Goal: Task Accomplishment & Management: Use online tool/utility

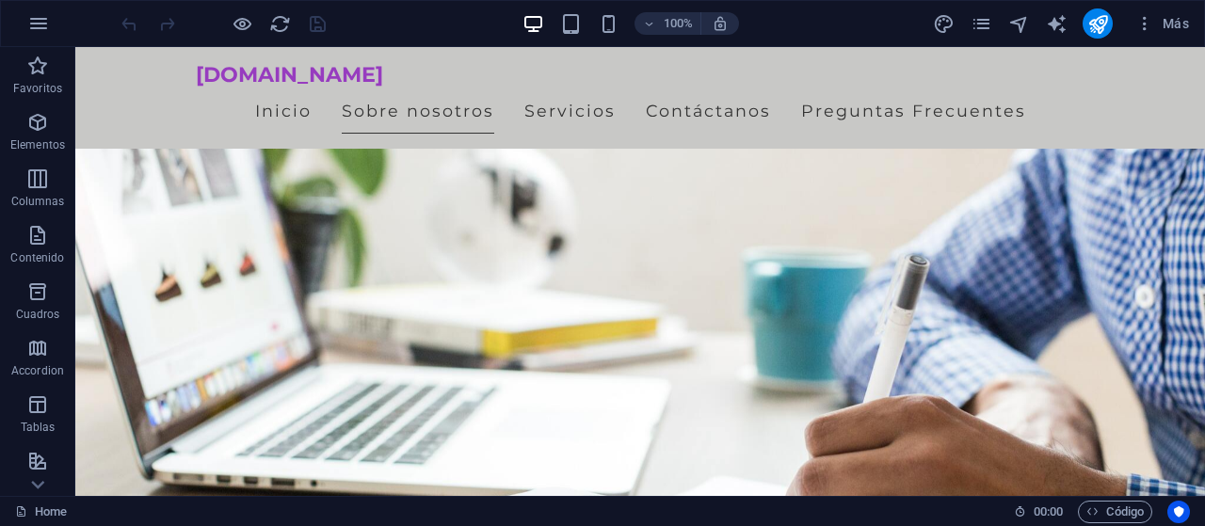
scroll to position [416, 0]
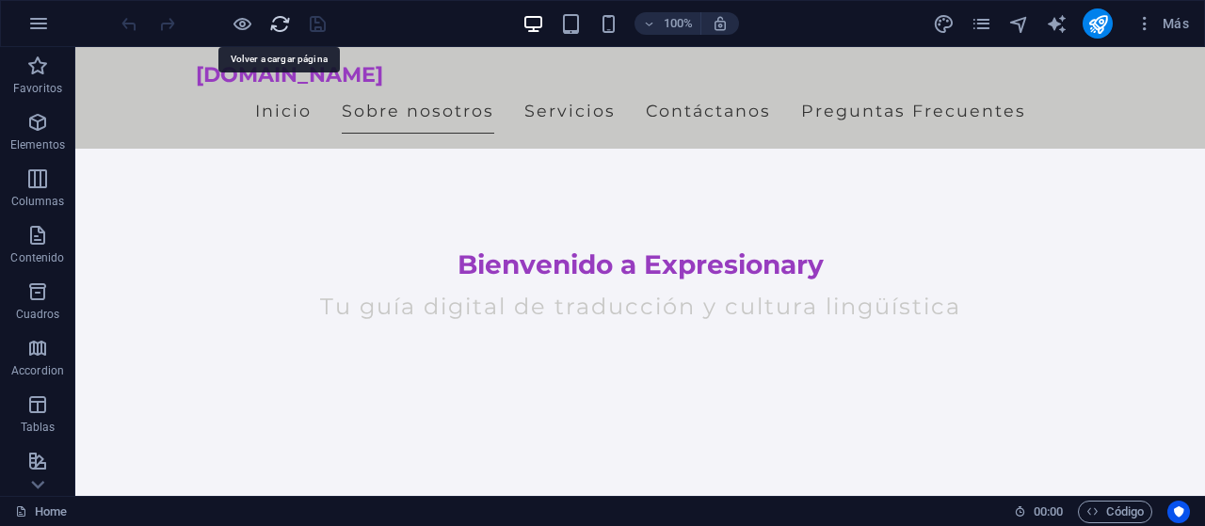
click at [282, 29] on icon "reload" at bounding box center [280, 24] width 22 height 22
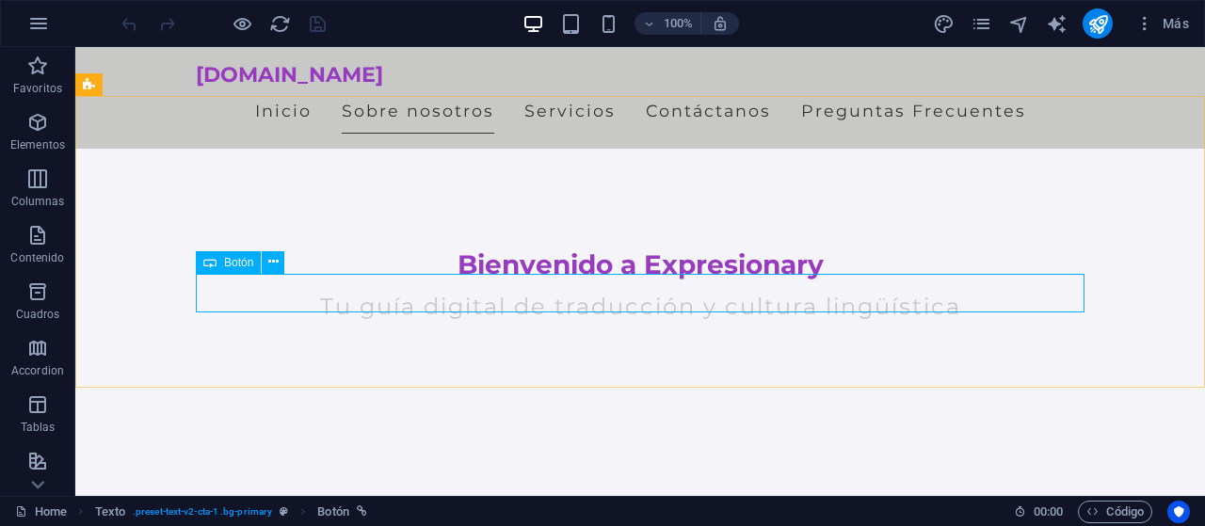
click at [250, 260] on span "Botón" at bounding box center [238, 262] width 29 height 11
click at [278, 264] on icon at bounding box center [273, 262] width 10 height 20
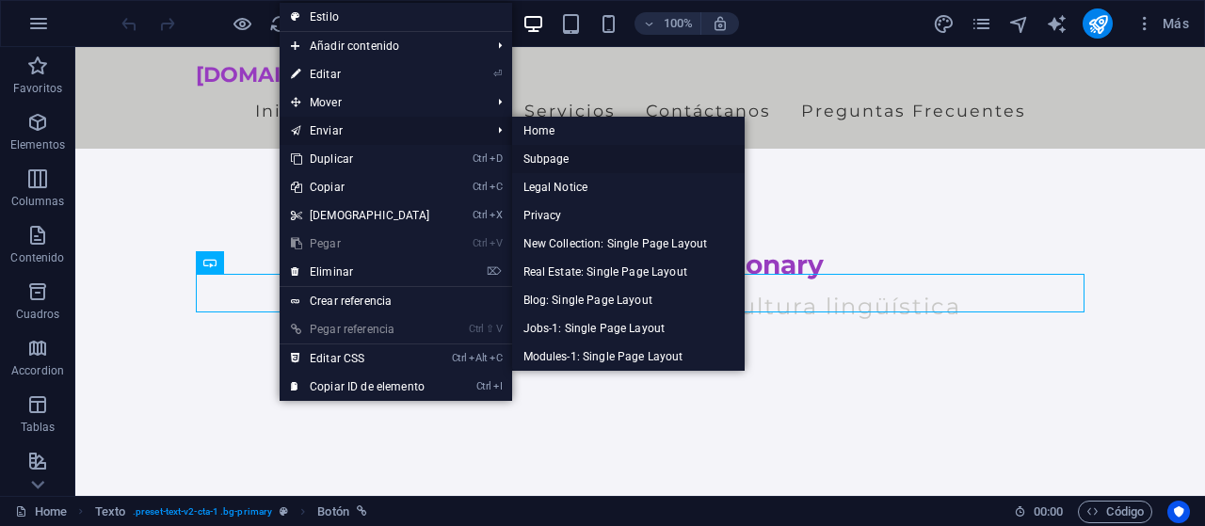
click at [590, 156] on link "Subpage" at bounding box center [629, 159] width 234 height 28
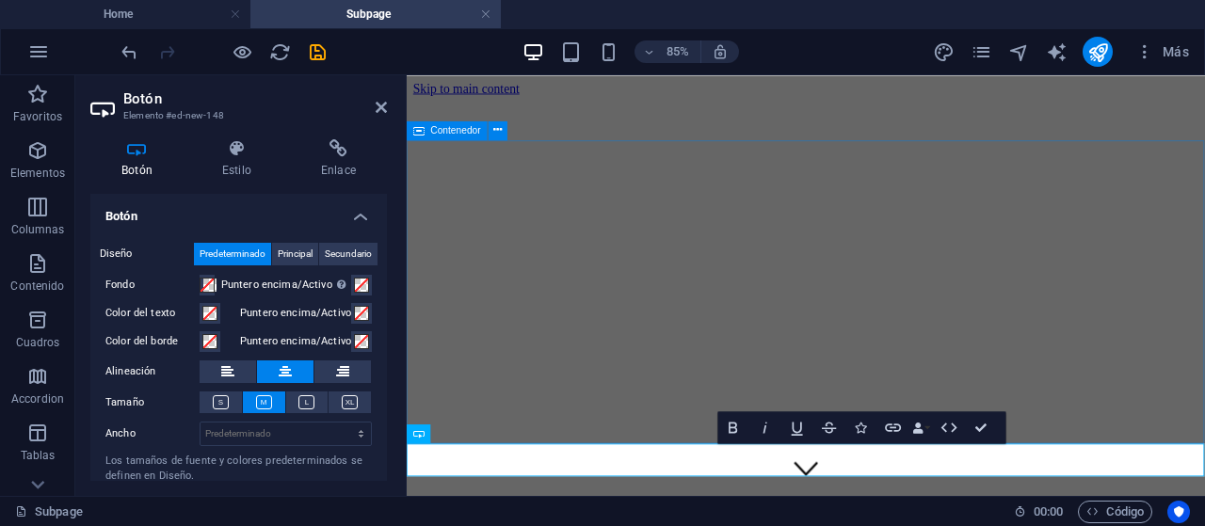
scroll to position [220, 0]
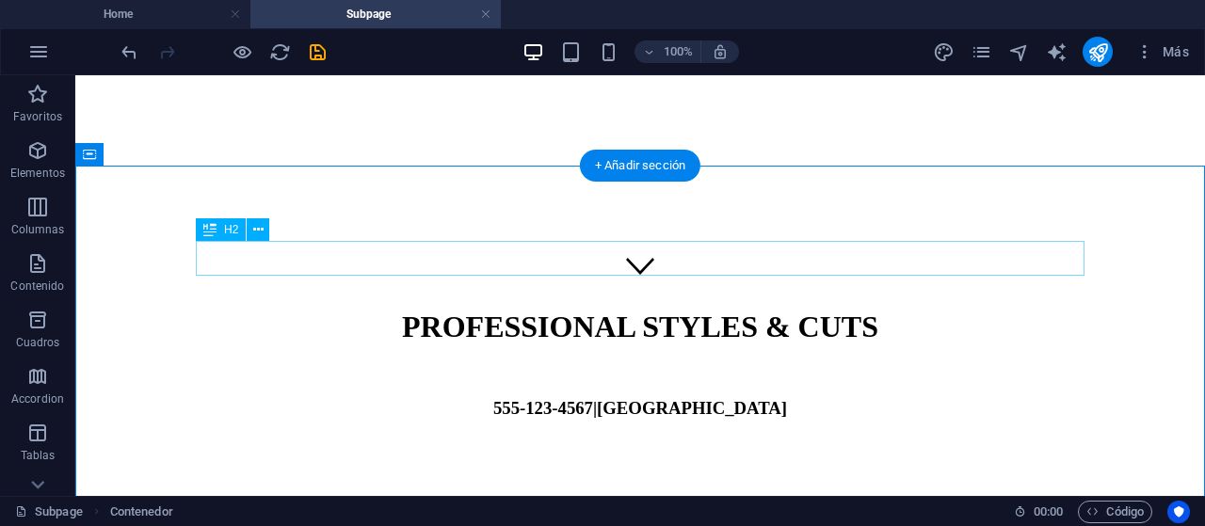
click at [684, 521] on div "This is a subpage" at bounding box center [640, 533] width 1115 height 25
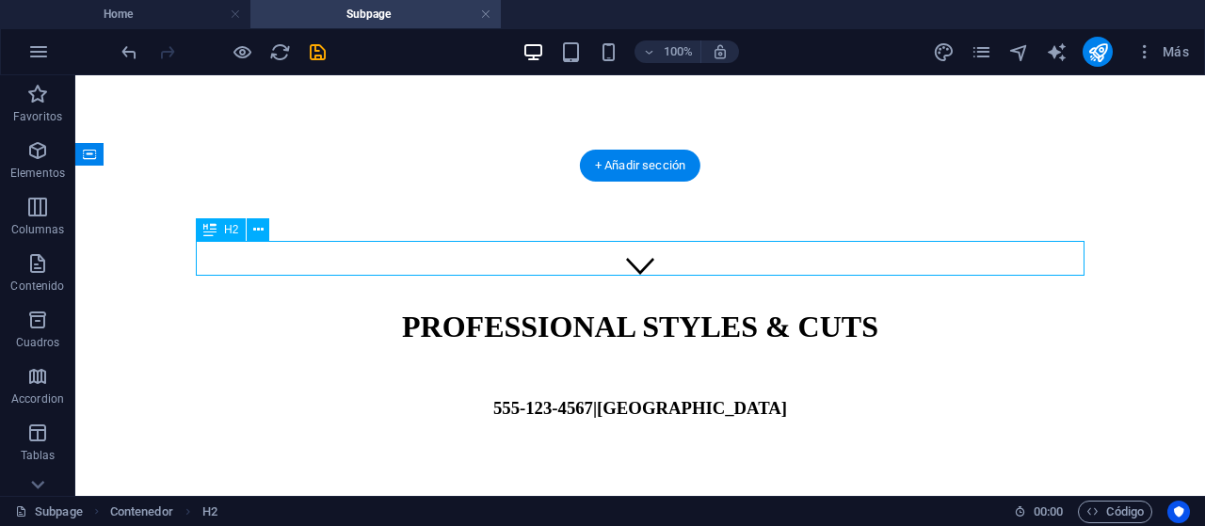
click at [687, 521] on div "This is a subpage" at bounding box center [640, 533] width 1115 height 25
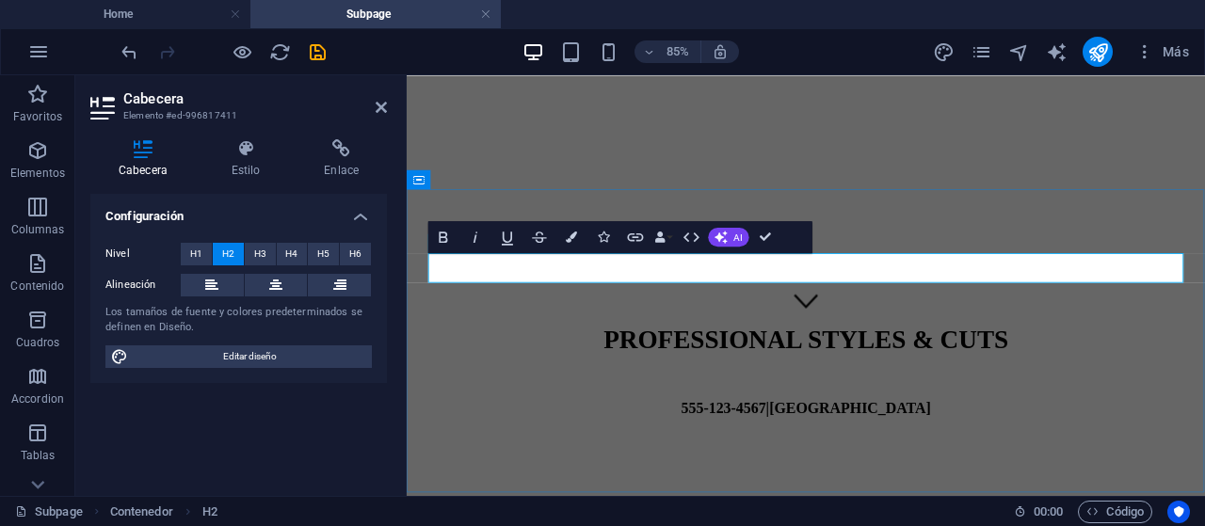
scroll to position [163, 0]
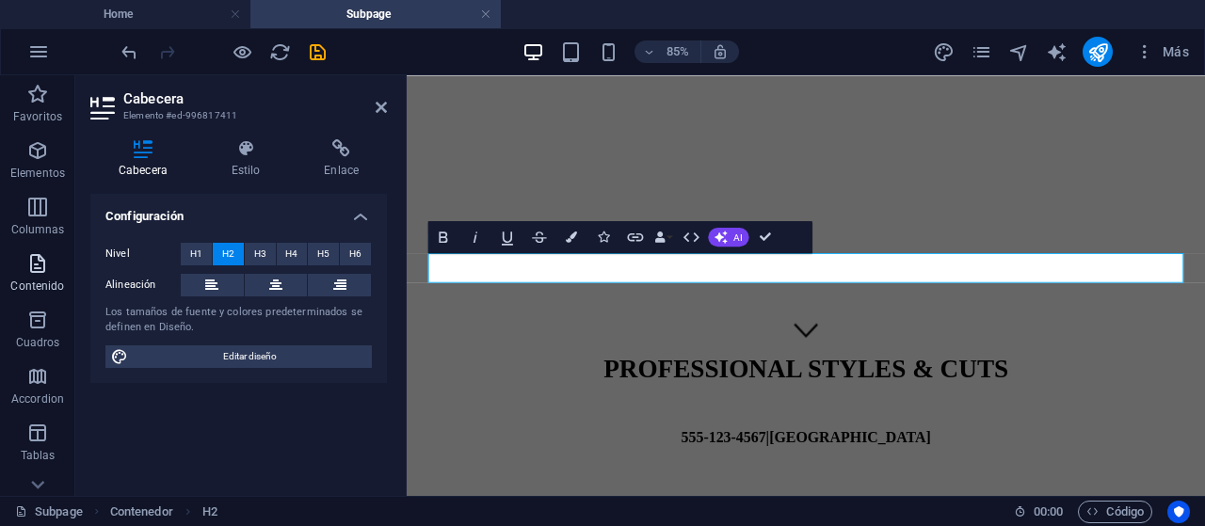
click at [44, 262] on icon "button" at bounding box center [37, 263] width 23 height 23
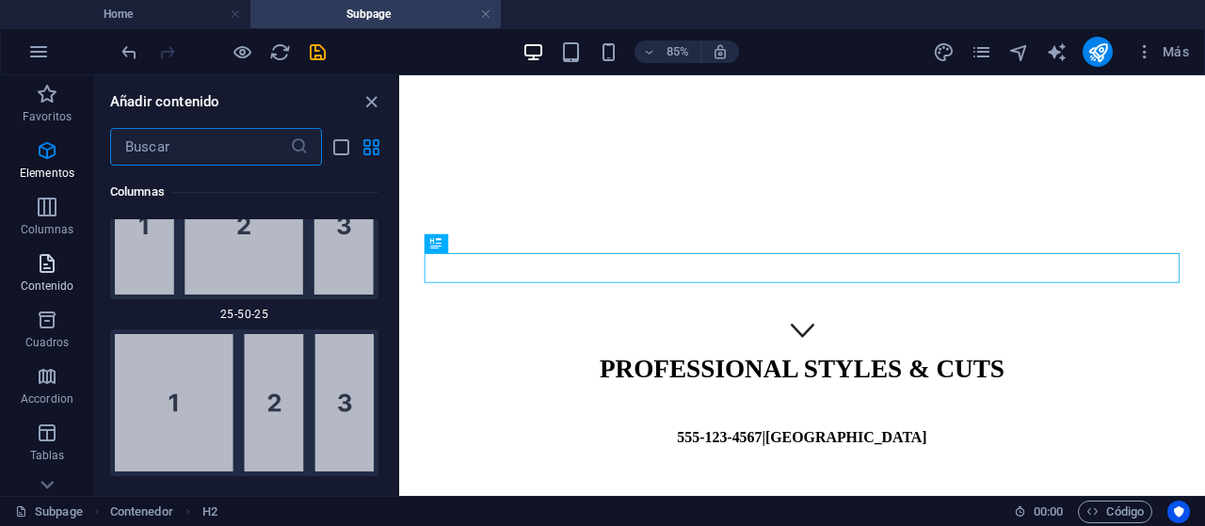
scroll to position [3294, 0]
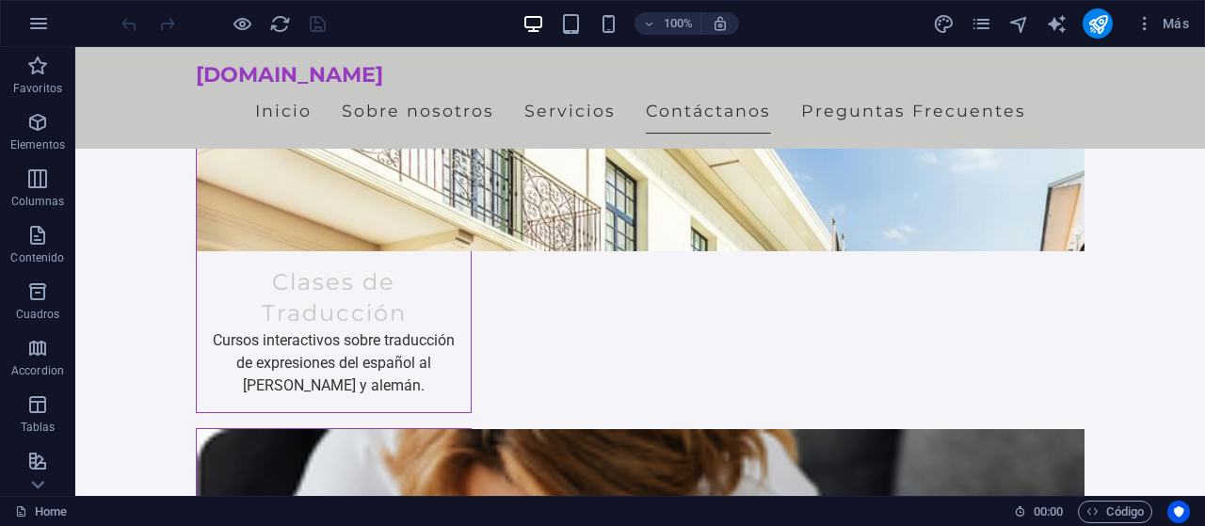
scroll to position [1737, 0]
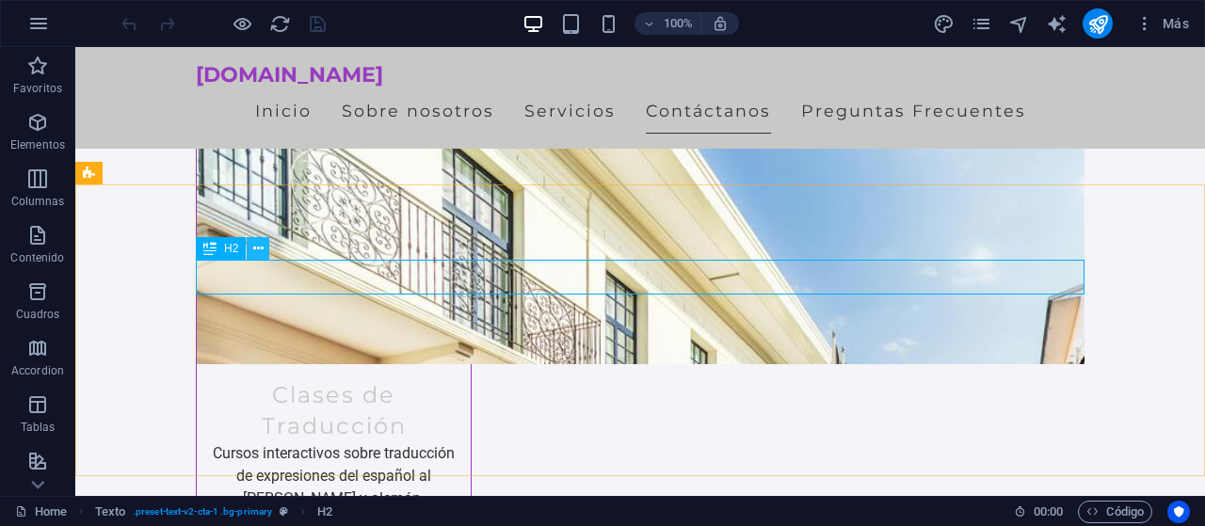
click at [259, 250] on icon at bounding box center [258, 249] width 10 height 20
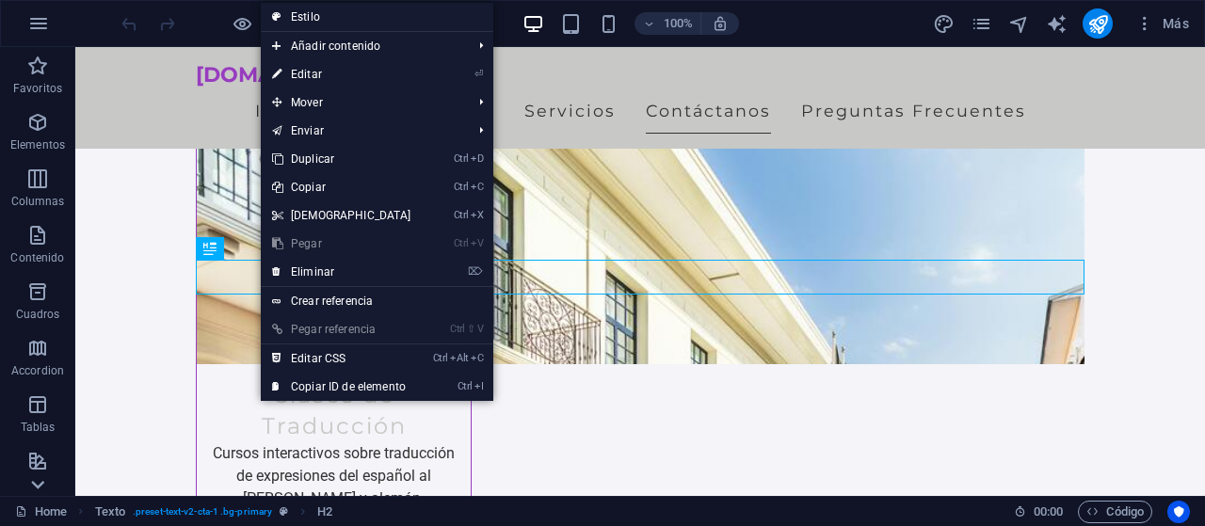
click at [36, 485] on icon at bounding box center [37, 485] width 13 height 8
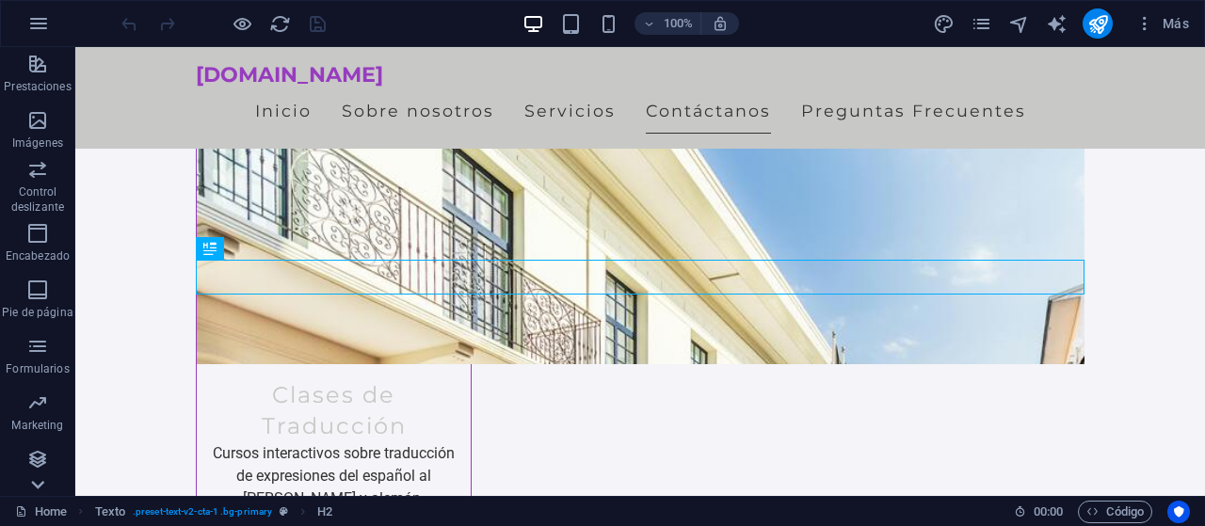
scroll to position [397, 0]
click at [36, 485] on p "Colecciones" at bounding box center [38, 482] width 62 height 15
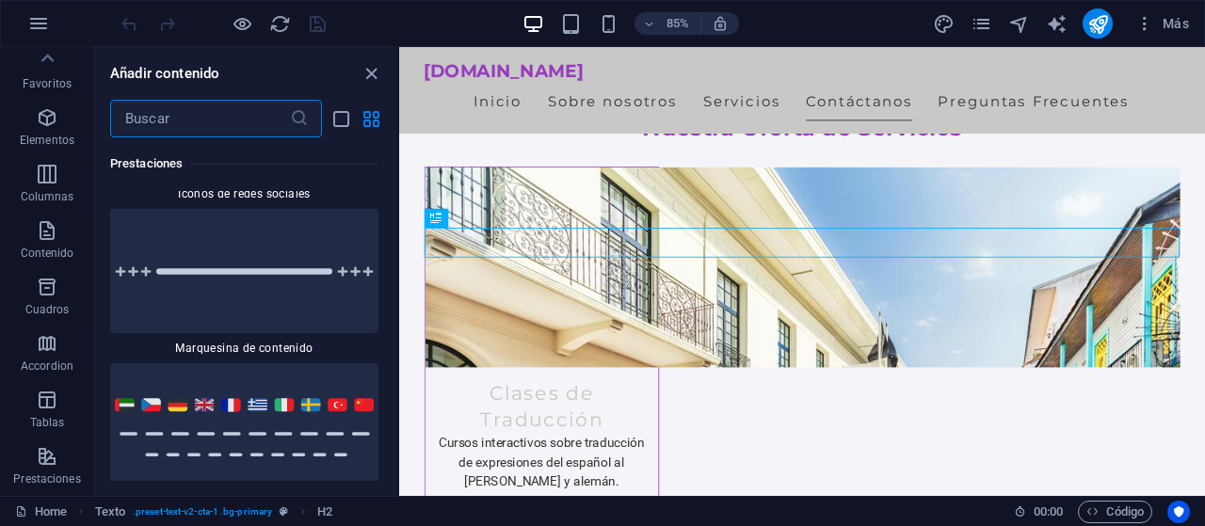
scroll to position [0, 0]
click at [35, 135] on span "Elementos" at bounding box center [47, 133] width 94 height 45
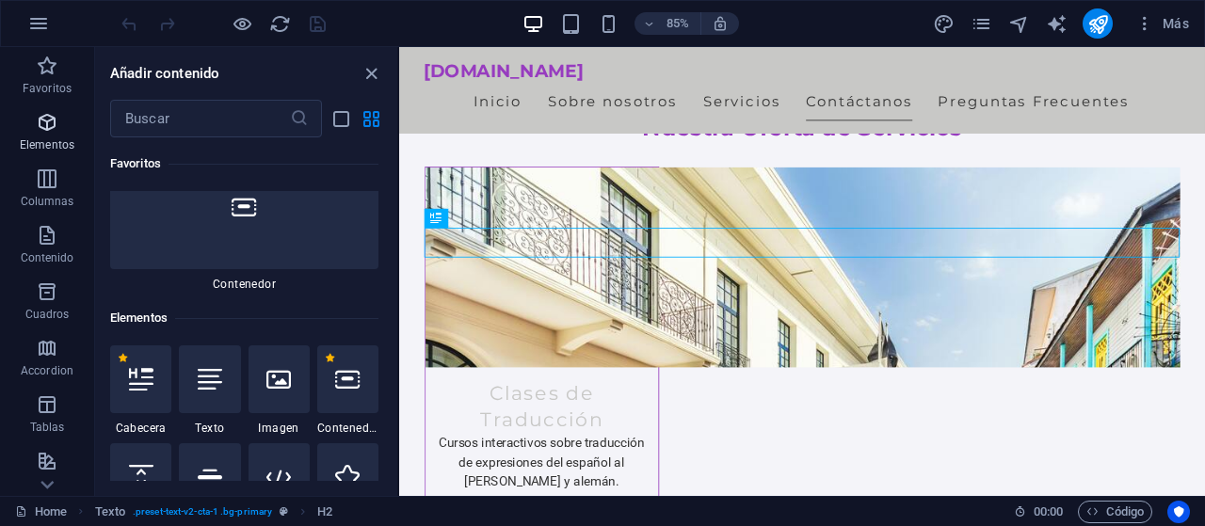
scroll to position [200, 0]
click at [48, 257] on p "Contenido" at bounding box center [48, 257] width 54 height 15
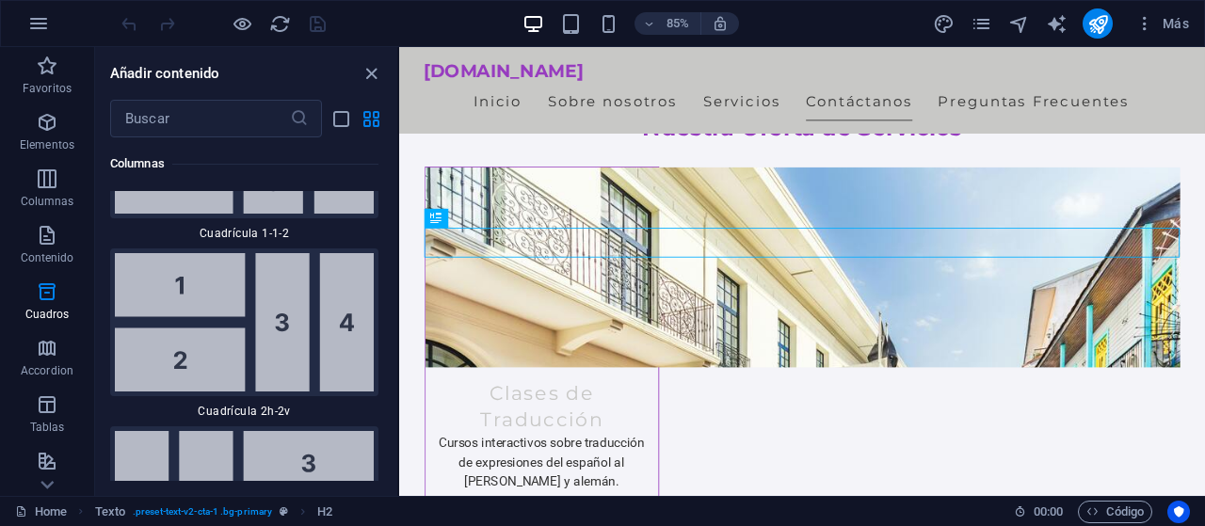
scroll to position [5759, 0]
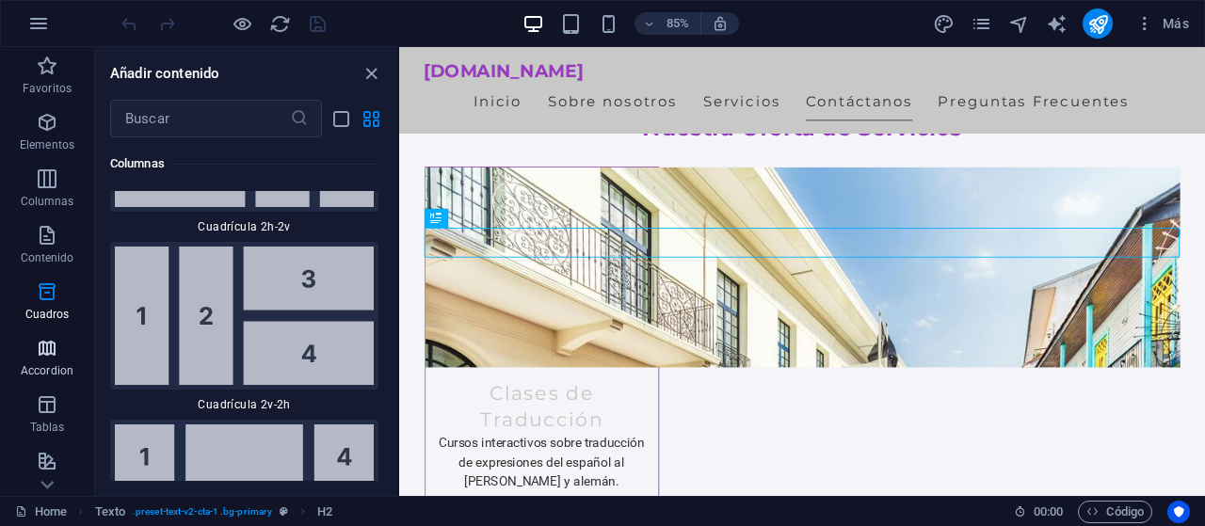
click at [44, 346] on icon "button" at bounding box center [47, 348] width 23 height 23
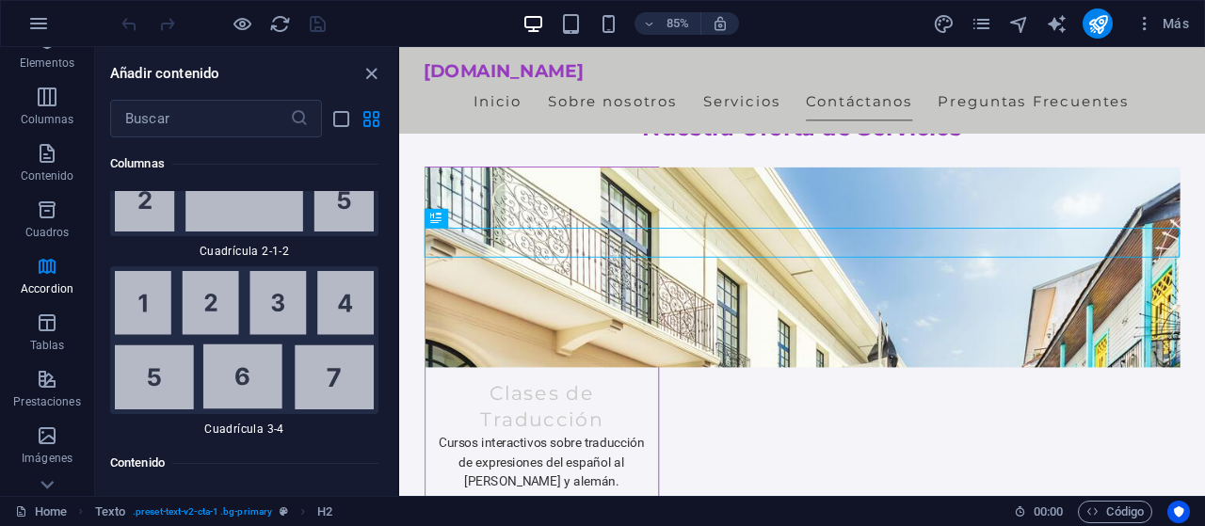
scroll to position [85, 0]
click at [57, 394] on p "Prestaciones" at bounding box center [46, 399] width 67 height 15
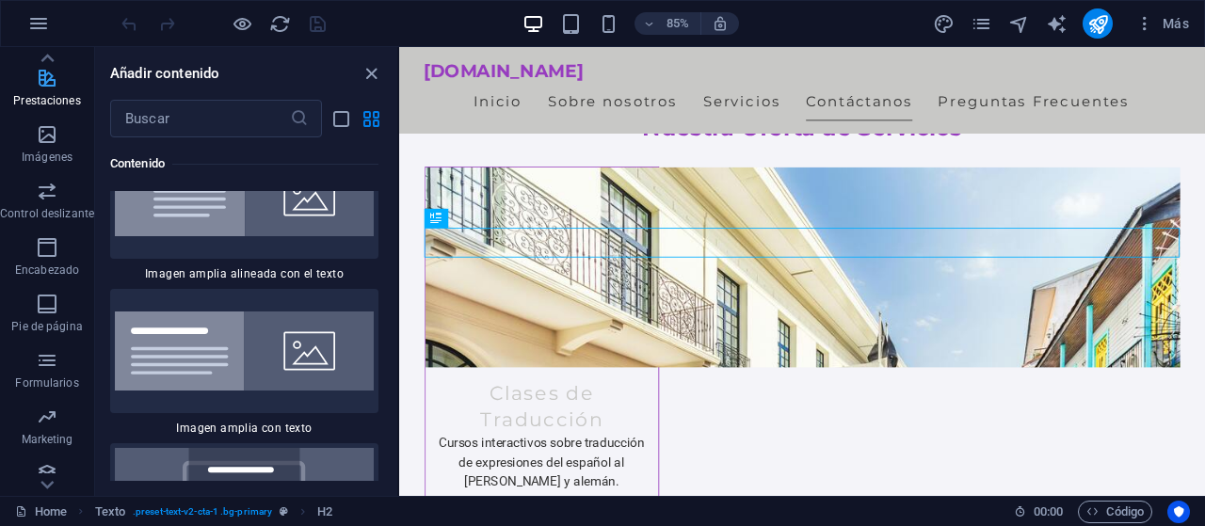
scroll to position [397, 0]
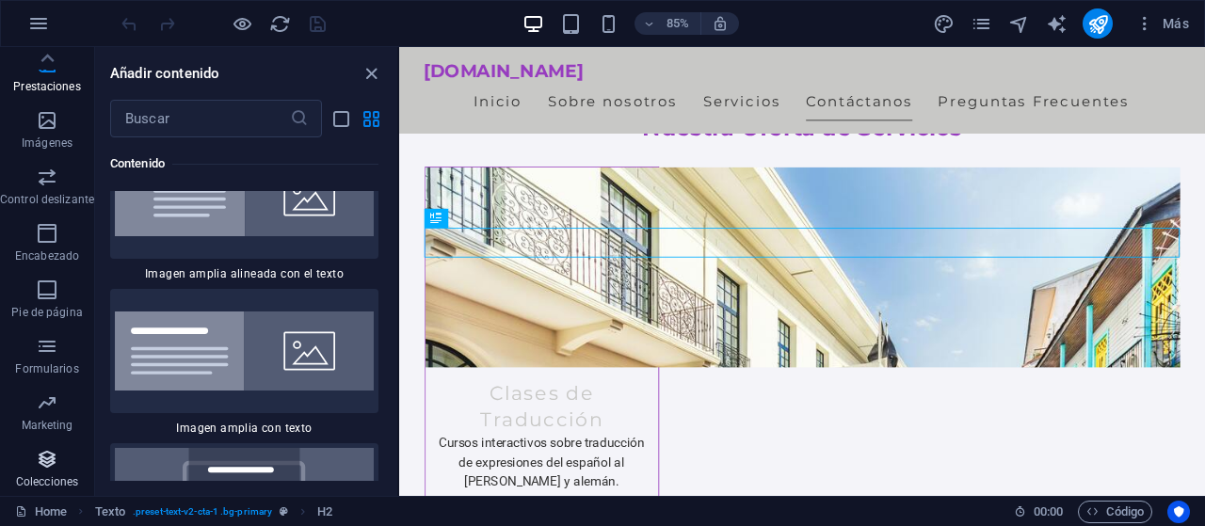
click at [57, 463] on icon "button" at bounding box center [47, 459] width 23 height 23
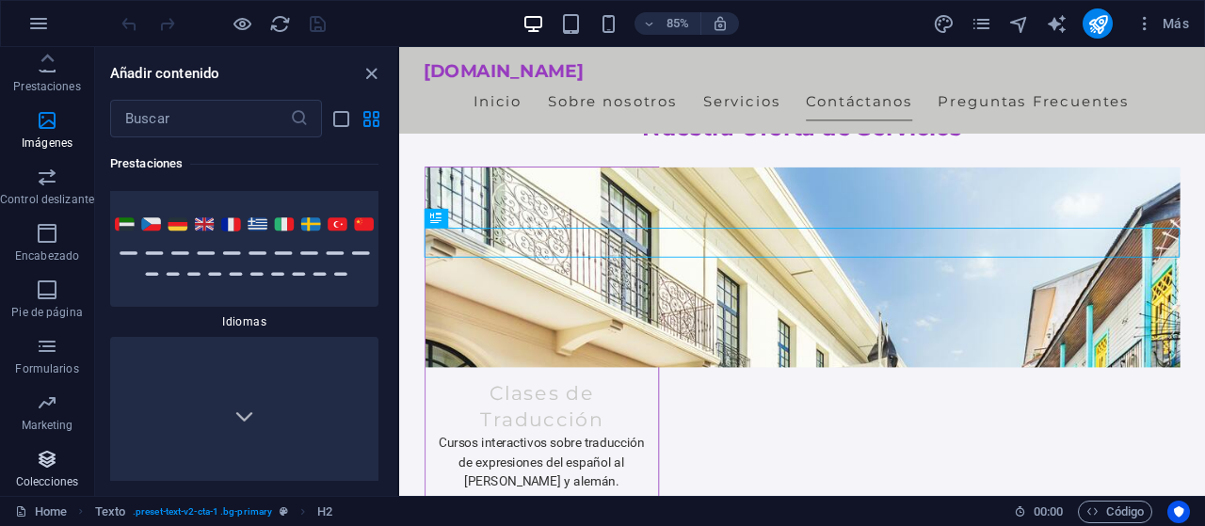
scroll to position [17420, 0]
click at [36, 398] on icon "button" at bounding box center [47, 403] width 23 height 23
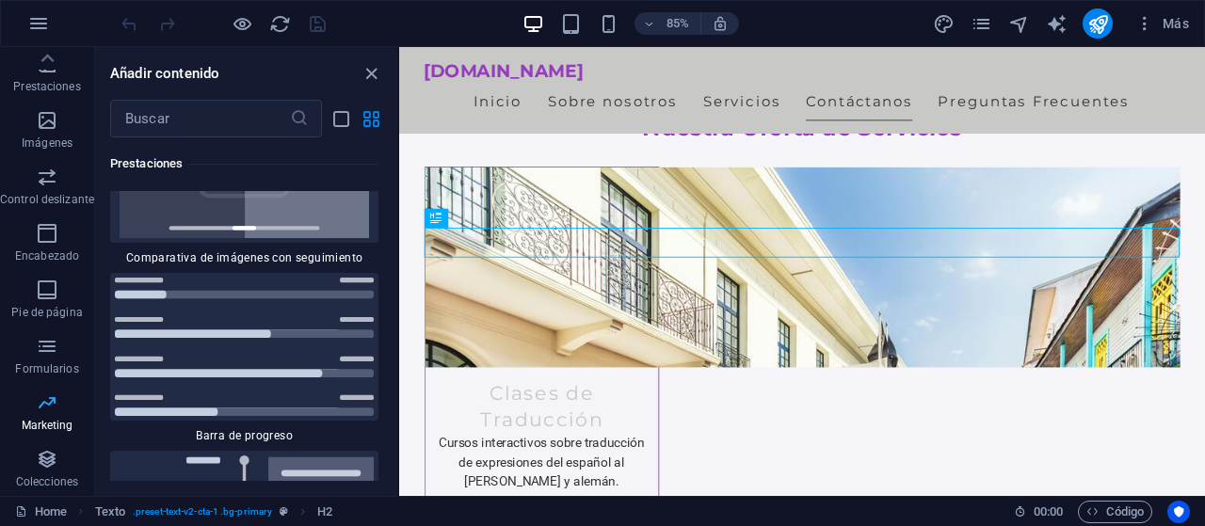
scroll to position [15520, 0]
click at [44, 353] on icon "button" at bounding box center [47, 346] width 23 height 23
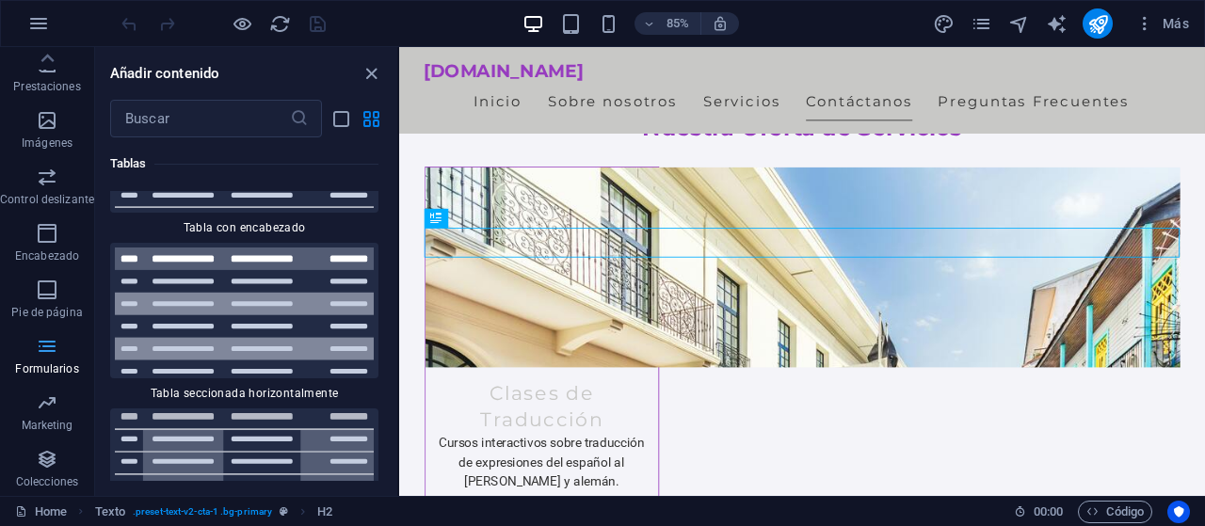
scroll to position [13921, 0]
click at [27, 315] on p "Pie de página" at bounding box center [46, 312] width 71 height 15
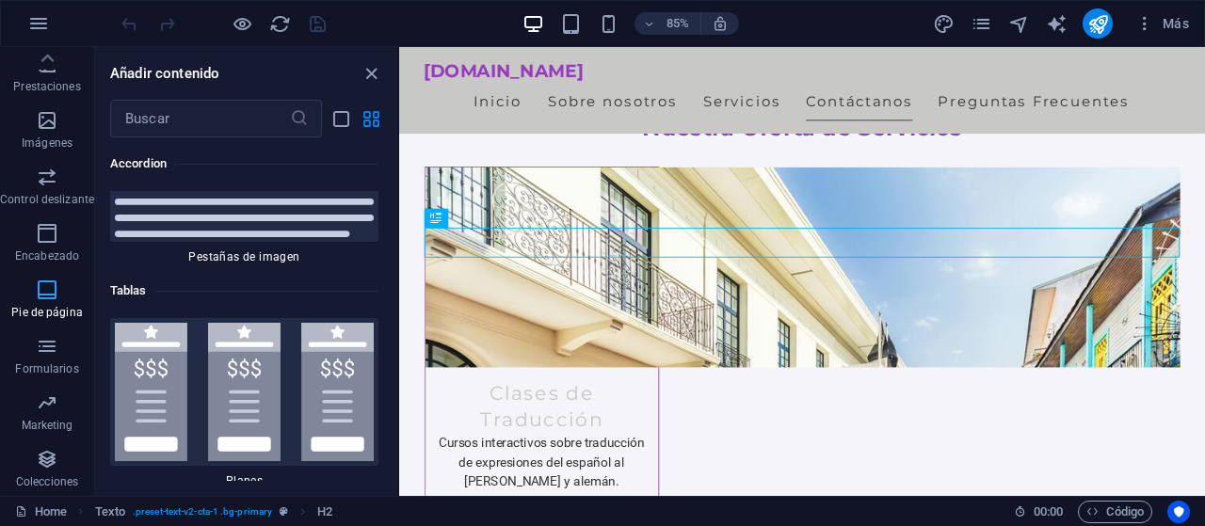
scroll to position [12623, 0]
click at [38, 153] on span "Imágenes" at bounding box center [47, 131] width 94 height 45
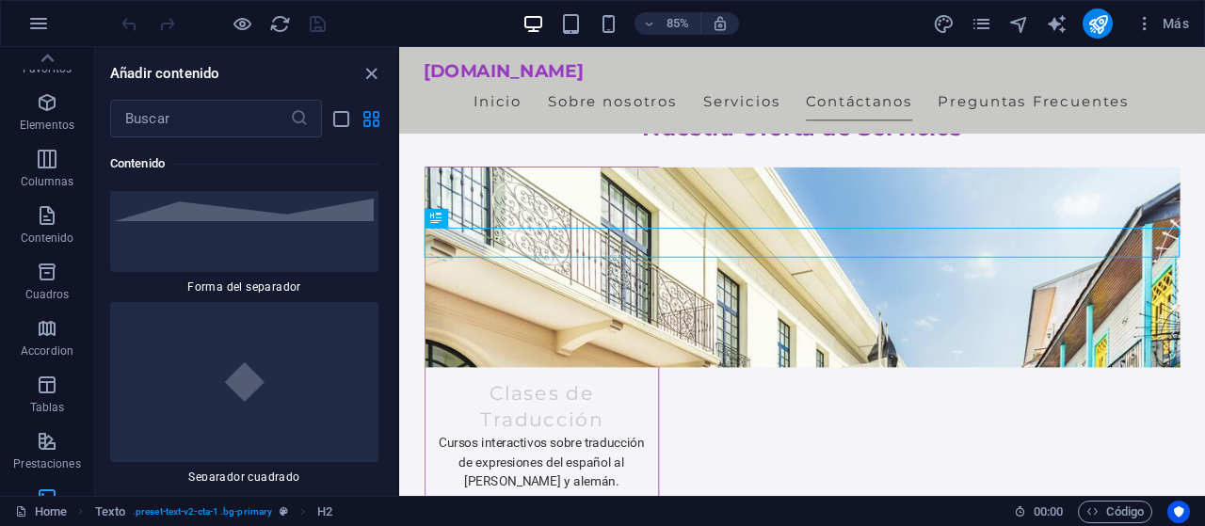
scroll to position [0, 0]
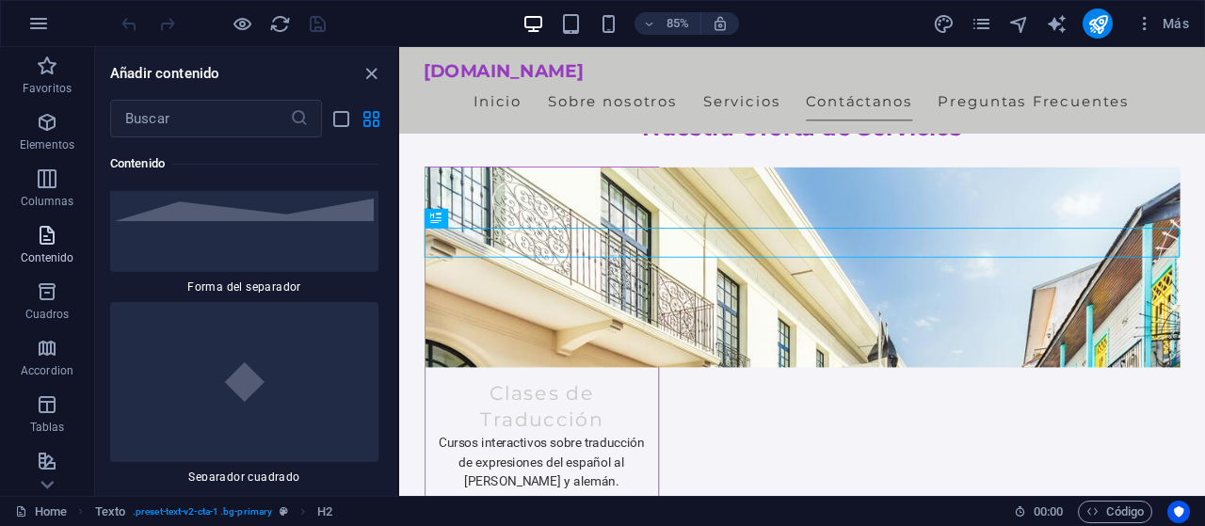
click at [38, 252] on p "Contenido" at bounding box center [48, 257] width 54 height 15
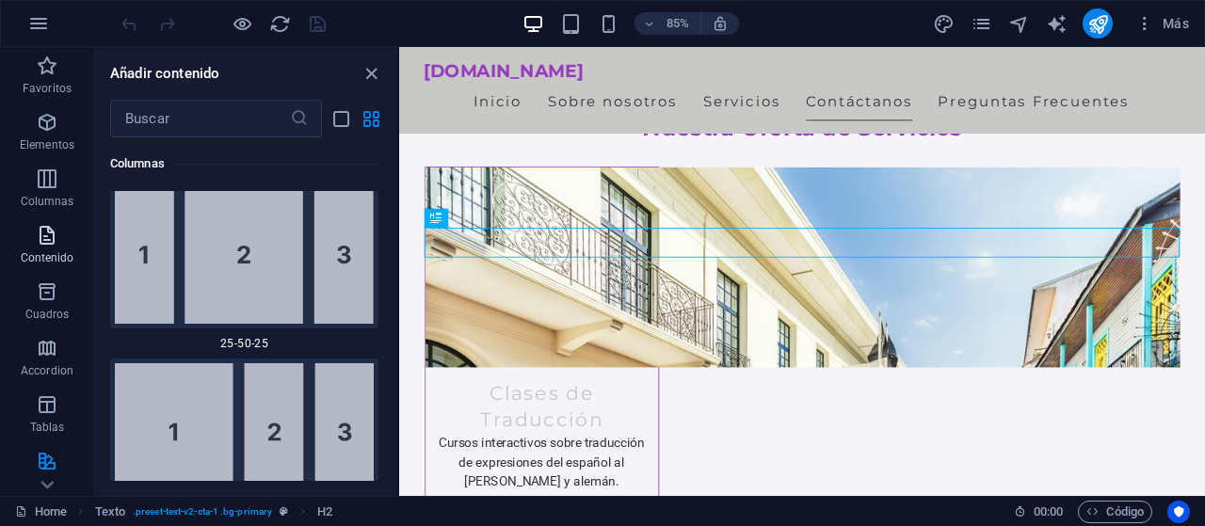
scroll to position [3329, 0]
click at [58, 127] on span "Elementos" at bounding box center [47, 133] width 94 height 45
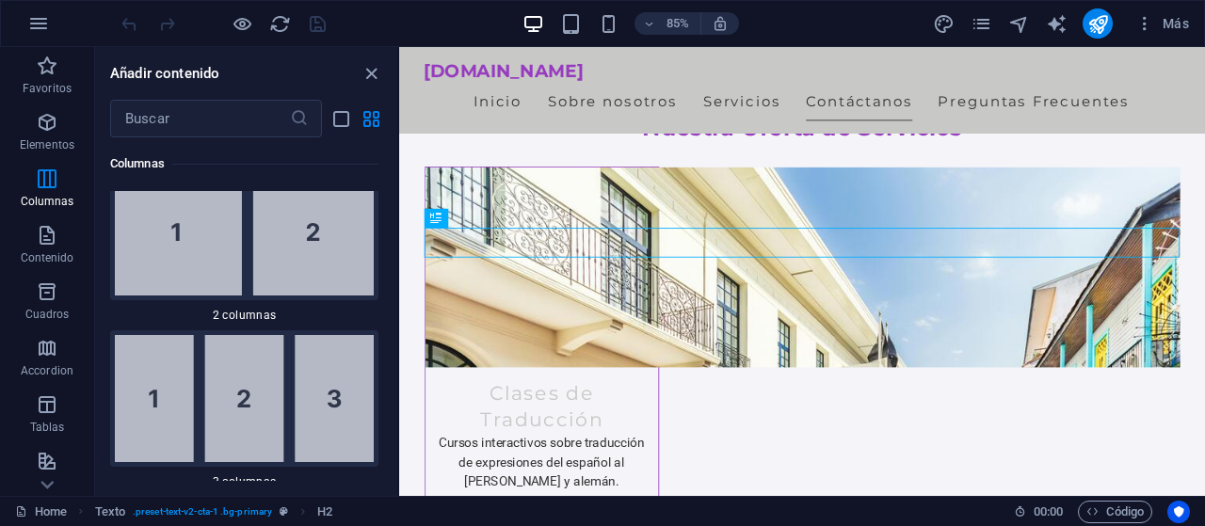
scroll to position [1265, 0]
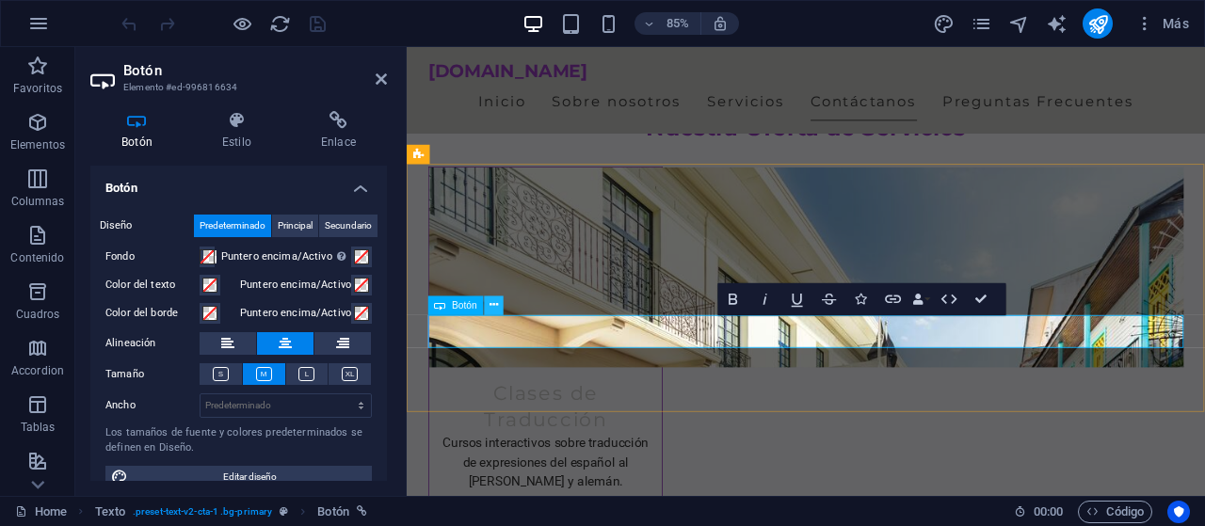
click at [490, 312] on button at bounding box center [493, 305] width 19 height 19
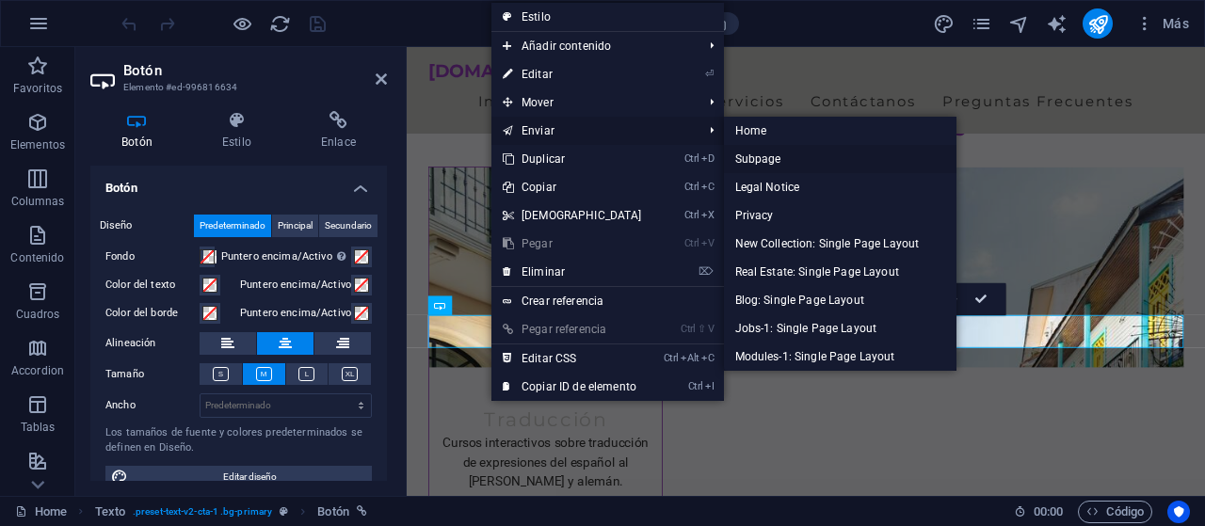
click at [853, 161] on link "Subpage" at bounding box center [841, 159] width 234 height 28
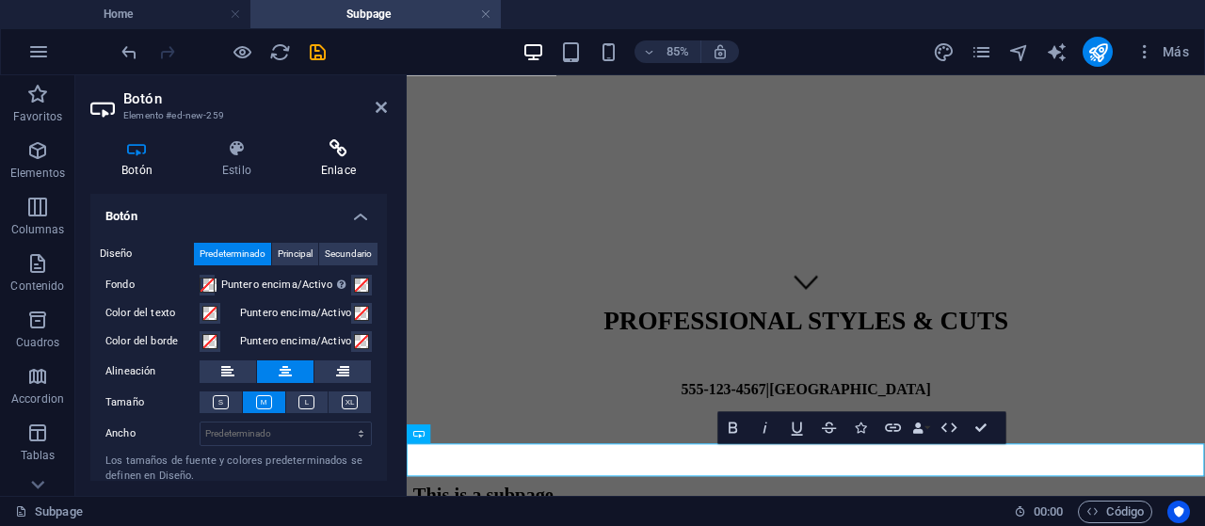
scroll to position [198, 0]
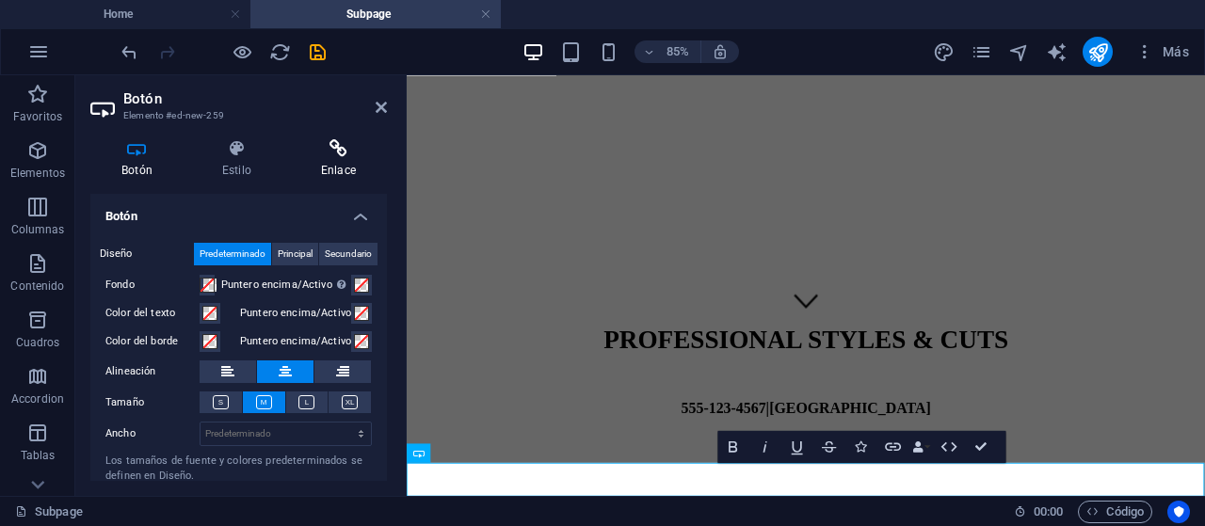
click at [328, 165] on h4 "Enlace" at bounding box center [338, 159] width 97 height 40
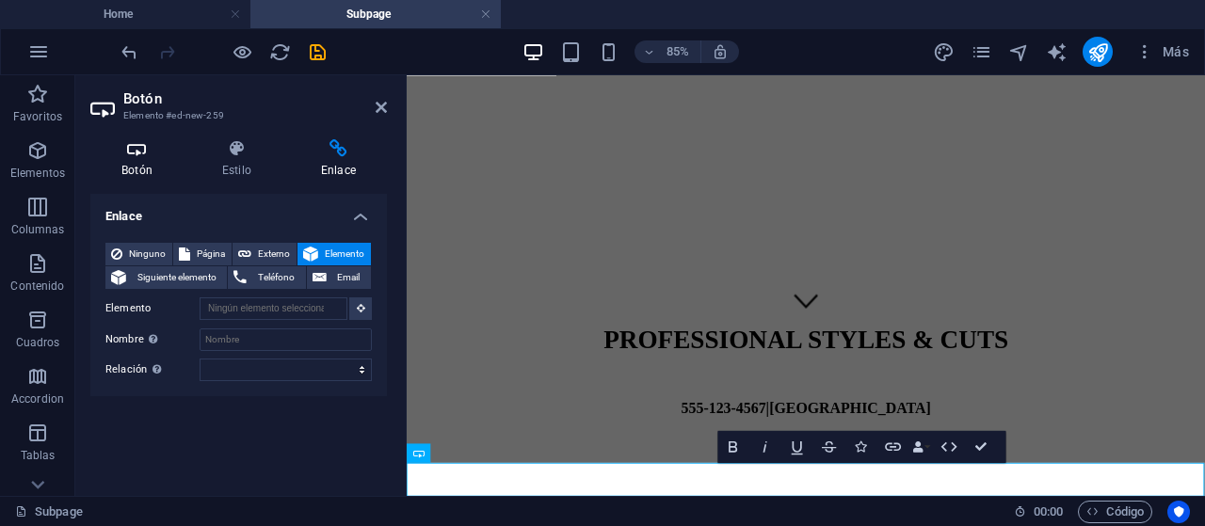
click at [138, 150] on icon at bounding box center [136, 148] width 93 height 19
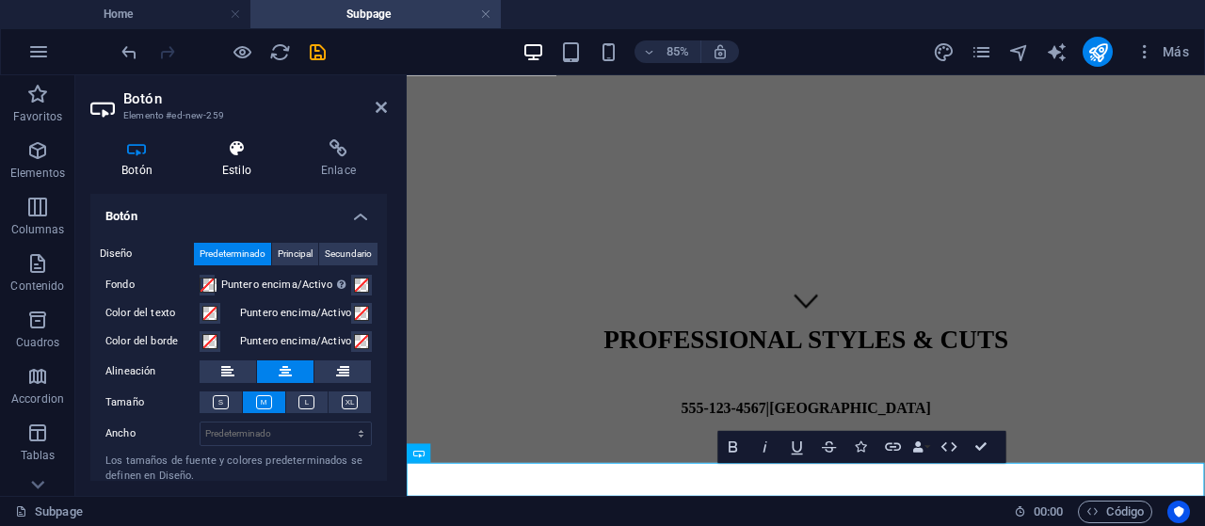
click at [234, 154] on icon at bounding box center [236, 148] width 91 height 19
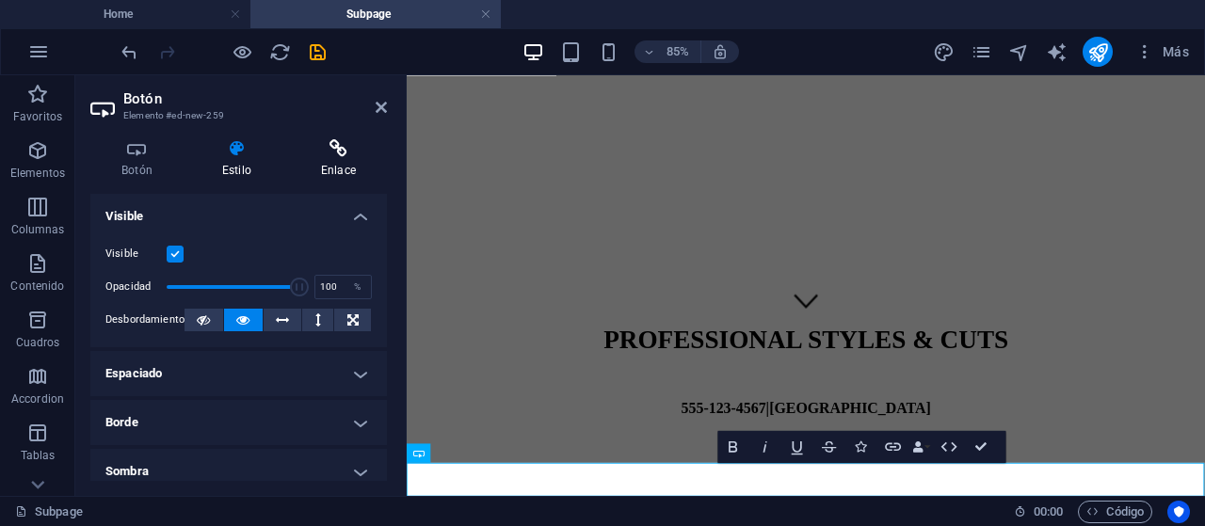
click at [349, 150] on icon at bounding box center [338, 148] width 97 height 19
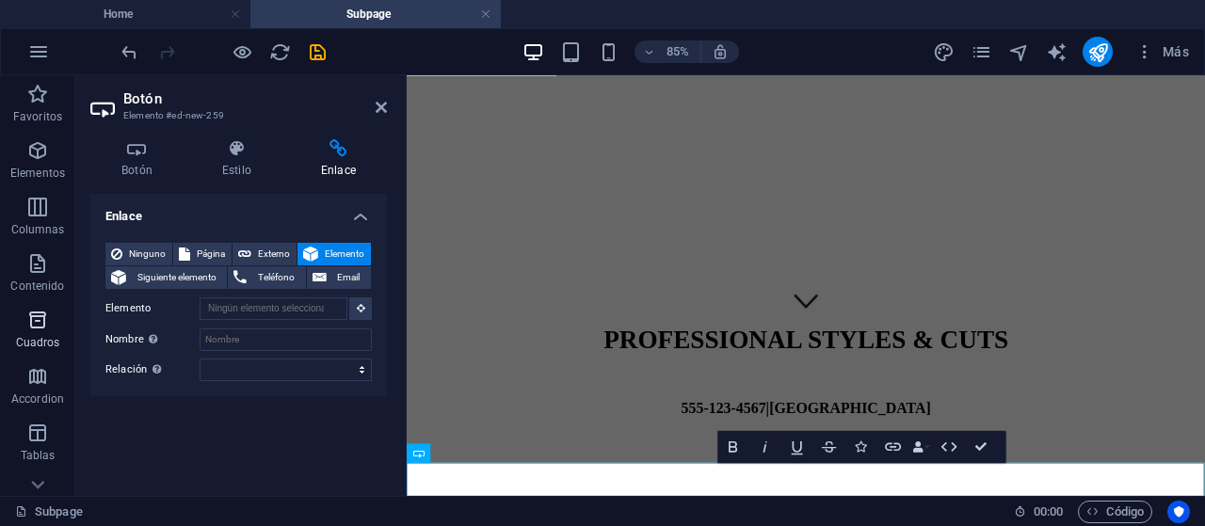
click at [44, 354] on span "Cuadros" at bounding box center [37, 331] width 75 height 45
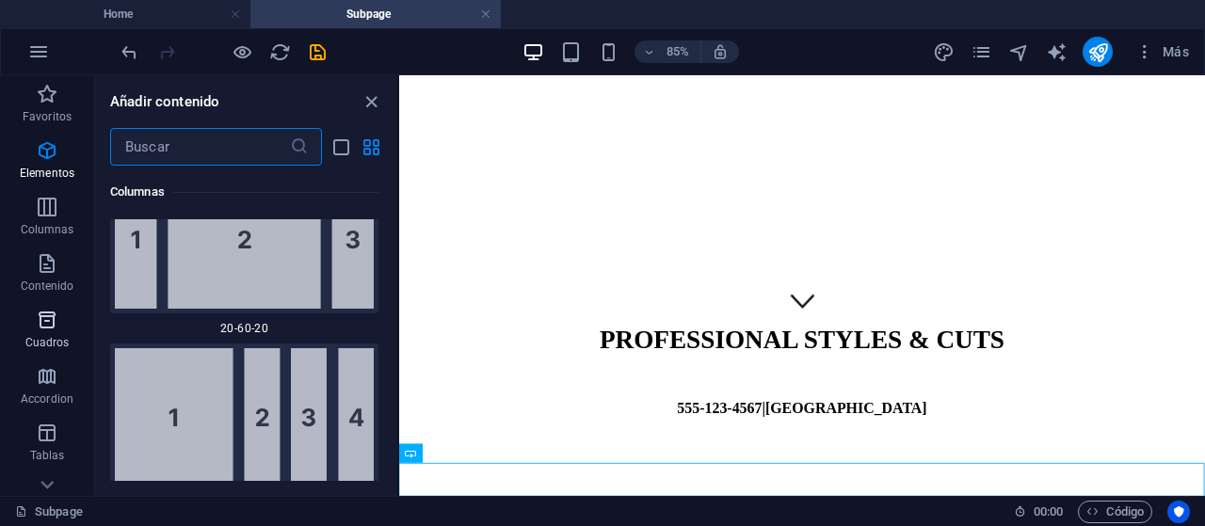
scroll to position [5195, 0]
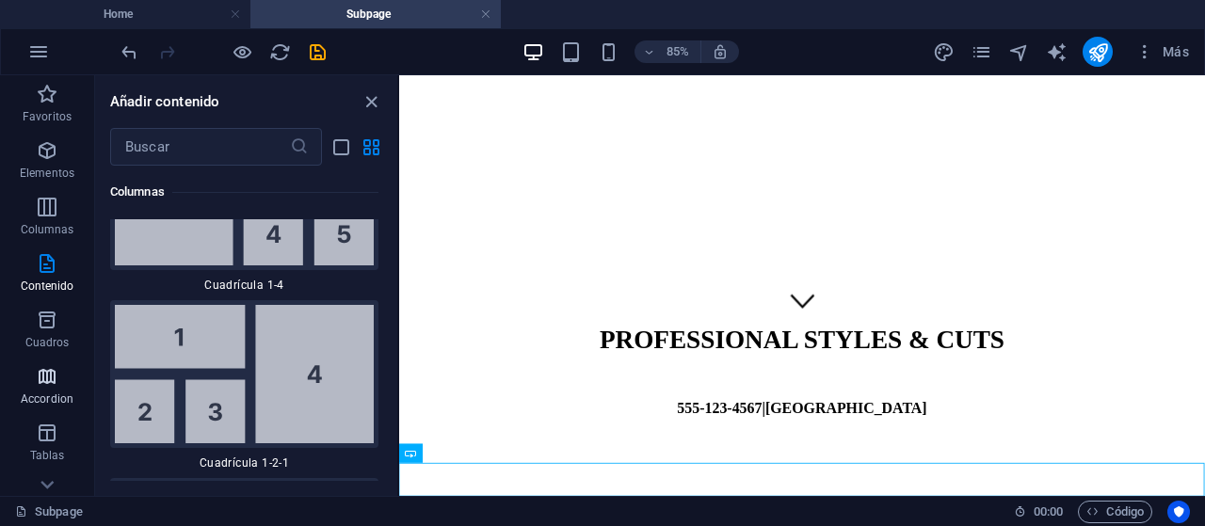
click at [44, 367] on icon "button" at bounding box center [47, 376] width 23 height 23
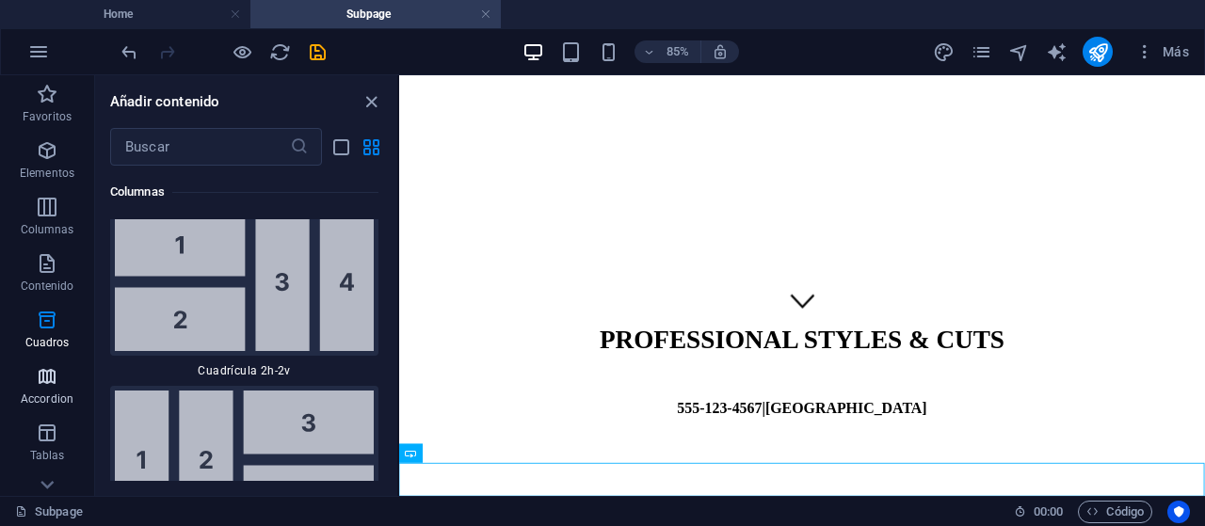
scroll to position [6091, 0]
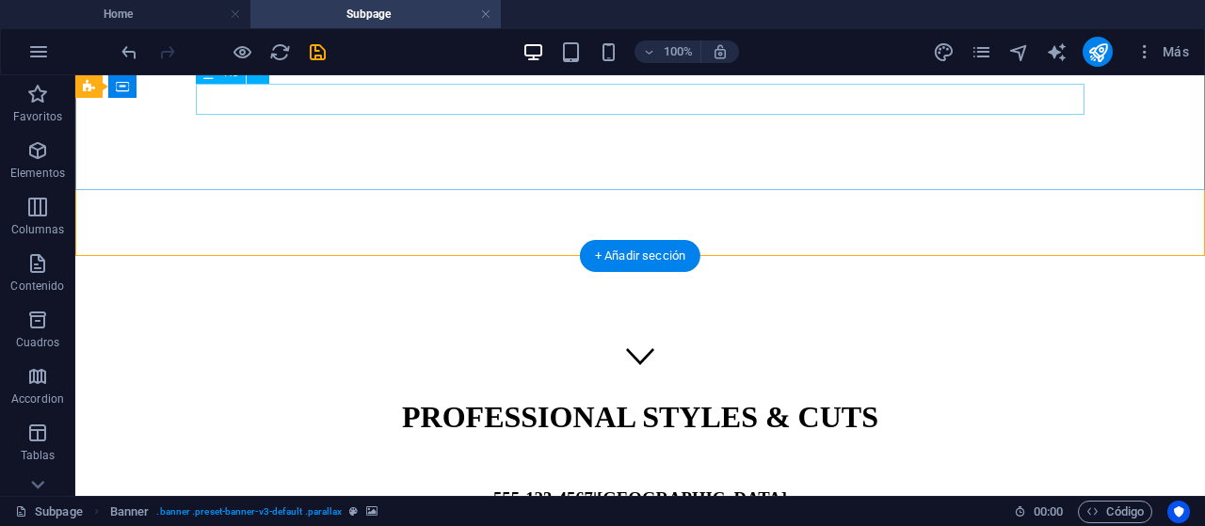
click at [657, 489] on div "555-123-4567 | Ciudad de México" at bounding box center [640, 499] width 1115 height 21
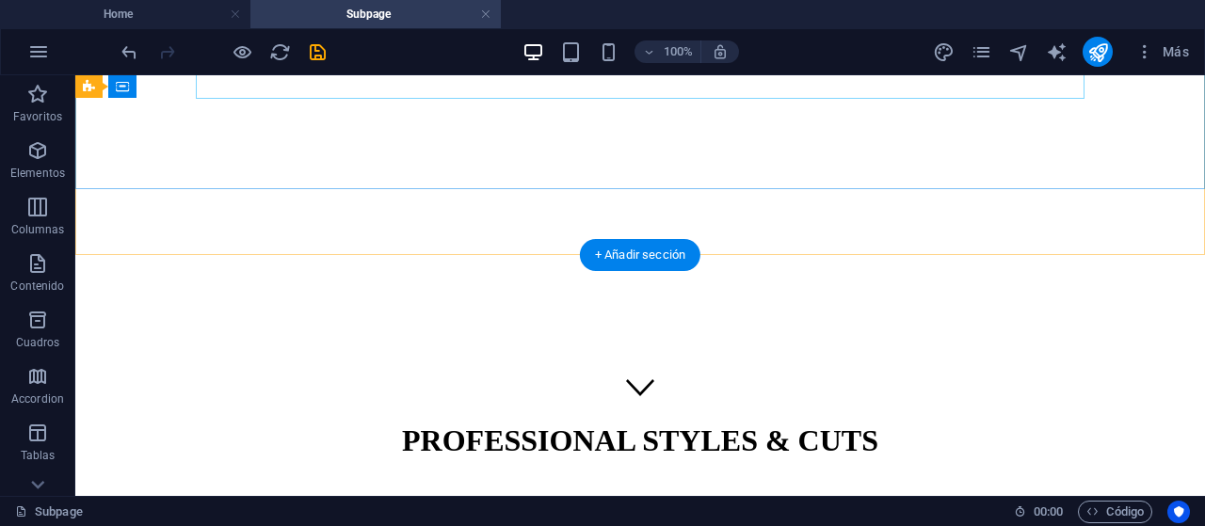
scroll to position [74, 0]
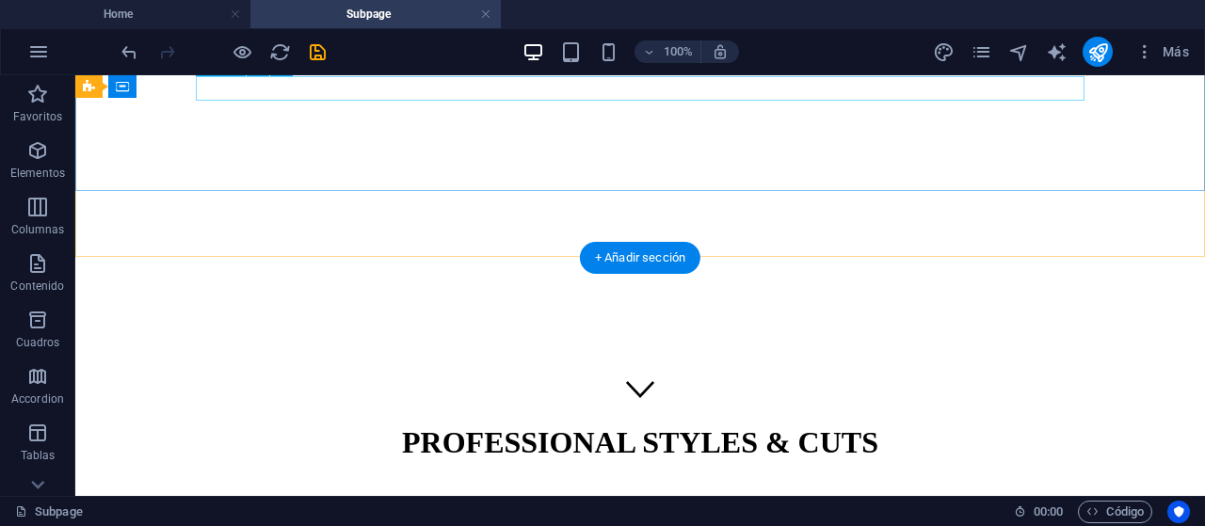
click at [681, 426] on div "PROFESSIONAL STYLES & CUTS" at bounding box center [640, 443] width 1115 height 35
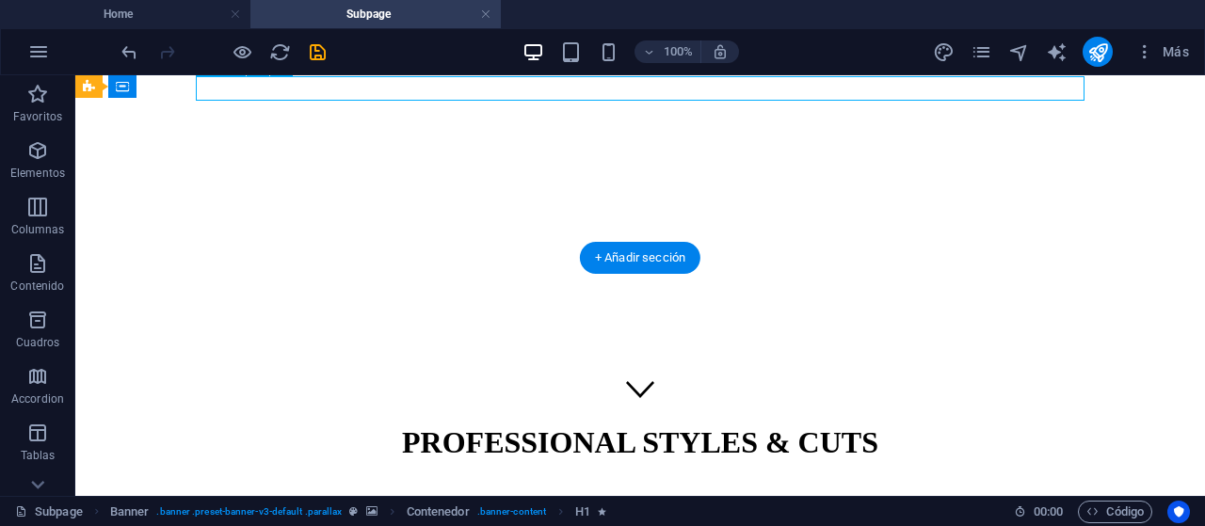
click at [681, 426] on div "PROFESSIONAL STYLES & CUTS" at bounding box center [640, 443] width 1115 height 35
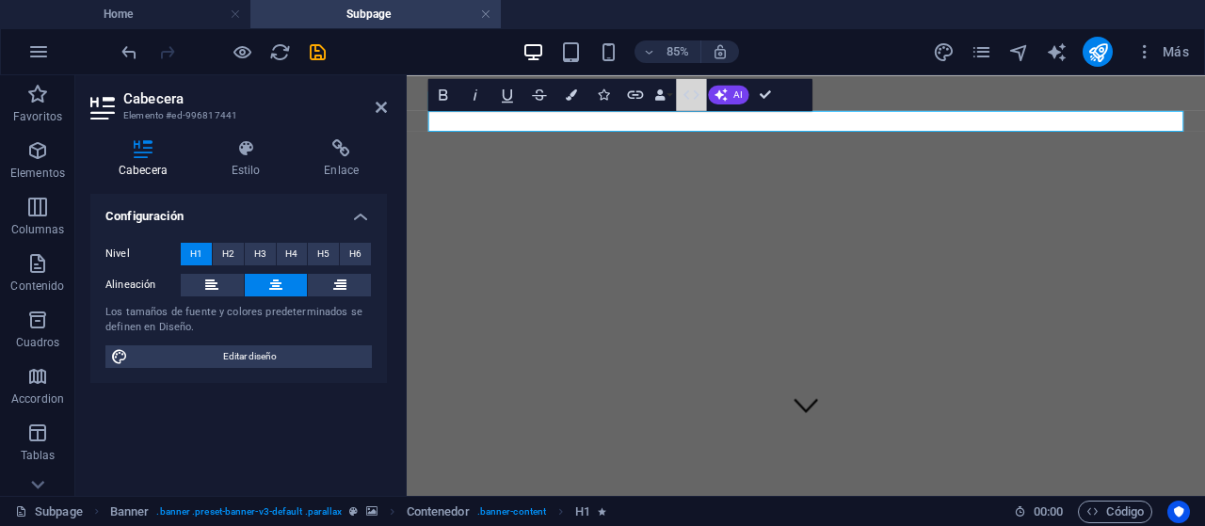
click at [681, 82] on button "HTML" at bounding box center [691, 94] width 30 height 32
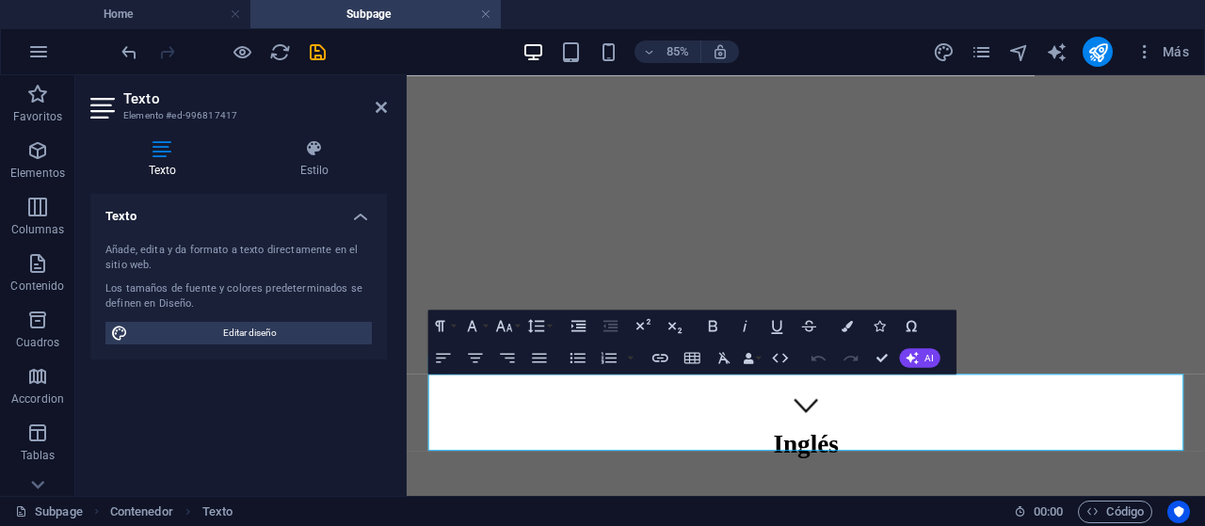
click at [879, 25] on figure at bounding box center [876, 25] width 925 height 0
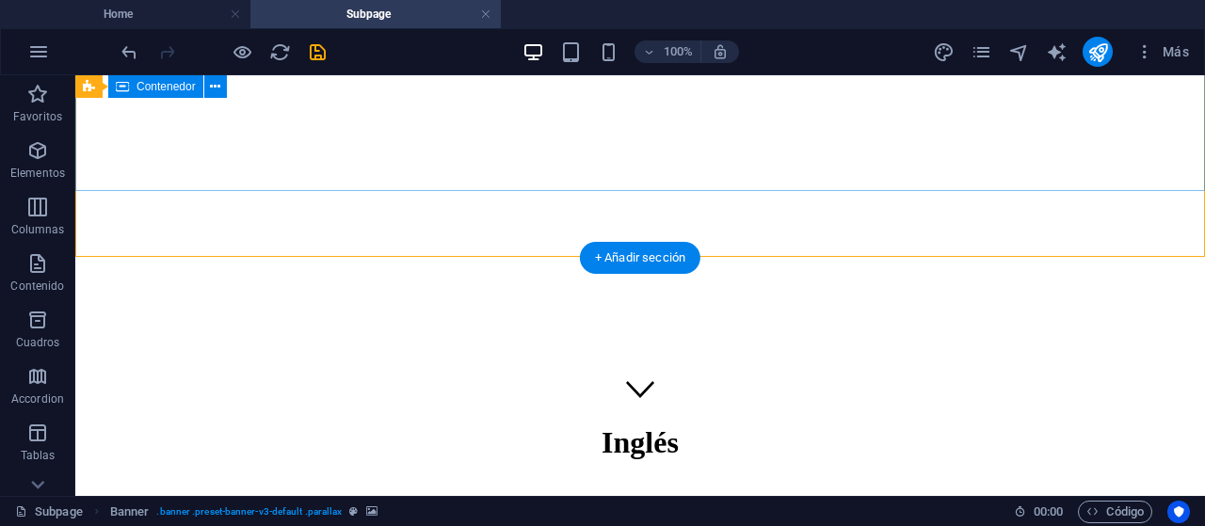
click at [588, 406] on div "Inglés" at bounding box center [640, 451] width 1115 height 90
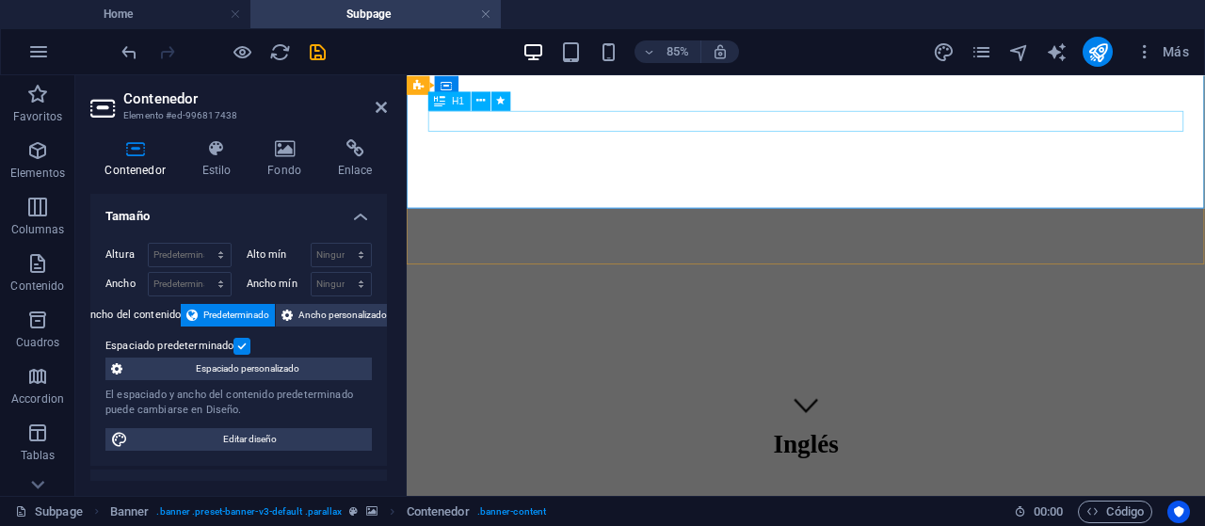
click at [884, 492] on div "Inglés" at bounding box center [876, 509] width 925 height 35
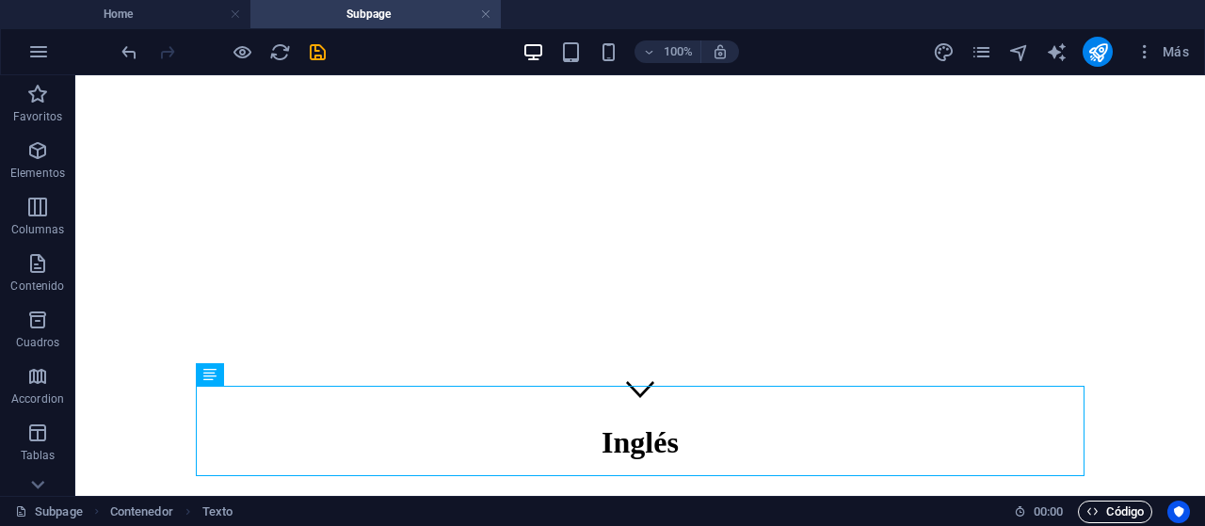
click at [1122, 508] on span "Código" at bounding box center [1115, 512] width 57 height 23
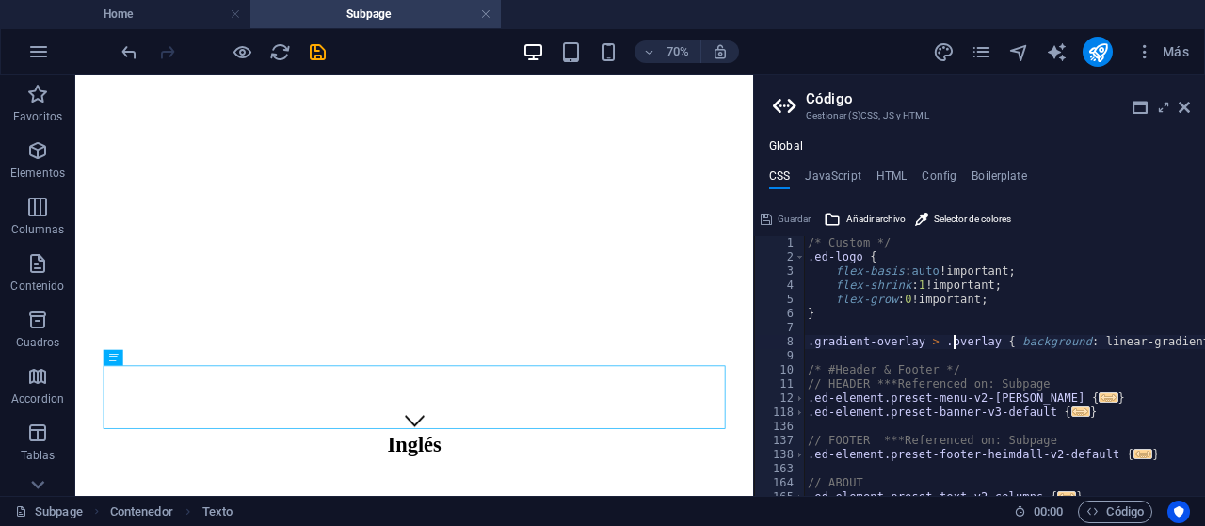
click at [954, 339] on div "/* Custom */ .ed-logo { flex-basis : auto !important; flex-shrink : 1 !importan…" at bounding box center [1191, 380] width 775 height 288
type textarea ".gradient-overlay > .overlay { background: linear-gradient(90deg, #{$color-back…"
type textarea ".ed-element.preset-banner-v3-default {"
type textarea ".ed-element.preset-footer-heimdall-v2-default {"
type textarea ".ed-element.preset-text-v2-columns {"
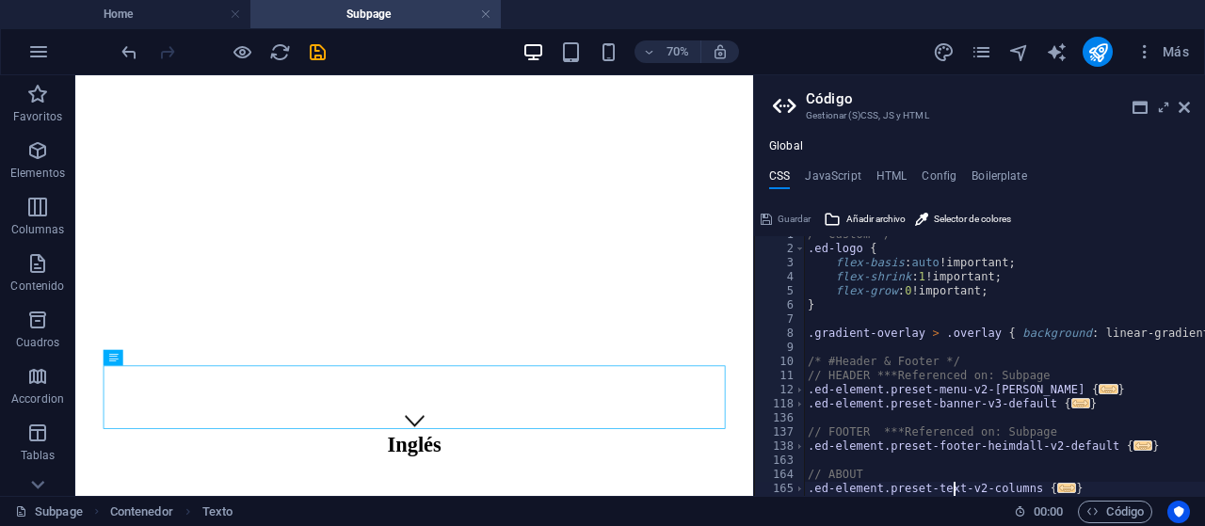
scroll to position [23, 0]
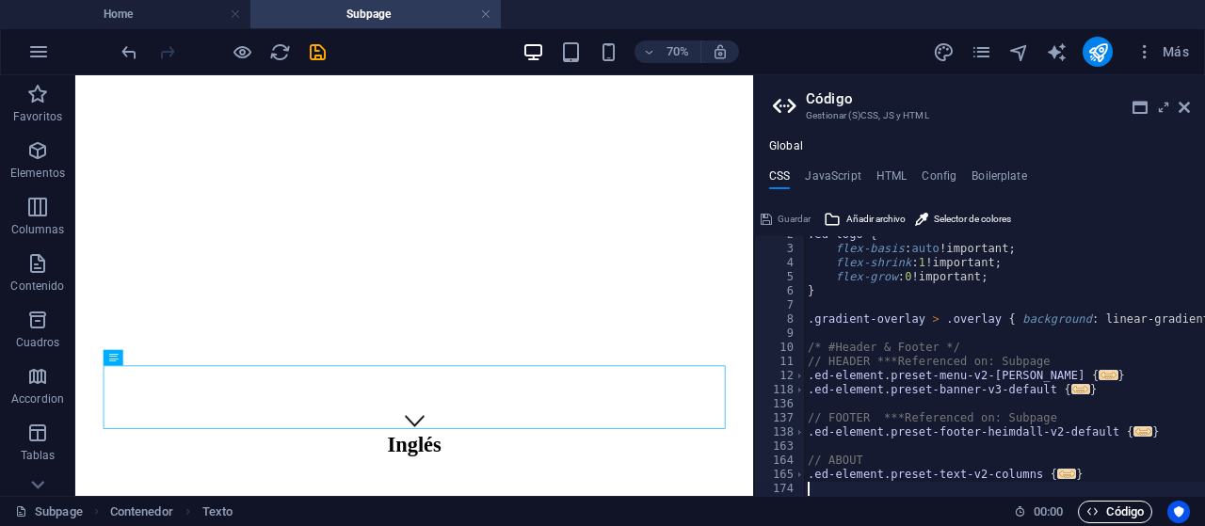
click at [1112, 504] on span "Código" at bounding box center [1115, 512] width 57 height 23
click at [1189, 99] on h2 "Código" at bounding box center [998, 98] width 384 height 17
click at [1189, 102] on icon at bounding box center [1184, 107] width 11 height 15
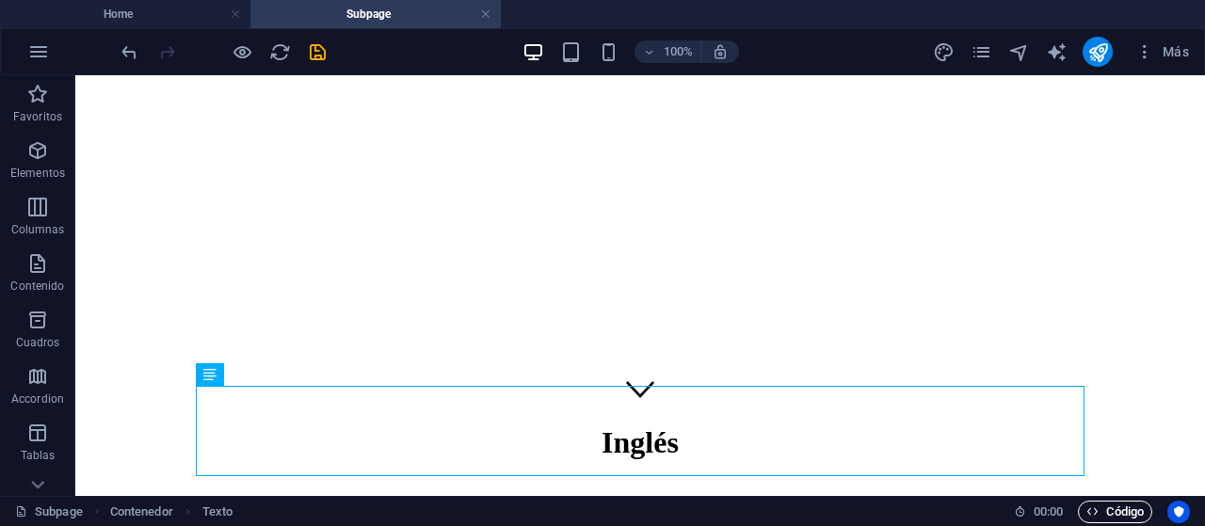
click at [1100, 508] on span "Código" at bounding box center [1115, 512] width 57 height 23
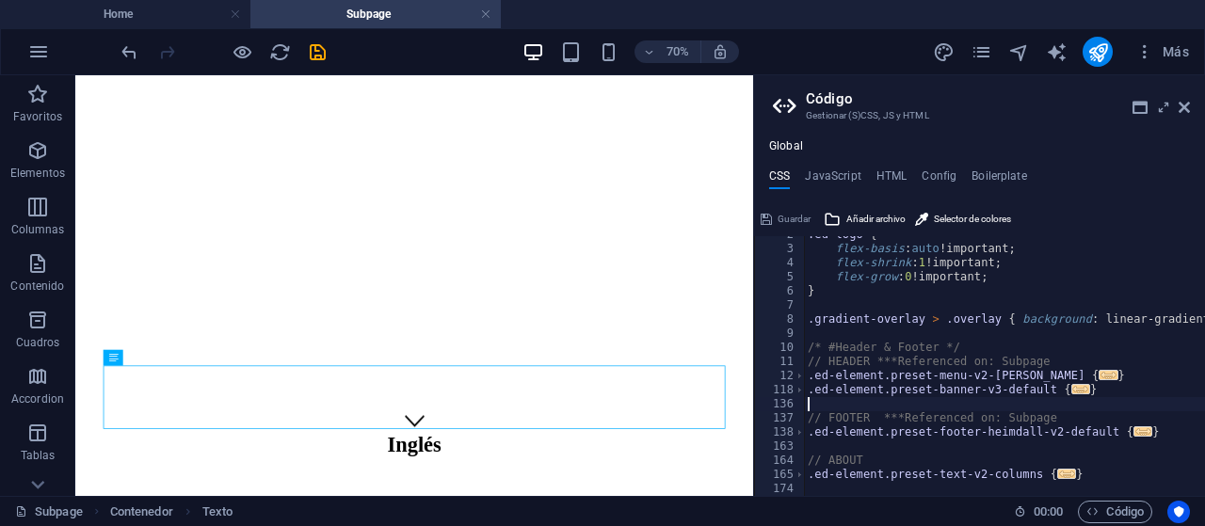
click at [956, 403] on div ".ed-logo { flex-basis : auto !important; flex-shrink : 1 !important; flex-grow …" at bounding box center [1191, 372] width 775 height 288
type textarea ".ed-element.preset-footer-heimdall-v2-default {"
type textarea ".ed-element.preset-text-v2-columns {"
type textarea ".ed-element.preset-pricing-table-v3-williams {"
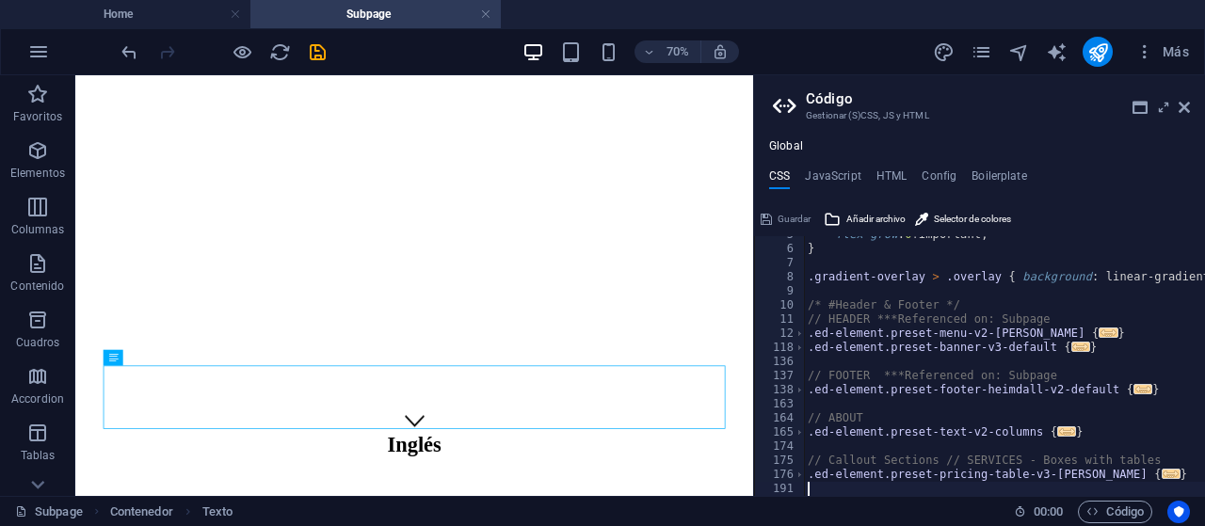
type textarea ".ed-element.preset-contact-form-v3-plain {"
type textarea ".ed-element.preset-gallery-v3-default {"
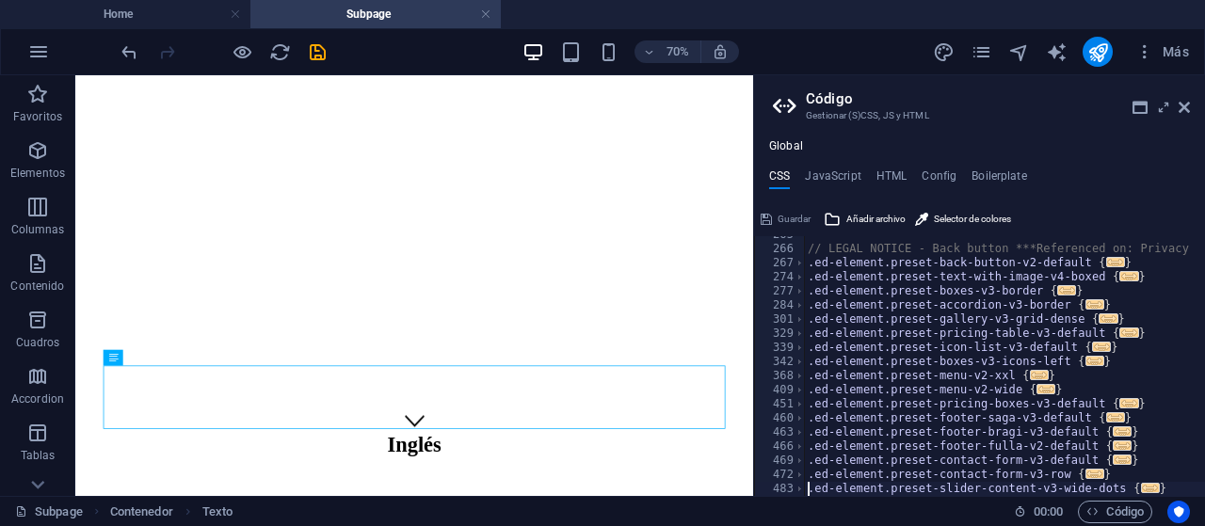
type textarea ".ed-element.preset-blog-post-real-estate {"
type textarea ".ed-element.preset-blog-blog {"
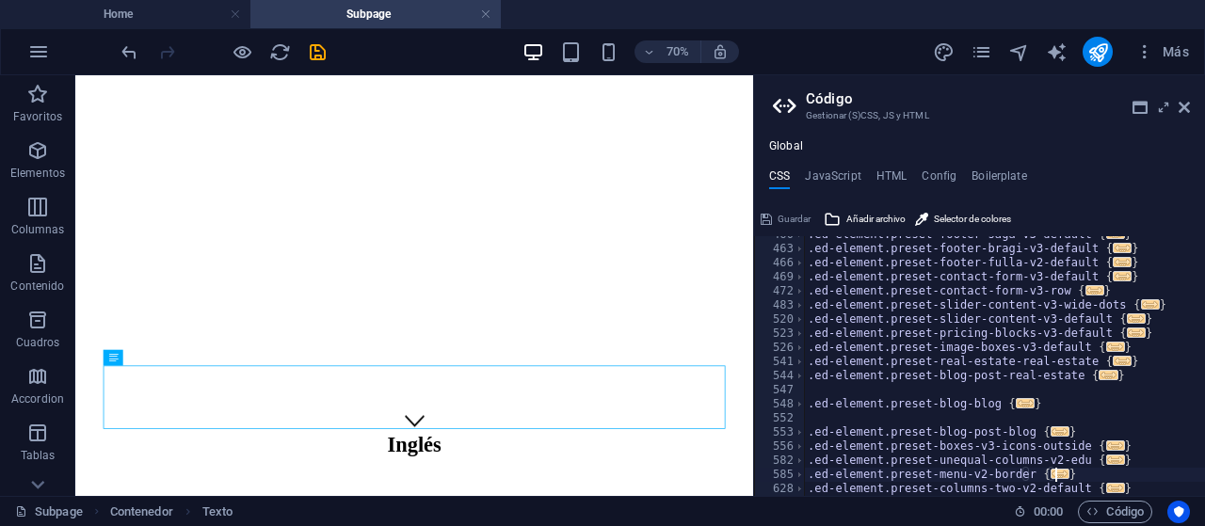
scroll to position [588, 0]
type textarea ".ed-element.preset-unequal-columns-v2-edu {"
click at [148, 363] on div "Texto" at bounding box center [138, 358] width 69 height 17
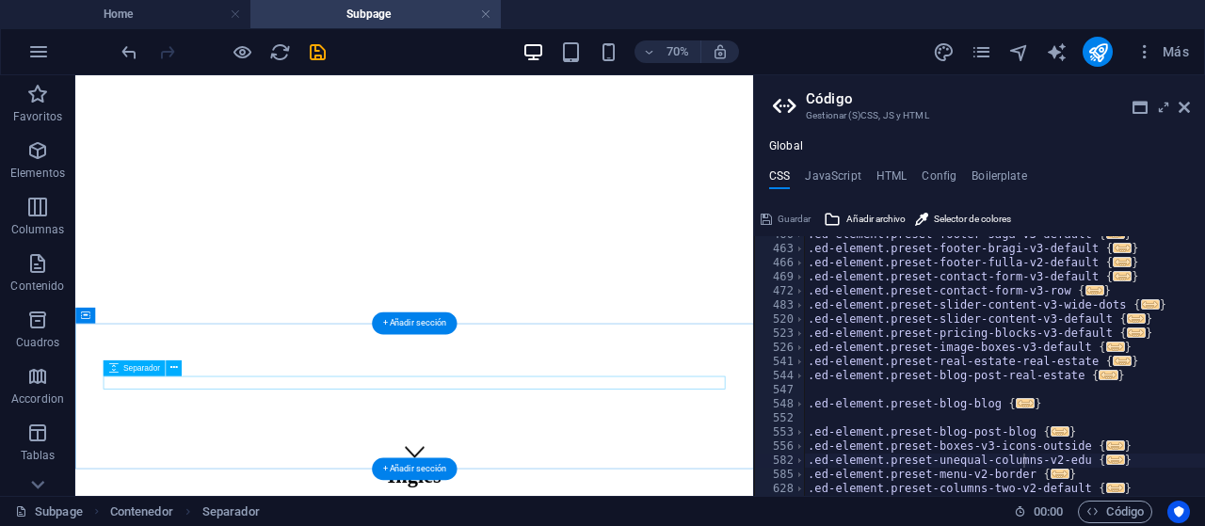
scroll to position [6, 0]
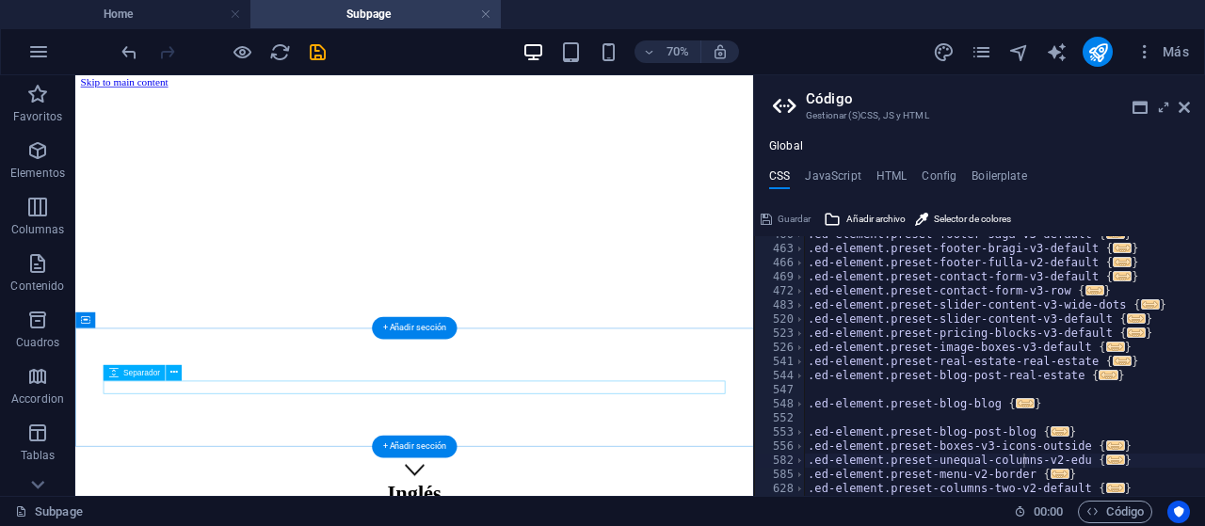
scroll to position [0, 0]
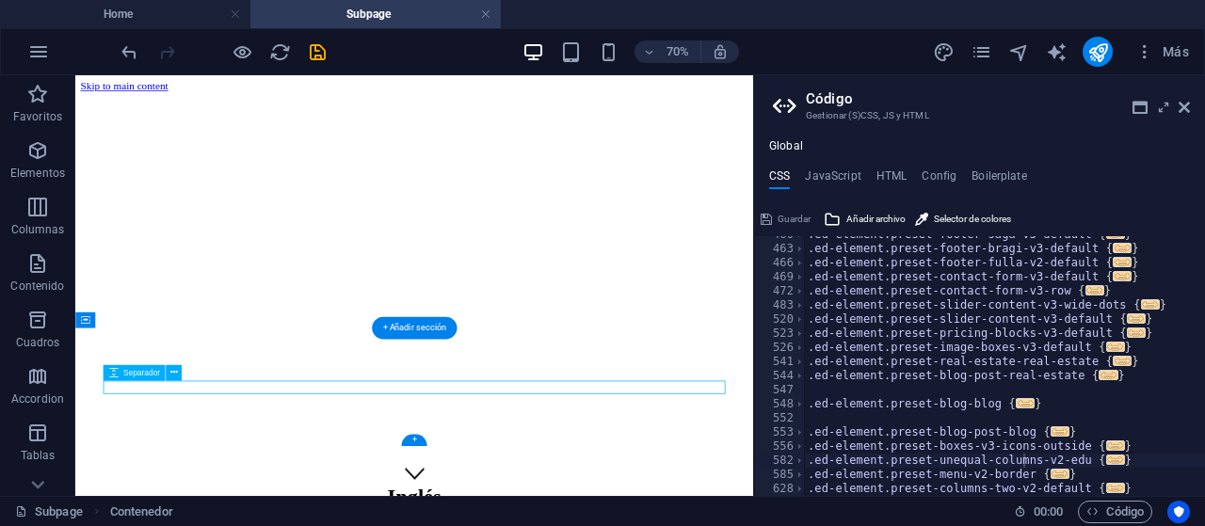
select select "px"
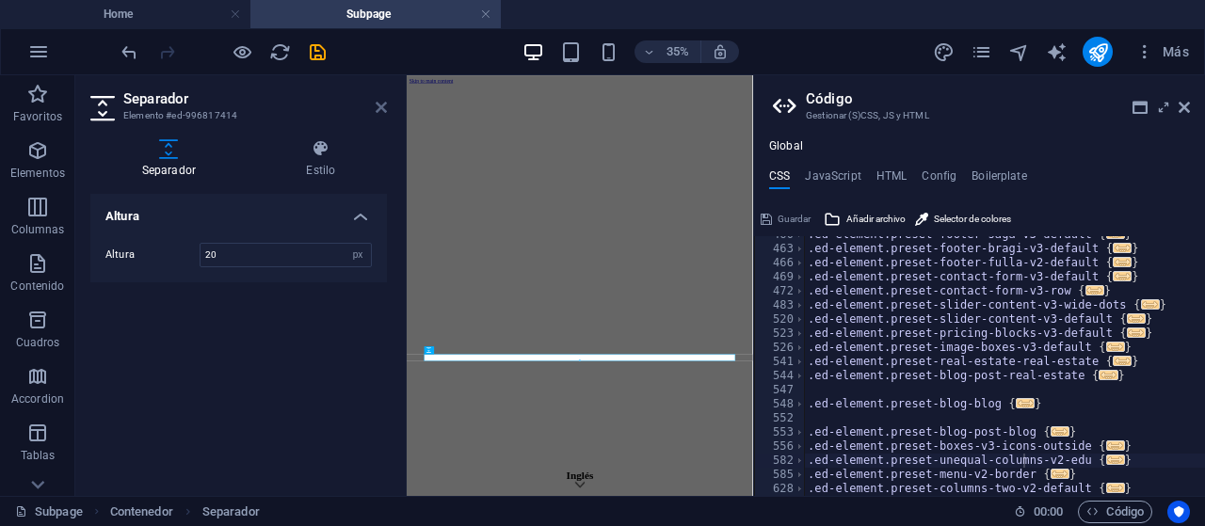
click at [380, 107] on icon at bounding box center [381, 107] width 11 height 15
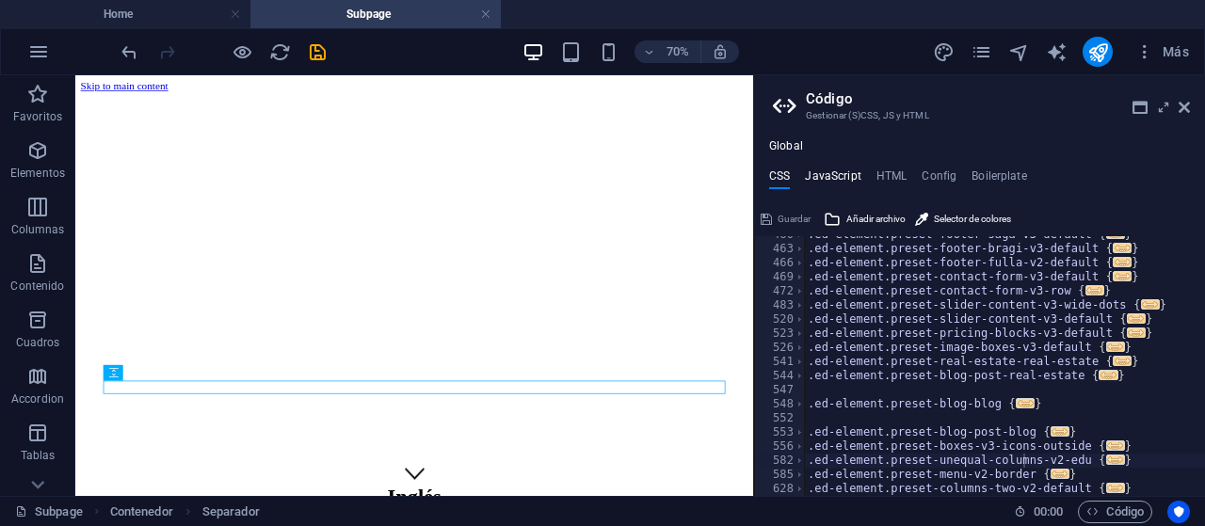
click at [847, 178] on h4 "JavaScript" at bounding box center [833, 180] width 56 height 21
type textarea "/* JS for preset "Menu V2" */"
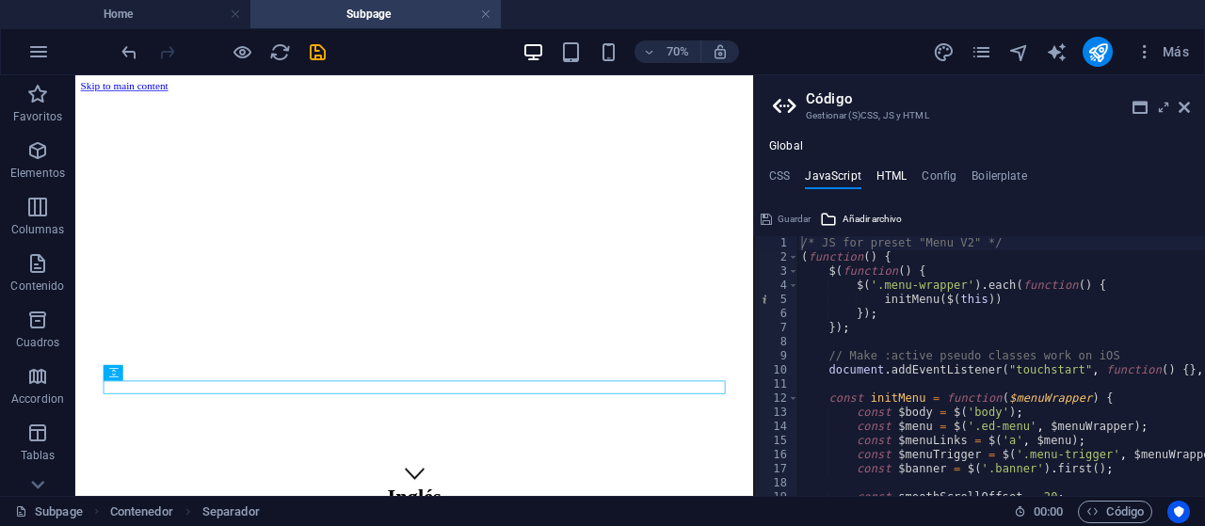
click at [887, 175] on h4 "HTML" at bounding box center [892, 180] width 31 height 21
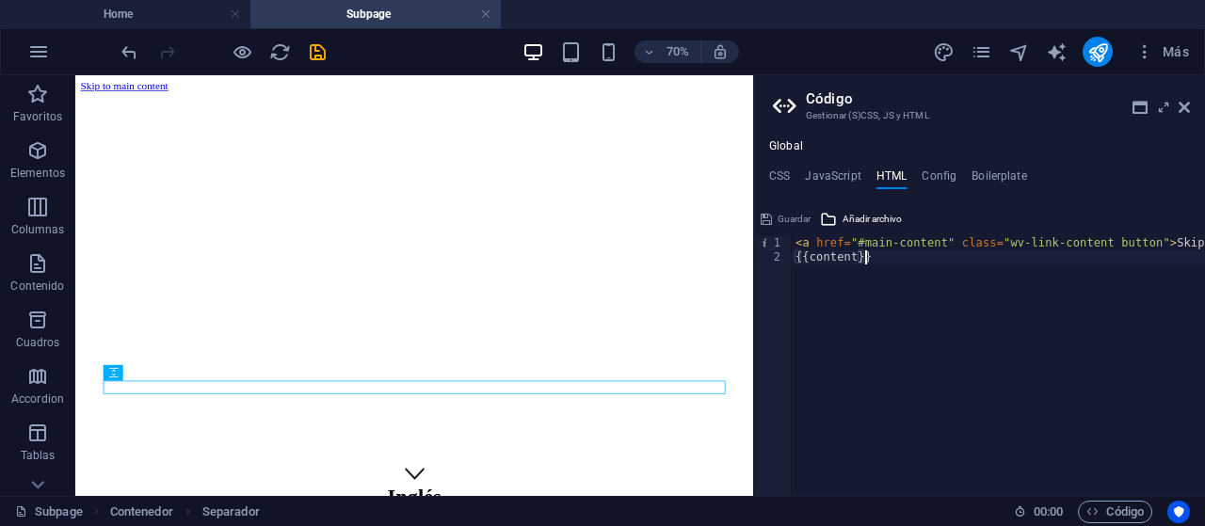
click at [899, 291] on div "< a href = "#main-content" class = "wv-link-content button" > Skip to main cont…" at bounding box center [1046, 380] width 509 height 288
click at [854, 263] on div "< a href = "#main-content" class = "wv-link-content button" > Skip to main cont…" at bounding box center [1046, 380] width 509 height 288
type textarea "<a href="#main-content" class="wv-link-content button">Skip to main content</a>"
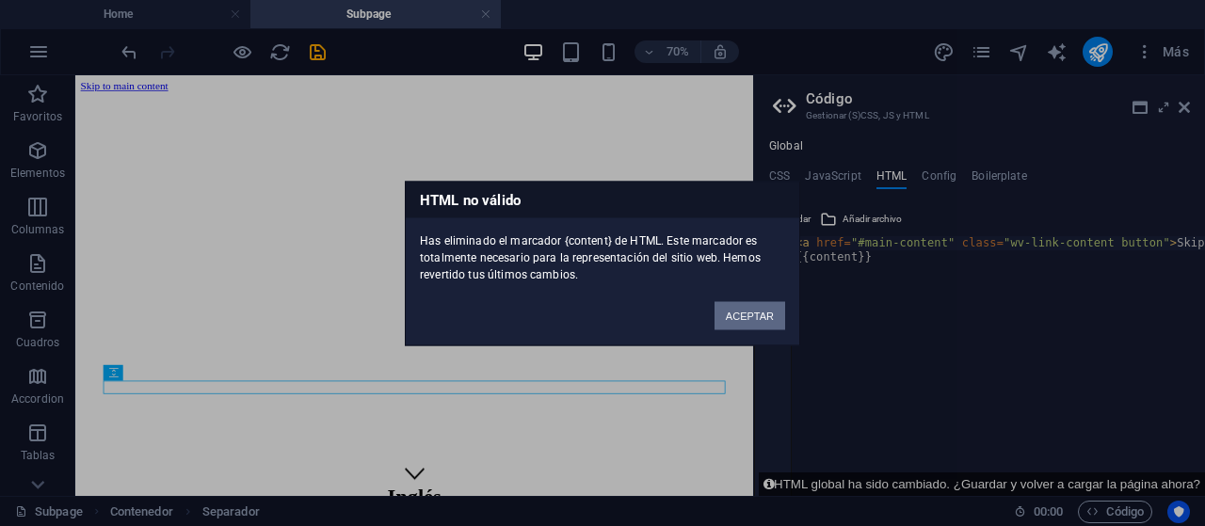
click at [747, 312] on button "ACEPTAR" at bounding box center [750, 315] width 71 height 28
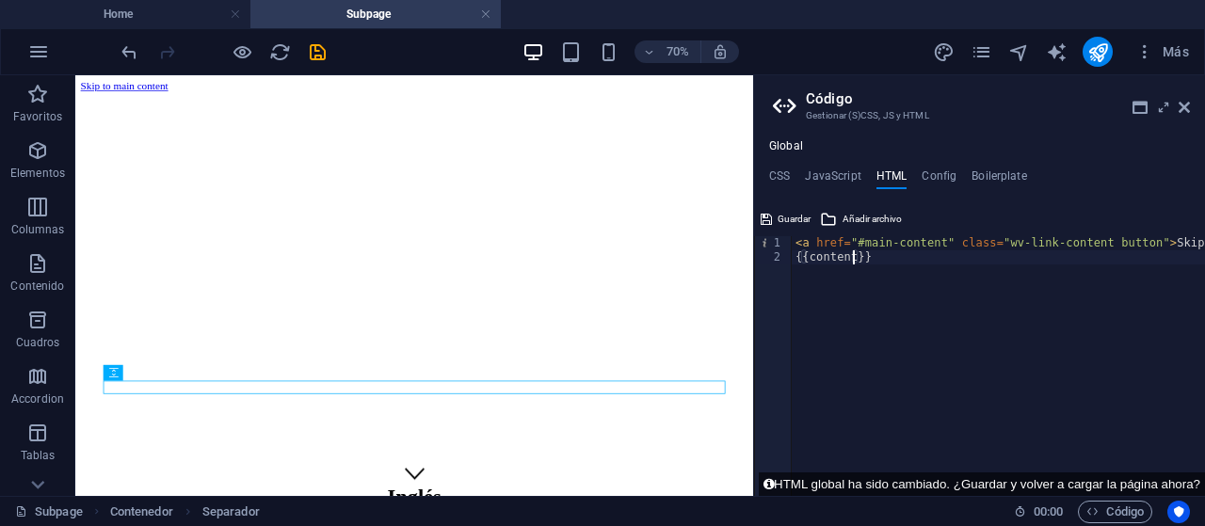
click at [852, 258] on div "< a href = "#main-content" class = "wv-link-content button" > Skip to main cont…" at bounding box center [1046, 380] width 509 height 288
type textarea "<a href="#main-content" class="wv-link-content button">Skip to main content</a>"
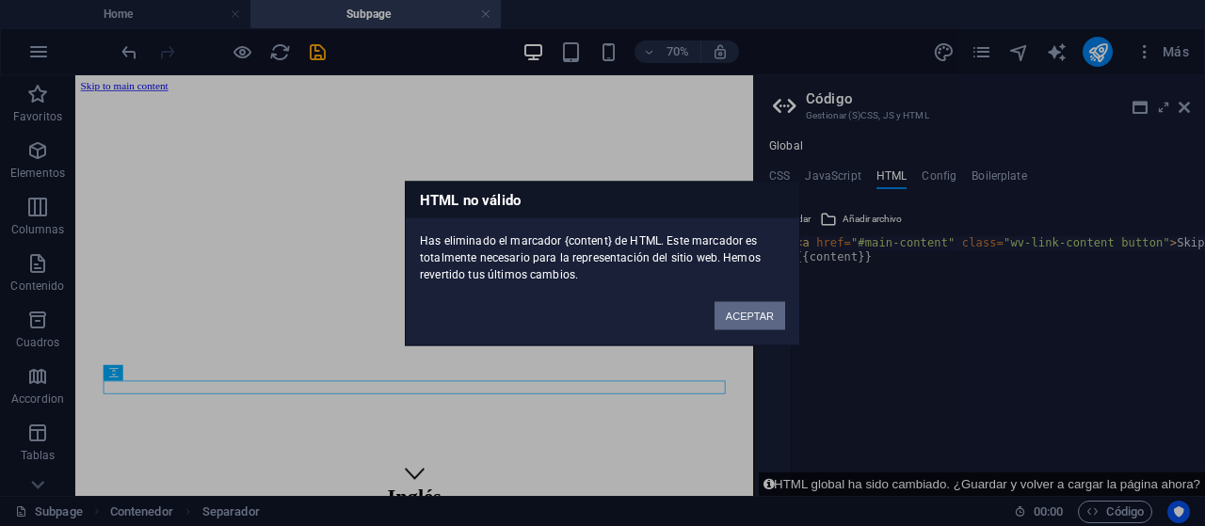
click at [778, 302] on button "ACEPTAR" at bounding box center [750, 315] width 71 height 28
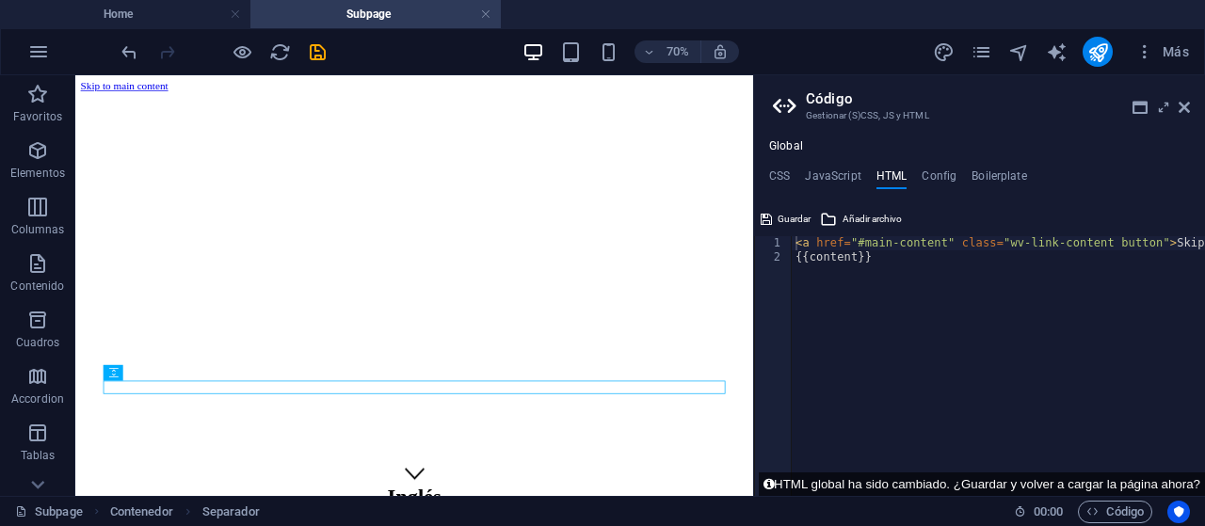
type textarea "{{content}}"
click at [899, 287] on div "< a href = "#main-content" class = "wv-link-content button" > Skip to main cont…" at bounding box center [1046, 380] width 509 height 288
paste textarea "<a href="#main-content" class="wv-link-content button">Skip to main content</a>"
type textarea "<a href="#main-content" class="wv-link-content button">Skip to main content</a>"
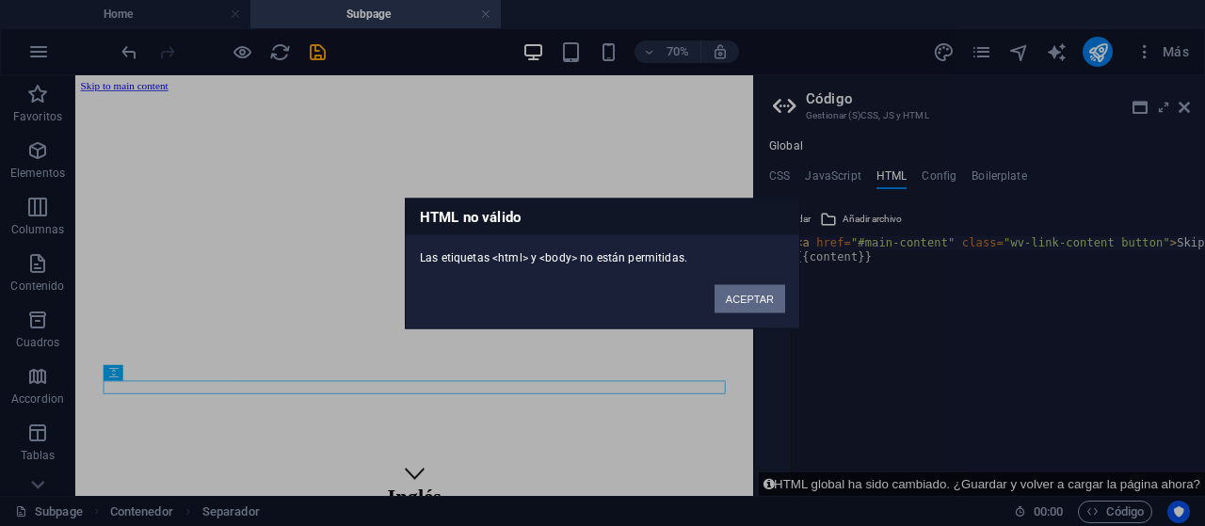
click at [769, 300] on button "ACEPTAR" at bounding box center [750, 298] width 71 height 28
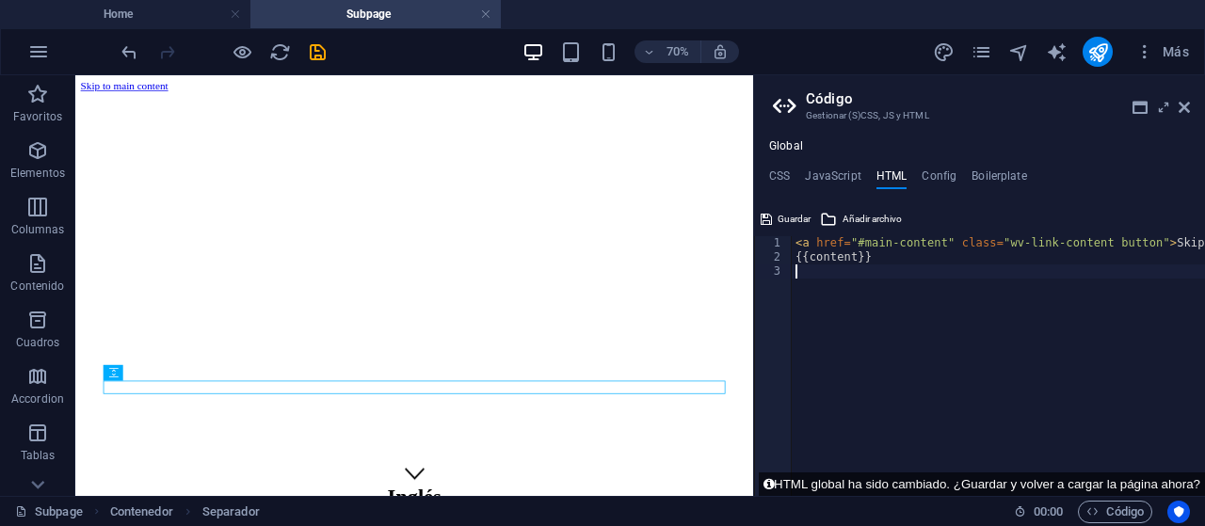
click at [850, 293] on div "< a href = "#main-content" class = "wv-link-content button" > Skip to main cont…" at bounding box center [1046, 380] width 509 height 288
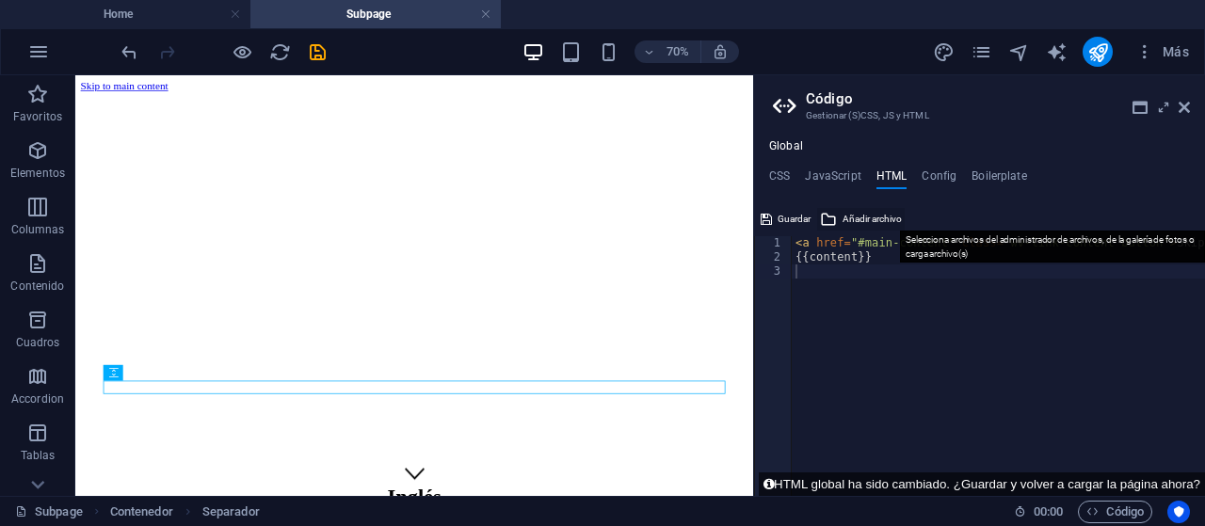
click at [843, 218] on button "Añadir archivo" at bounding box center [861, 219] width 88 height 23
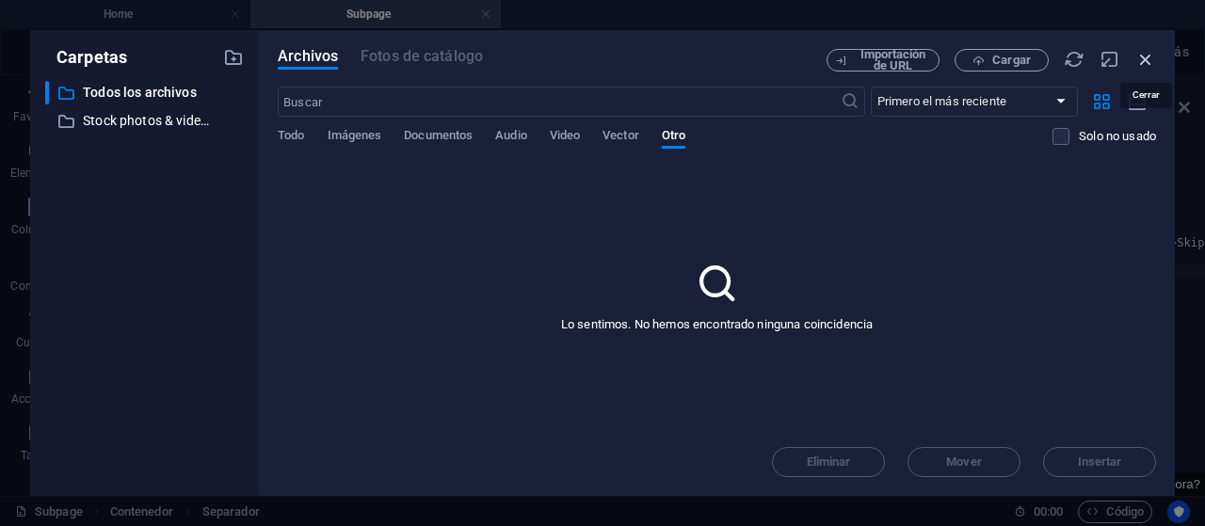
click at [1152, 56] on icon "button" at bounding box center [1146, 59] width 21 height 21
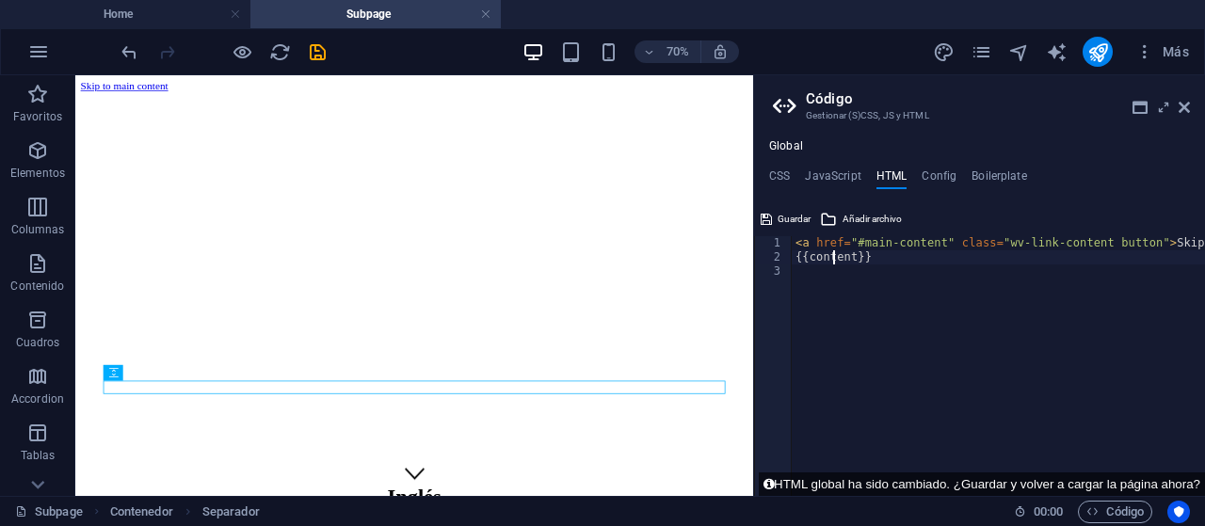
click at [835, 263] on div "< a href = "#main-content" class = "wv-link-content button" > Skip to main cont…" at bounding box center [1046, 380] width 509 height 288
click at [850, 264] on div "< a href = "#main-content" class = "wv-link-content button" > Skip to main cont…" at bounding box center [1046, 380] width 509 height 288
type textarea "<a href="#main-content" class="wv-link-content button">Skip to main content</a>"
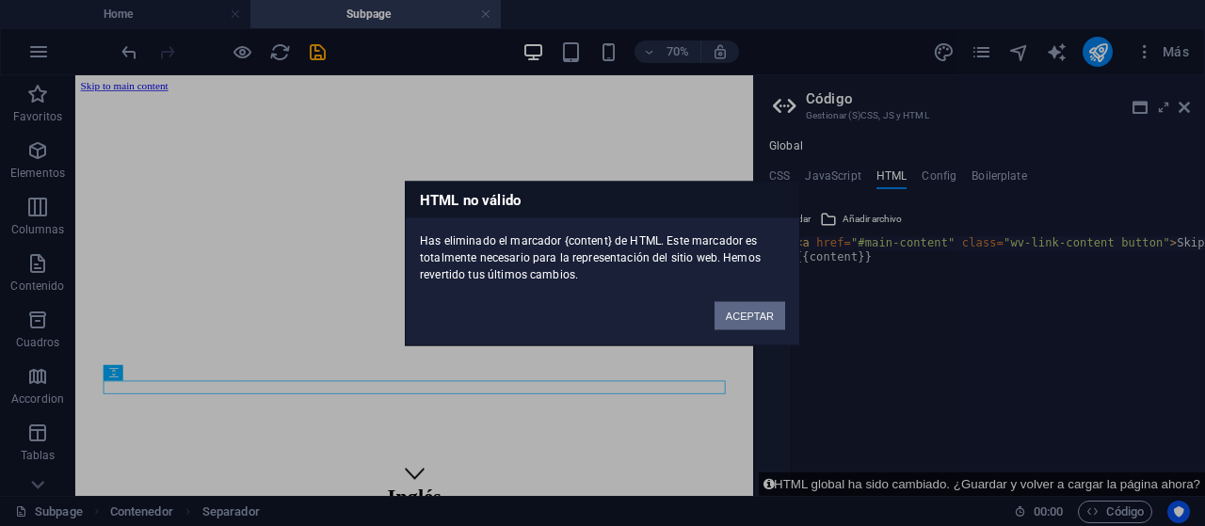
click at [749, 306] on button "ACEPTAR" at bounding box center [750, 315] width 71 height 28
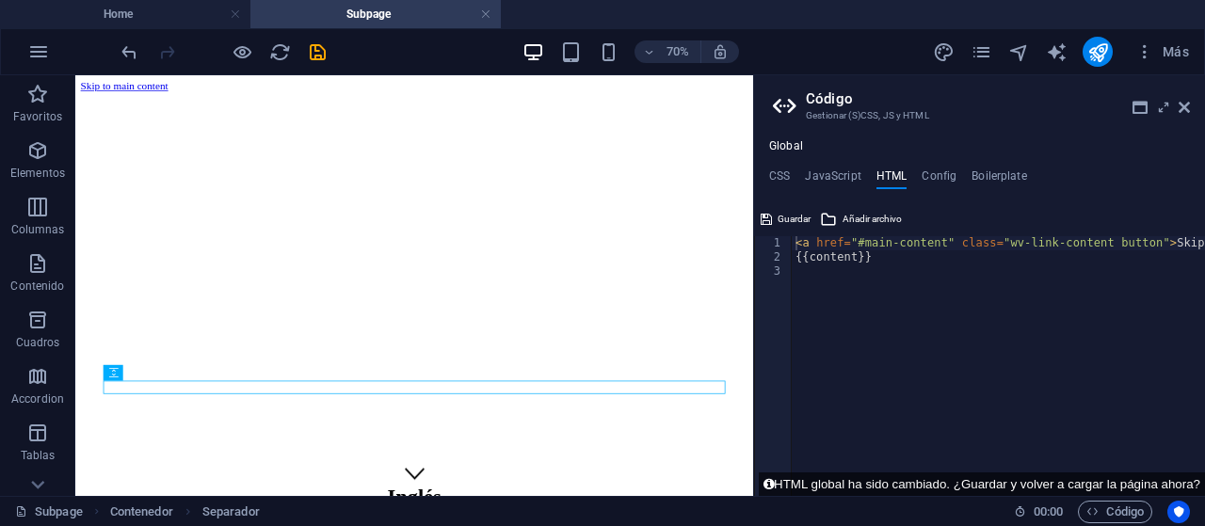
click at [798, 180] on ul "CSS JavaScript HTML Config Boilerplate" at bounding box center [979, 180] width 451 height 21
click at [908, 259] on div "< a href = "#main-content" class = "wv-link-content button" > Skip to main cont…" at bounding box center [1046, 380] width 509 height 288
paste textarea "<a href="#main-content" class="wv-link-content button">Skip to main content</a>"
type textarea "<a href="#main-content" class="wv-link-content button">Skip to main content</a>"
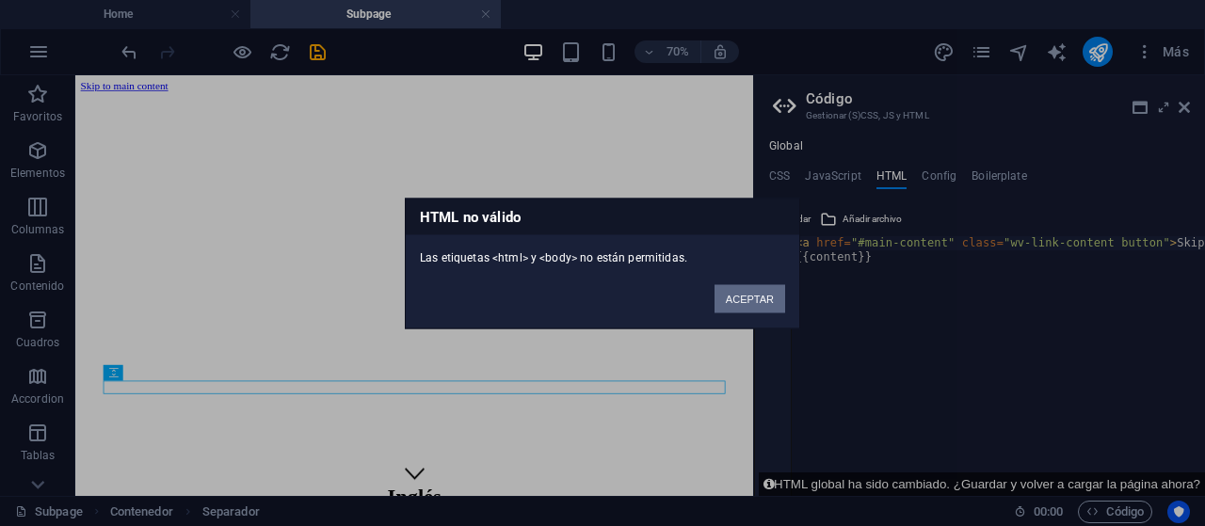
click at [758, 312] on button "ACEPTAR" at bounding box center [750, 298] width 71 height 28
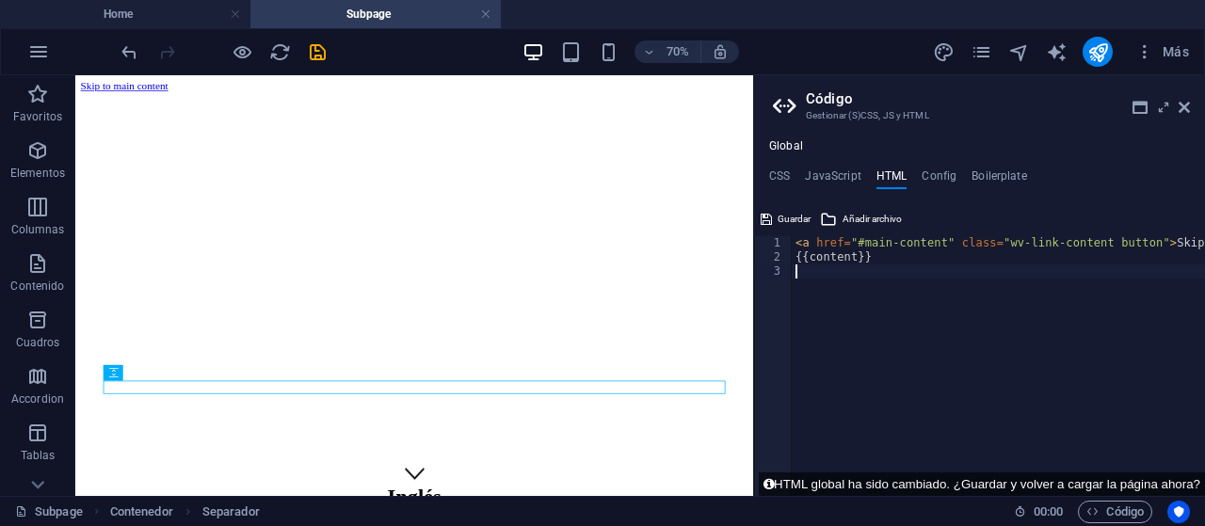
click at [858, 295] on div "< a href = "#main-content" class = "wv-link-content button" > Skip to main cont…" at bounding box center [1046, 380] width 509 height 288
click at [1180, 108] on icon at bounding box center [1184, 107] width 11 height 15
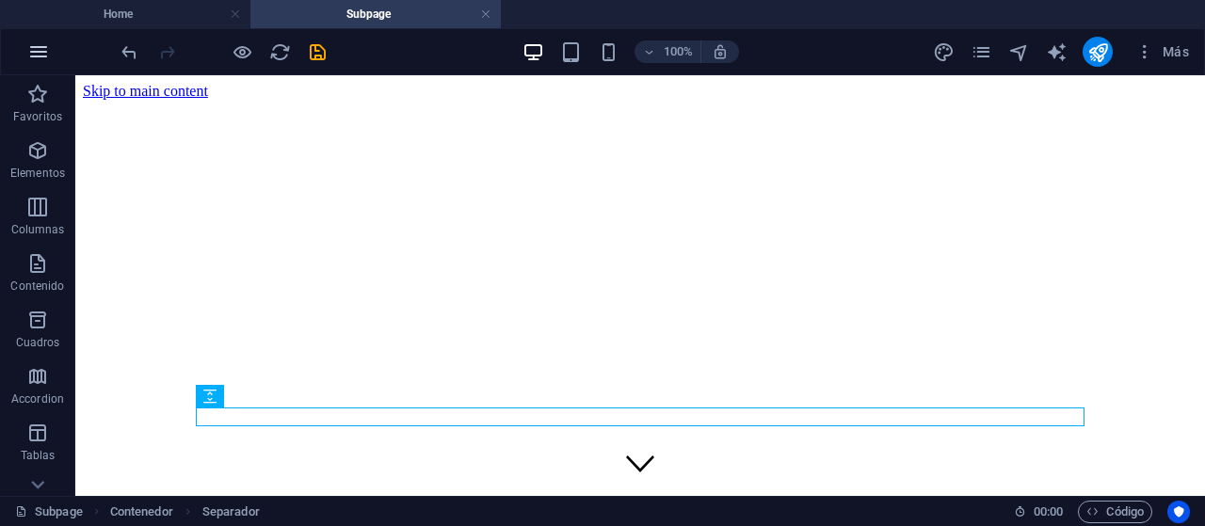
click at [29, 65] on button "button" at bounding box center [38, 51] width 45 height 45
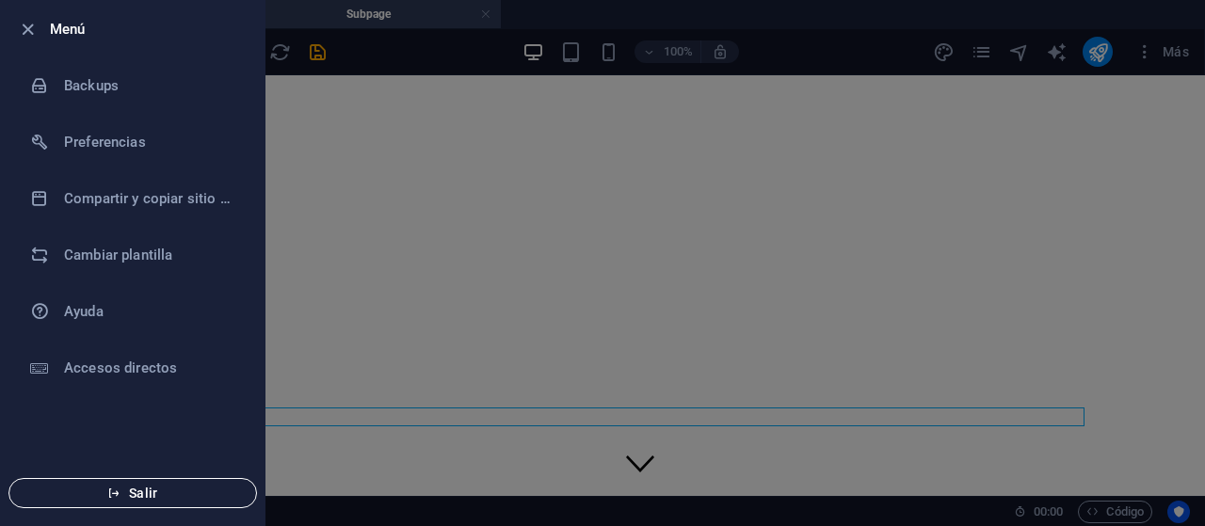
click at [162, 481] on button "Salir" at bounding box center [132, 493] width 249 height 30
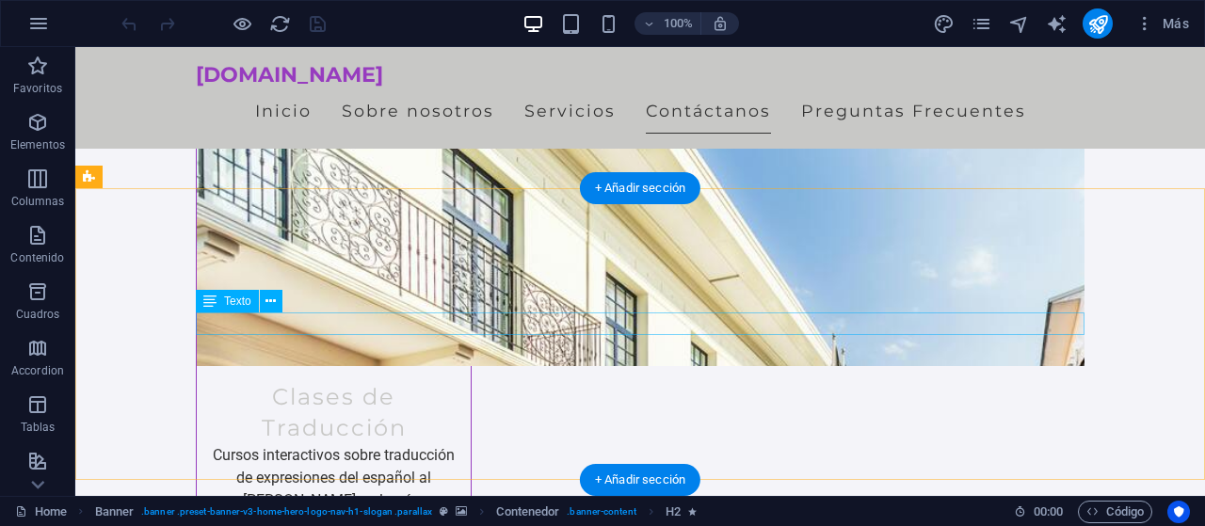
scroll to position [1743, 0]
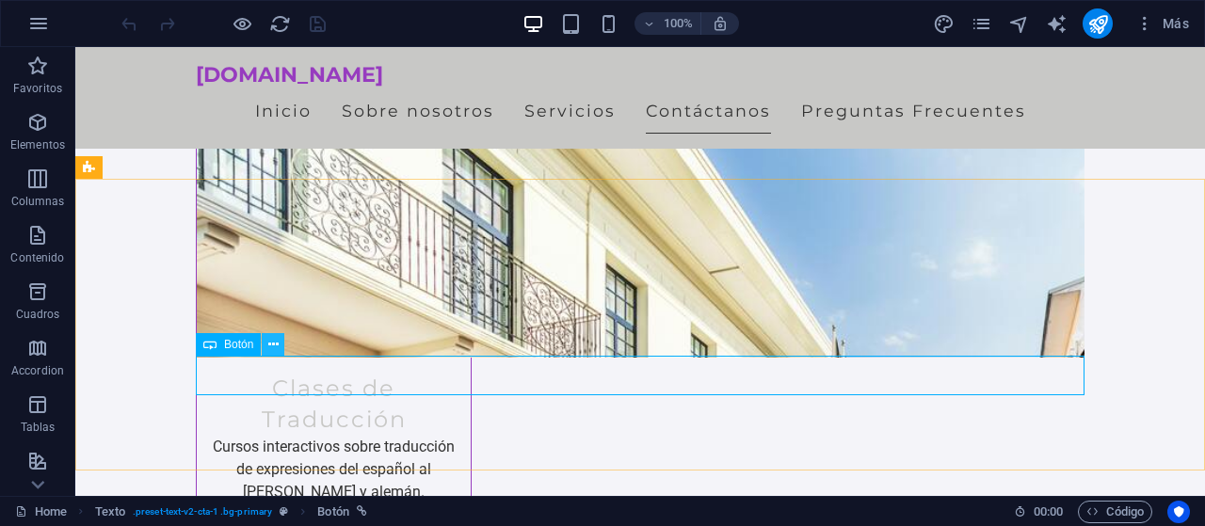
click at [275, 342] on icon at bounding box center [273, 345] width 10 height 20
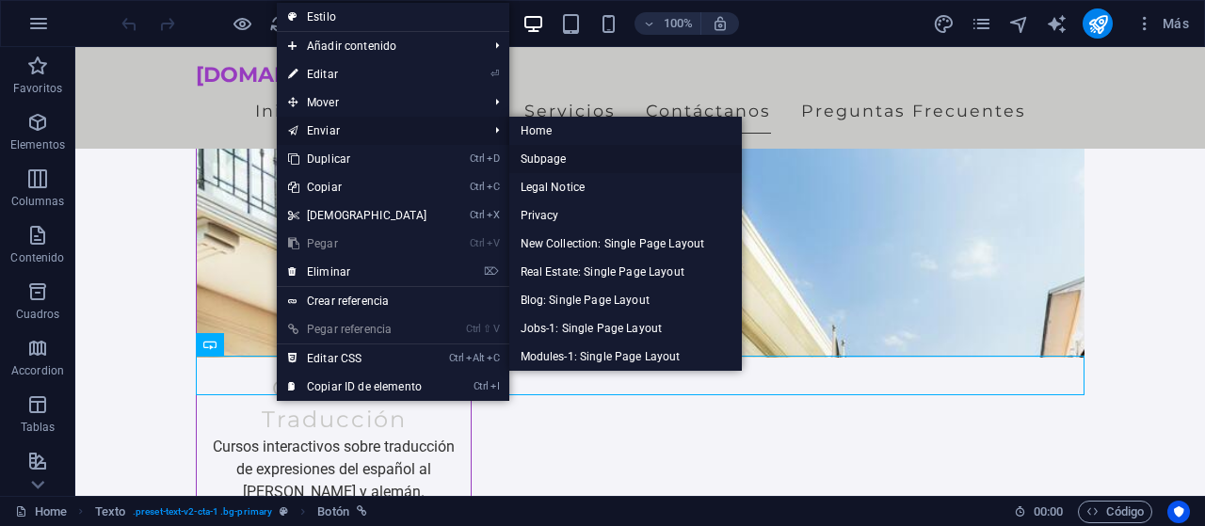
click at [570, 167] on link "Subpage" at bounding box center [626, 159] width 234 height 28
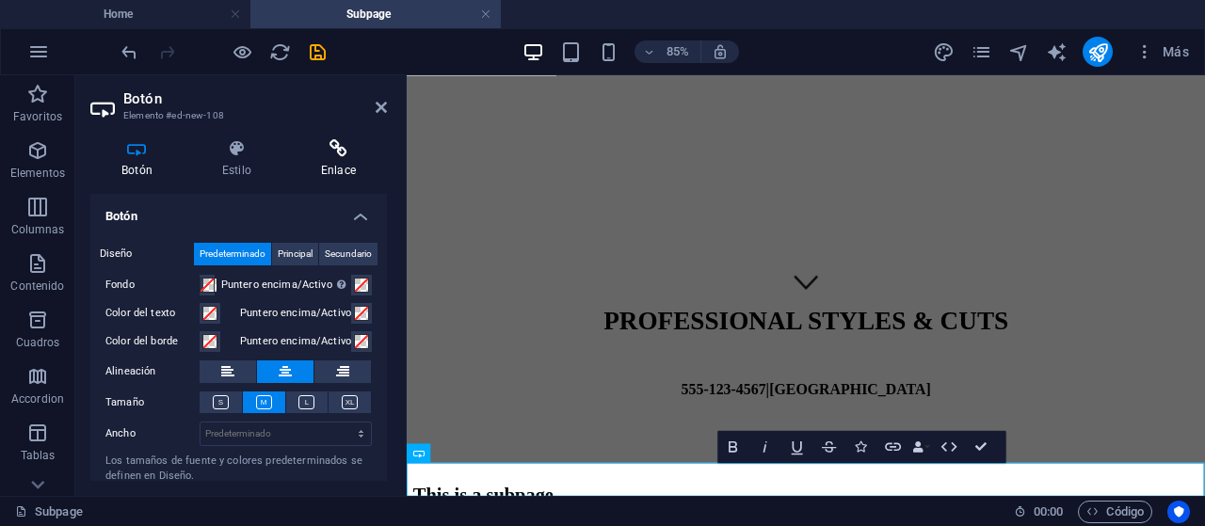
scroll to position [198, 0]
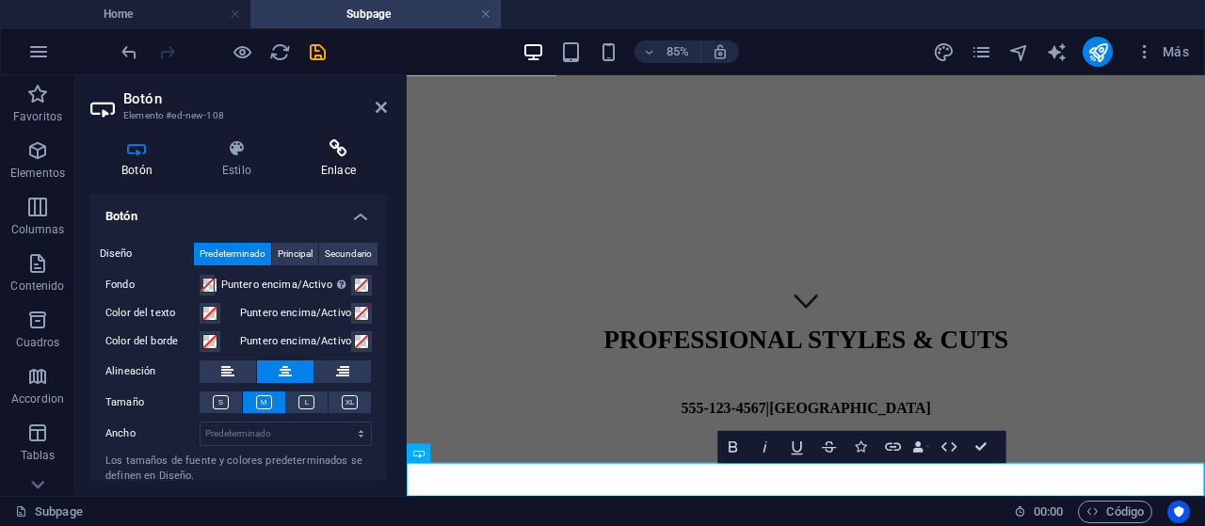
click at [340, 165] on h4 "Enlace" at bounding box center [338, 159] width 97 height 40
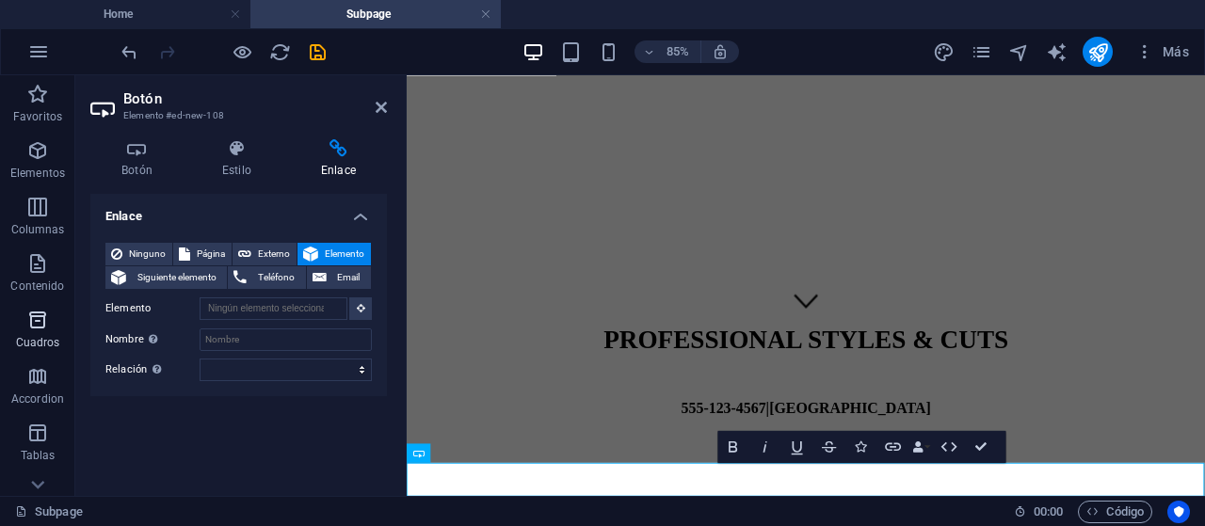
click at [40, 344] on p "Cuadros" at bounding box center [38, 342] width 44 height 15
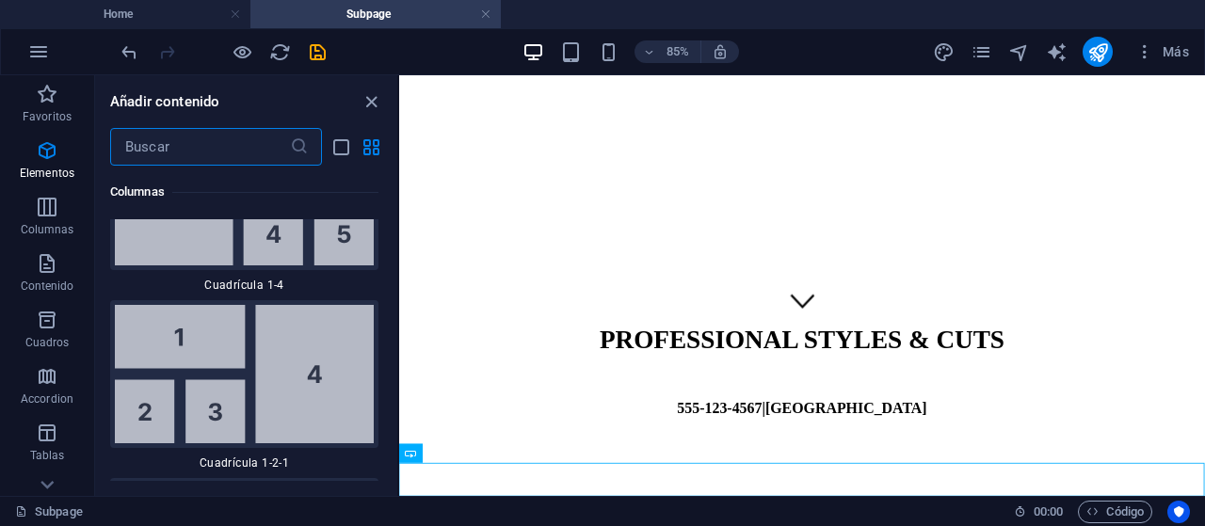
scroll to position [5195, 0]
click at [1139, 513] on span "Código" at bounding box center [1115, 512] width 57 height 23
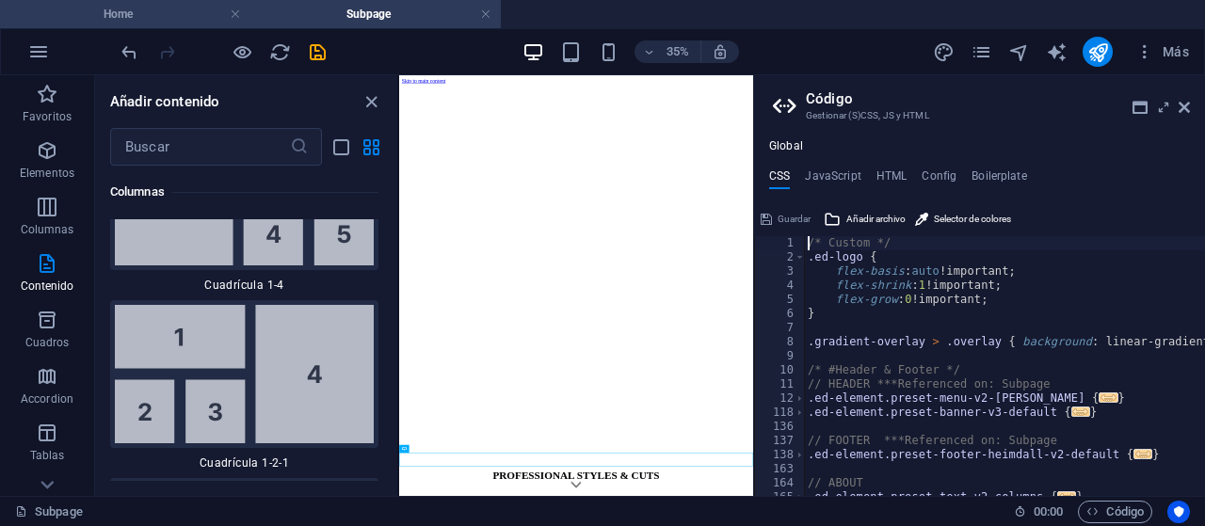
click at [162, 8] on h4 "Home" at bounding box center [125, 14] width 250 height 21
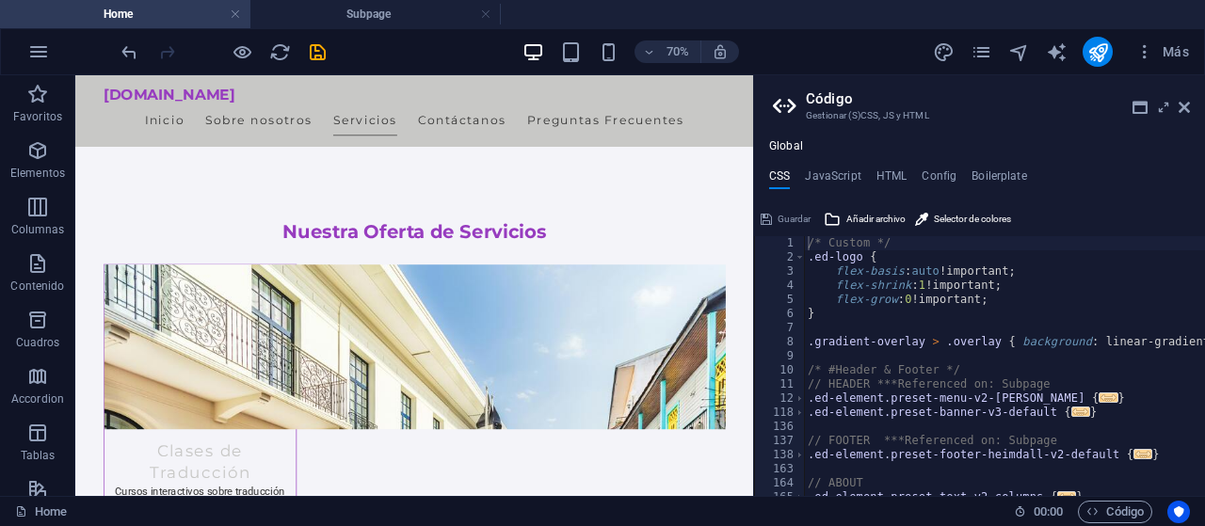
scroll to position [1664, 0]
click at [495, 9] on h4 "Subpage" at bounding box center [375, 14] width 250 height 21
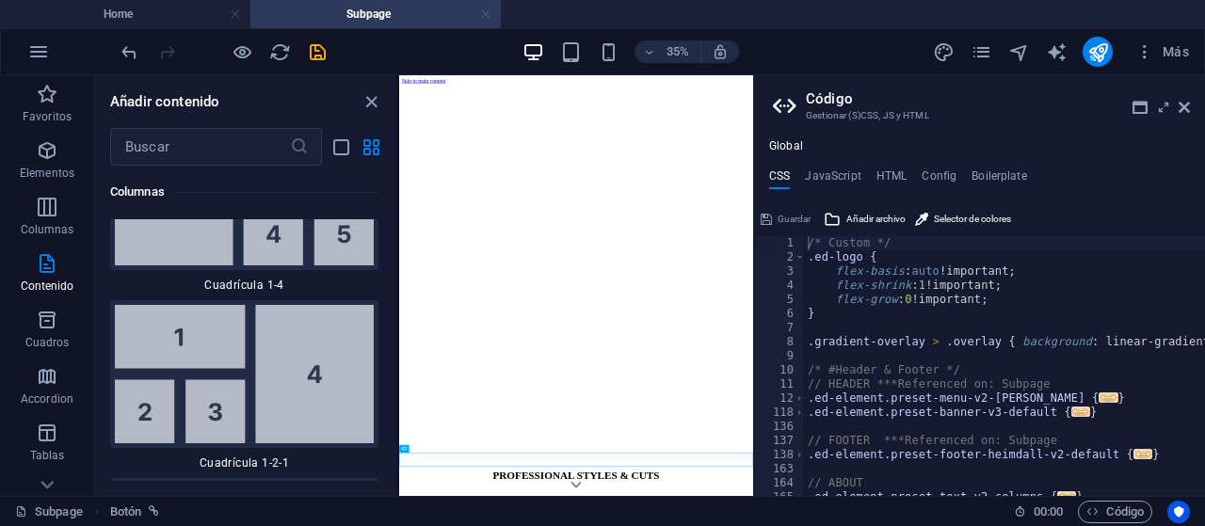
click at [487, 16] on link at bounding box center [485, 15] width 11 height 18
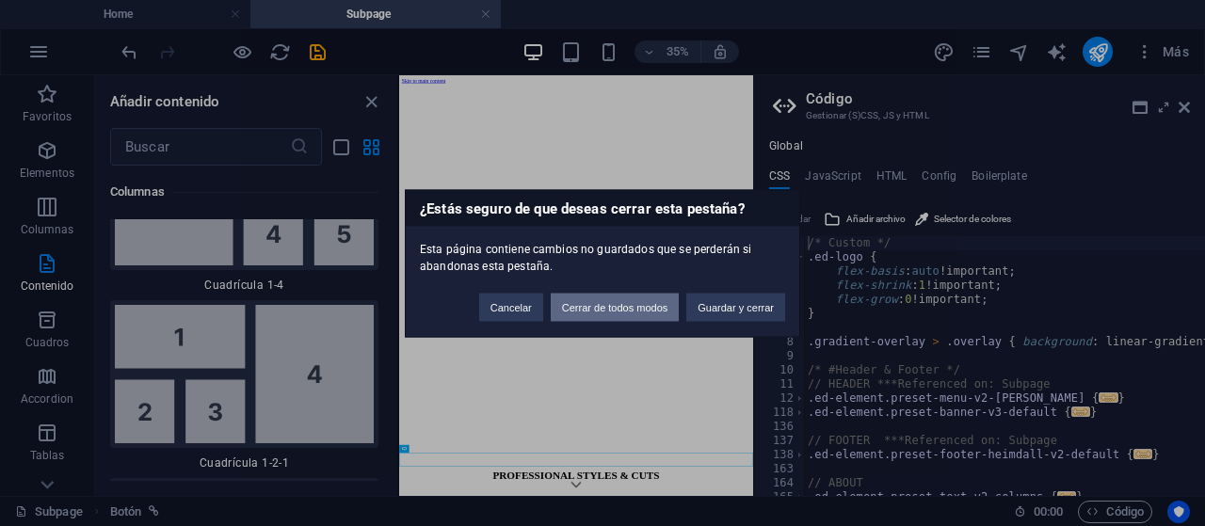
click at [581, 308] on button "Cerrar de todos modos" at bounding box center [615, 307] width 129 height 28
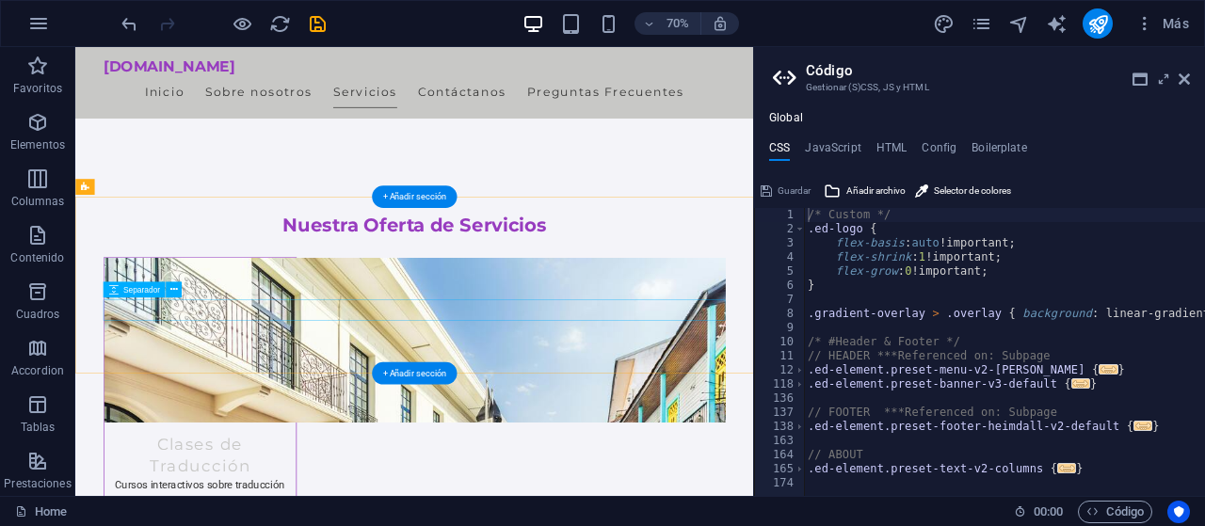
scroll to position [1665, 0]
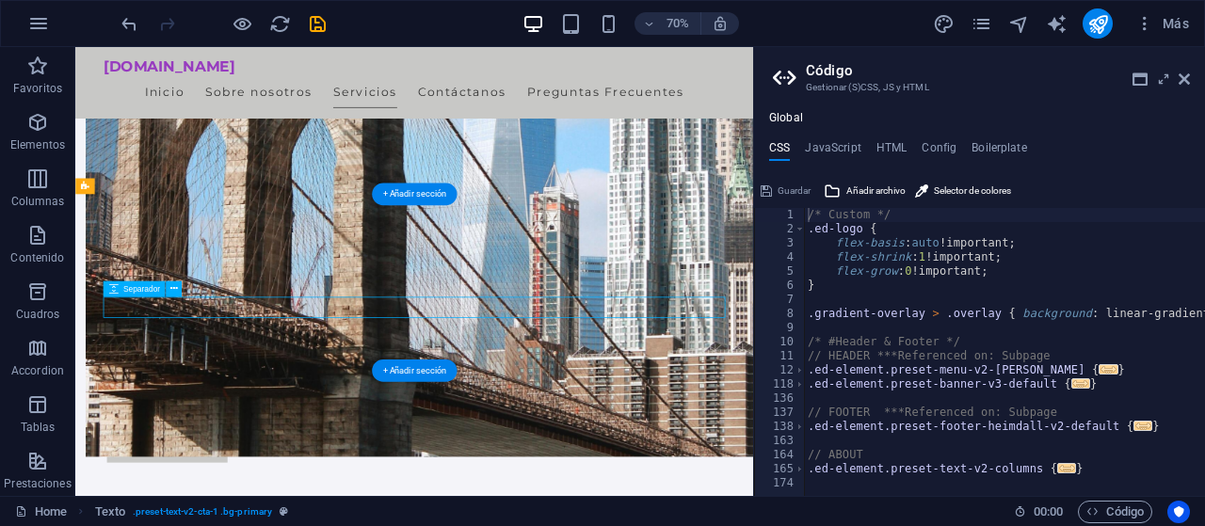
select select "rem"
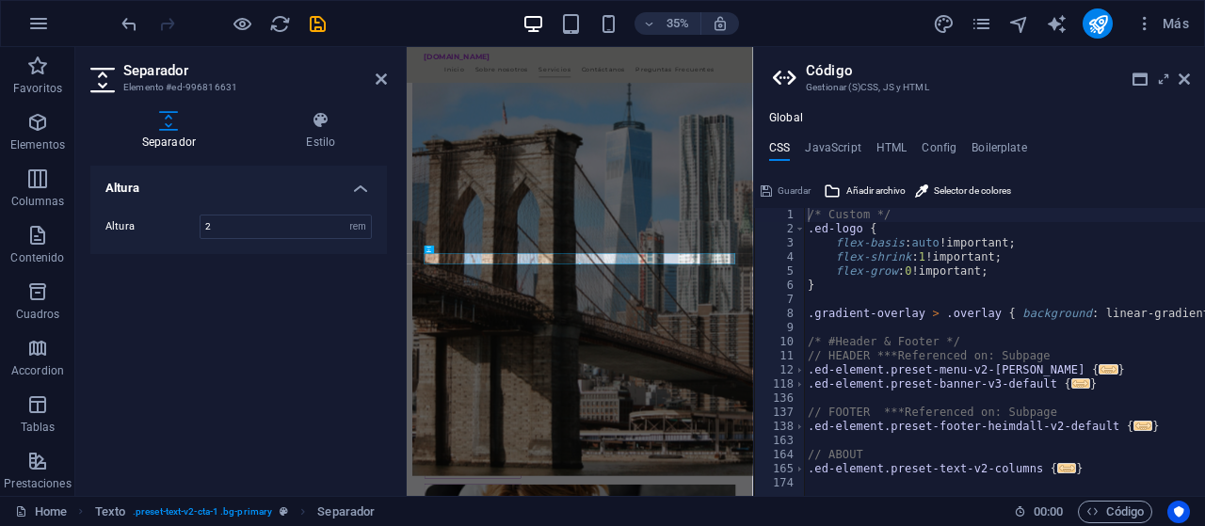
click at [390, 82] on aside "Separador Elemento #ed-996816631 Separador Estilo Altura Altura 2 px rem vh vw …" at bounding box center [240, 271] width 331 height 449
click at [1185, 78] on icon at bounding box center [1184, 79] width 11 height 15
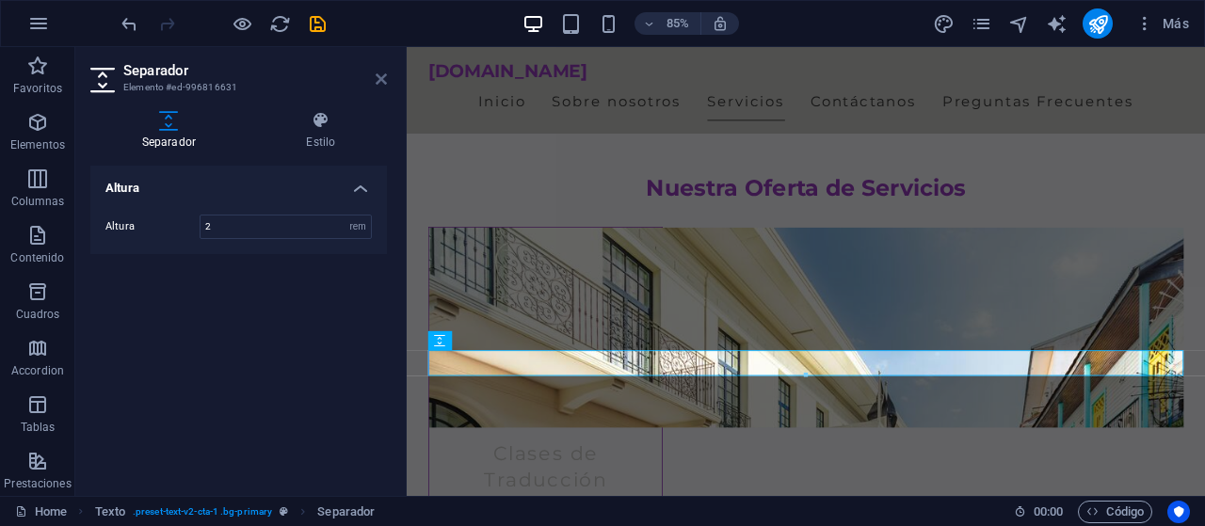
click at [381, 82] on icon at bounding box center [381, 79] width 11 height 15
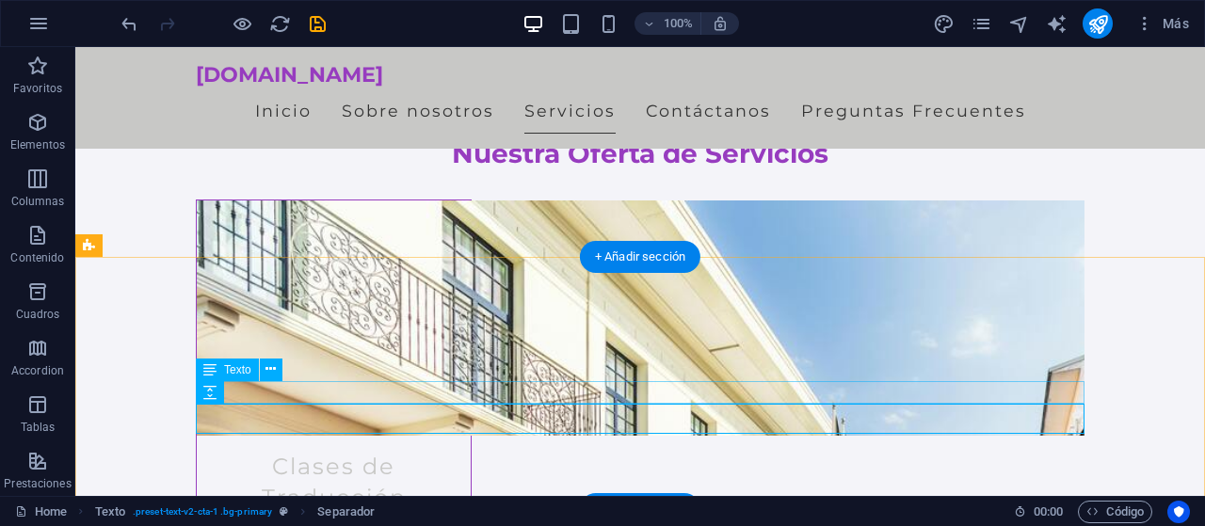
select select "rem"
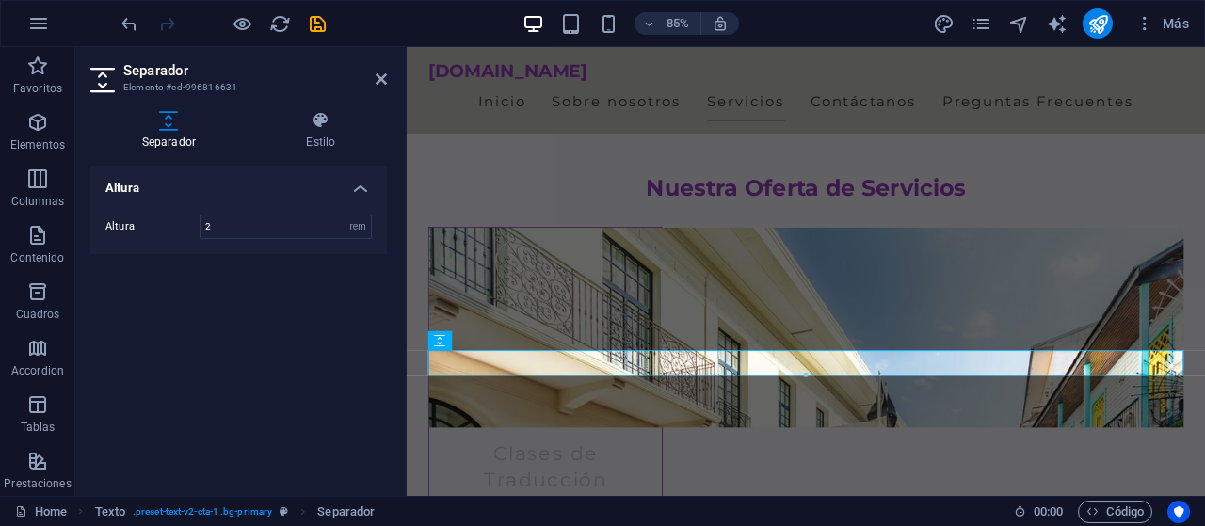
click at [391, 89] on aside "Separador Elemento #ed-996816631 Separador Estilo Altura Altura 2 px rem vh vw …" at bounding box center [240, 271] width 331 height 449
click at [381, 79] on icon at bounding box center [381, 79] width 11 height 15
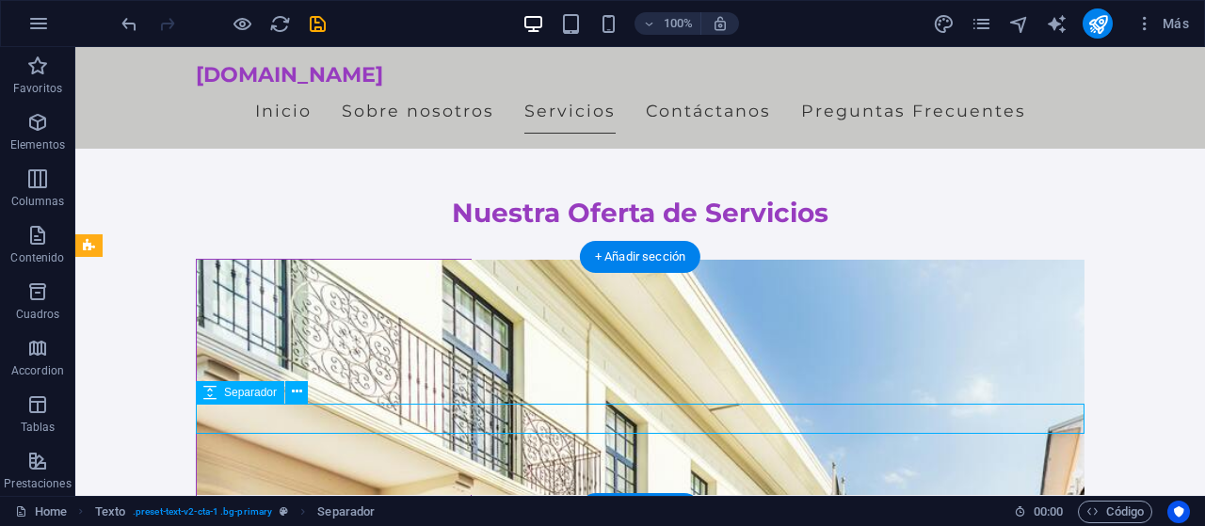
select select "rem"
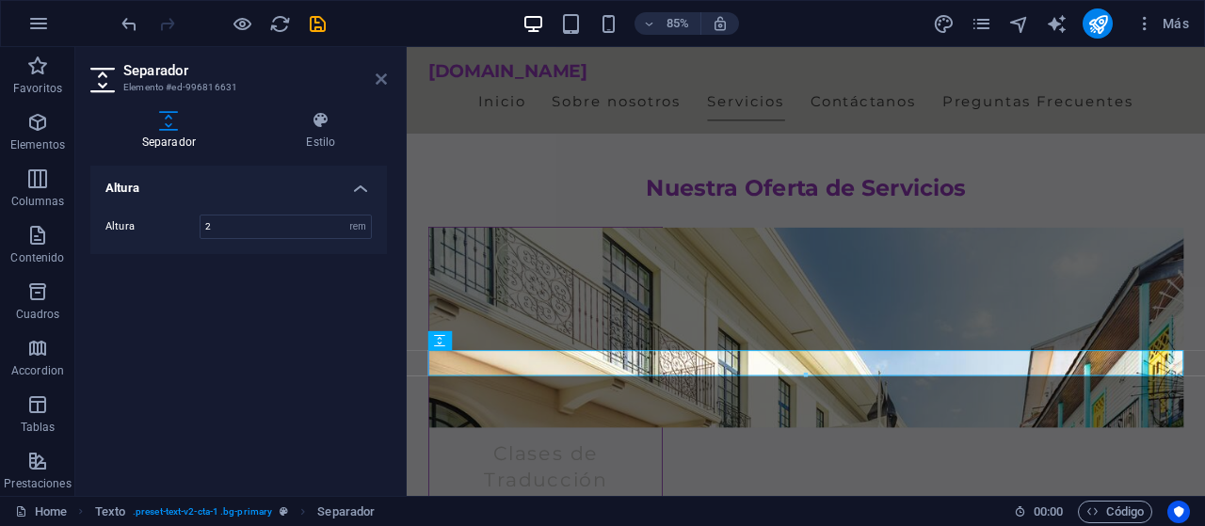
click at [378, 82] on icon at bounding box center [381, 79] width 11 height 15
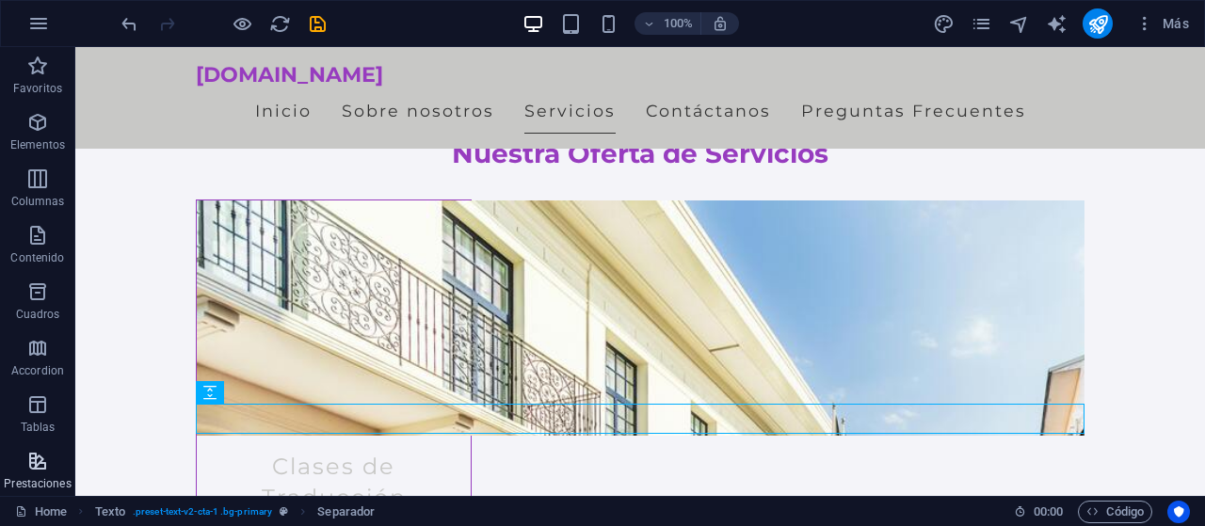
click at [37, 469] on icon "button" at bounding box center [37, 461] width 23 height 23
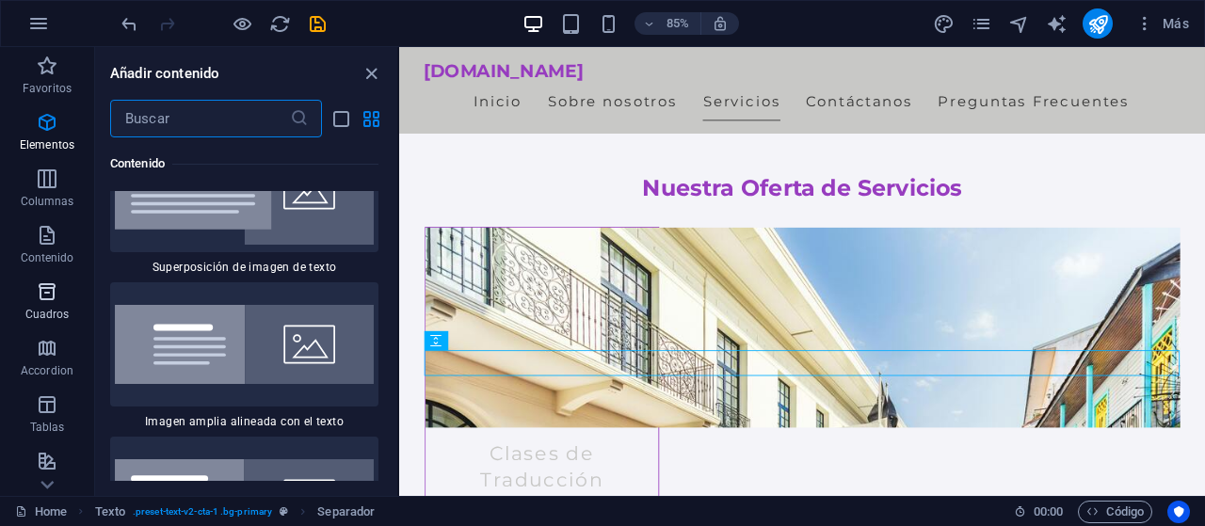
scroll to position [7341, 0]
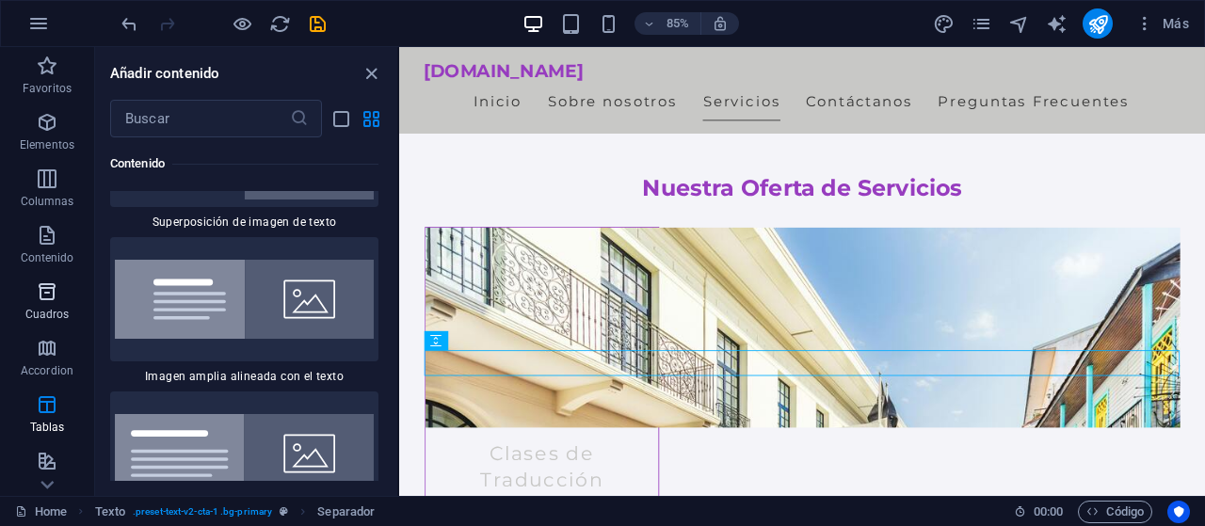
click at [39, 282] on icon "button" at bounding box center [47, 292] width 23 height 23
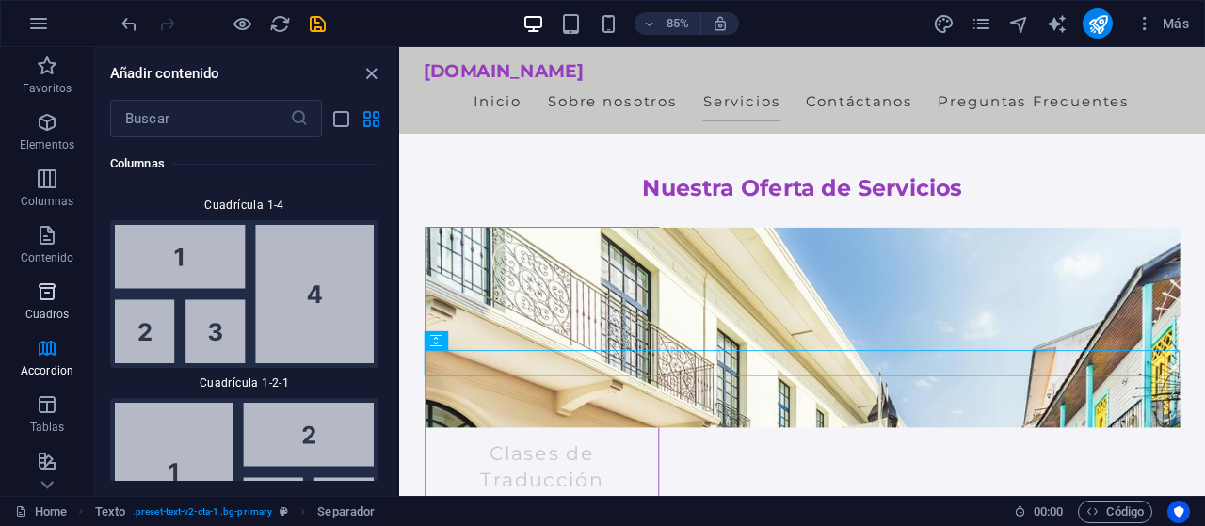
scroll to position [5246, 0]
click at [40, 221] on button "Contenido" at bounding box center [47, 245] width 94 height 57
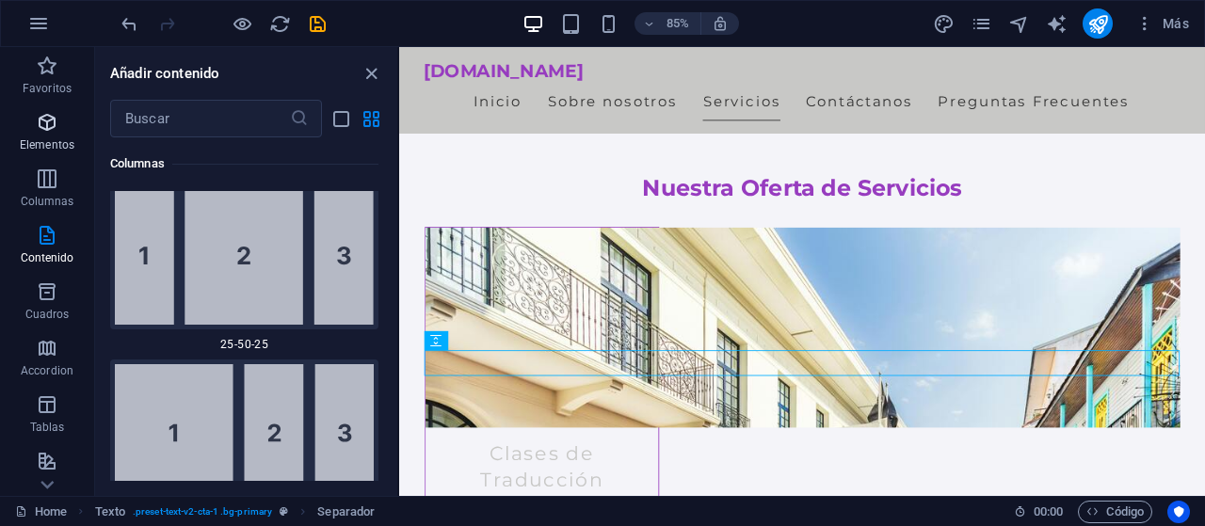
click at [54, 158] on button "Elementos" at bounding box center [47, 132] width 94 height 57
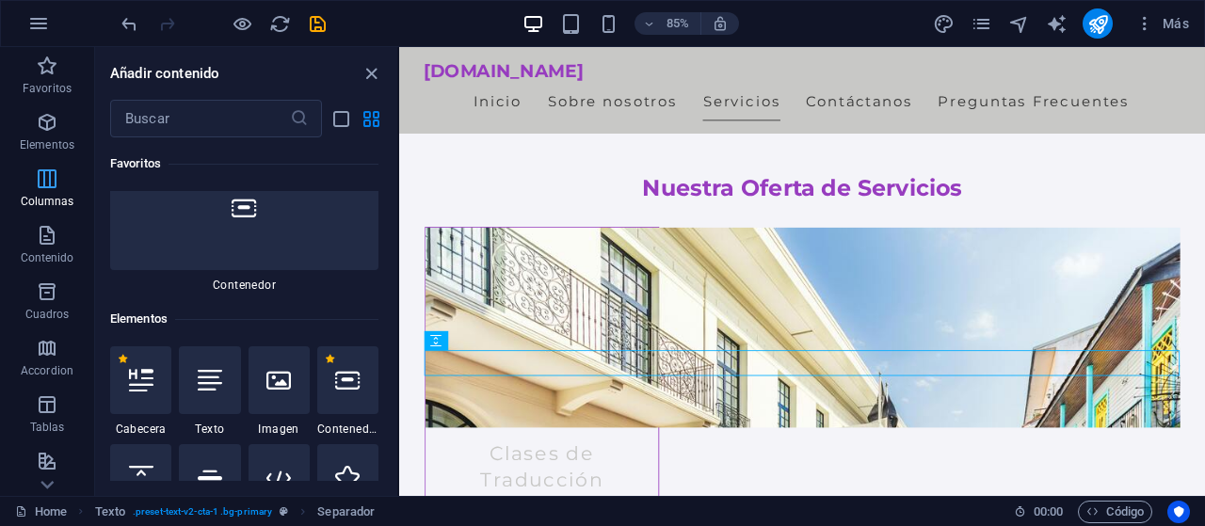
scroll to position [200, 0]
click at [289, 444] on div at bounding box center [279, 478] width 61 height 68
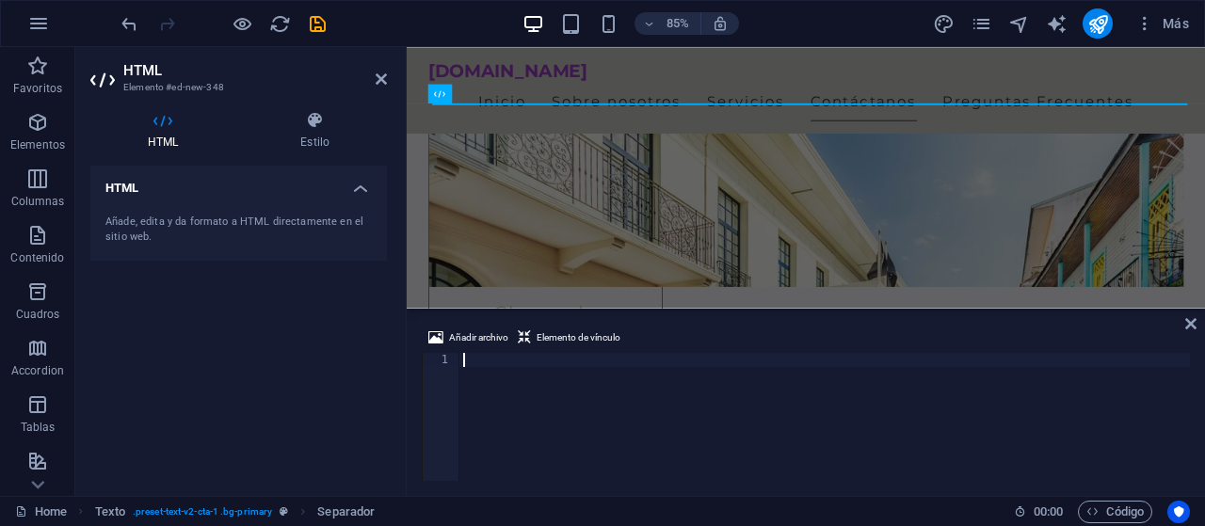
scroll to position [1883, 0]
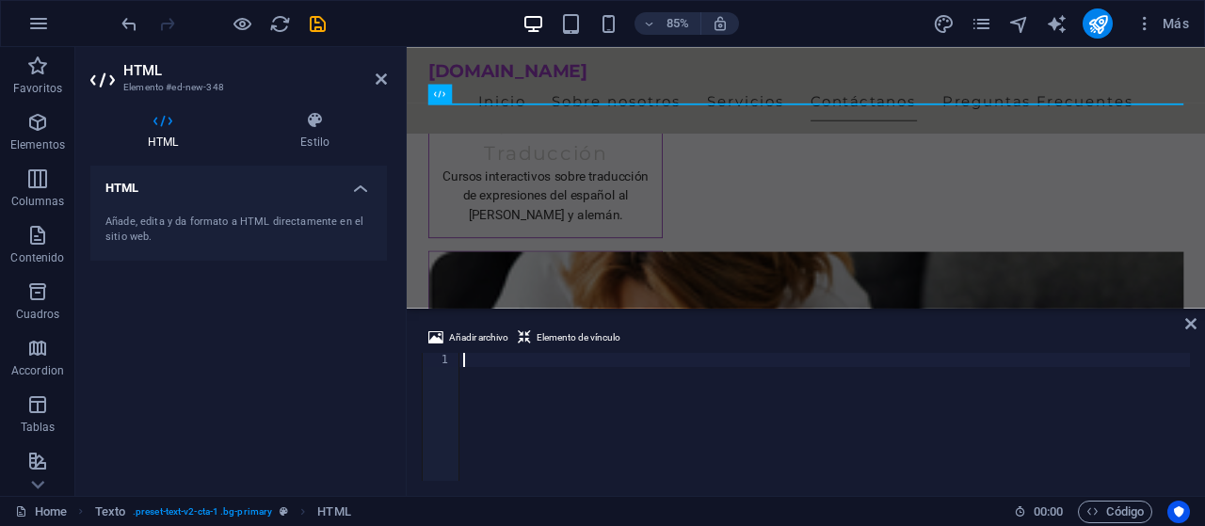
click at [555, 380] on div at bounding box center [825, 431] width 731 height 156
type textarea "</html>"
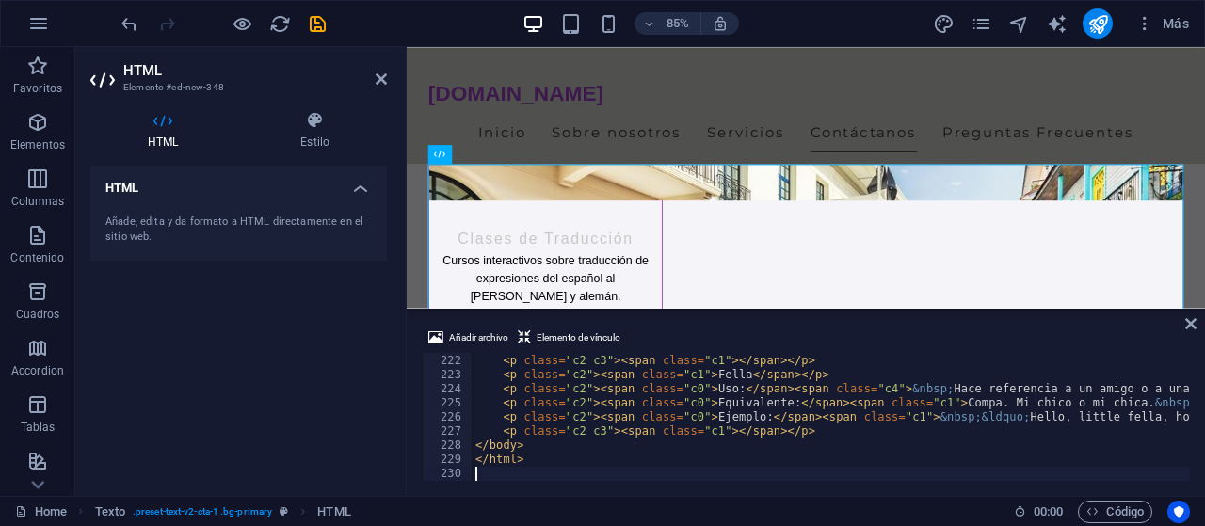
scroll to position [3121, 0]
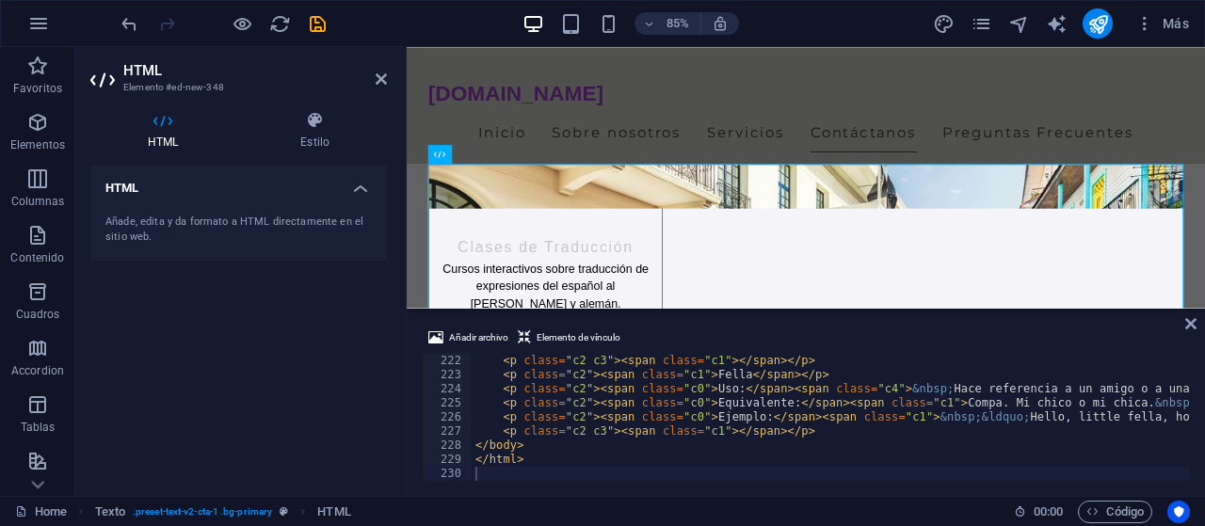
click at [1186, 324] on div "Añadir archivo Elemento de vínculo 221 222 223 224 225 226 227 228 229 230 < p …" at bounding box center [806, 404] width 799 height 185
click at [1191, 331] on icon at bounding box center [1191, 323] width 11 height 15
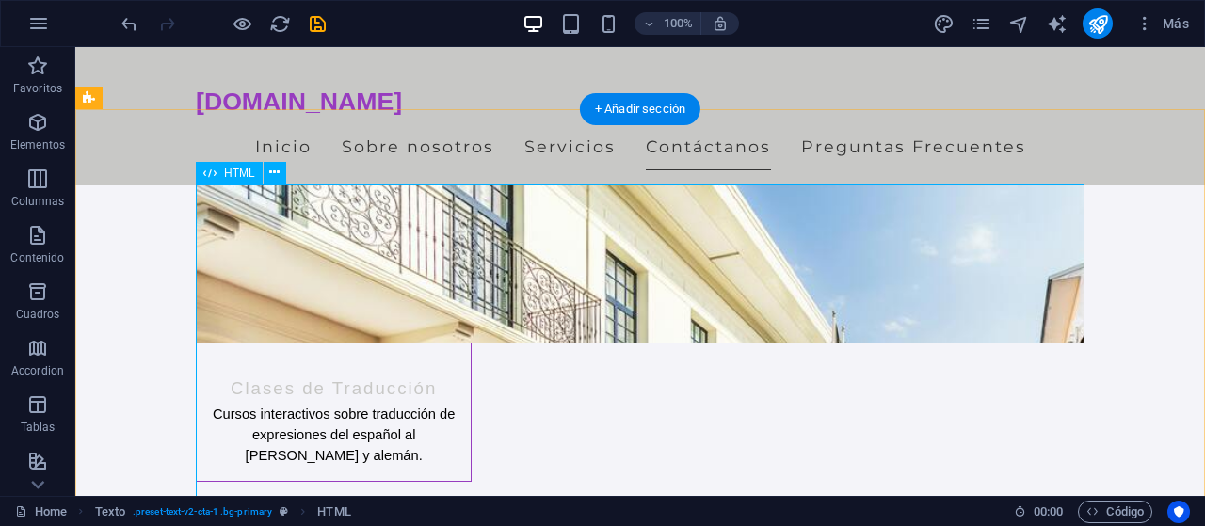
drag, startPoint x: 512, startPoint y: 337, endPoint x: 509, endPoint y: 372, distance: 35.0
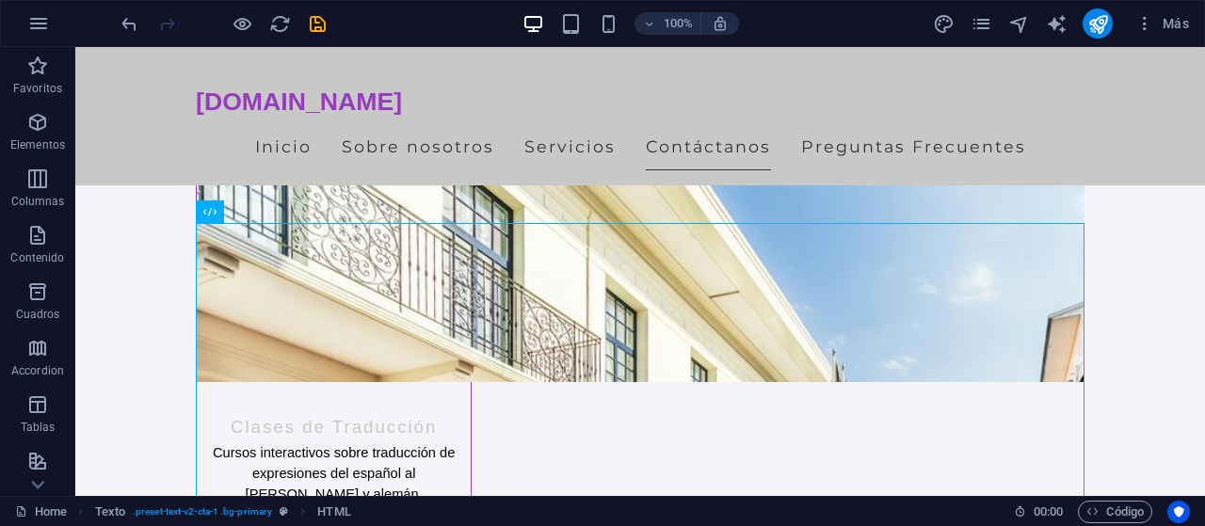
scroll to position [1877, 0]
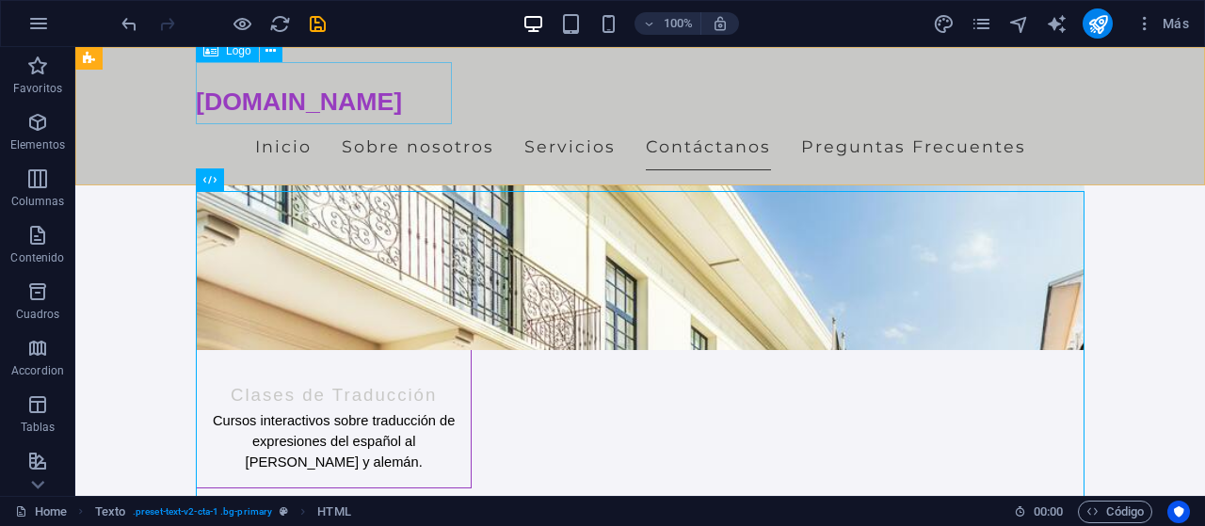
click at [193, 42] on div "100% Más" at bounding box center [603, 23] width 1204 height 45
click at [246, 29] on icon "button" at bounding box center [243, 24] width 22 height 22
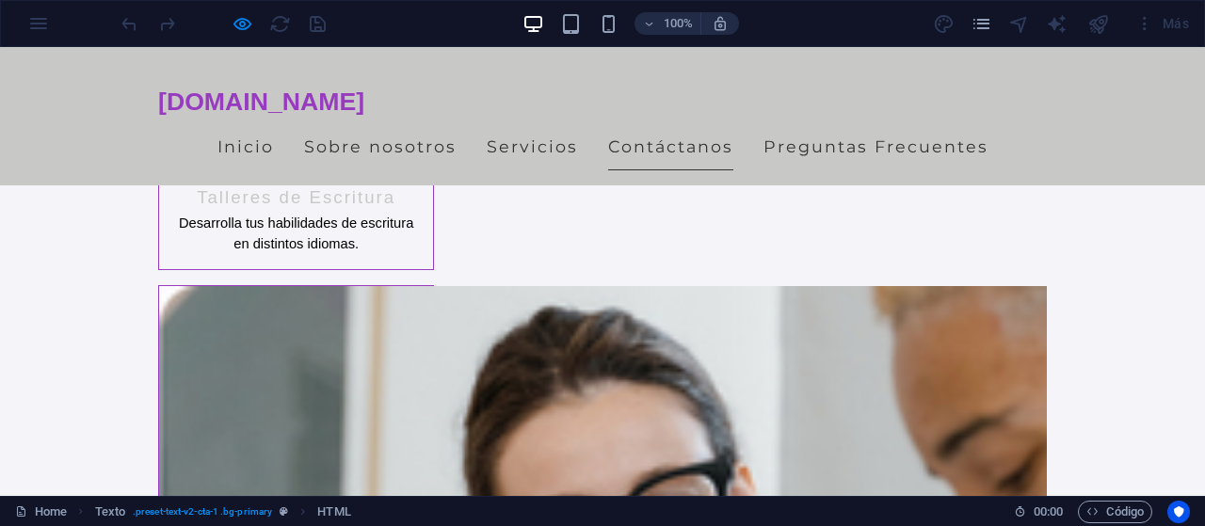
scroll to position [3116, 0]
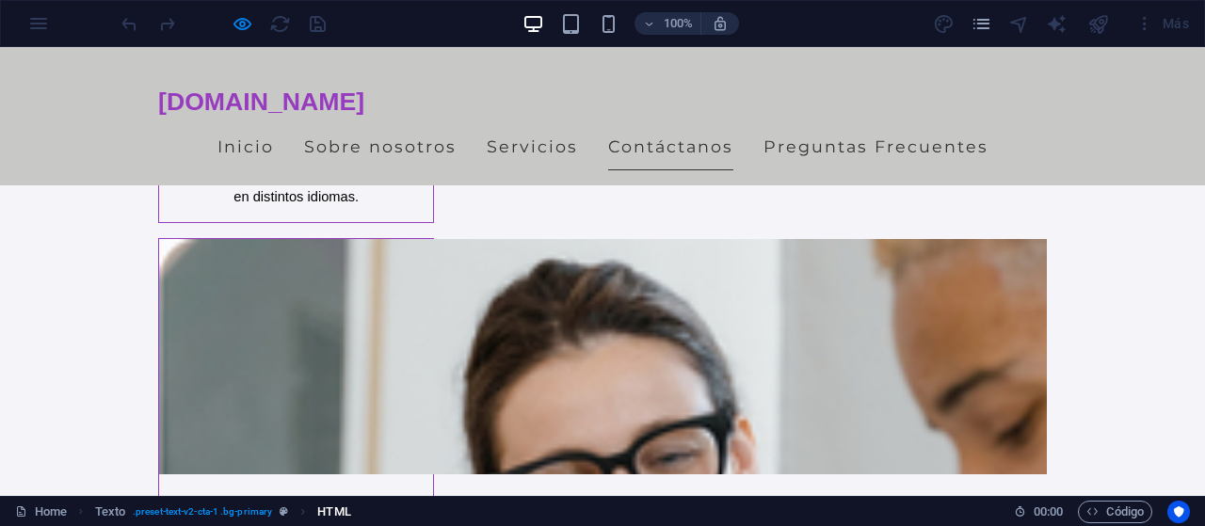
click at [350, 507] on span "HTML" at bounding box center [333, 512] width 33 height 23
click at [349, 517] on span "HTML" at bounding box center [333, 512] width 33 height 23
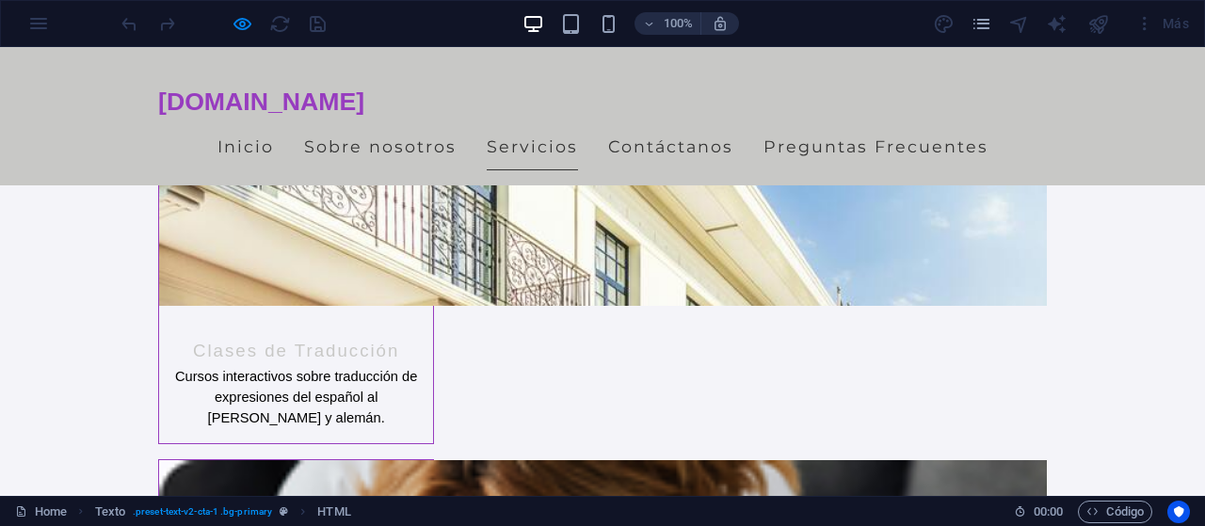
scroll to position [1802, 0]
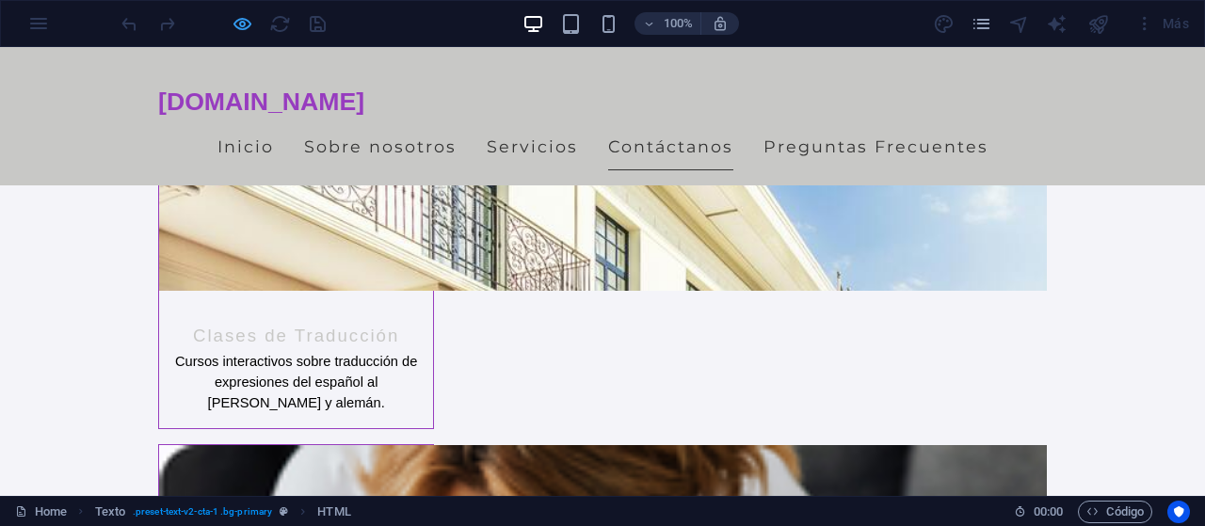
click at [251, 33] on icon "button" at bounding box center [243, 24] width 22 height 22
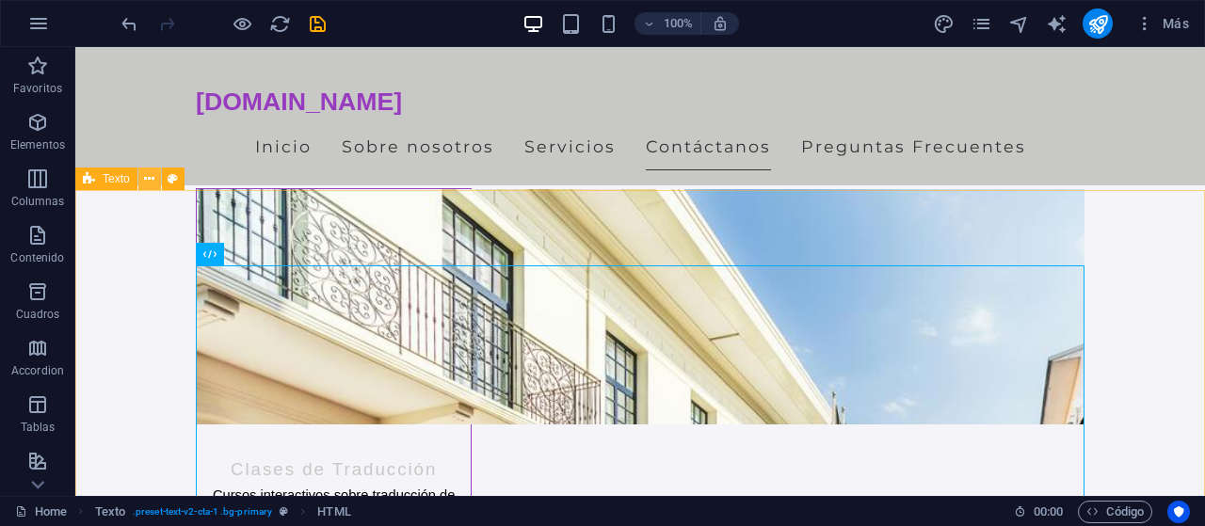
click at [153, 181] on icon at bounding box center [149, 180] width 10 height 20
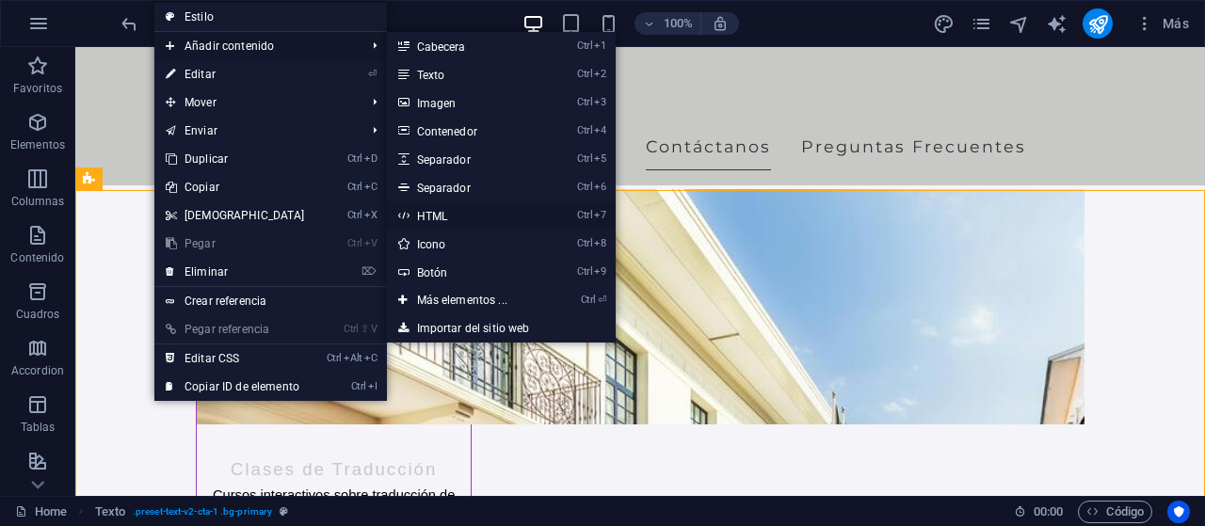
click at [452, 206] on link "Ctrl 7 HTML" at bounding box center [466, 216] width 158 height 28
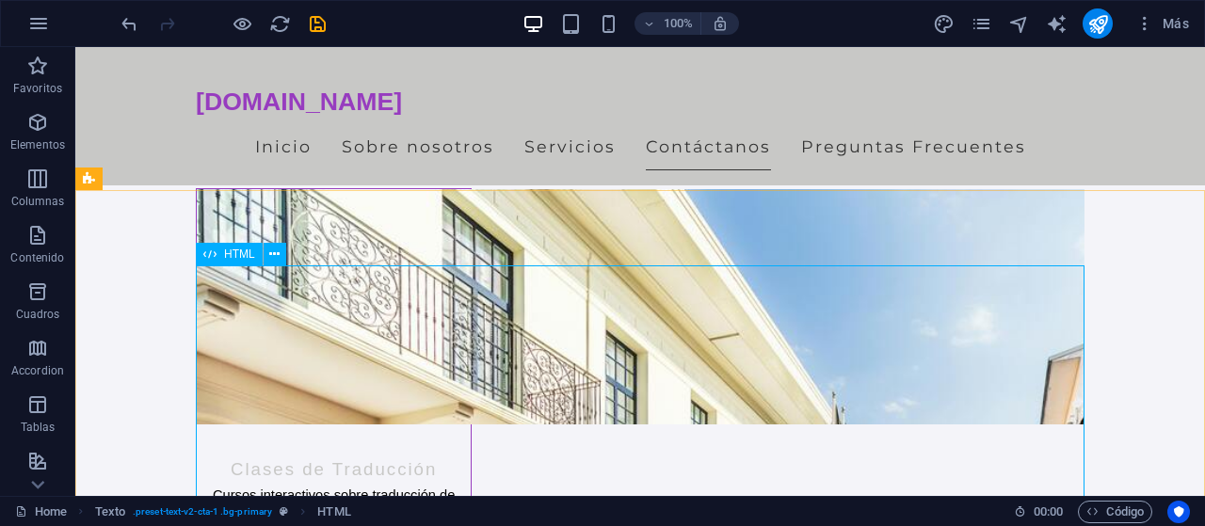
click at [231, 252] on span "HTML" at bounding box center [239, 254] width 31 height 11
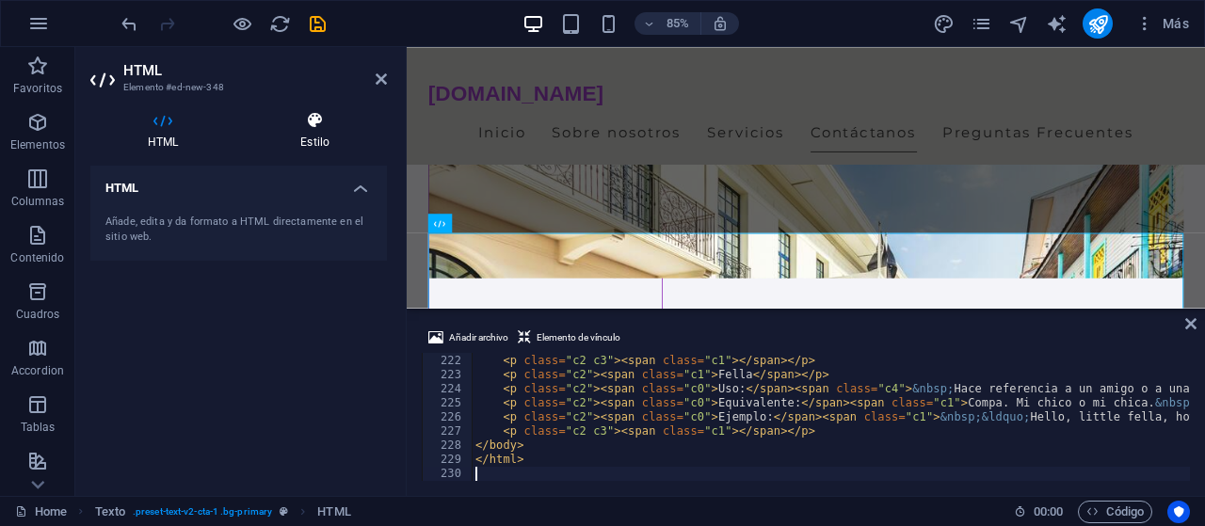
click at [322, 125] on icon at bounding box center [315, 120] width 144 height 19
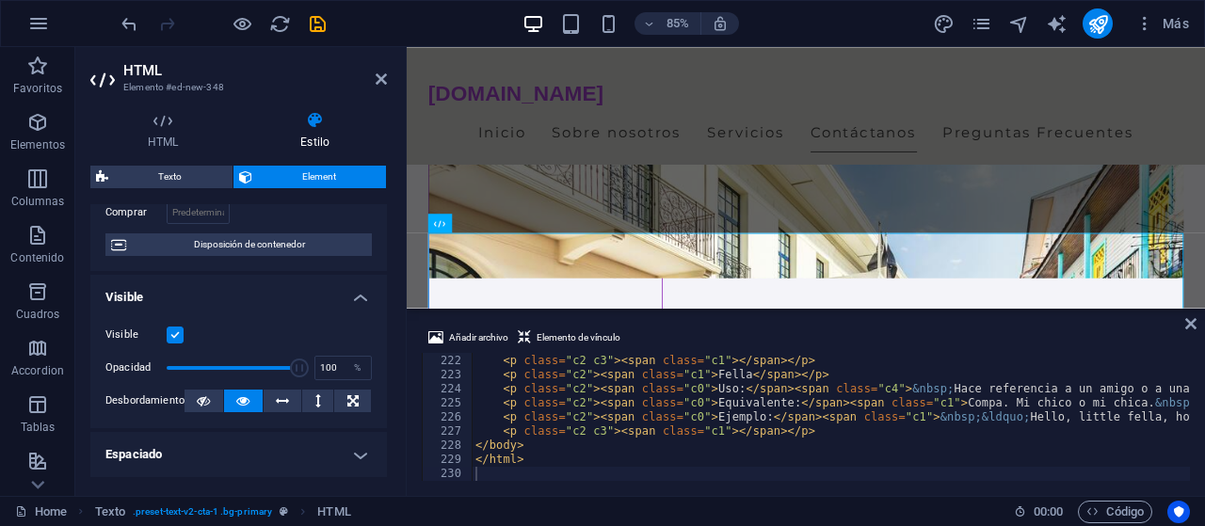
scroll to position [139, 0]
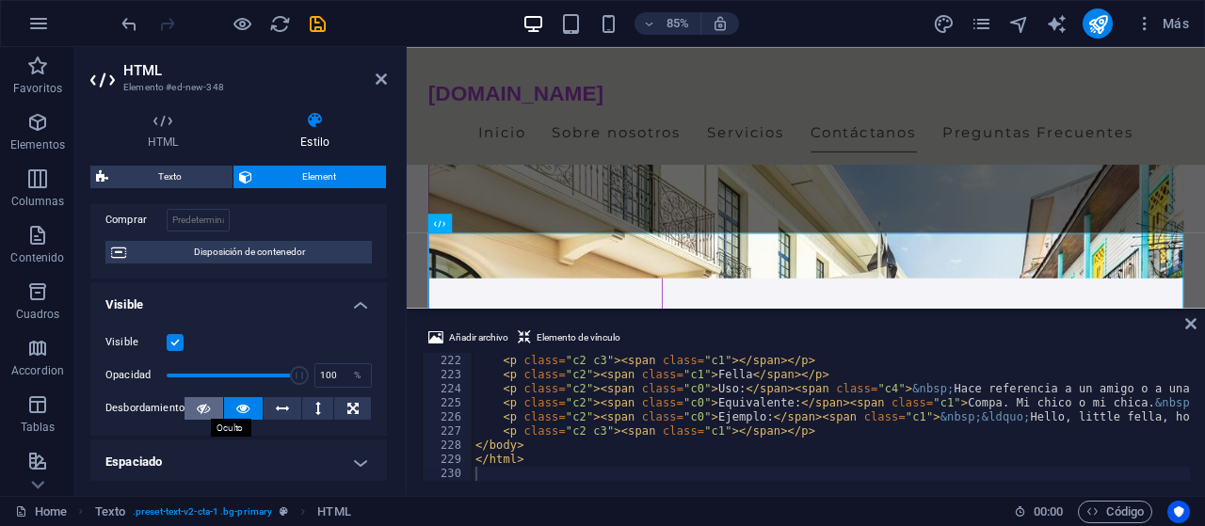
click at [212, 410] on button at bounding box center [204, 408] width 39 height 23
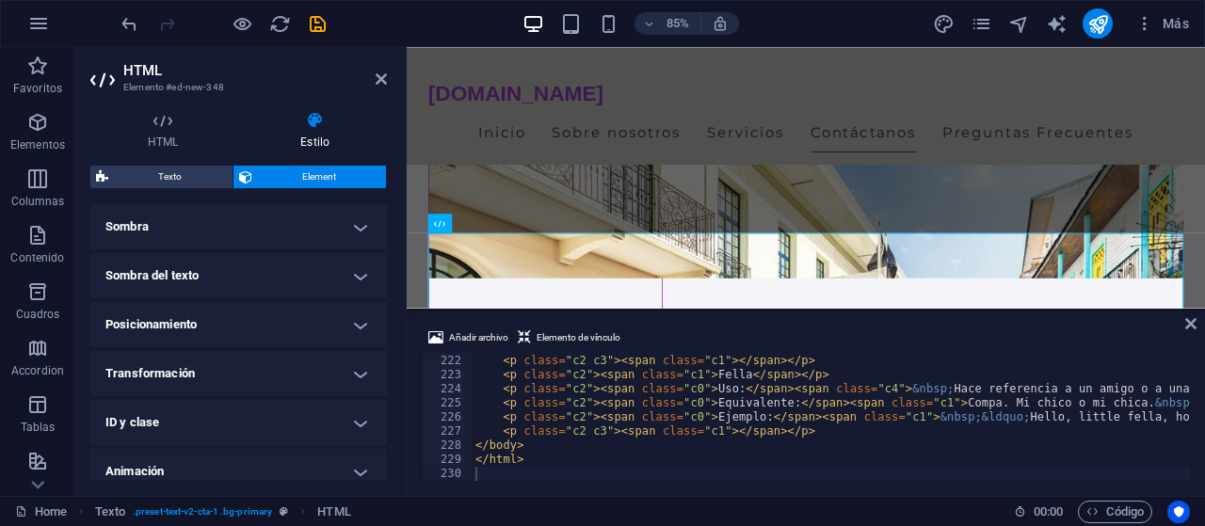
scroll to position [533, 0]
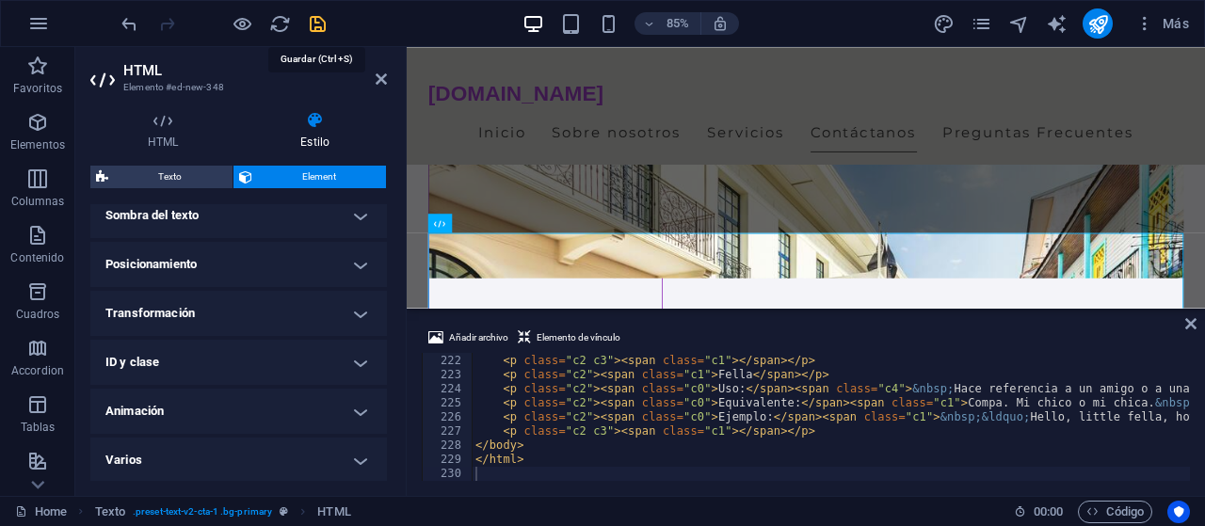
click at [319, 23] on icon "save" at bounding box center [318, 24] width 22 height 22
checkbox input "false"
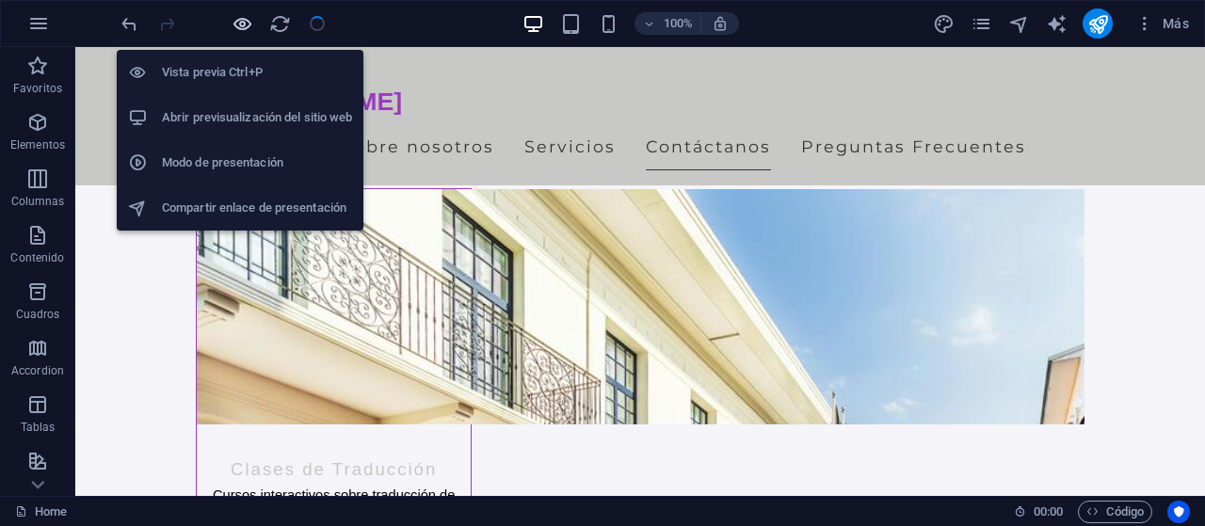
click at [236, 21] on icon "button" at bounding box center [243, 24] width 22 height 22
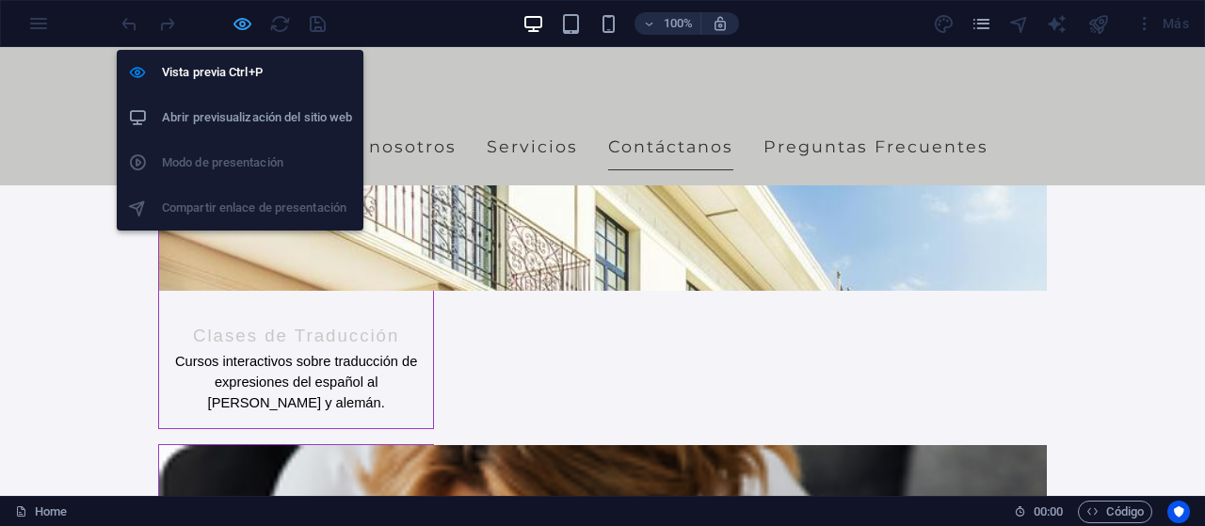
click at [236, 21] on icon "button" at bounding box center [243, 24] width 22 height 22
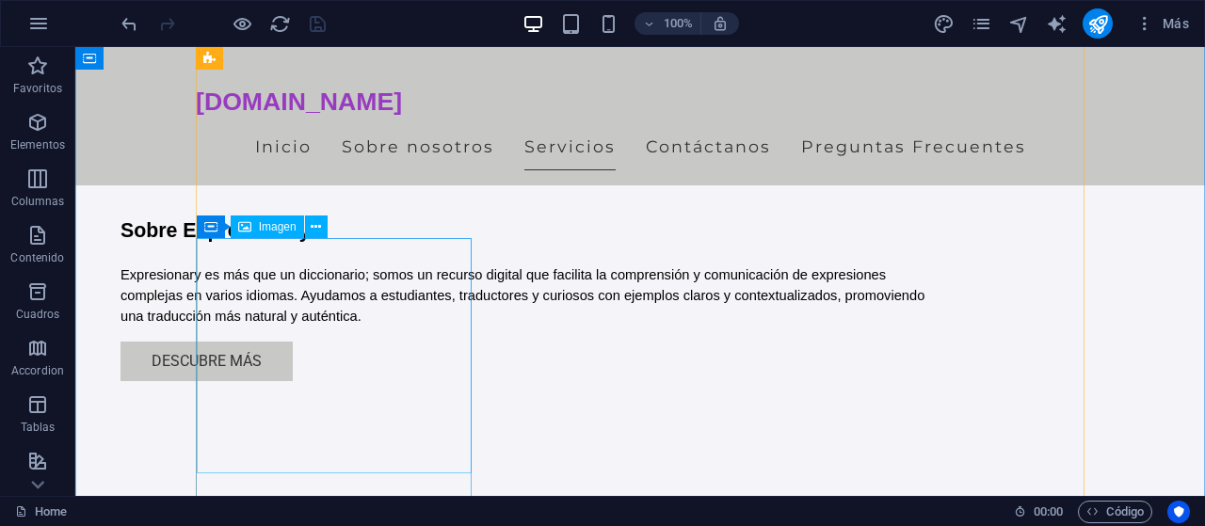
scroll to position [1335, 0]
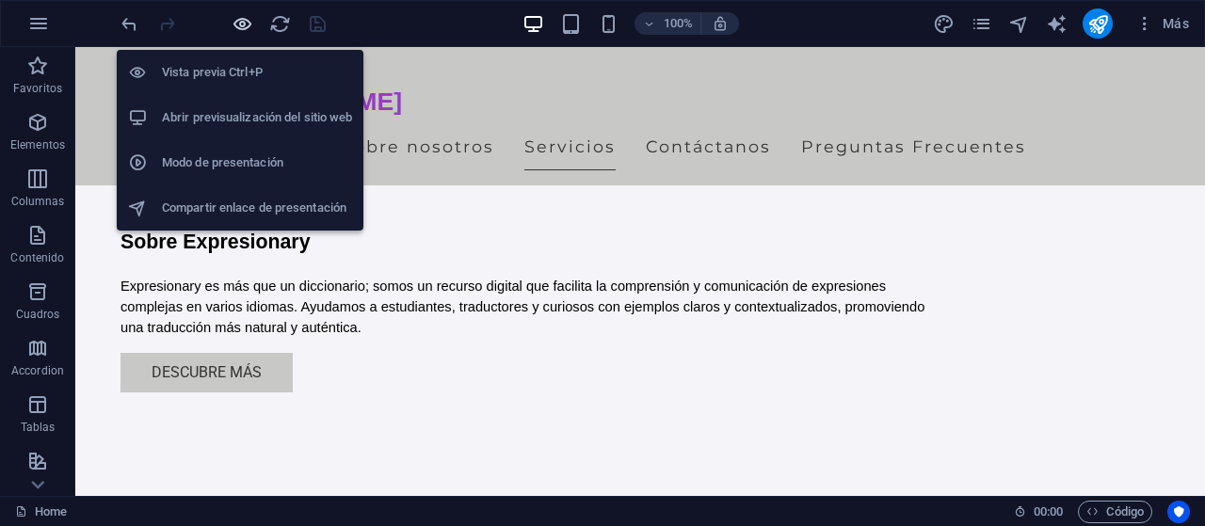
click at [234, 16] on icon "button" at bounding box center [243, 24] width 22 height 22
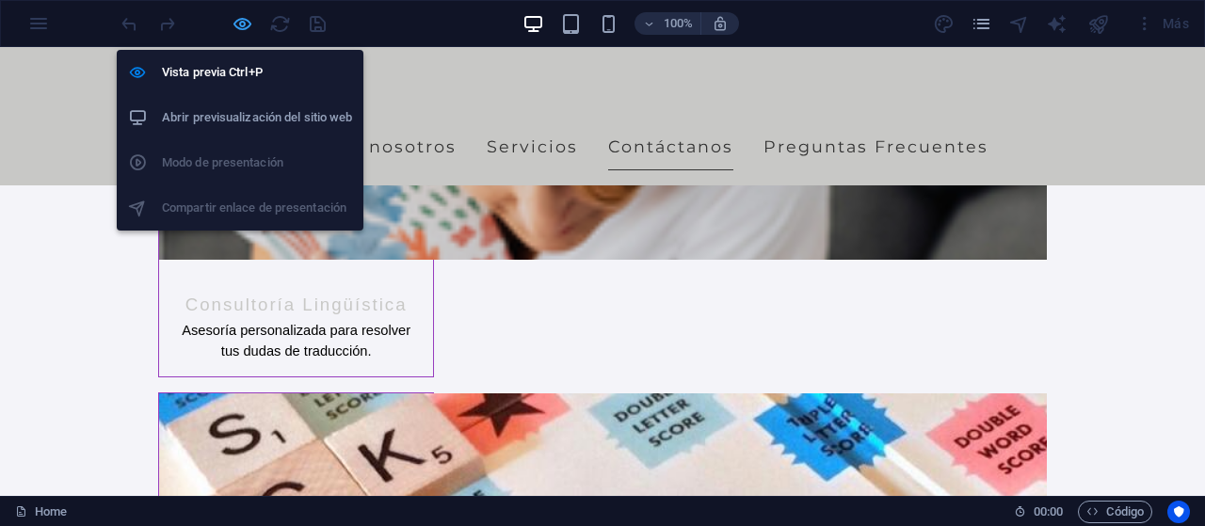
scroll to position [2222, 0]
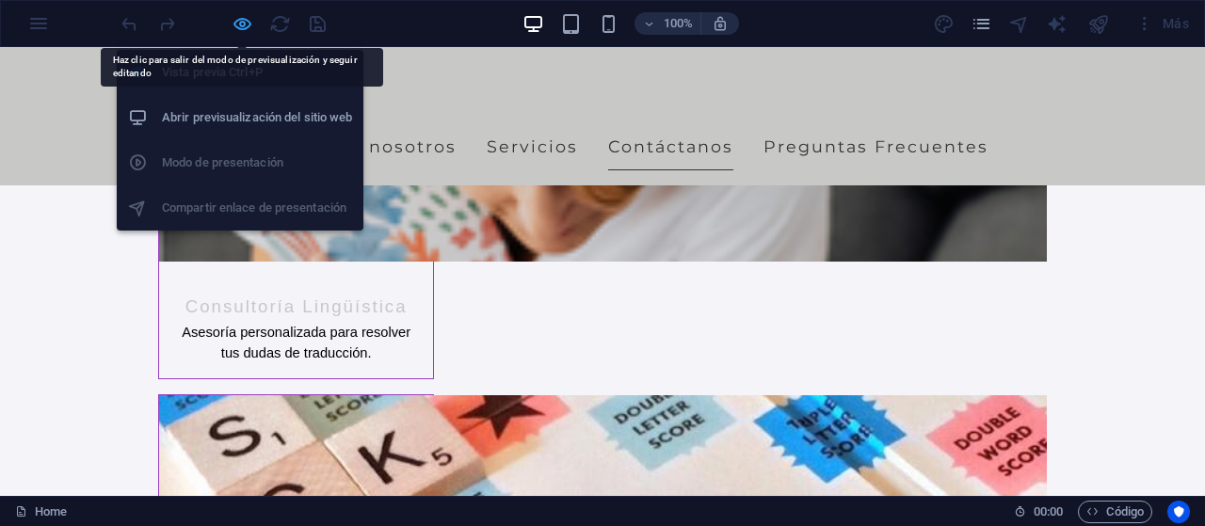
click at [245, 27] on icon "button" at bounding box center [243, 24] width 22 height 22
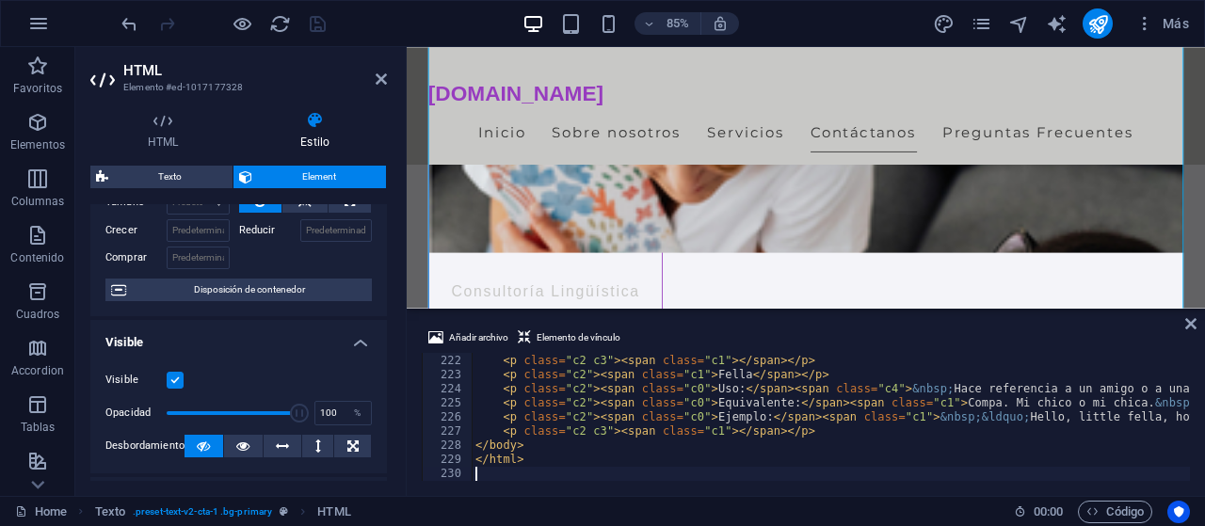
scroll to position [124, 0]
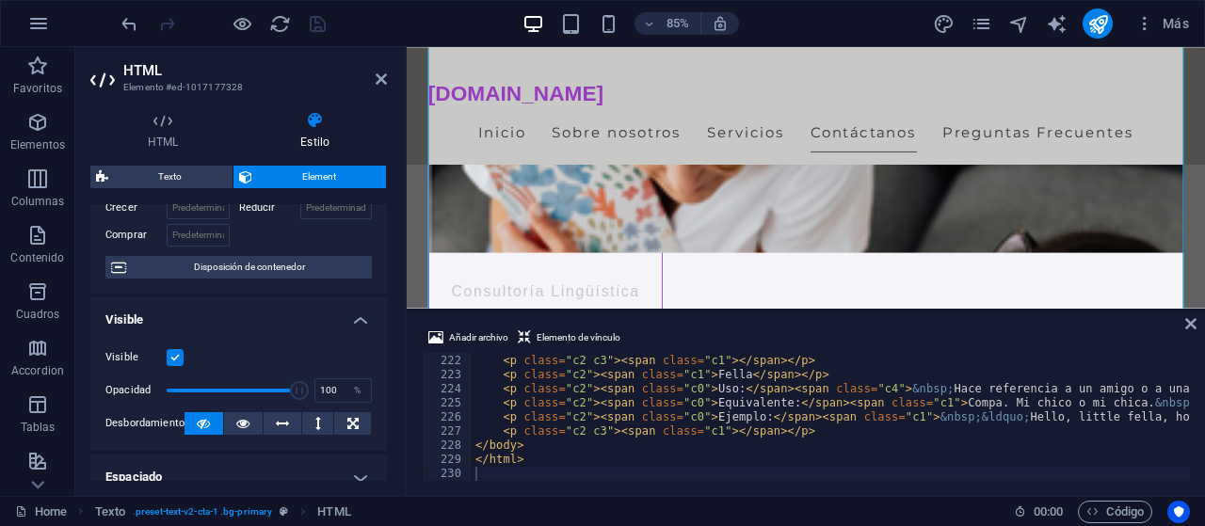
click at [170, 355] on label at bounding box center [175, 357] width 17 height 17
click at [0, 0] on input "Visible" at bounding box center [0, 0] width 0 height 0
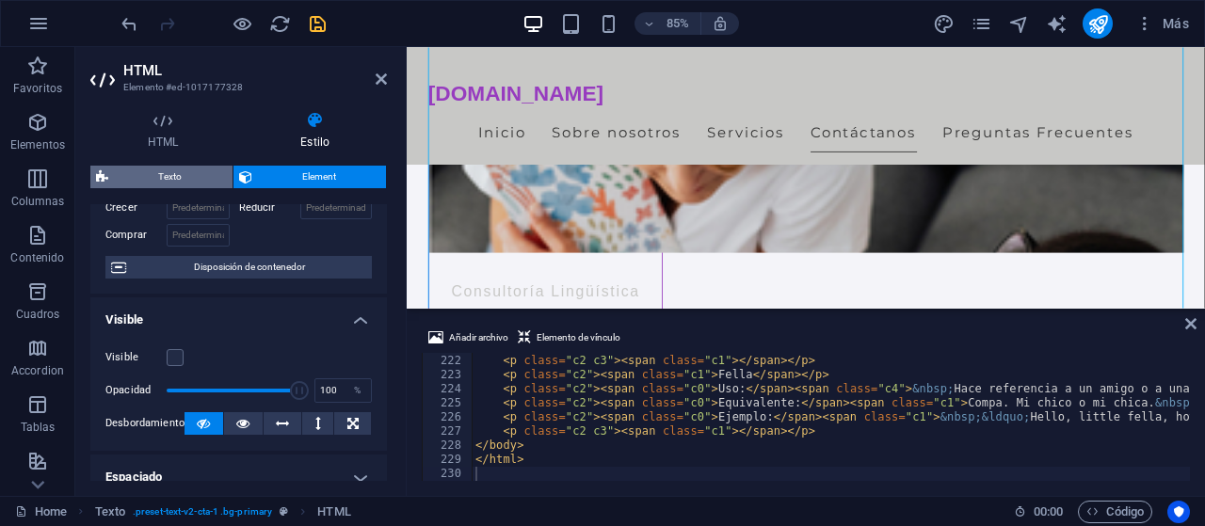
click at [191, 170] on span "Texto" at bounding box center [170, 177] width 113 height 23
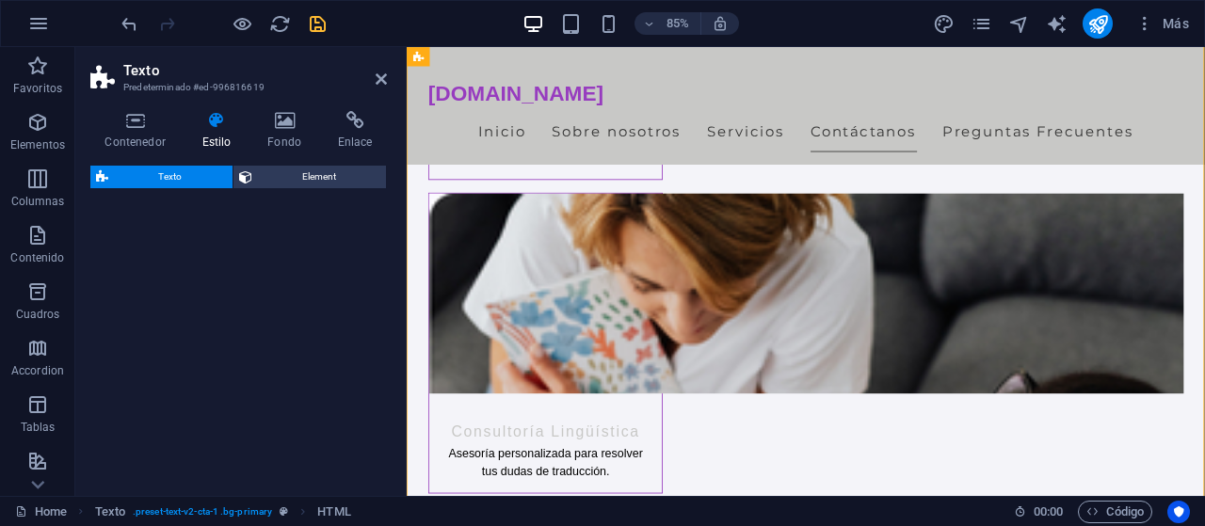
select select "preset-text-v2-cta-1"
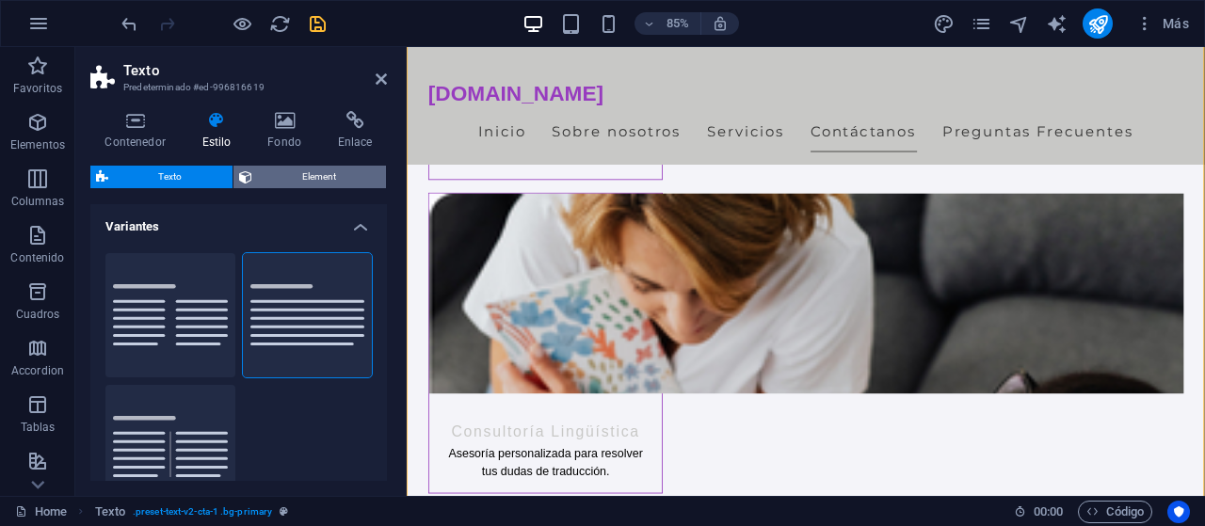
click at [286, 176] on span "Element" at bounding box center [319, 177] width 123 height 23
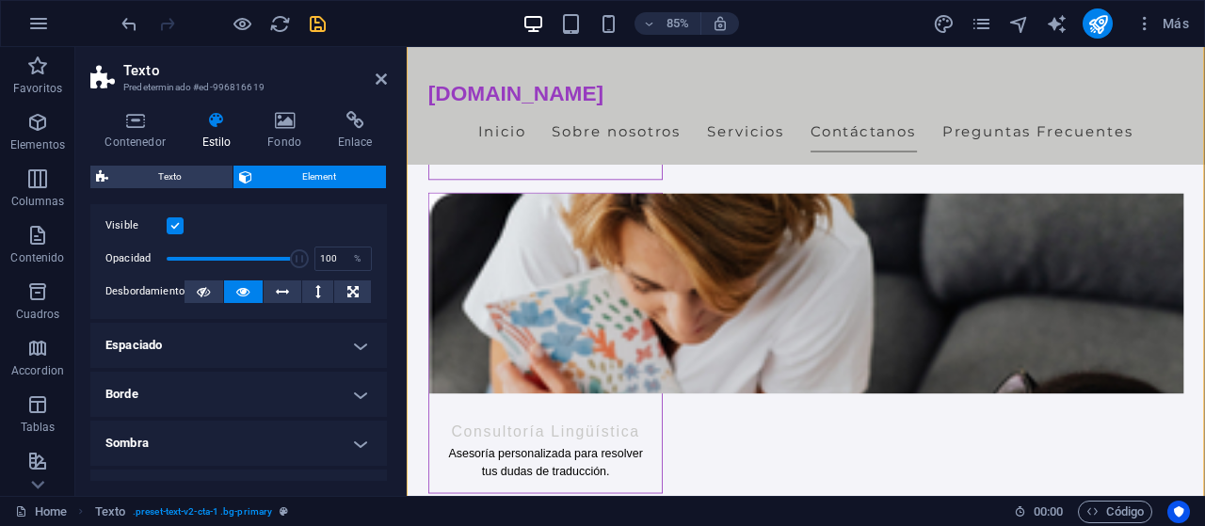
scroll to position [31, 0]
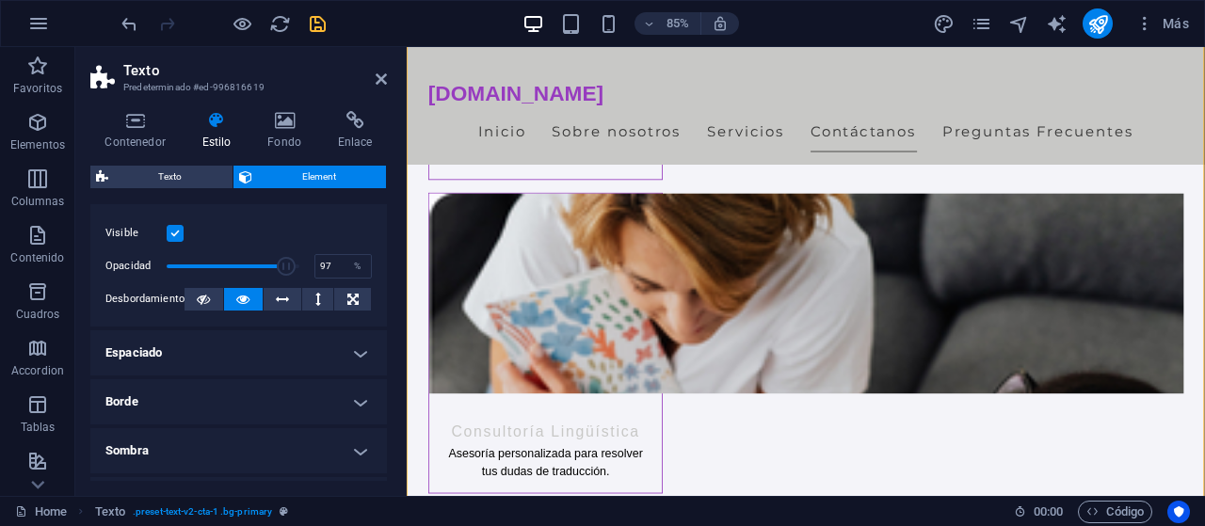
type input "100"
drag, startPoint x: 294, startPoint y: 261, endPoint x: 322, endPoint y: 267, distance: 29.0
click at [322, 267] on div "Opacidad 100 %" at bounding box center [238, 266] width 267 height 28
click at [206, 296] on icon at bounding box center [203, 299] width 13 height 23
drag, startPoint x: 389, startPoint y: 295, endPoint x: 381, endPoint y: 274, distance: 22.0
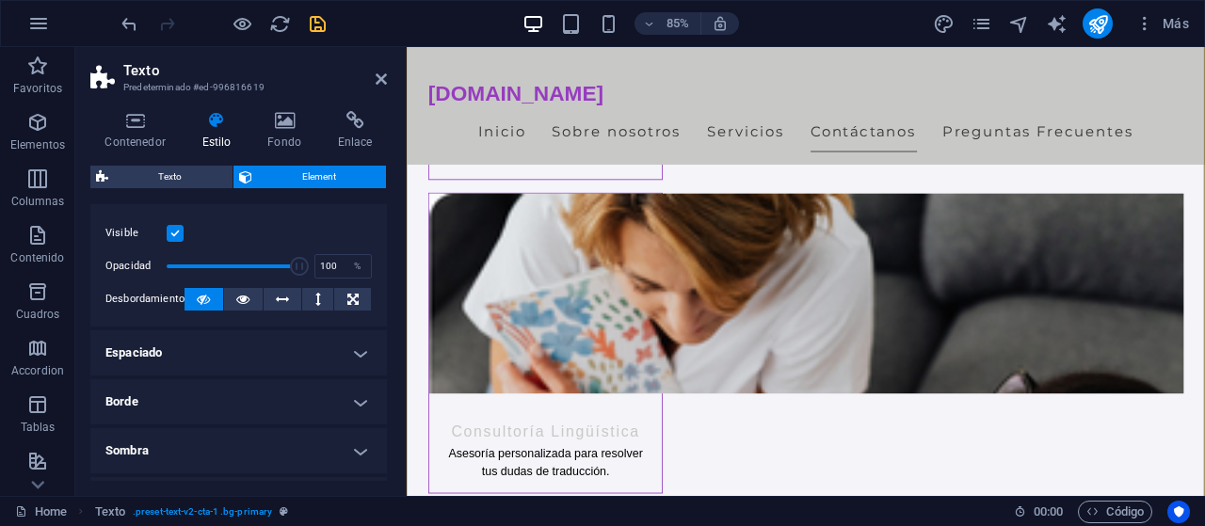
click at [381, 274] on div "Contenedor Estilo Fondo Enlace Tamaño Altura Predeterminado px rem % vh vw Alto…" at bounding box center [238, 296] width 327 height 400
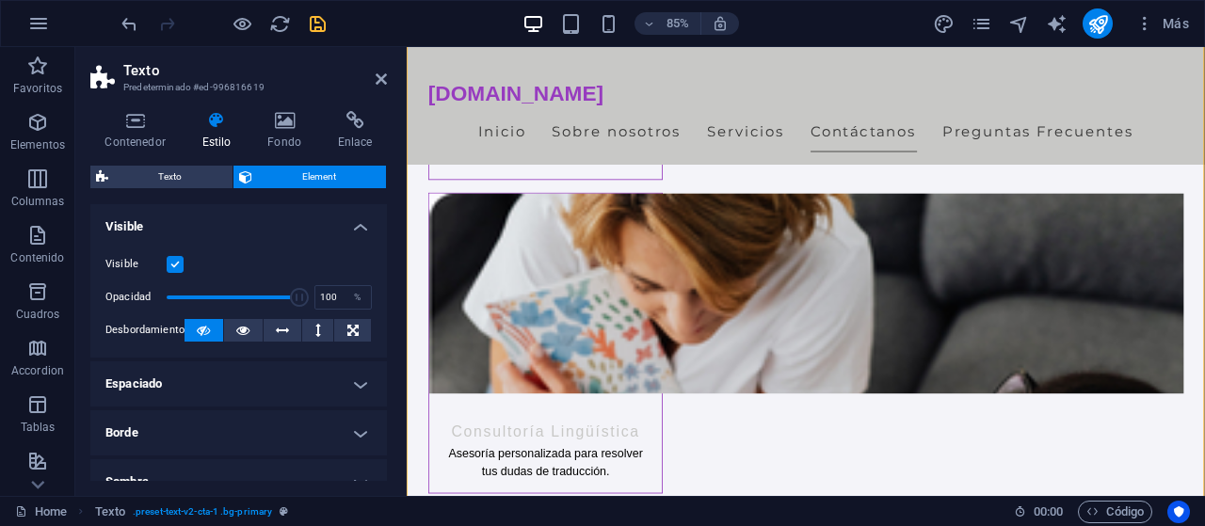
click at [176, 268] on label at bounding box center [175, 264] width 17 height 17
click at [0, 0] on input "Visible" at bounding box center [0, 0] width 0 height 0
click at [176, 268] on label at bounding box center [175, 264] width 17 height 17
click at [0, 0] on input "Visible" at bounding box center [0, 0] width 0 height 0
click at [176, 268] on label at bounding box center [175, 264] width 17 height 17
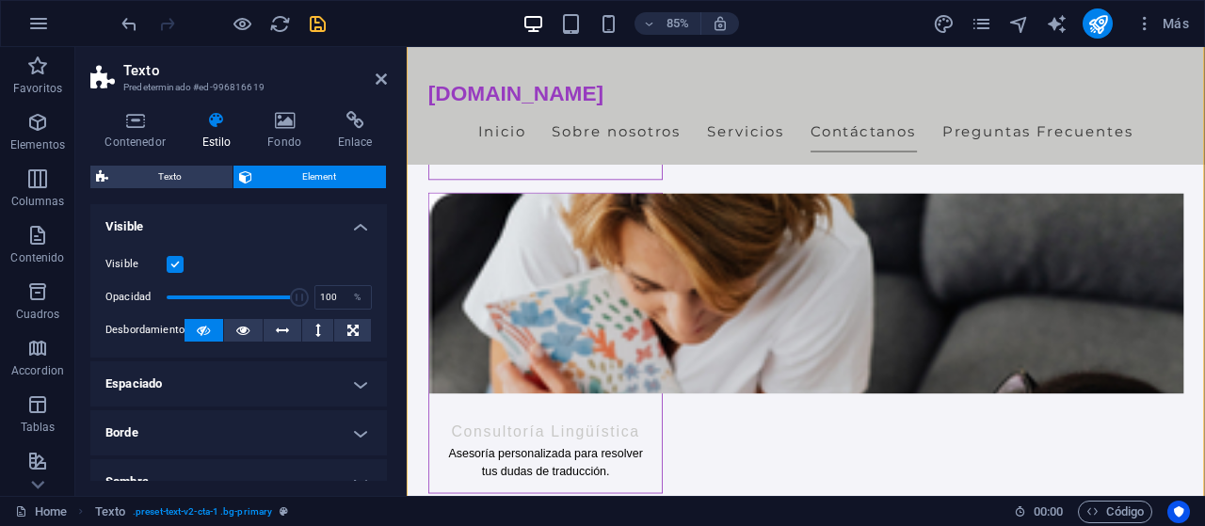
click at [0, 0] on input "Visible" at bounding box center [0, 0] width 0 height 0
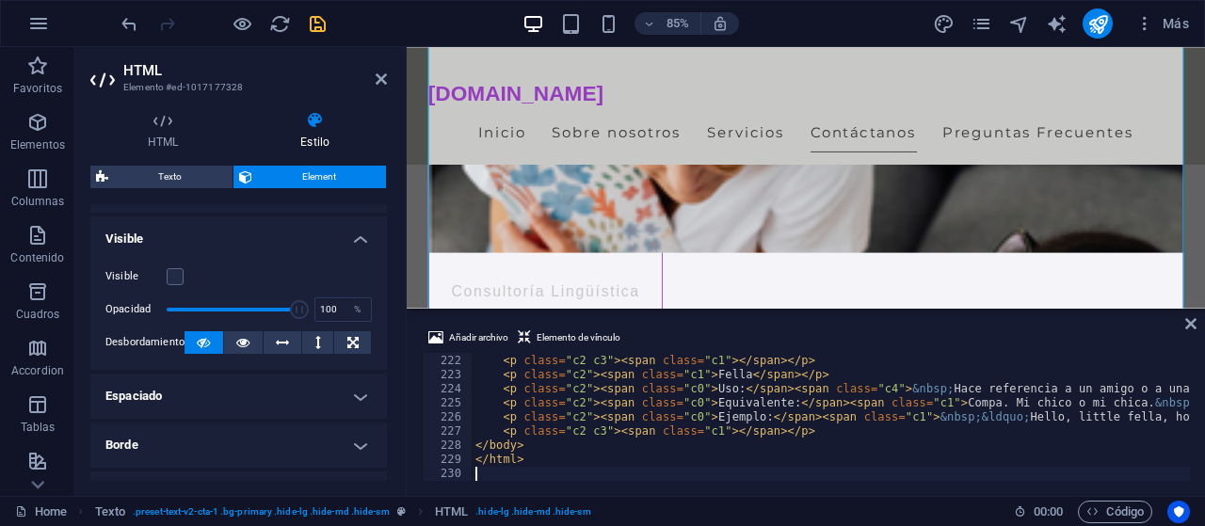
scroll to position [198, 0]
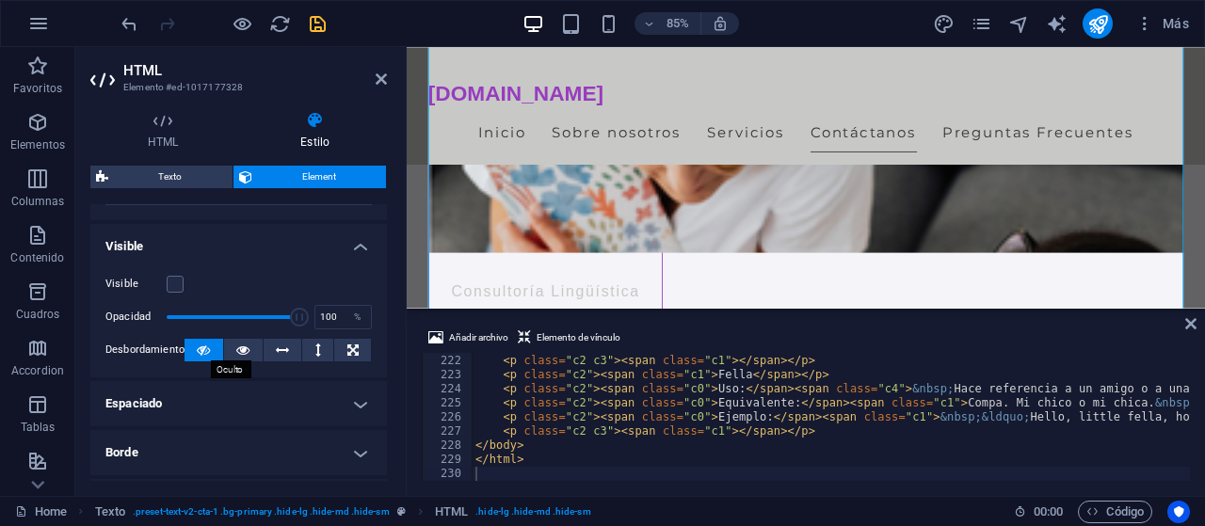
click at [219, 344] on button at bounding box center [204, 350] width 39 height 23
click at [321, 25] on icon "save" at bounding box center [318, 24] width 22 height 22
checkbox input "false"
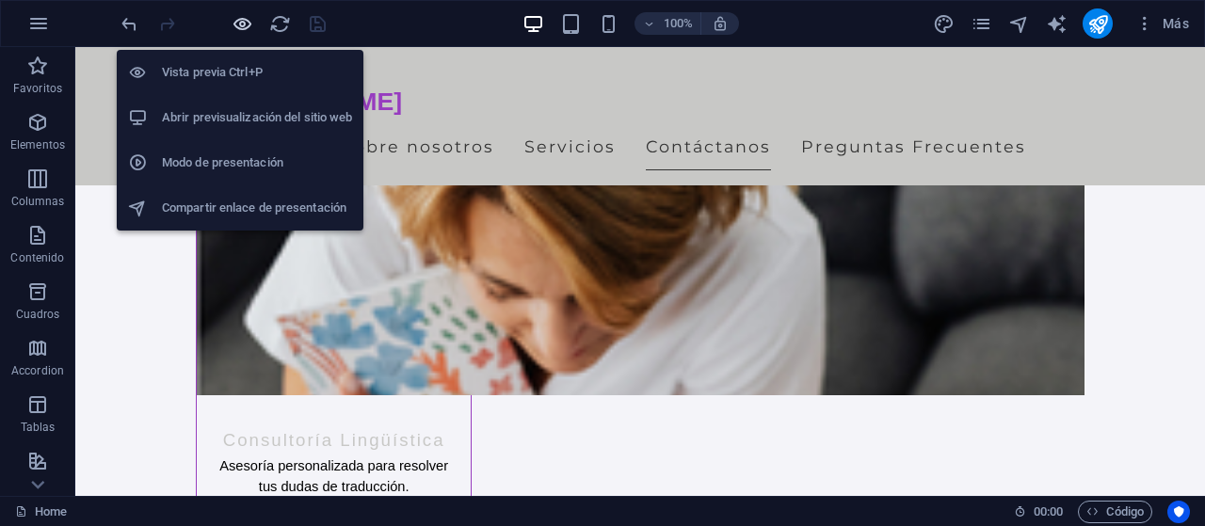
click at [246, 25] on icon "button" at bounding box center [243, 24] width 22 height 22
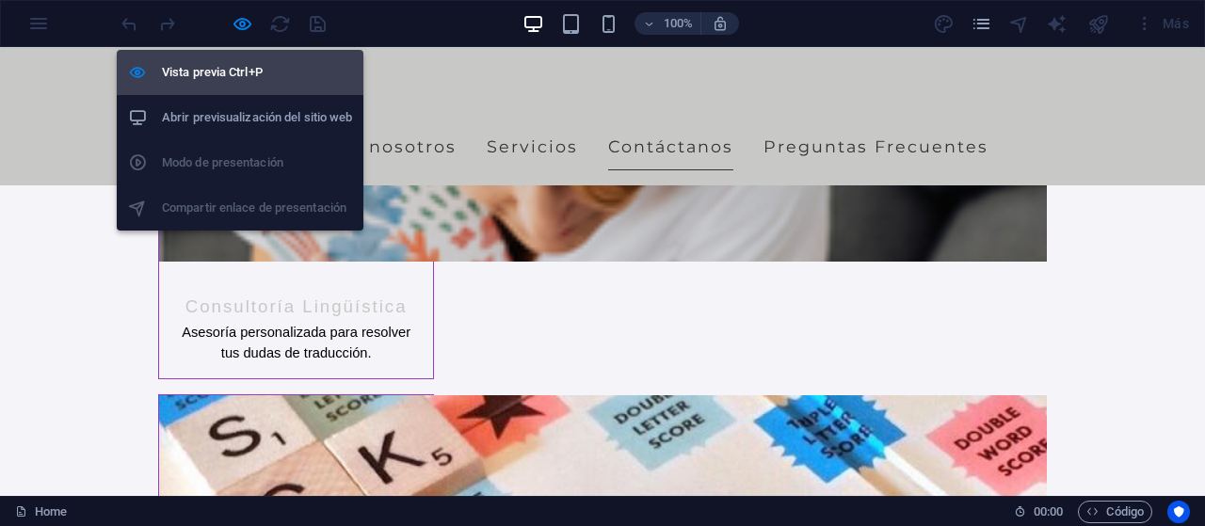
click at [273, 84] on h6 "Vista previa Ctrl+P" at bounding box center [257, 72] width 190 height 23
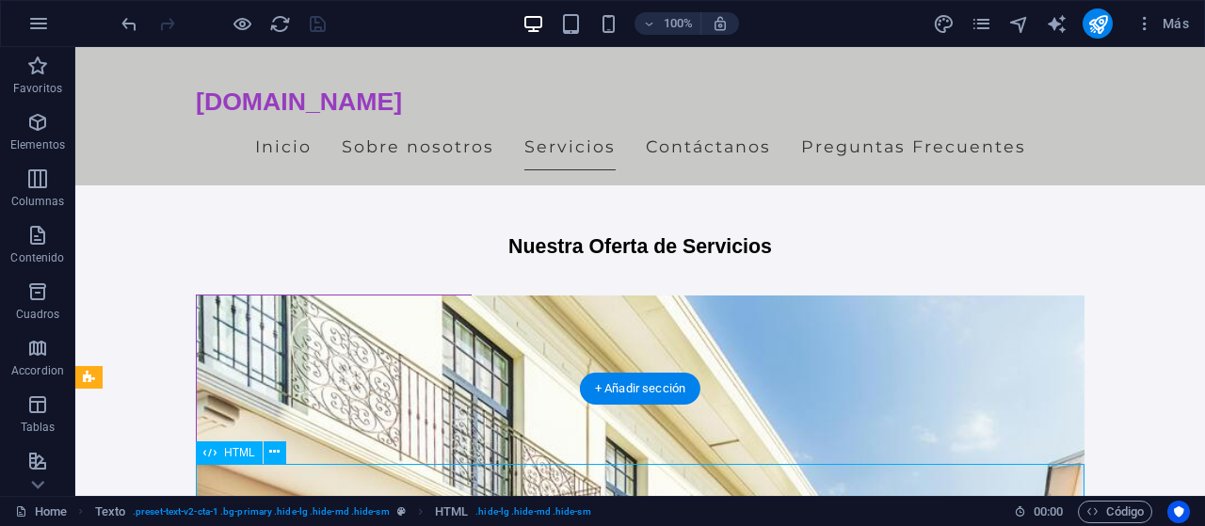
scroll to position [1801, 0]
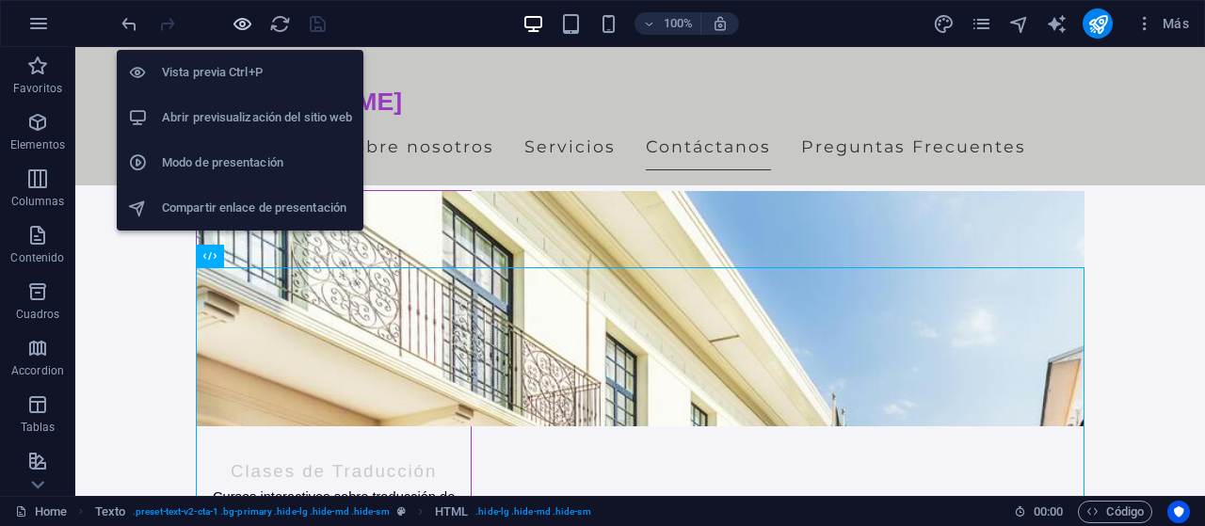
click at [250, 24] on icon "button" at bounding box center [243, 24] width 22 height 22
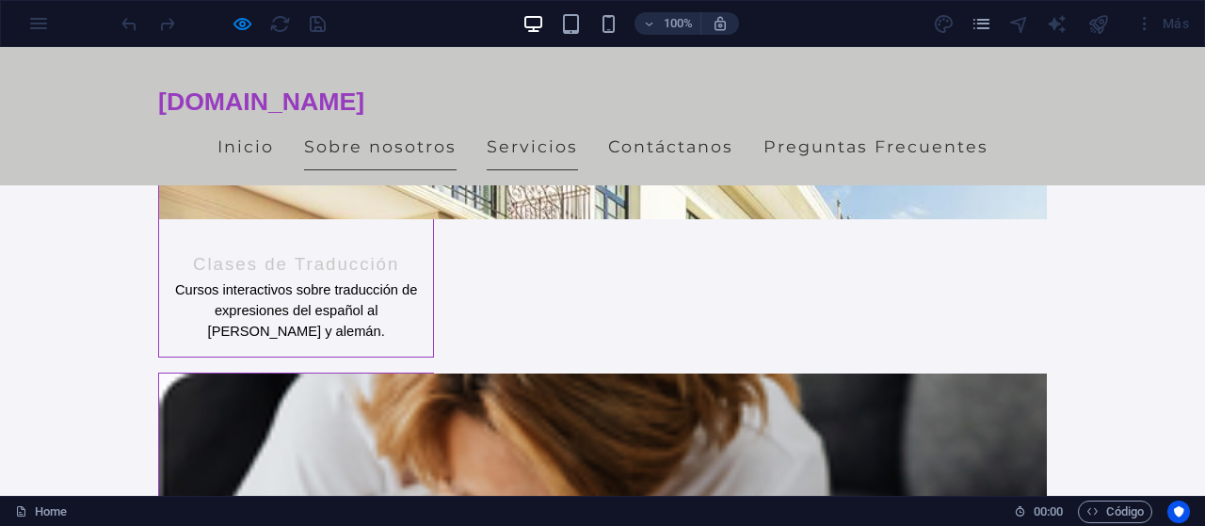
scroll to position [1859, 0]
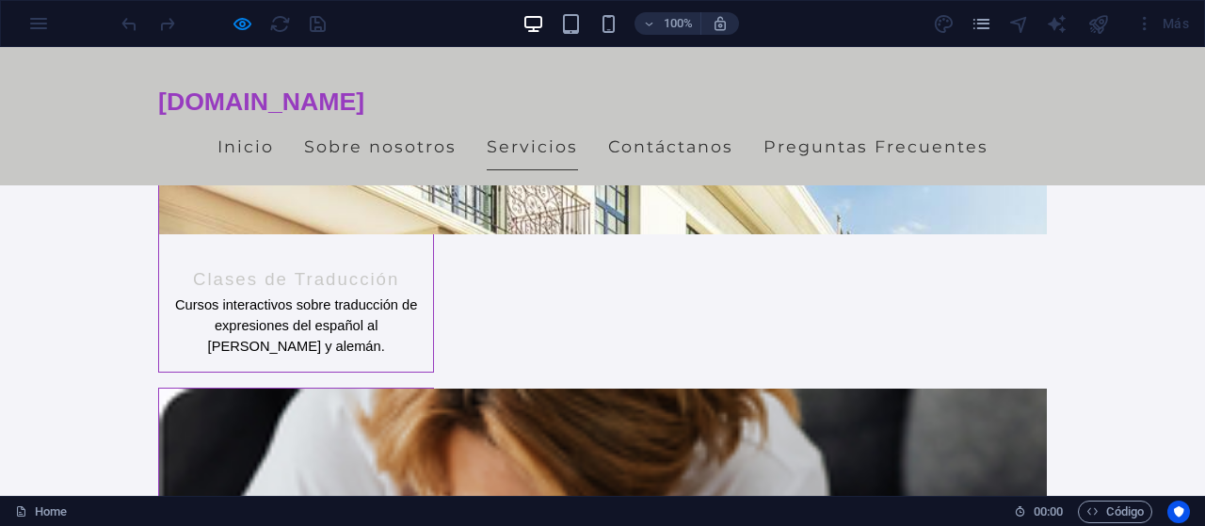
click at [227, 33] on div at bounding box center [223, 23] width 211 height 30
type input "fella"
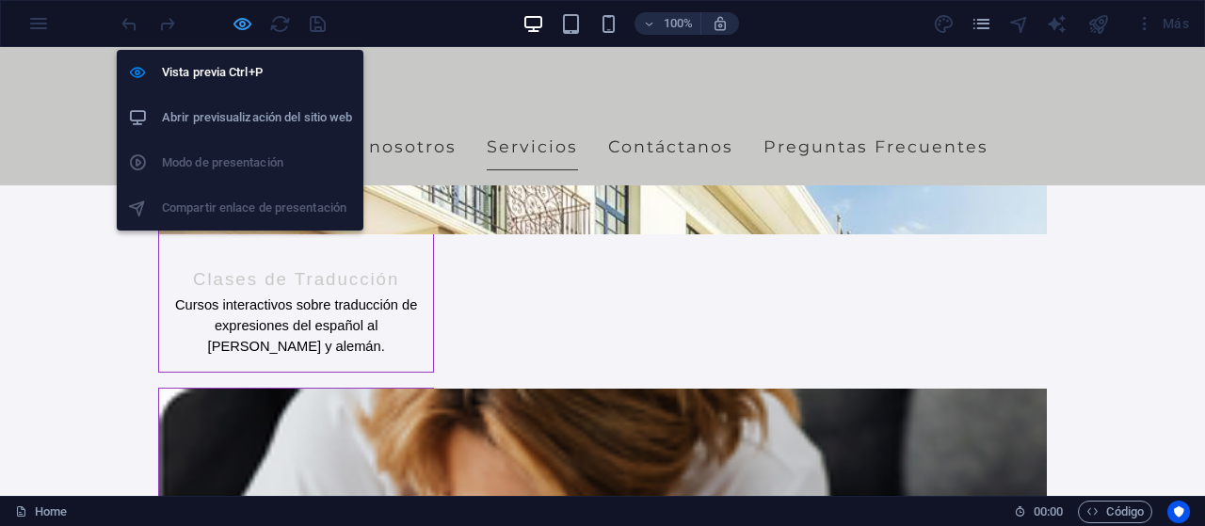
click at [239, 14] on icon "button" at bounding box center [243, 24] width 22 height 22
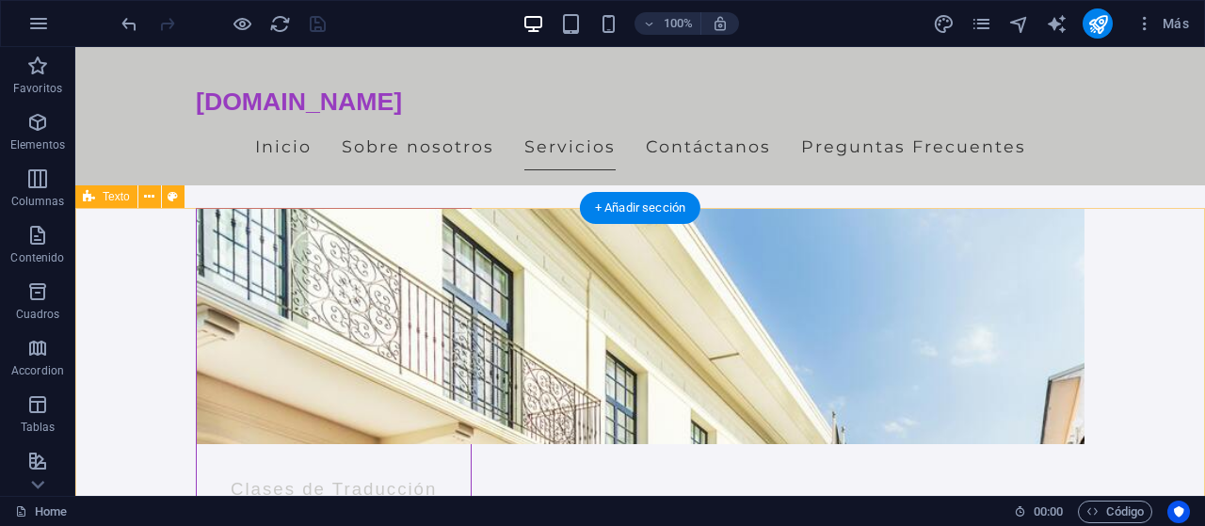
scroll to position [1785, 0]
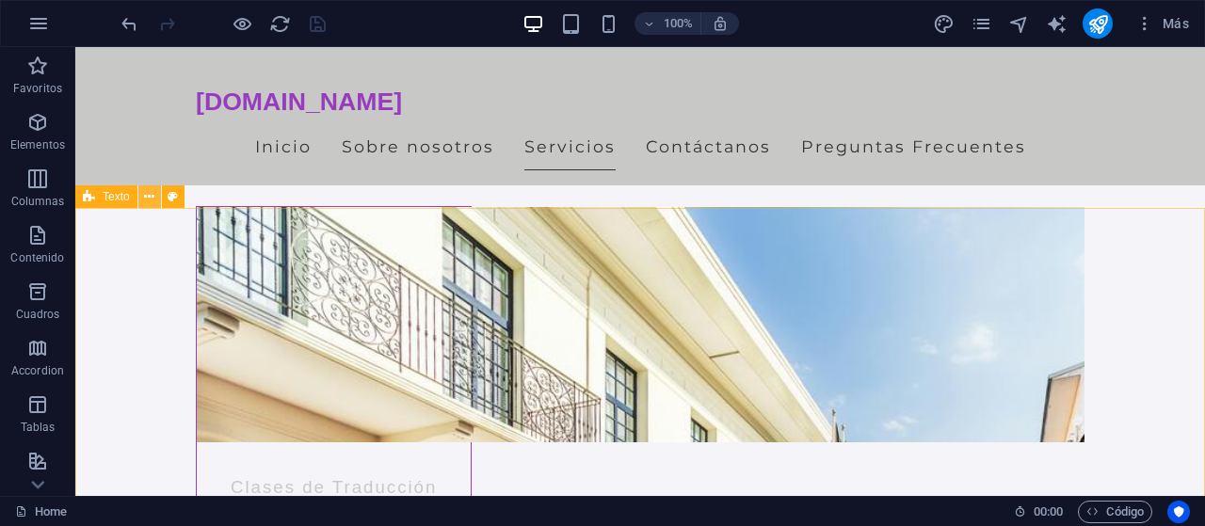
click at [155, 197] on button at bounding box center [149, 197] width 23 height 23
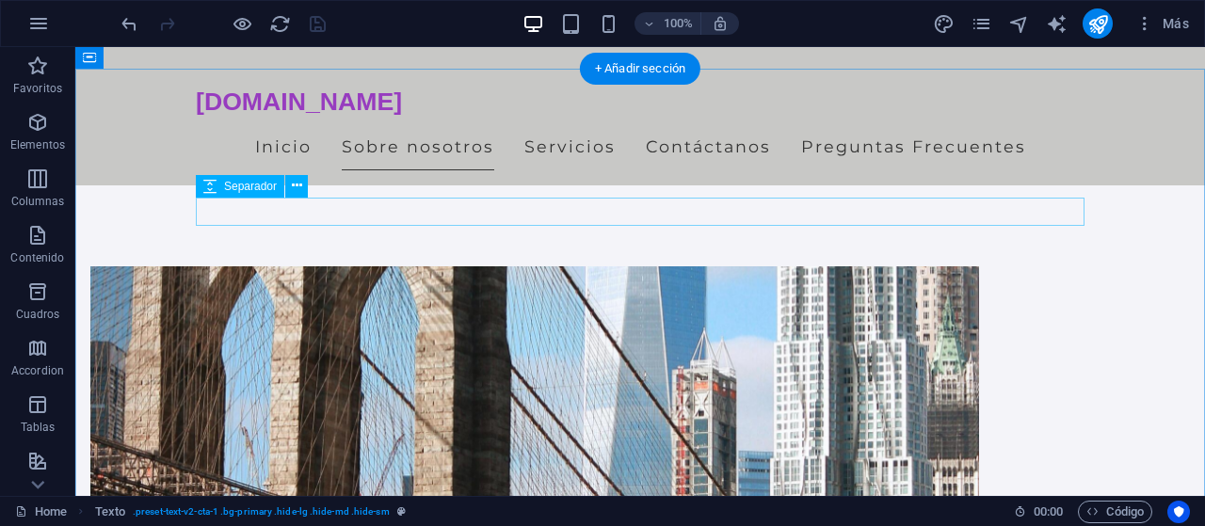
scroll to position [781, 0]
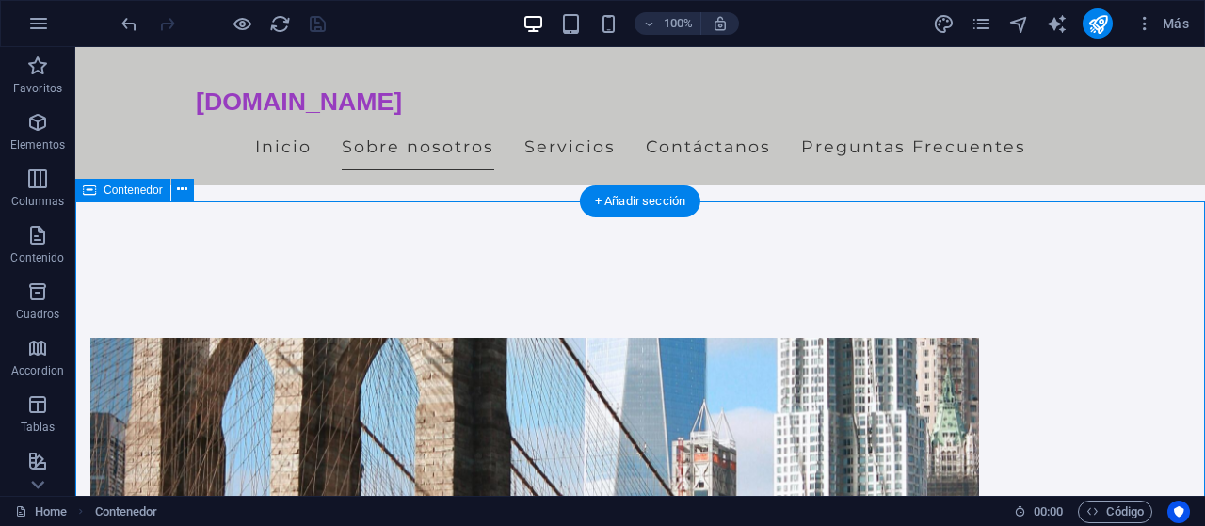
scroll to position [655, 0]
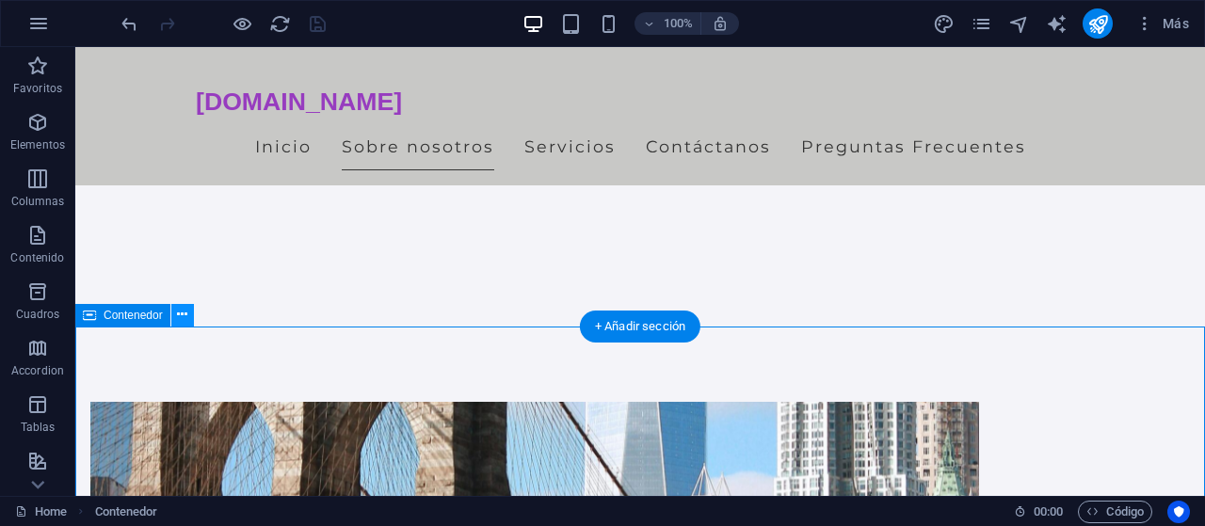
click at [178, 324] on icon at bounding box center [182, 315] width 10 height 20
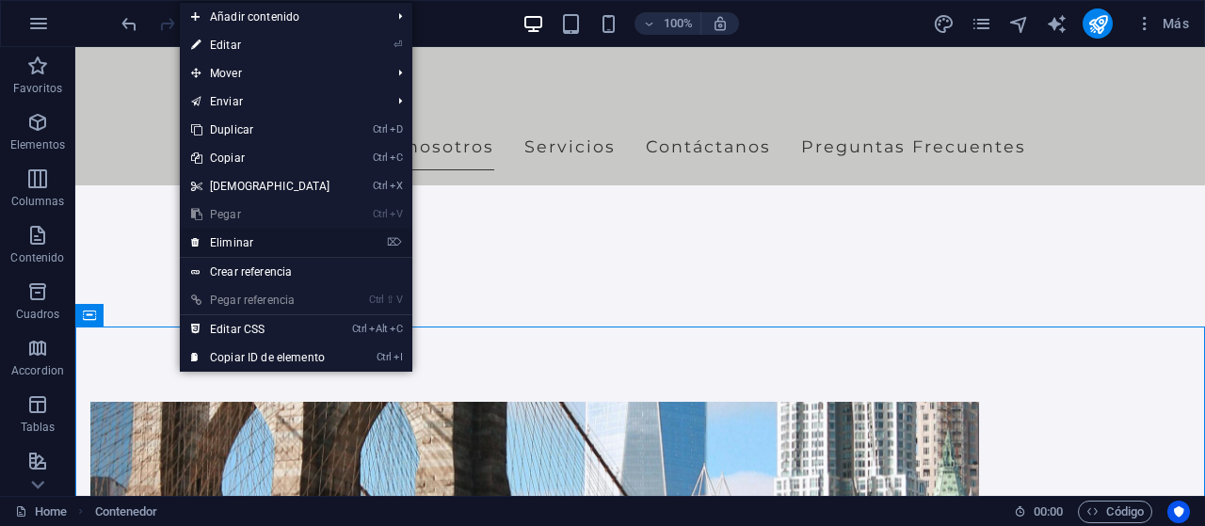
click at [319, 243] on link "⌦ Eliminar" at bounding box center [261, 243] width 162 height 28
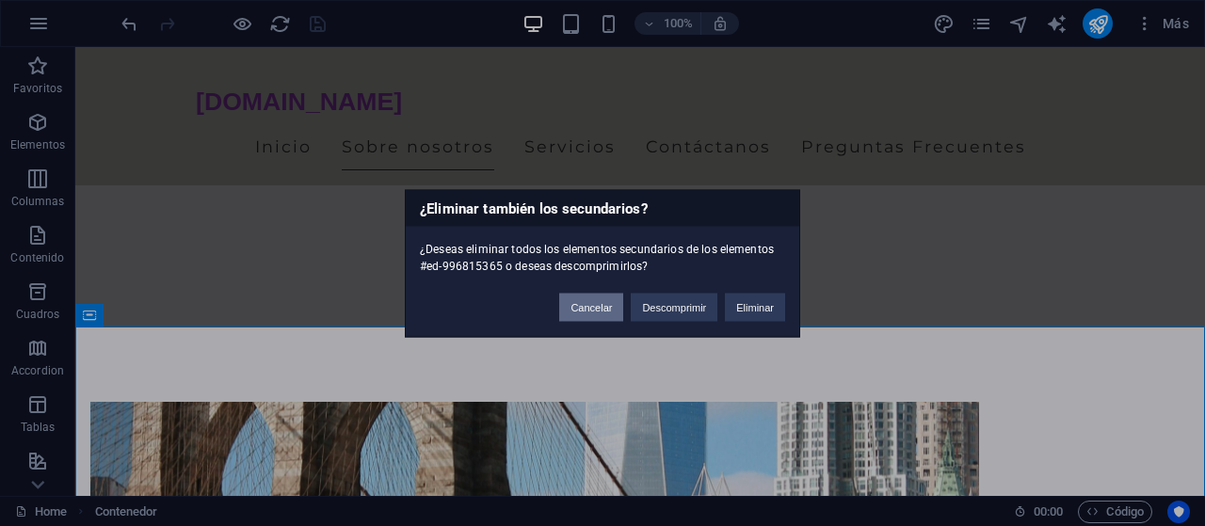
click at [595, 304] on button "Cancelar" at bounding box center [591, 307] width 64 height 28
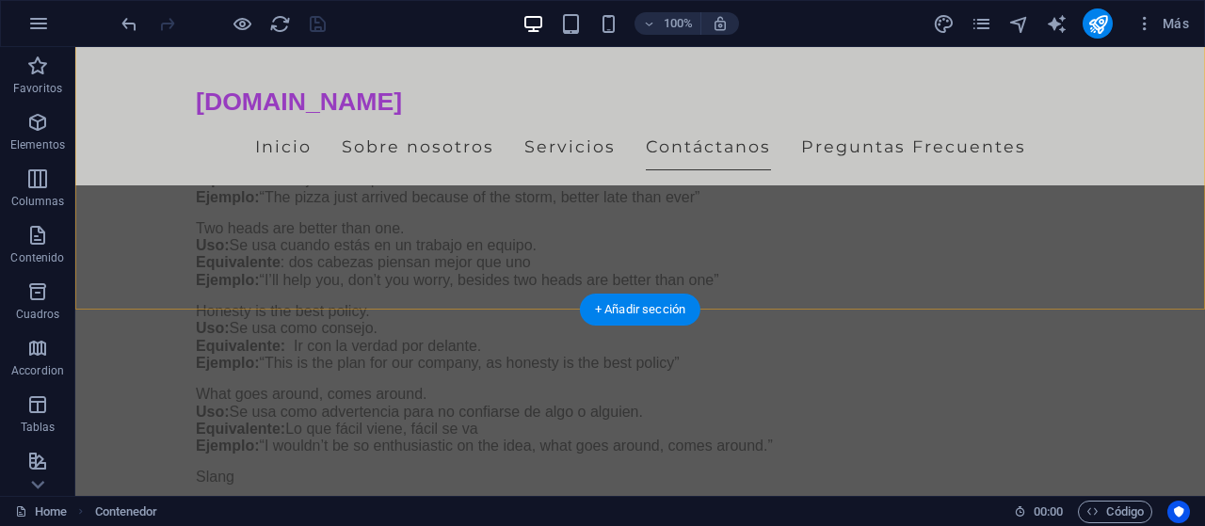
scroll to position [5650, 0]
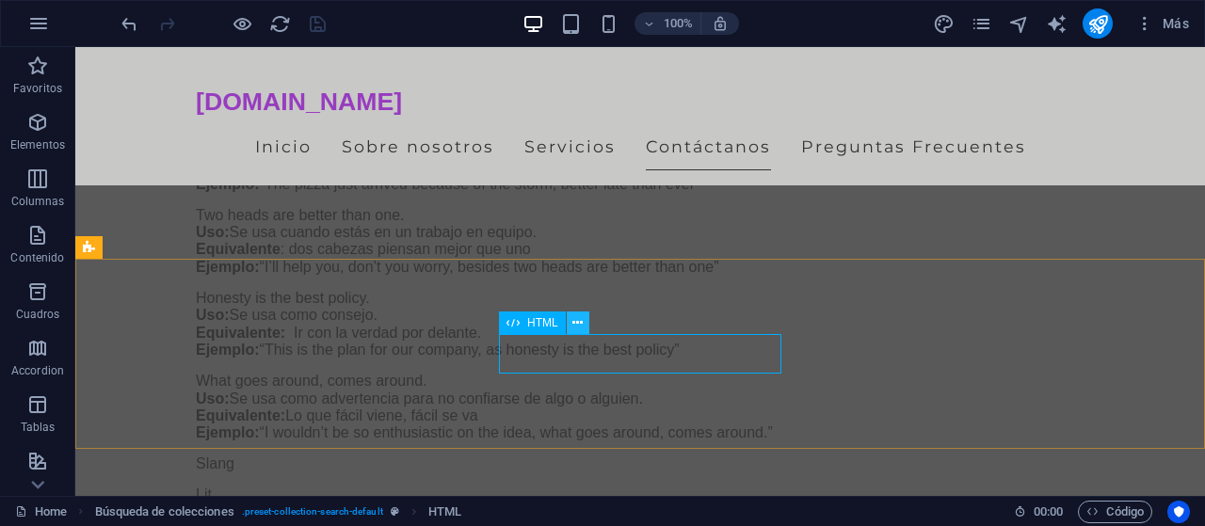
click at [570, 319] on button at bounding box center [578, 323] width 23 height 23
click at [573, 325] on button at bounding box center [578, 323] width 23 height 23
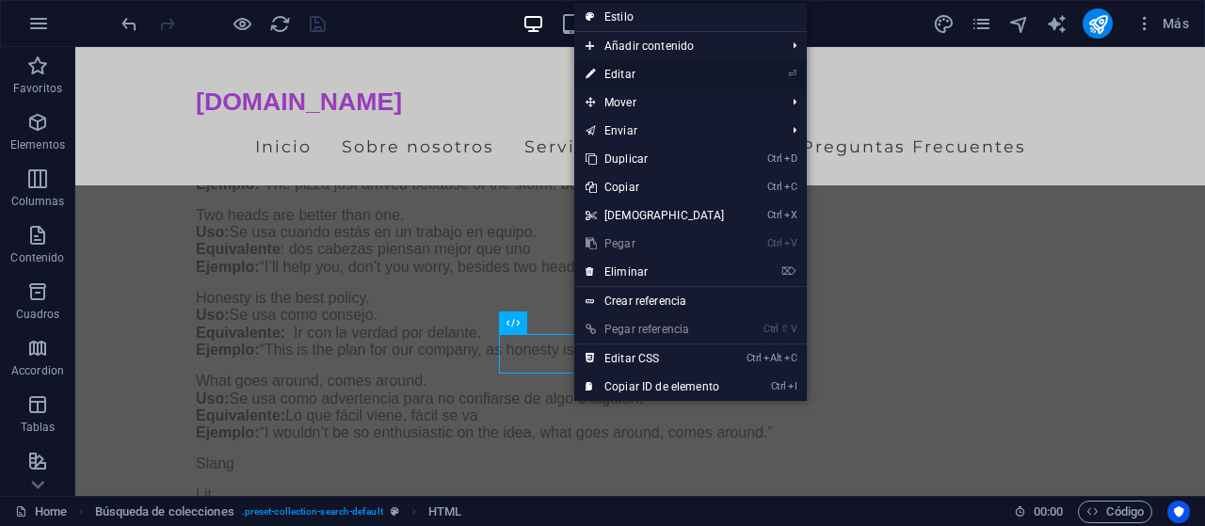
click at [709, 63] on link "⏎ Editar" at bounding box center [655, 74] width 162 height 28
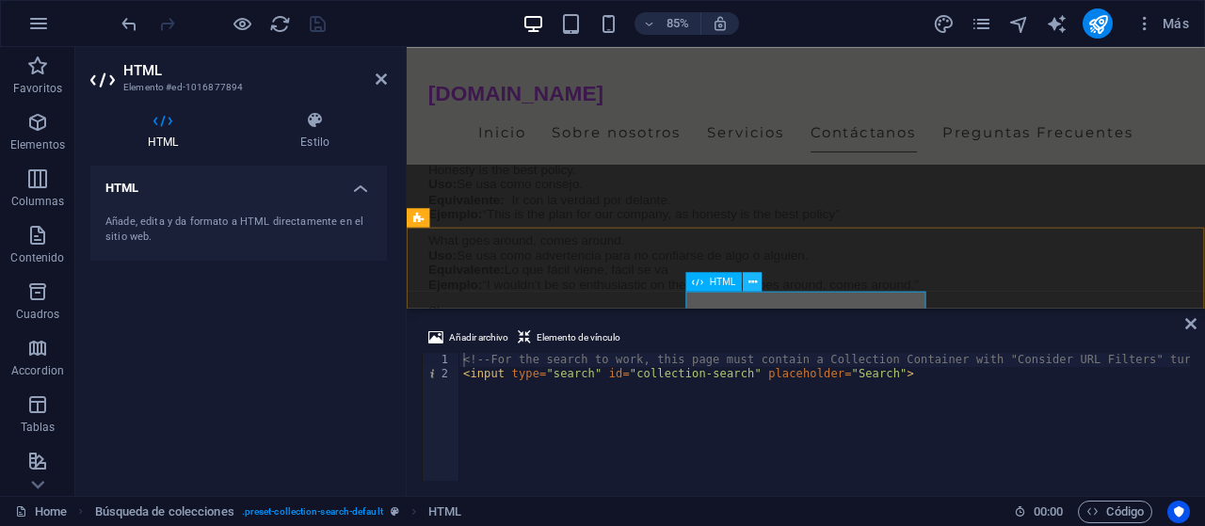
click at [751, 280] on icon at bounding box center [753, 281] width 8 height 17
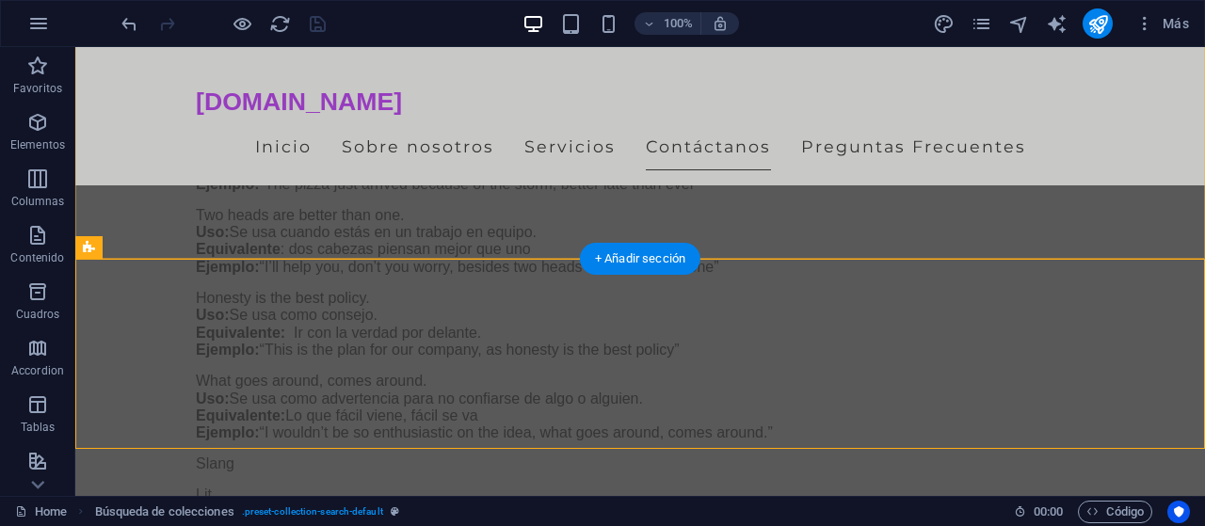
click at [699, 257] on div "+ Añadir sección" at bounding box center [640, 259] width 121 height 32
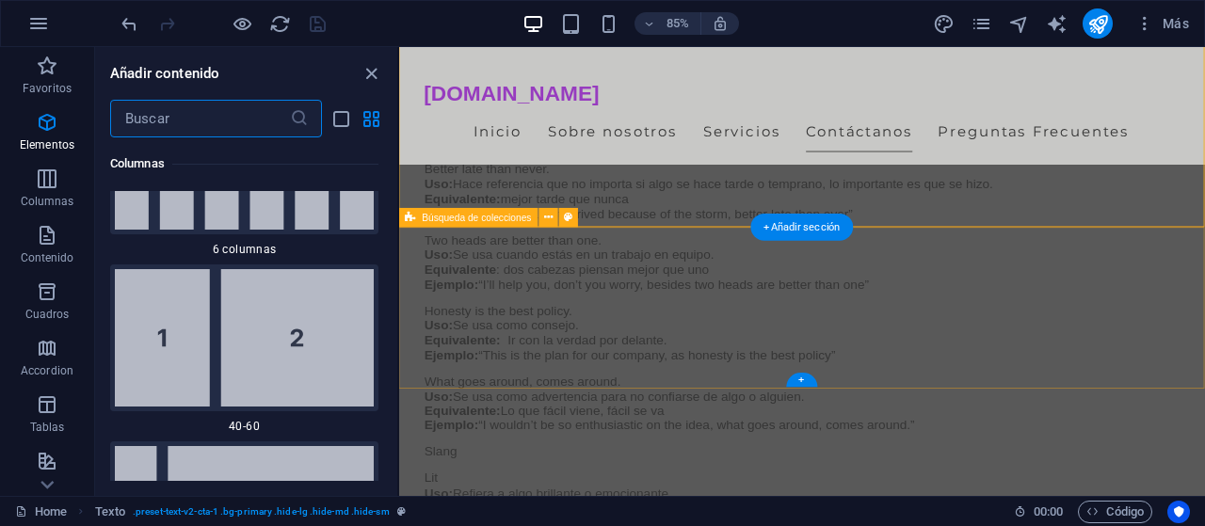
scroll to position [1997, 0]
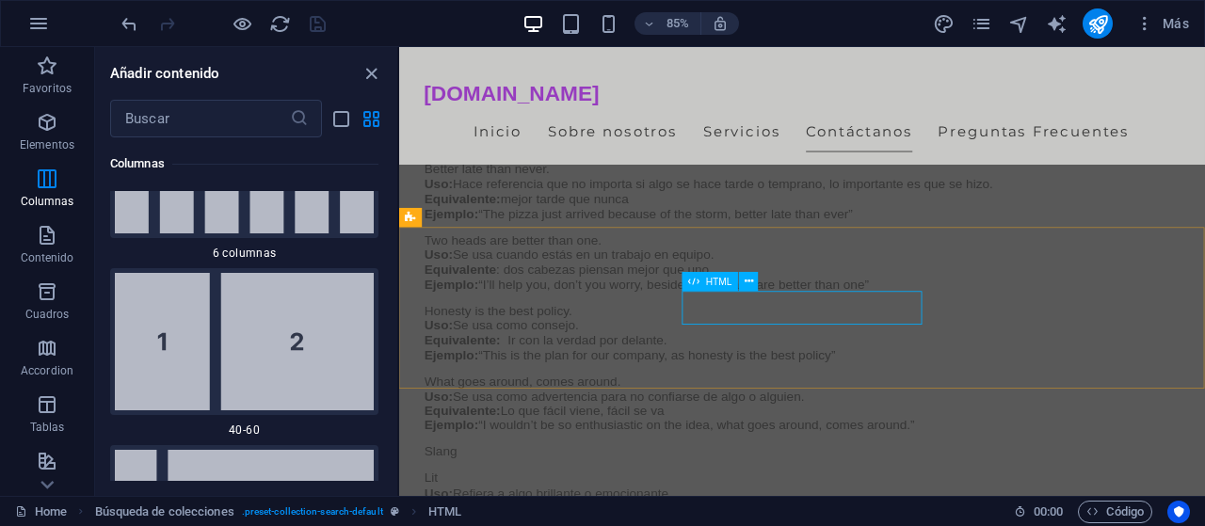
click at [699, 287] on icon at bounding box center [693, 281] width 11 height 19
click at [751, 278] on icon at bounding box center [749, 281] width 8 height 17
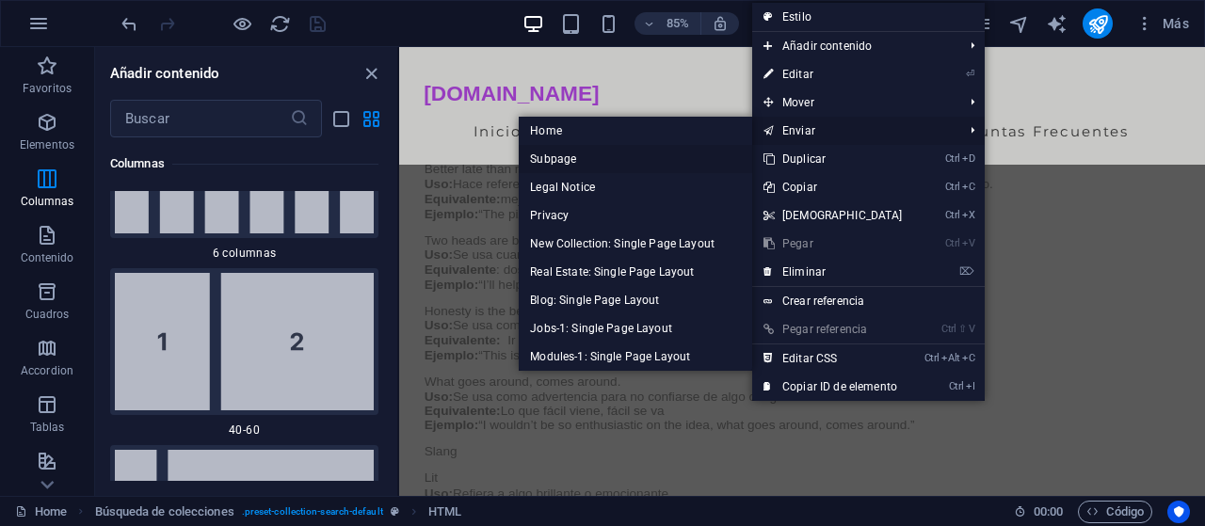
click at [668, 159] on link "Subpage" at bounding box center [636, 159] width 234 height 28
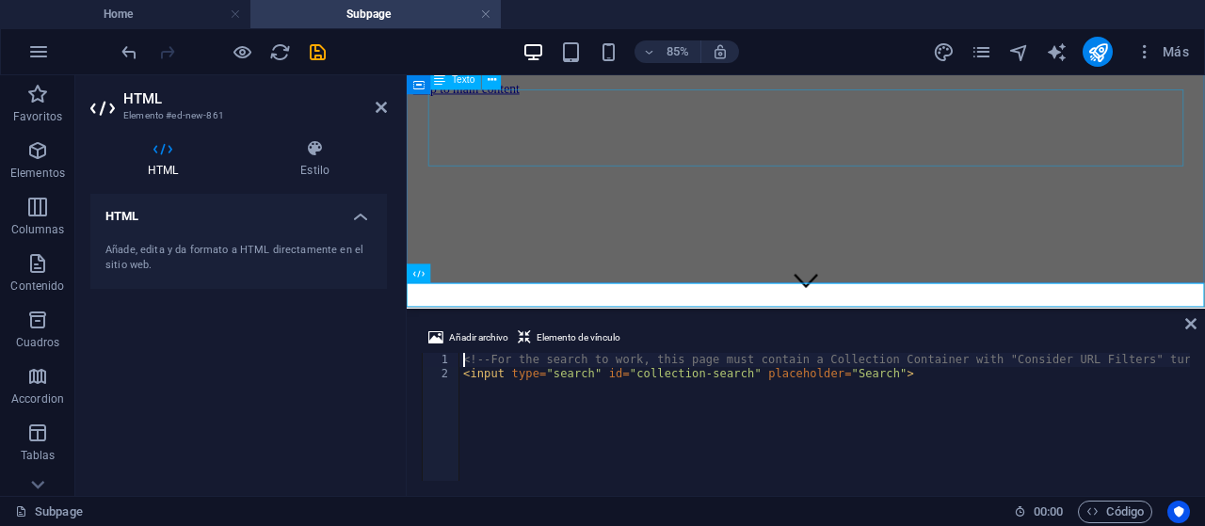
scroll to position [399, 0]
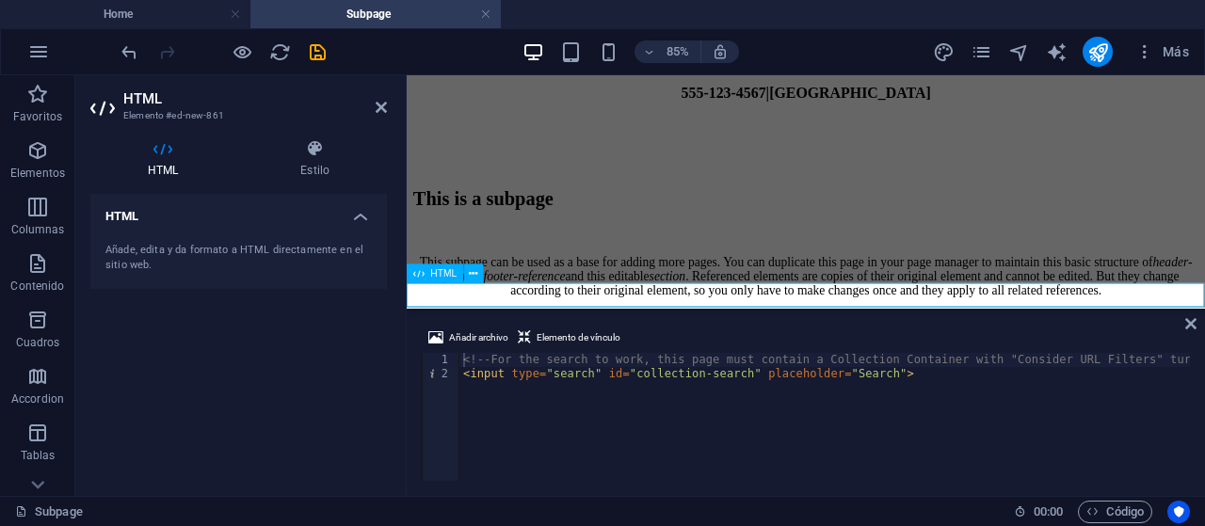
click at [467, 394] on input "fella" at bounding box center [497, 404] width 167 height 20
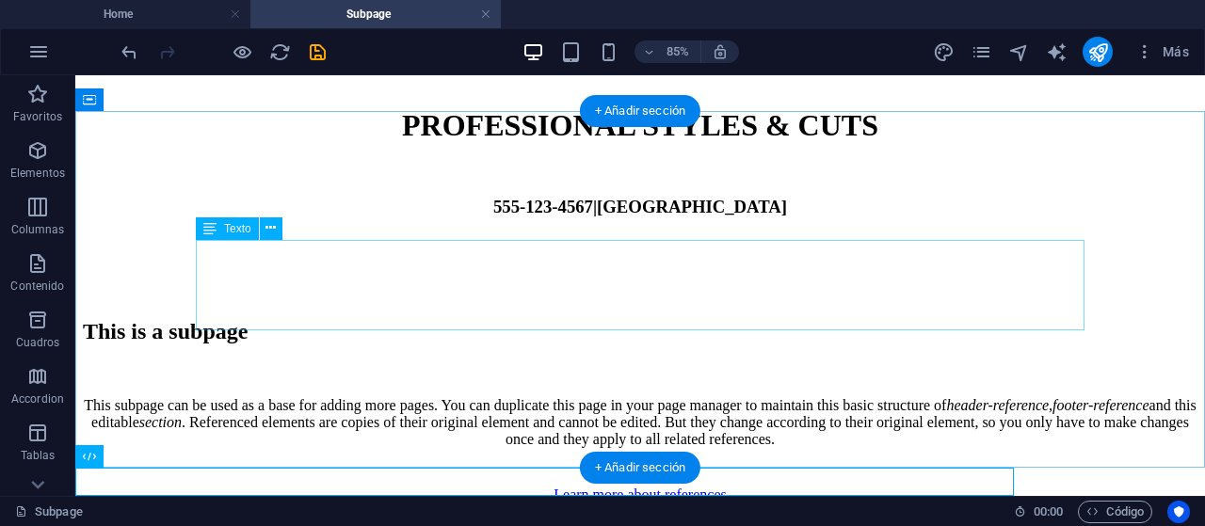
scroll to position [252, 0]
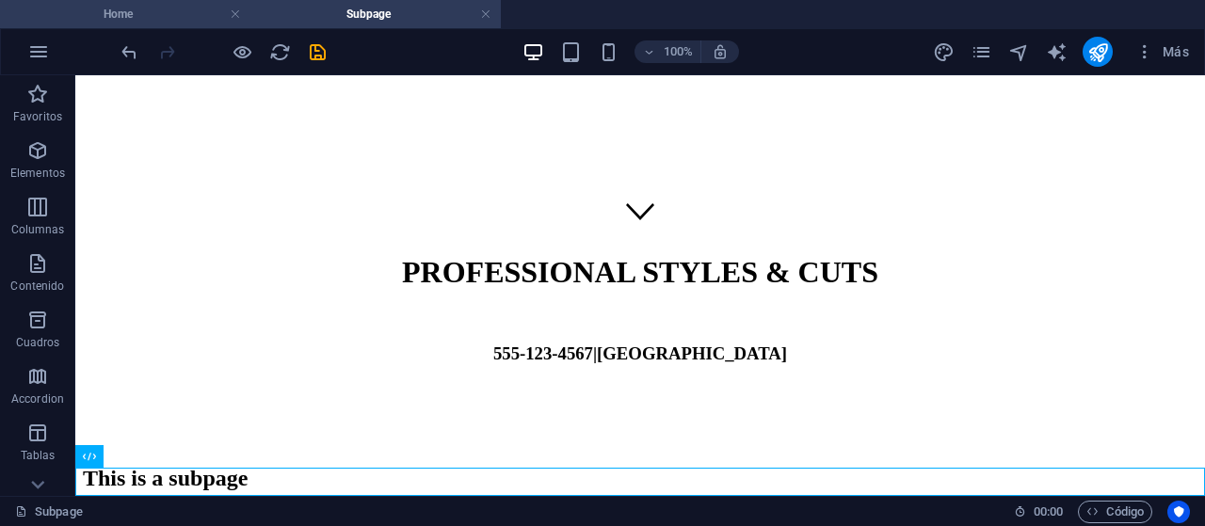
click at [154, 18] on h4 "Home" at bounding box center [125, 14] width 250 height 21
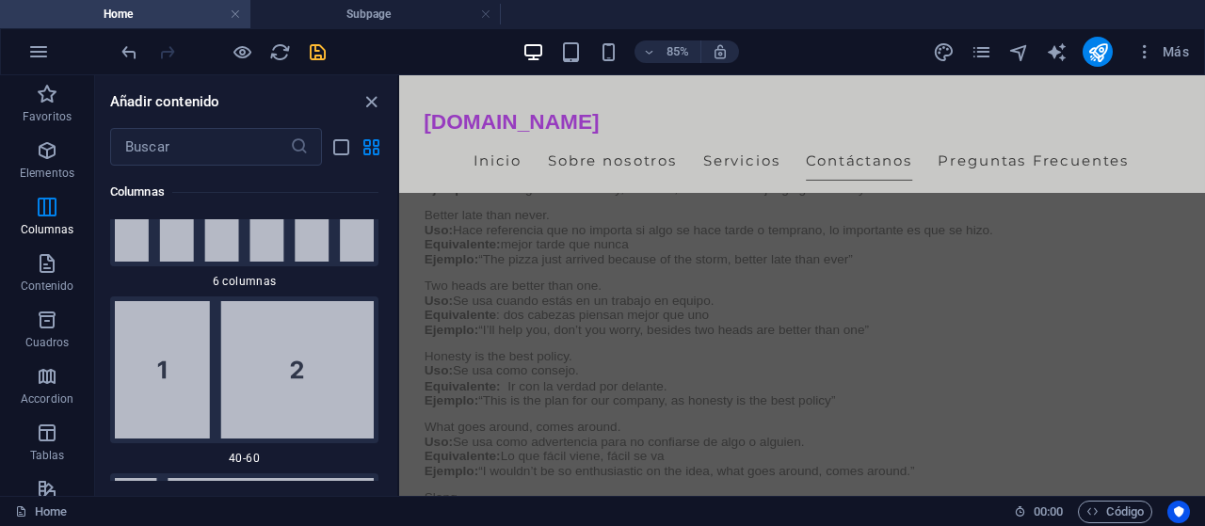
scroll to position [5609, 0]
click at [493, 15] on h4 "Subpage" at bounding box center [375, 14] width 250 height 21
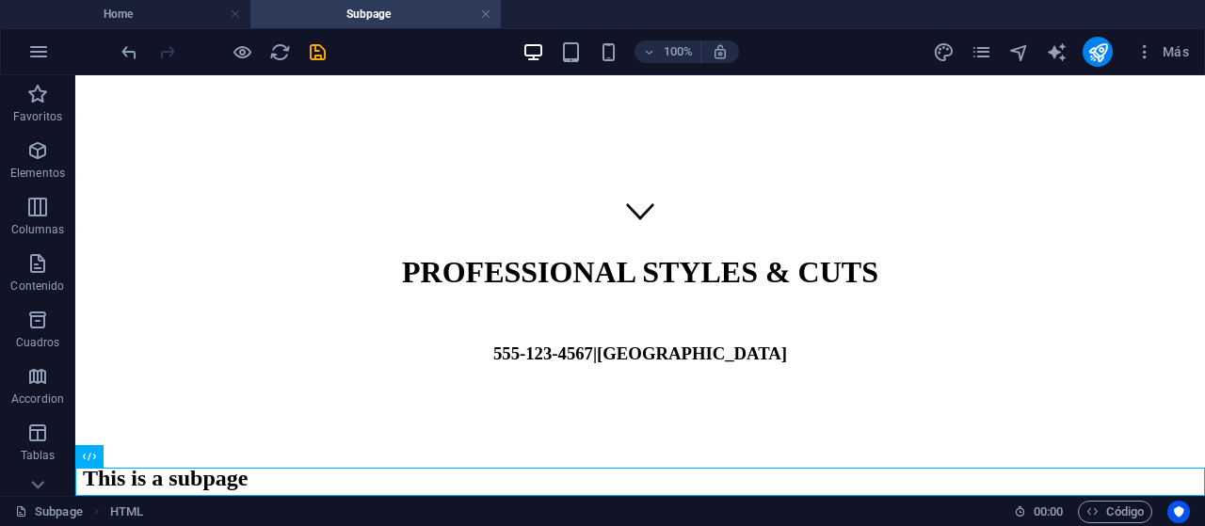
click at [495, 7] on h4 "Subpage" at bounding box center [375, 14] width 250 height 21
click at [485, 10] on link at bounding box center [485, 15] width 11 height 18
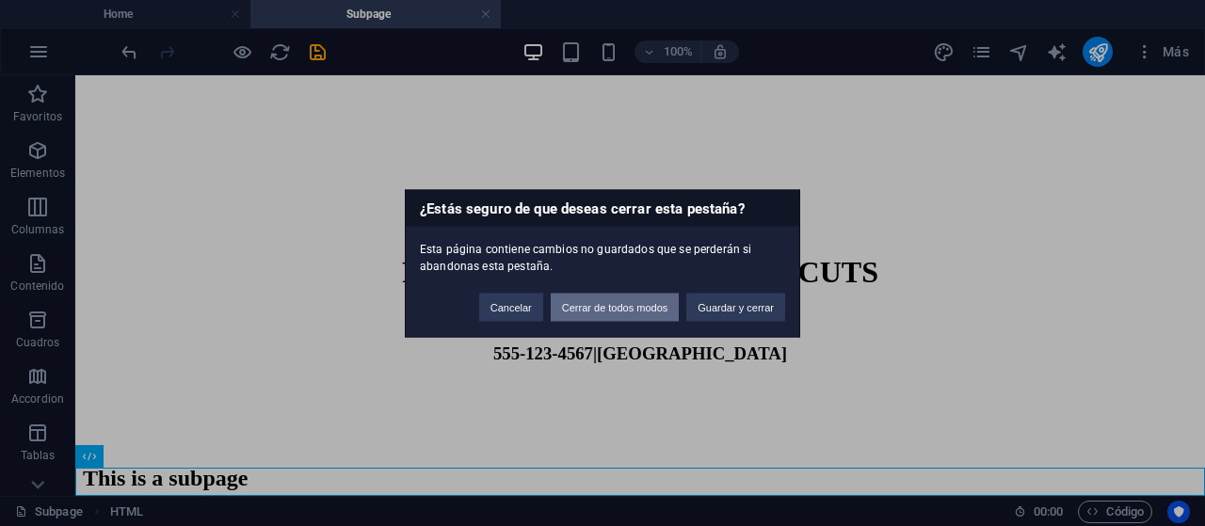
click at [643, 319] on button "Cerrar de todos modos" at bounding box center [615, 307] width 129 height 28
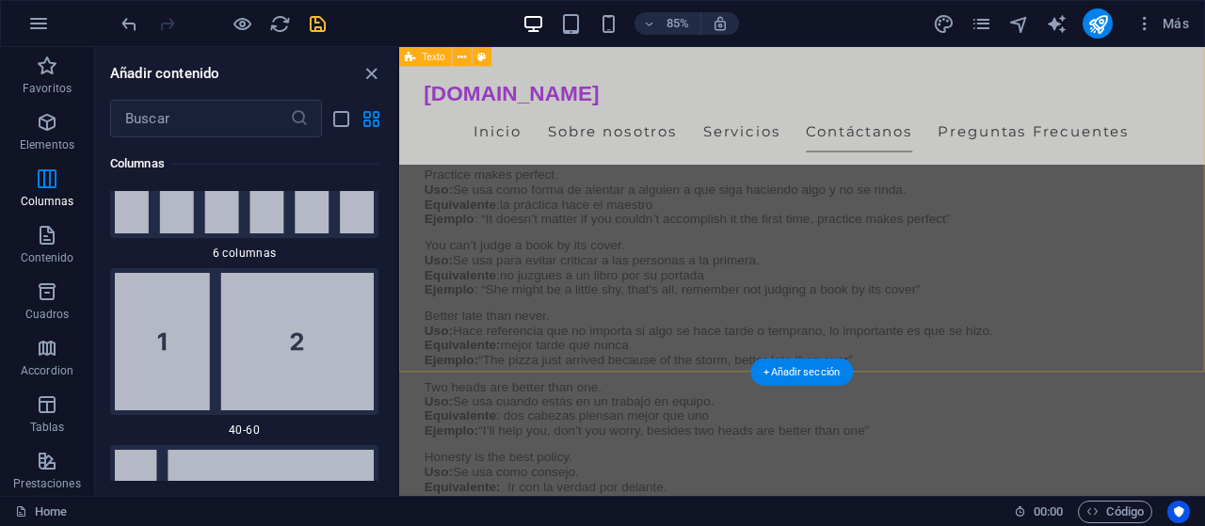
scroll to position [5470, 0]
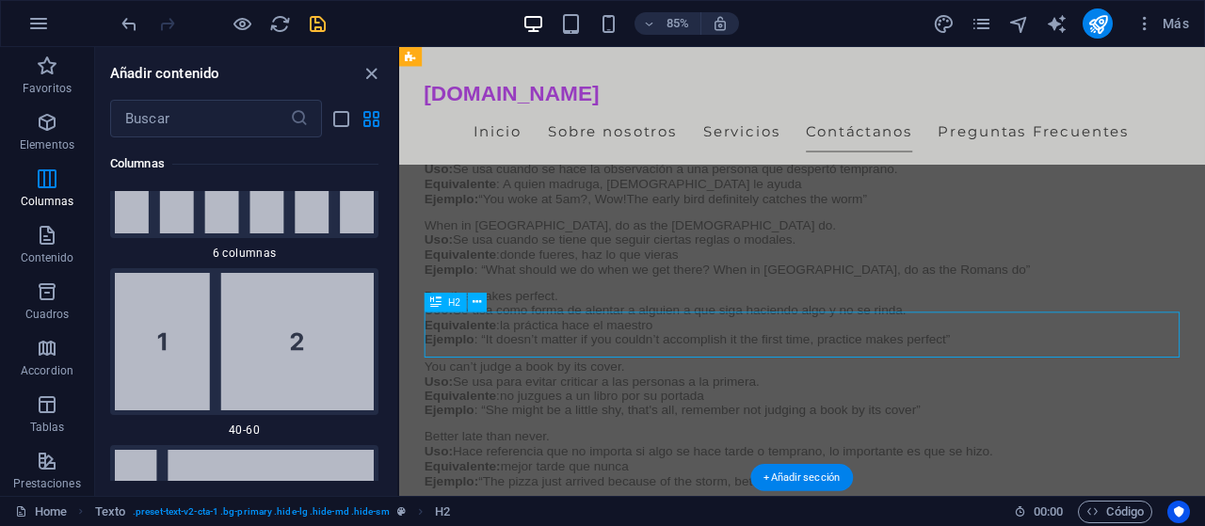
scroll to position [5329, 0]
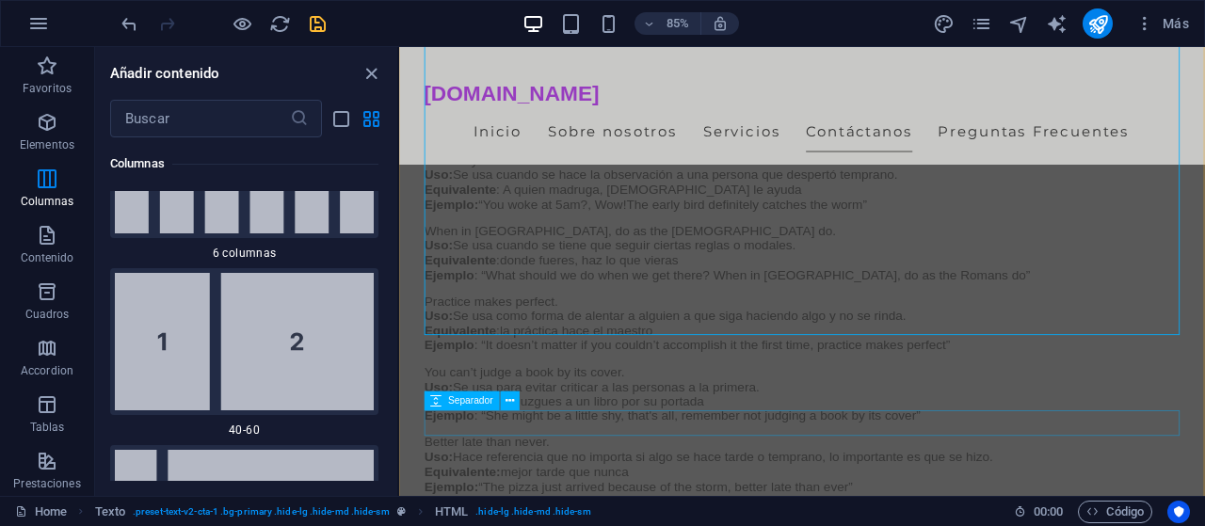
click at [515, 412] on div "Separador" at bounding box center [477, 402] width 105 height 20
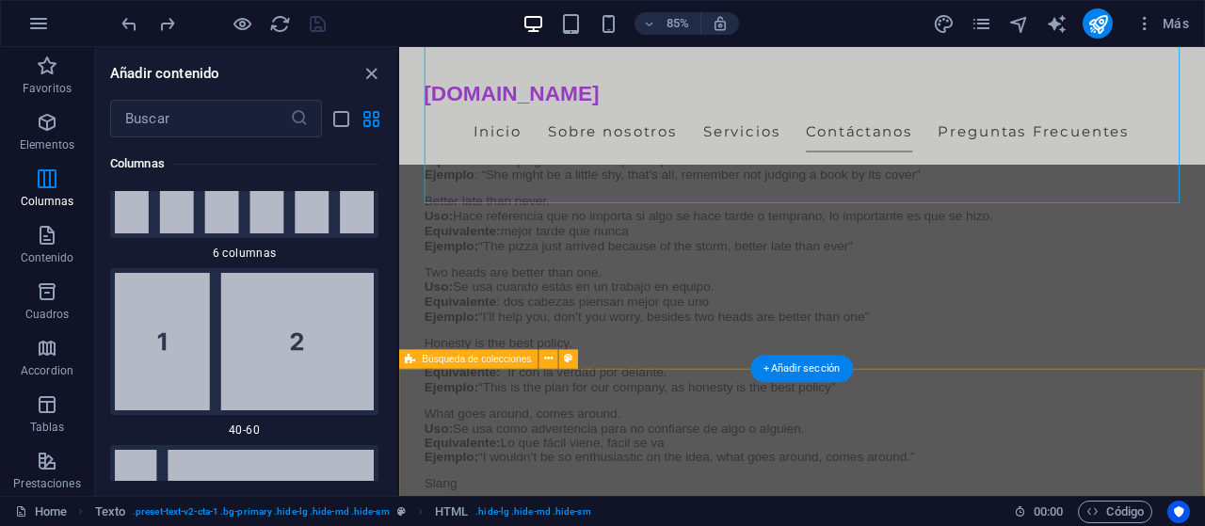
scroll to position [5693, 0]
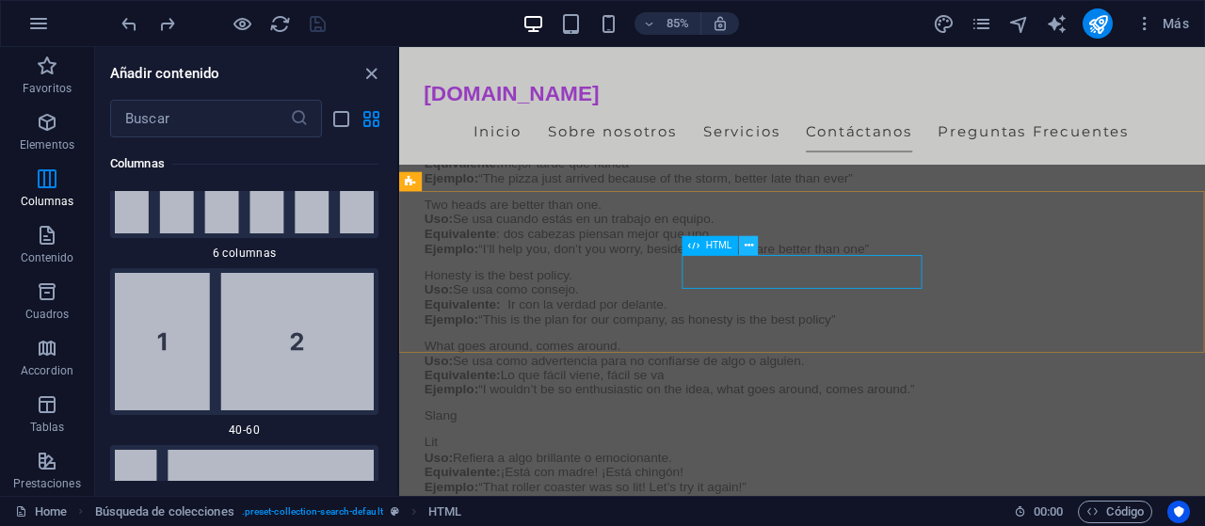
click at [748, 248] on icon at bounding box center [749, 245] width 8 height 17
click at [375, 69] on icon "close panel" at bounding box center [372, 74] width 22 height 22
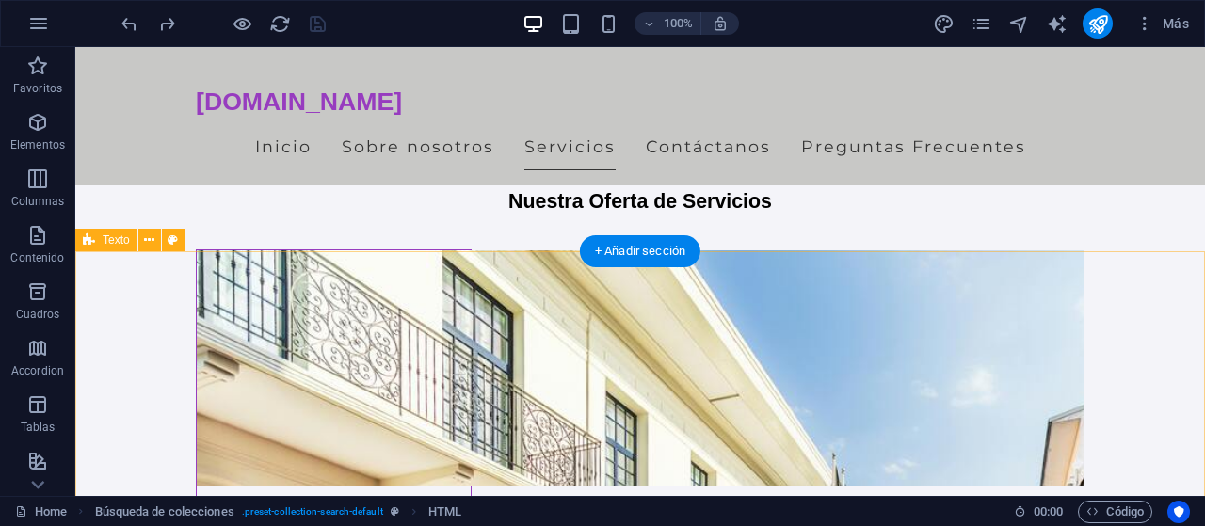
scroll to position [1698, 0]
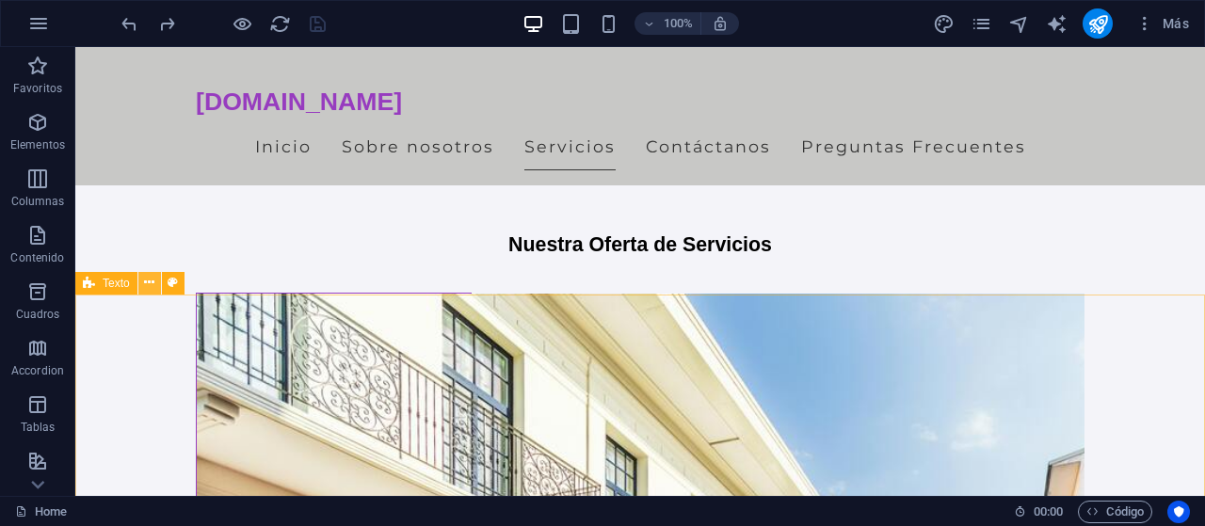
click at [151, 280] on icon at bounding box center [149, 283] width 10 height 20
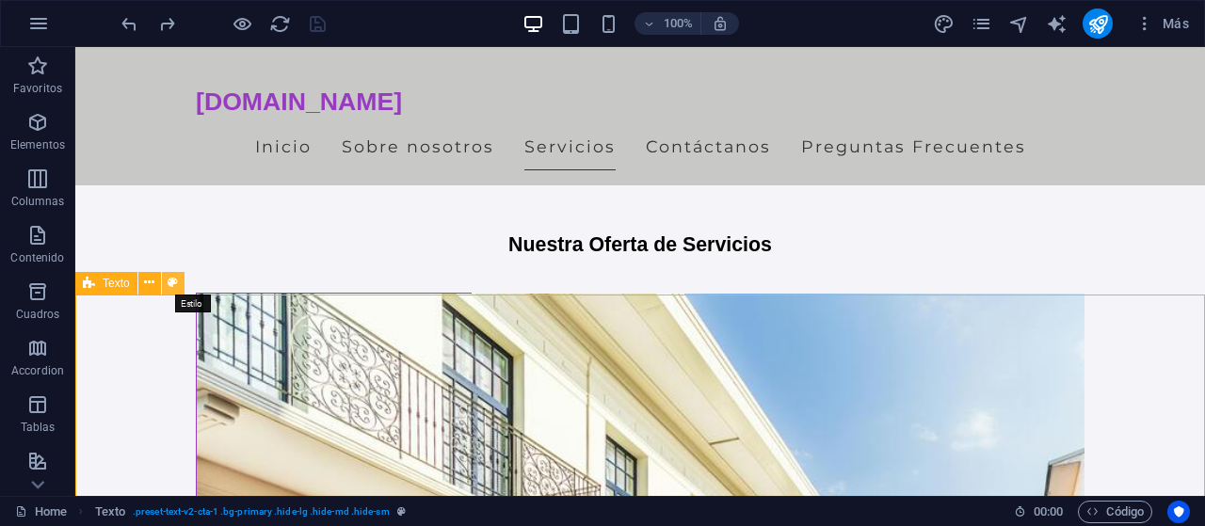
click at [173, 278] on icon at bounding box center [173, 283] width 10 height 20
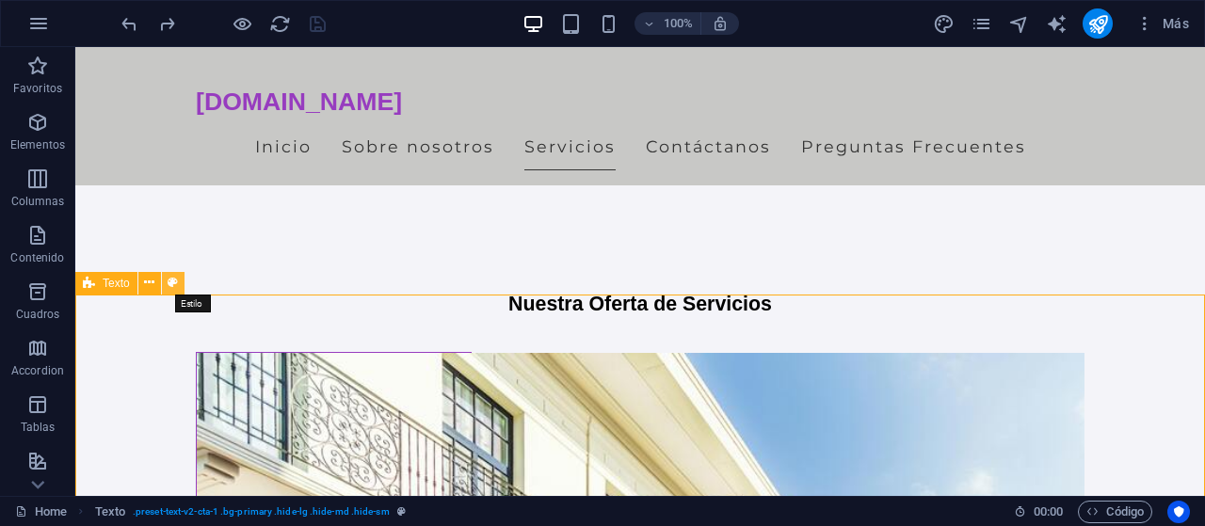
select select "preset-text-v2-cta-1"
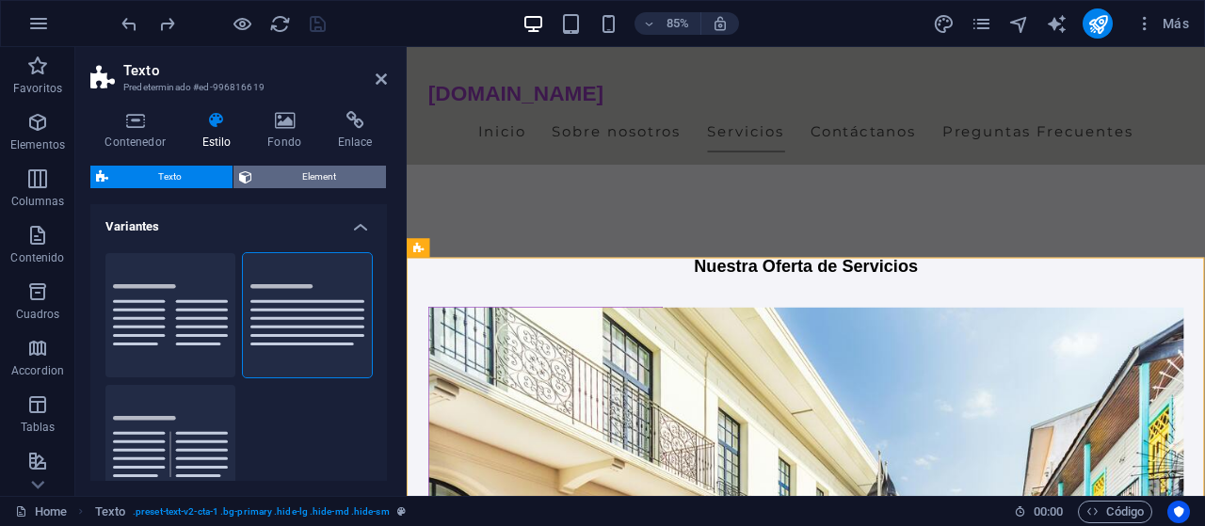
click at [302, 181] on span "Element" at bounding box center [319, 177] width 123 height 23
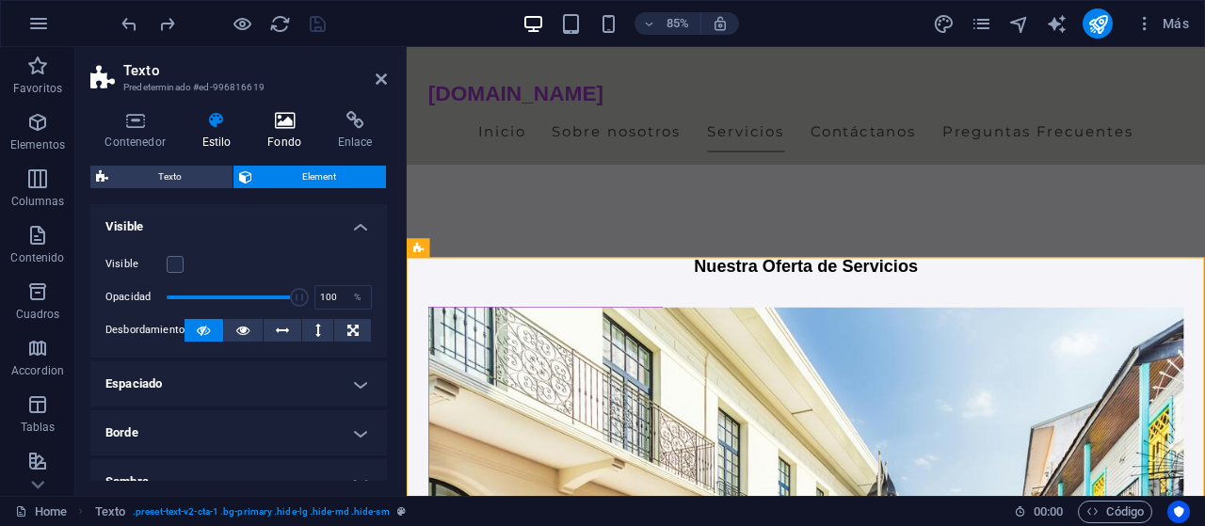
click at [285, 119] on icon at bounding box center [284, 120] width 63 height 19
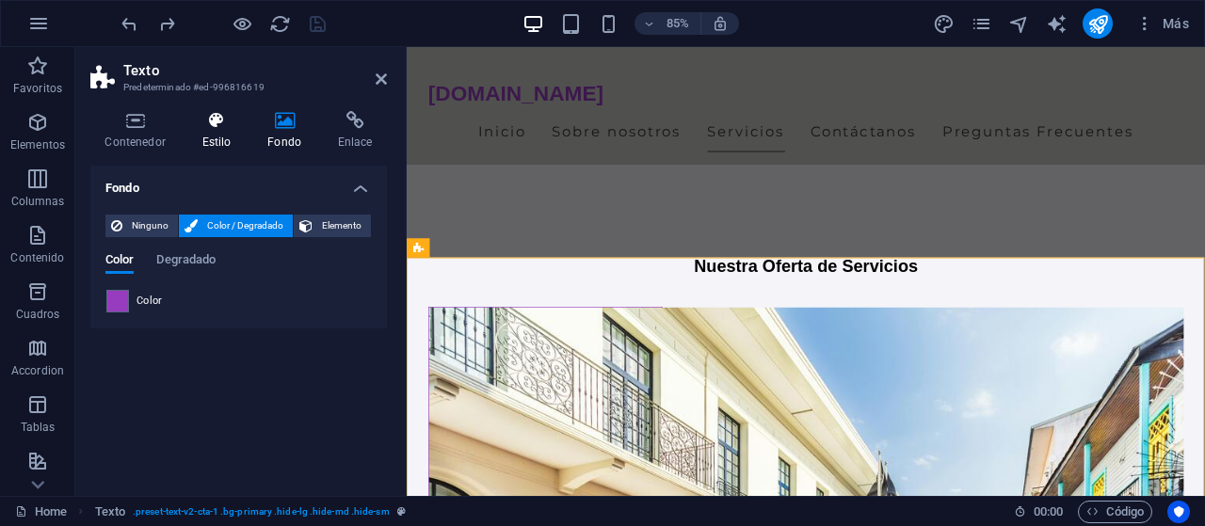
click at [209, 128] on icon at bounding box center [216, 120] width 58 height 19
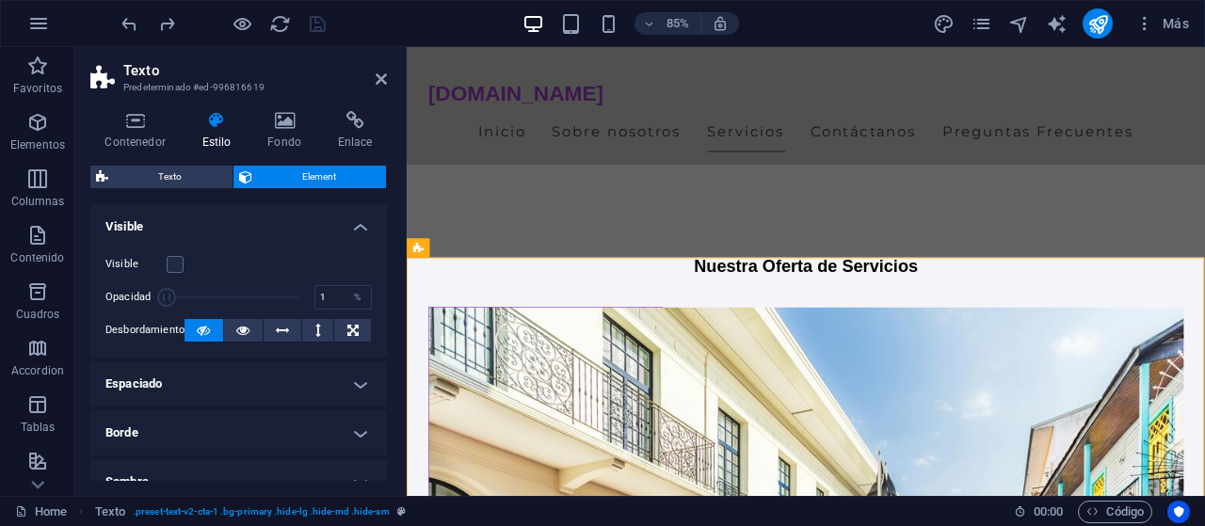
drag, startPoint x: 293, startPoint y: 302, endPoint x: 121, endPoint y: 302, distance: 172.3
click at [121, 302] on div "Opacidad 1 %" at bounding box center [238, 297] width 267 height 28
drag, startPoint x: 168, startPoint y: 299, endPoint x: 95, endPoint y: 311, distance: 73.4
click at [95, 311] on div "Visible Opacidad 1 % Desbordamiento" at bounding box center [238, 298] width 297 height 120
click at [231, 327] on button at bounding box center [243, 330] width 39 height 23
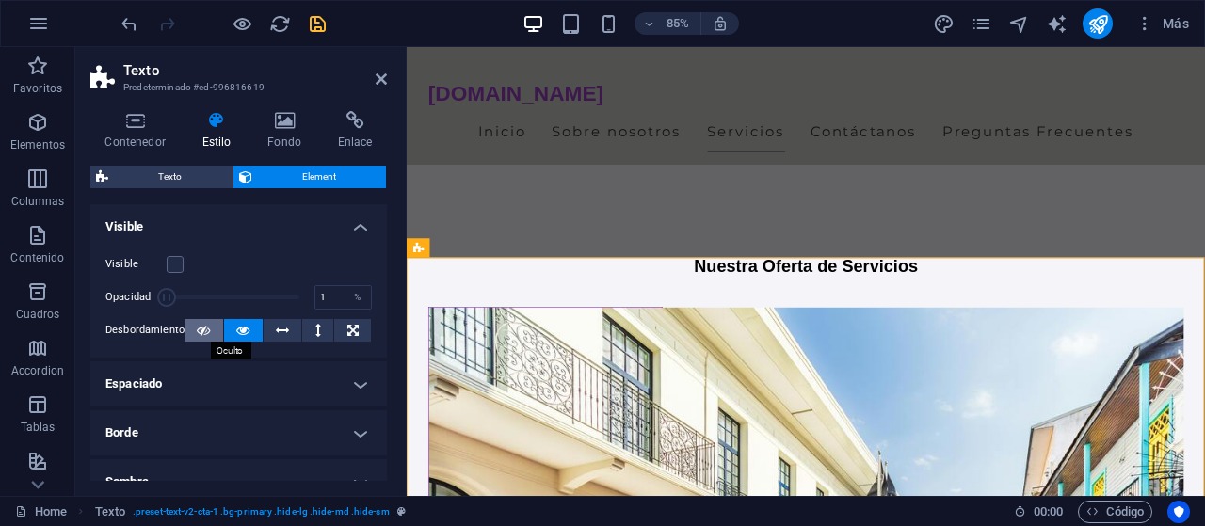
click at [207, 329] on icon at bounding box center [203, 330] width 13 height 23
drag, startPoint x: 170, startPoint y: 299, endPoint x: 336, endPoint y: 294, distance: 166.8
click at [336, 294] on div "Opacidad 100 %" at bounding box center [238, 297] width 267 height 28
type input "1"
drag, startPoint x: 299, startPoint y: 297, endPoint x: 154, endPoint y: 293, distance: 145.1
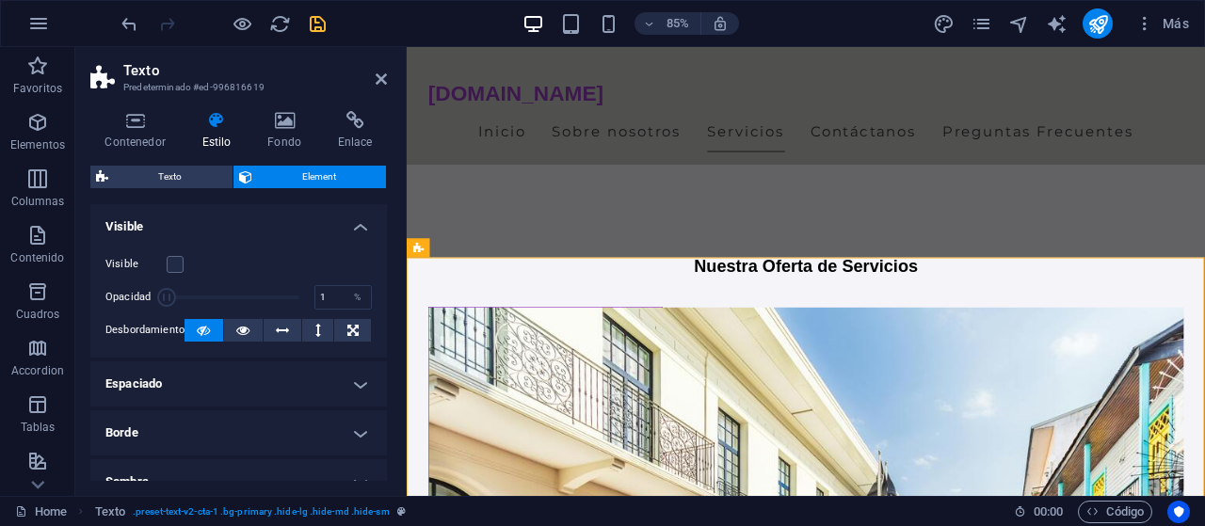
click at [154, 293] on div "Opacidad 1 %" at bounding box center [238, 297] width 267 height 28
click at [665, 138] on nav "Inicio Sobre nosotros Servicios Contáctanos Preguntas Frecuentes" at bounding box center [876, 146] width 889 height 47
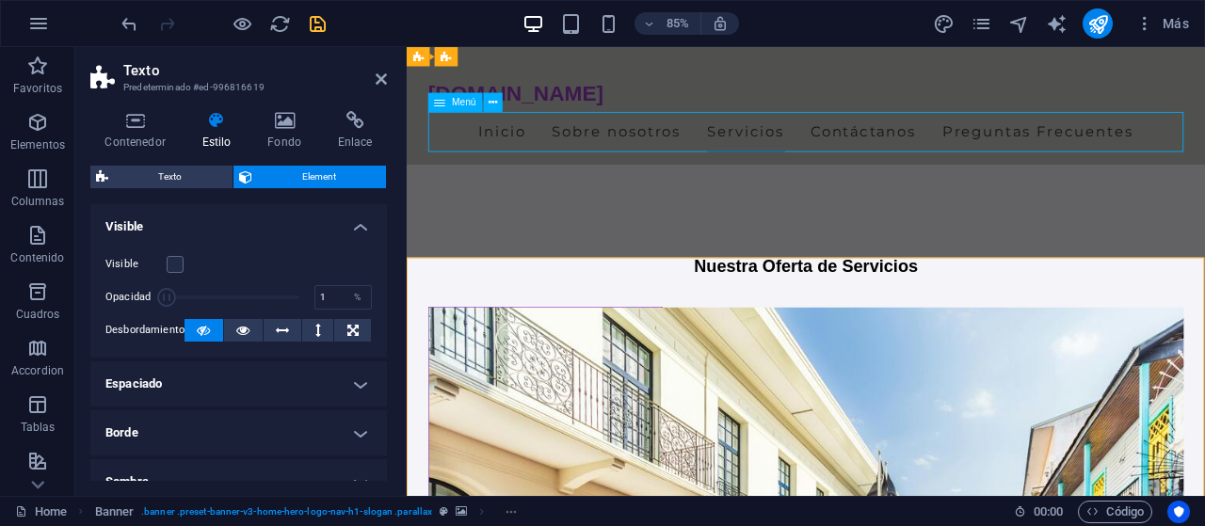
click at [675, 148] on nav "Inicio Sobre nosotros Servicios Contáctanos Preguntas Frecuentes" at bounding box center [876, 146] width 889 height 47
select select
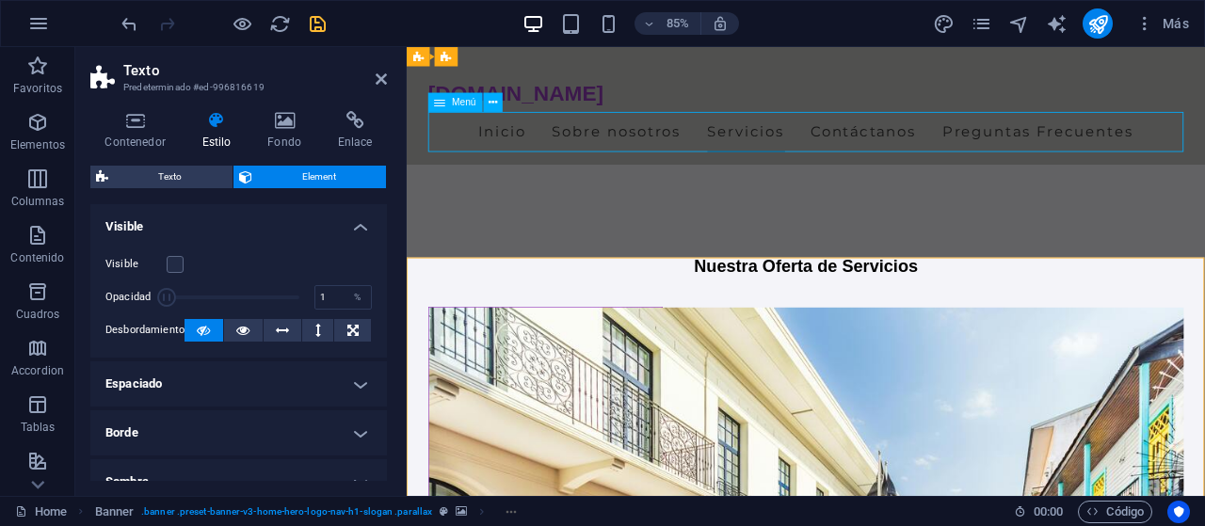
select select
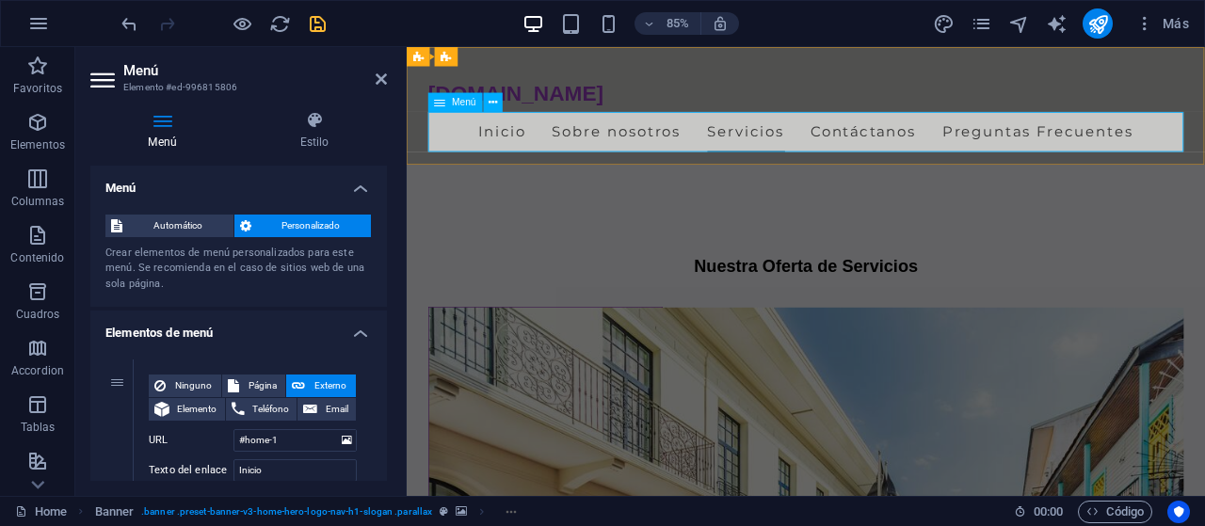
click at [687, 144] on nav "Inicio Sobre nosotros Servicios Contáctanos Preguntas Frecuentes" at bounding box center [876, 146] width 889 height 47
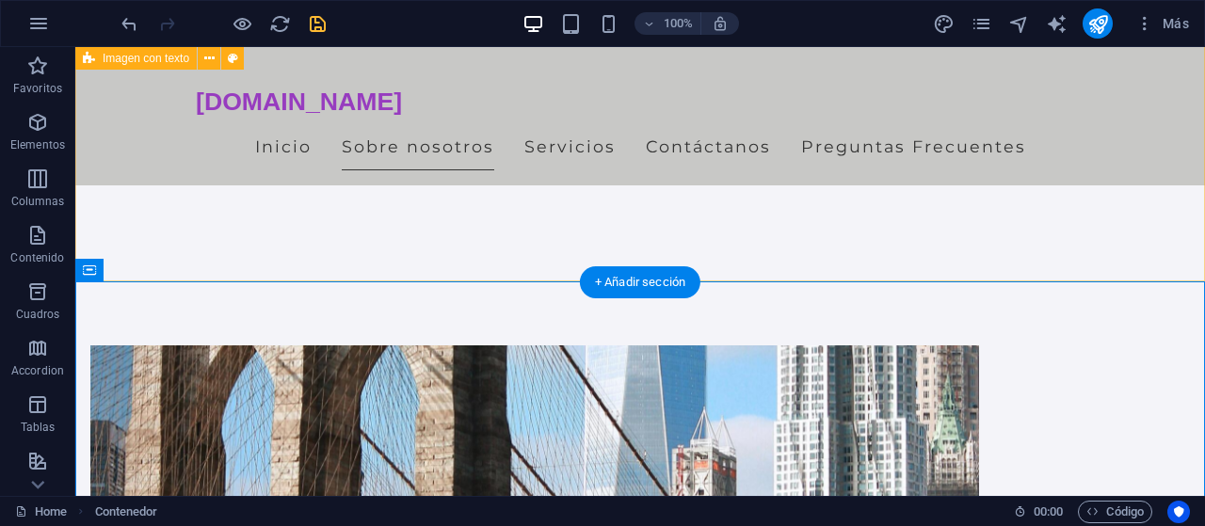
scroll to position [700, 0]
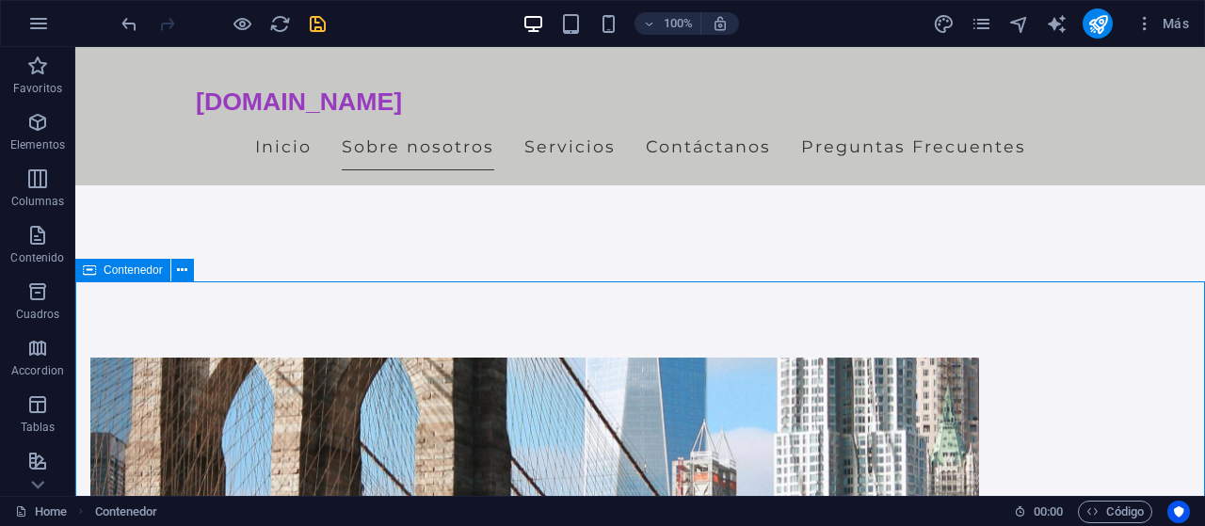
click at [194, 266] on div "Contenedor" at bounding box center [140, 271] width 131 height 24
click at [185, 267] on icon at bounding box center [182, 271] width 10 height 20
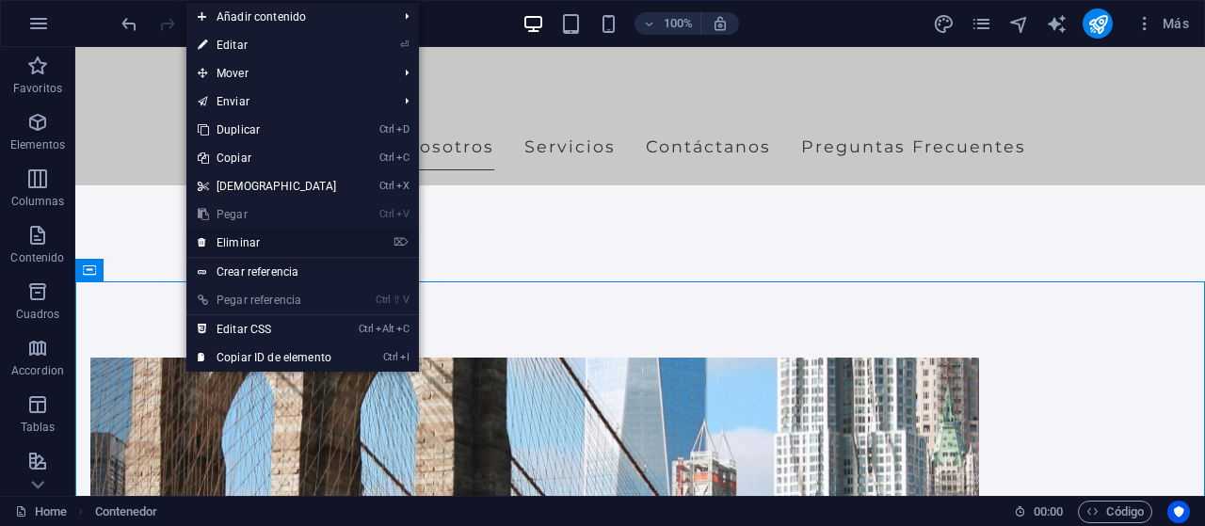
click at [233, 247] on link "⌦ Eliminar" at bounding box center [267, 243] width 162 height 28
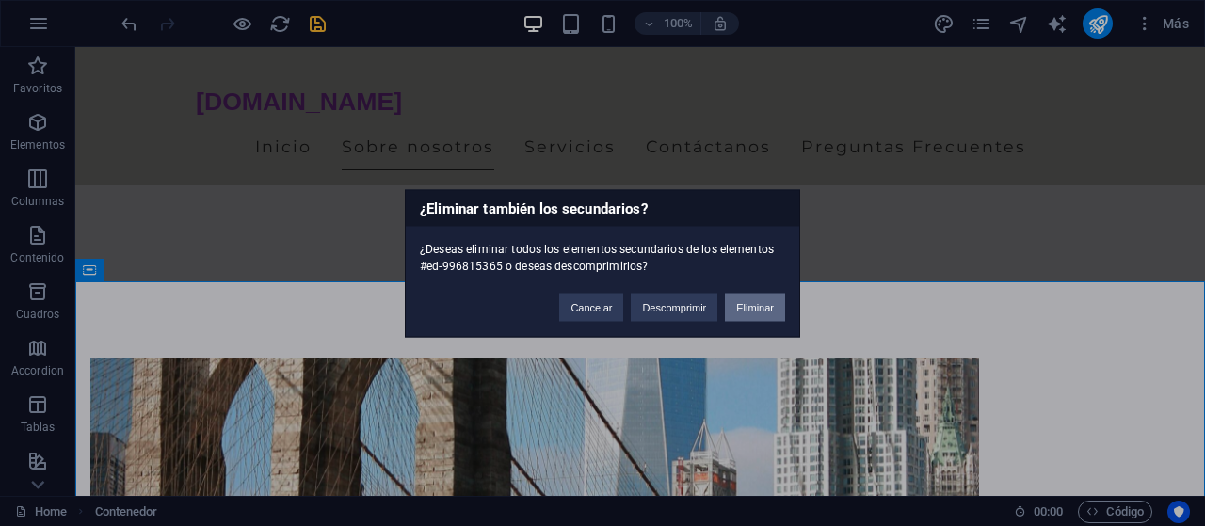
click at [773, 307] on button "Eliminar" at bounding box center [755, 307] width 60 height 28
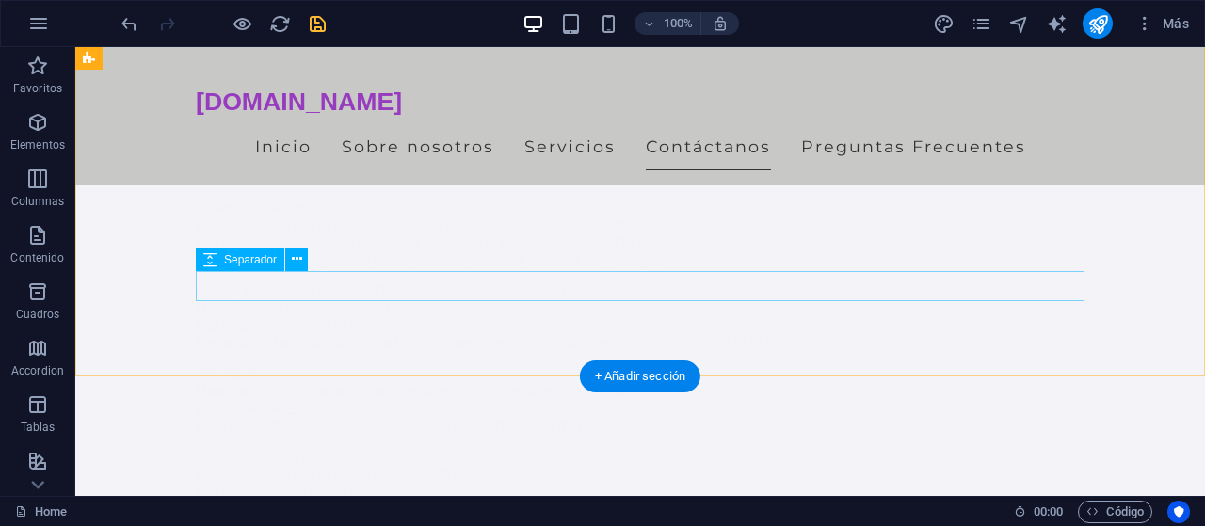
scroll to position [4525, 0]
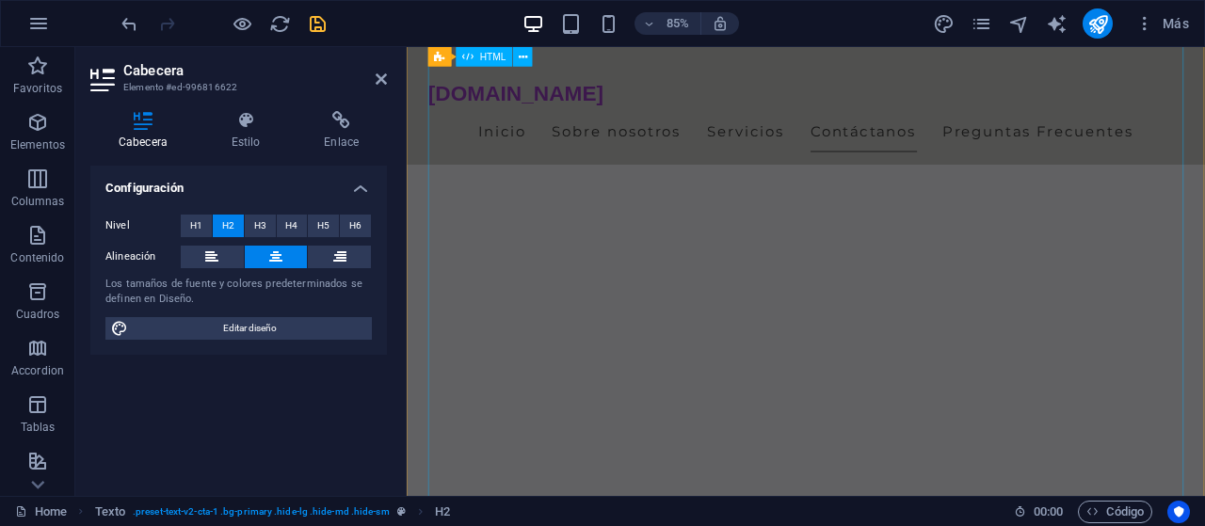
scroll to position [3950, 0]
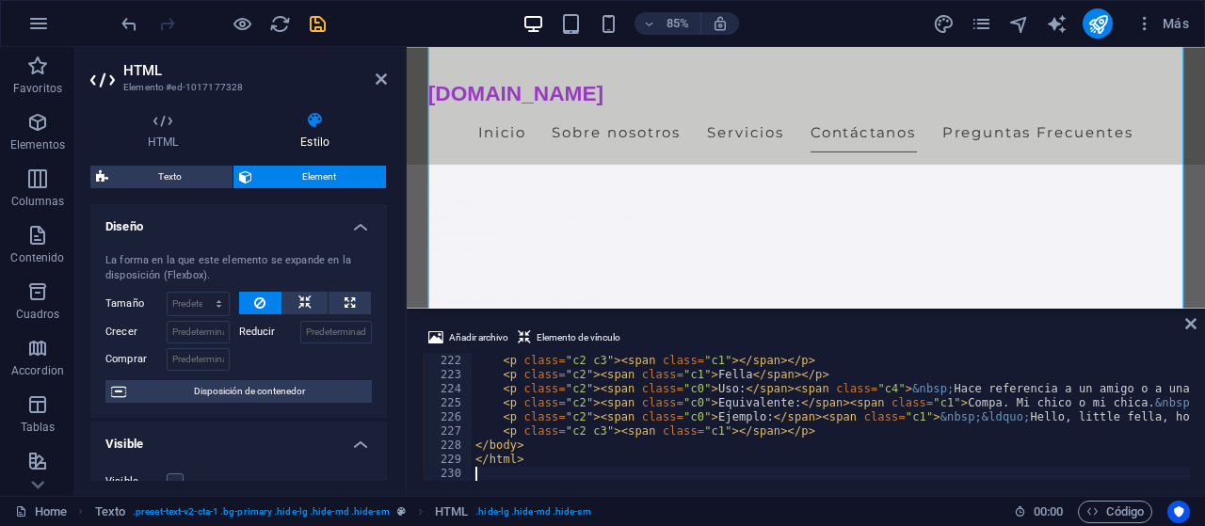
click at [367, 223] on h4 "Diseño" at bounding box center [238, 221] width 297 height 34
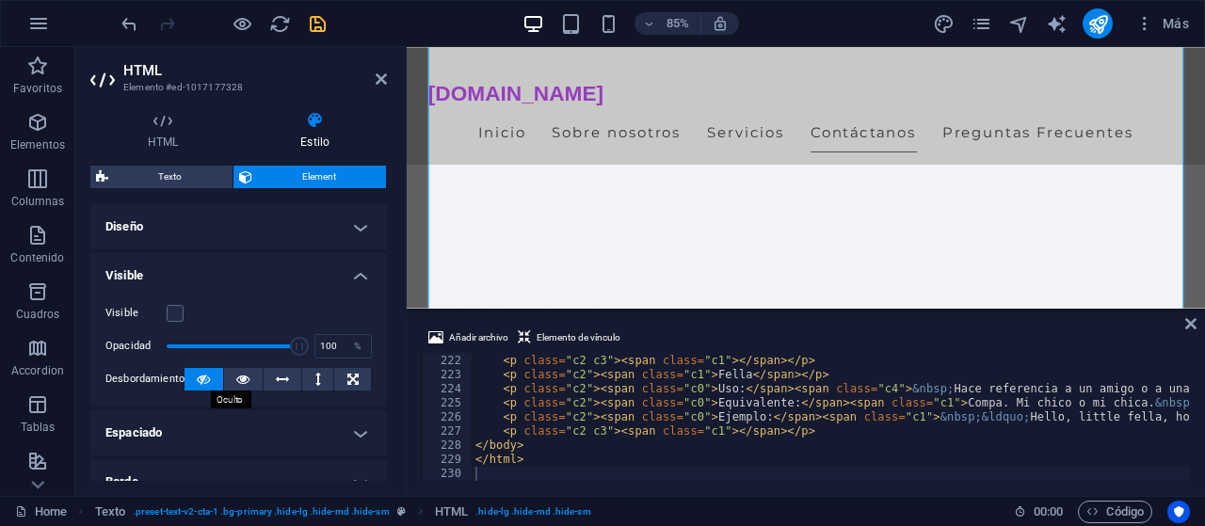
click at [198, 378] on icon at bounding box center [203, 379] width 13 height 23
click at [176, 349] on span at bounding box center [233, 346] width 133 height 28
click at [176, 349] on span at bounding box center [176, 346] width 19 height 19
type input "100"
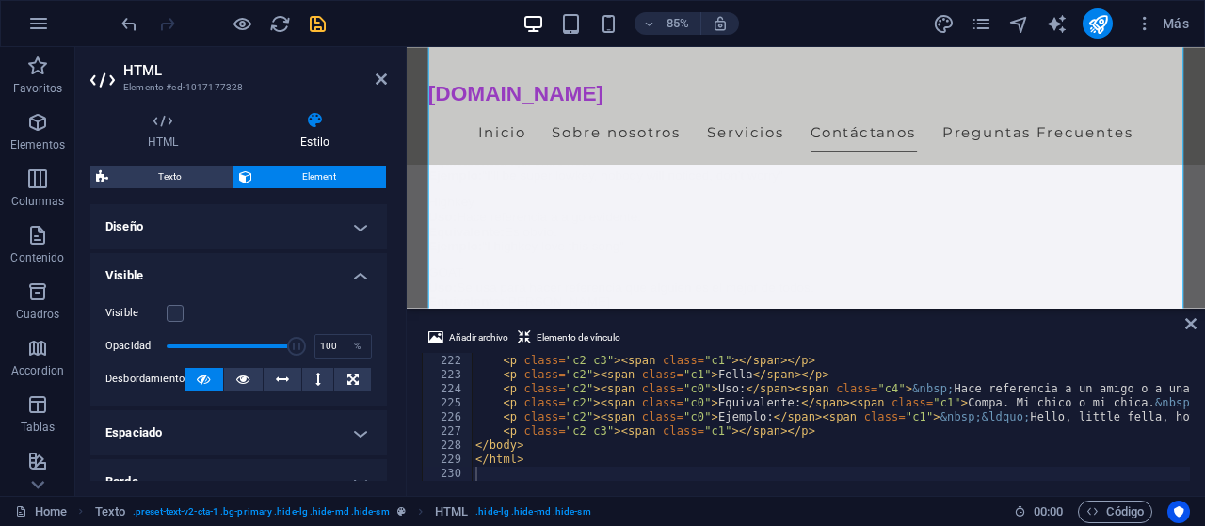
drag, startPoint x: 176, startPoint y: 349, endPoint x: 299, endPoint y: 345, distance: 123.5
click at [299, 345] on span at bounding box center [296, 346] width 19 height 19
click at [299, 345] on span at bounding box center [299, 346] width 19 height 19
click at [177, 163] on div "HTML Estilo HTML Añade, edita y da formato a HTML directamente en el sitio web.…" at bounding box center [238, 296] width 297 height 370
click at [144, 176] on span "Texto" at bounding box center [170, 177] width 113 height 23
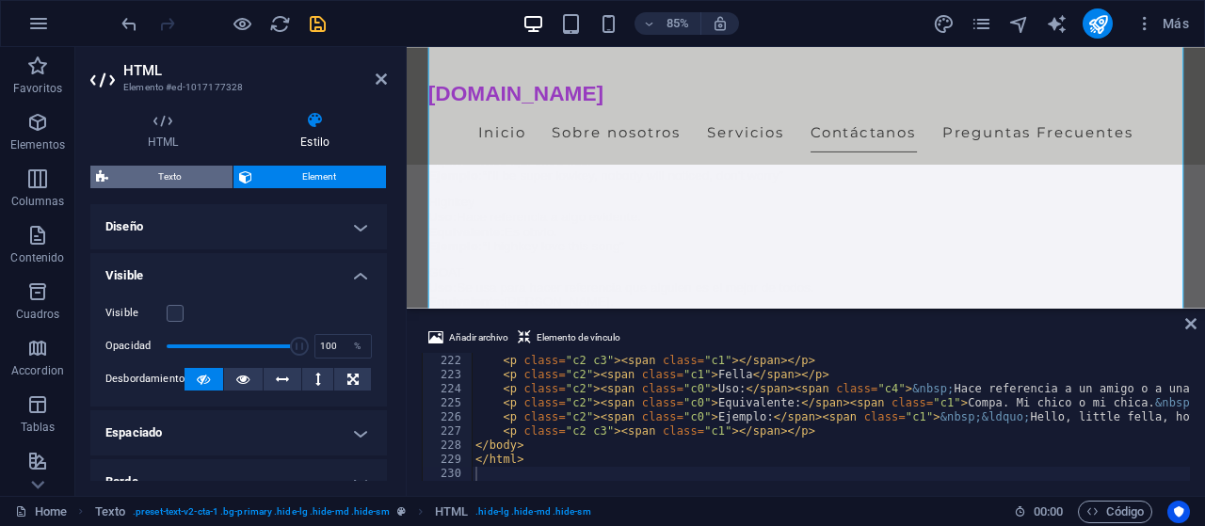
select select "preset-text-v2-cta-1"
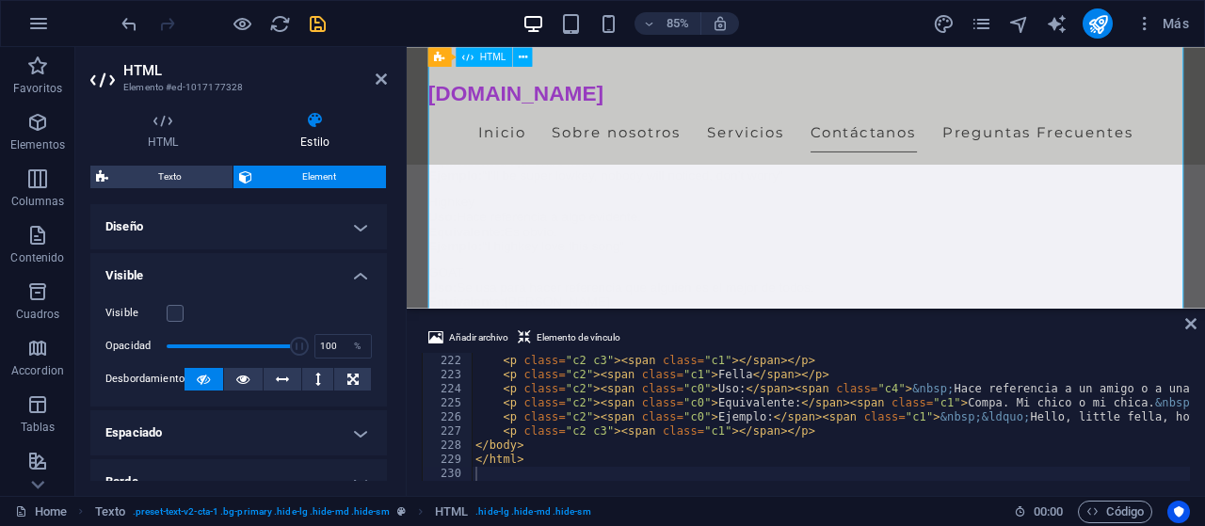
type input "100"
drag, startPoint x: 282, startPoint y: 347, endPoint x: 340, endPoint y: 340, distance: 58.9
click at [340, 340] on div "Opacidad 100 %" at bounding box center [238, 346] width 267 height 28
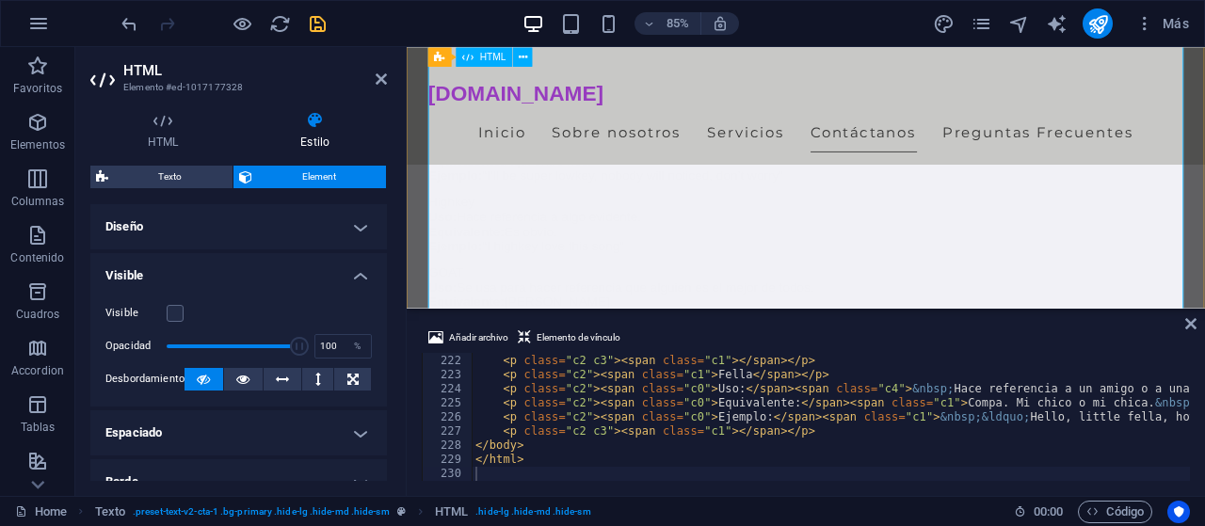
type textarea "</html>"
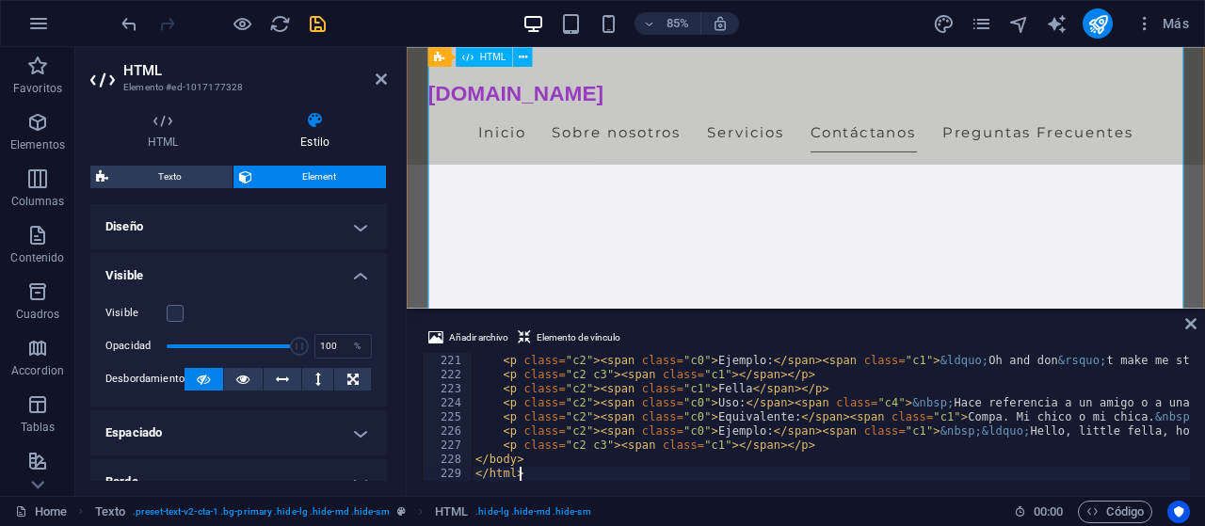
scroll to position [3107, 0]
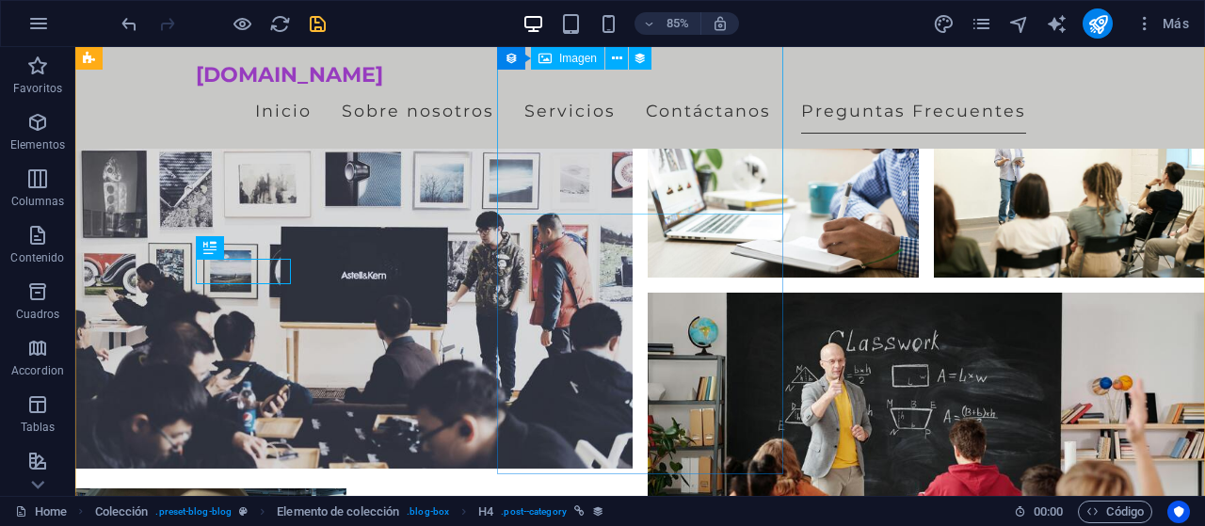
scroll to position [4009, 0]
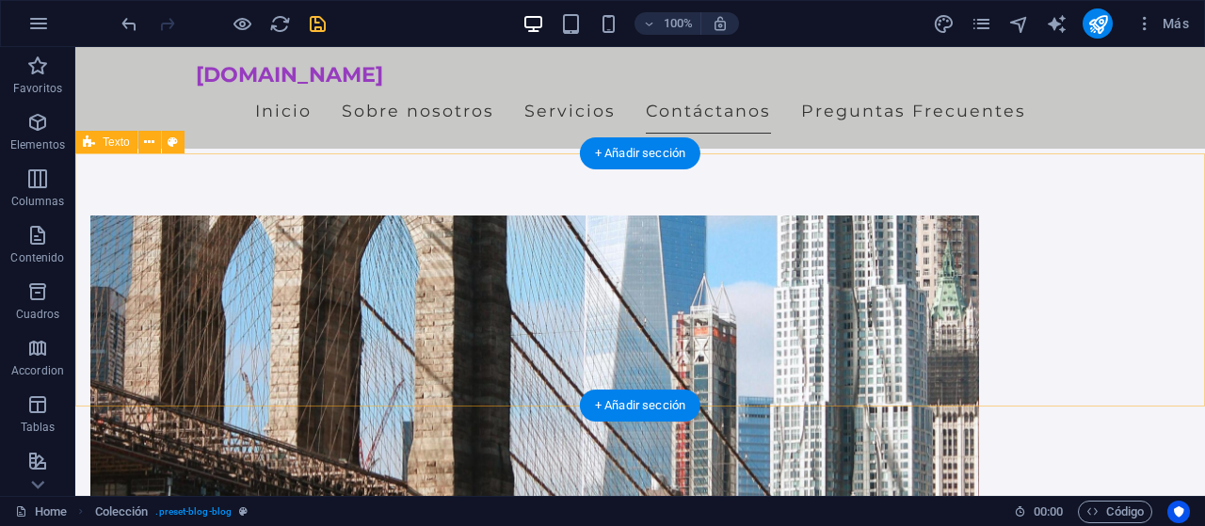
scroll to position [755, 0]
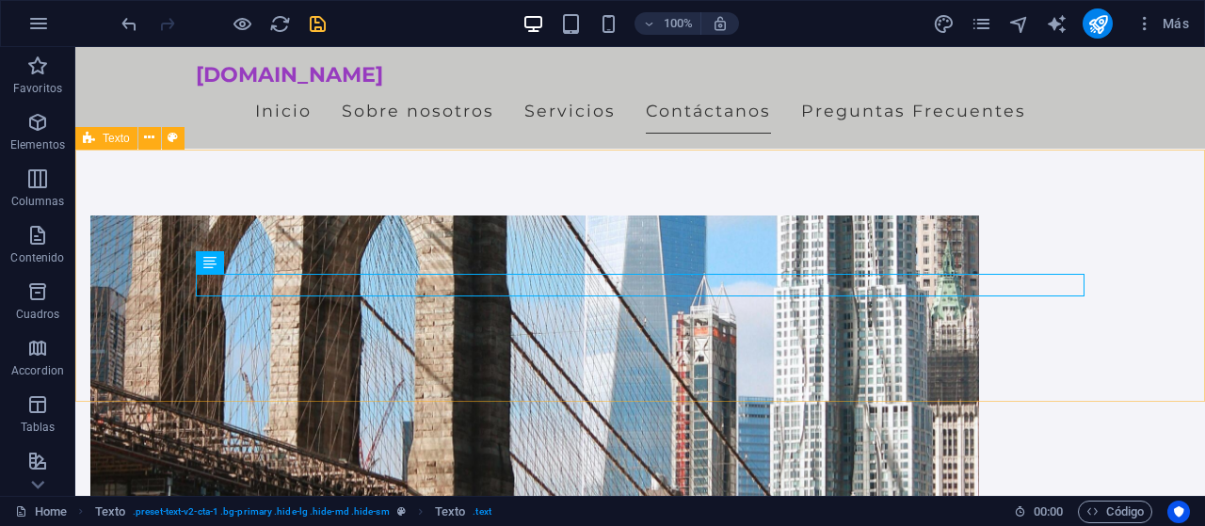
click at [127, 140] on span "Texto" at bounding box center [116, 138] width 27 height 11
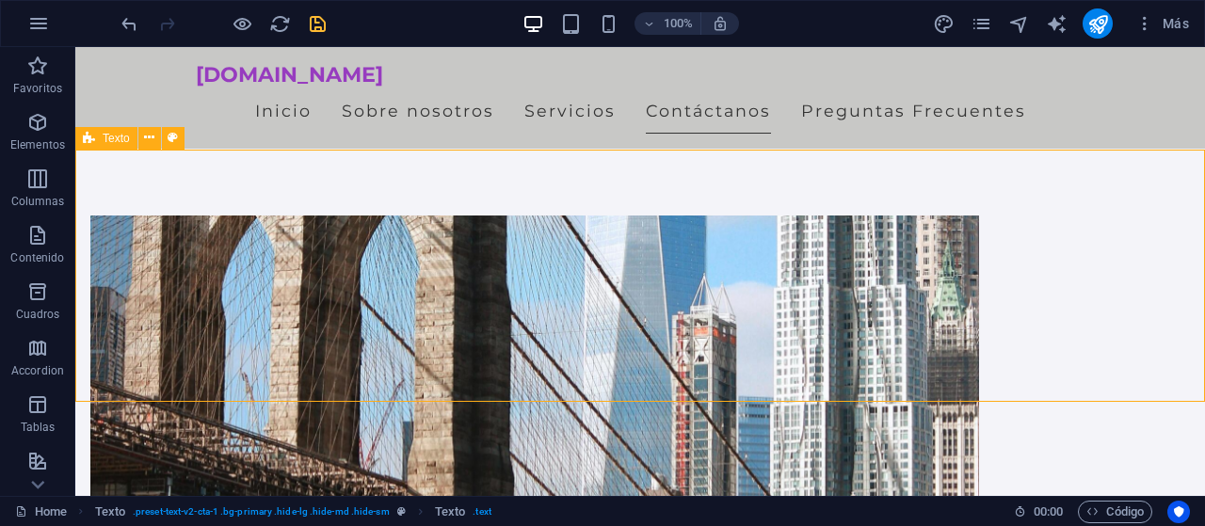
click at [127, 140] on span "Texto" at bounding box center [116, 138] width 27 height 11
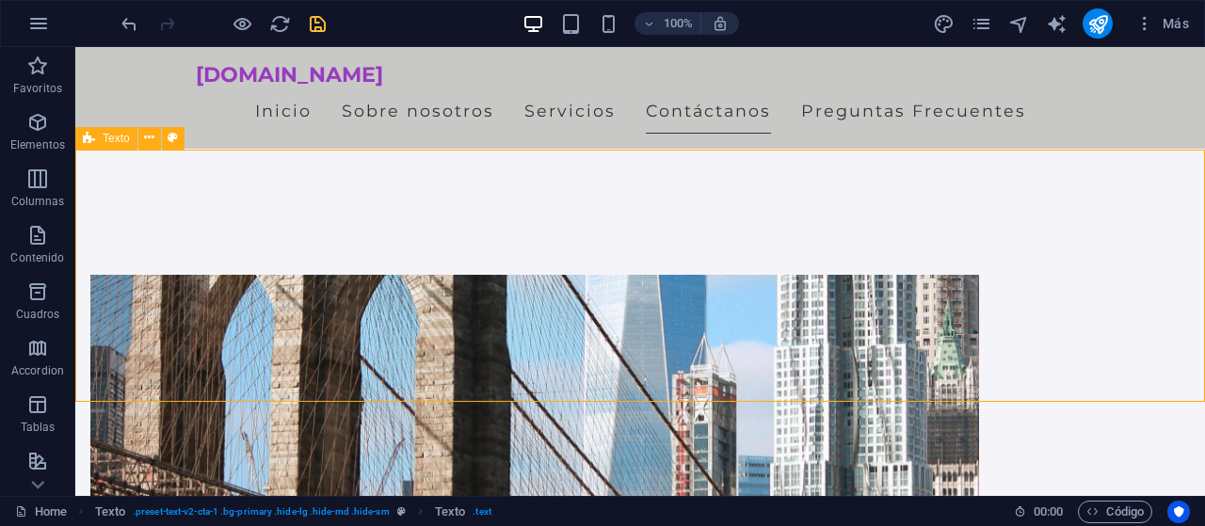
select select "preset-text-v2-cta-1"
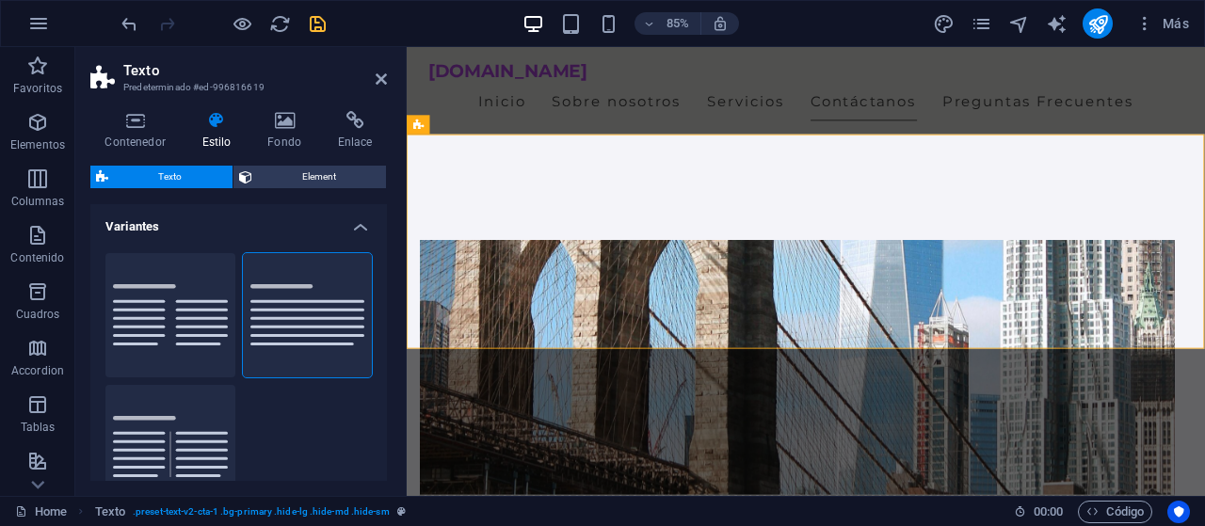
click at [146, 108] on div "Contenedor Estilo Fondo Enlace Tamaño Altura Predeterminado px rem % vh vw Alto…" at bounding box center [238, 296] width 327 height 400
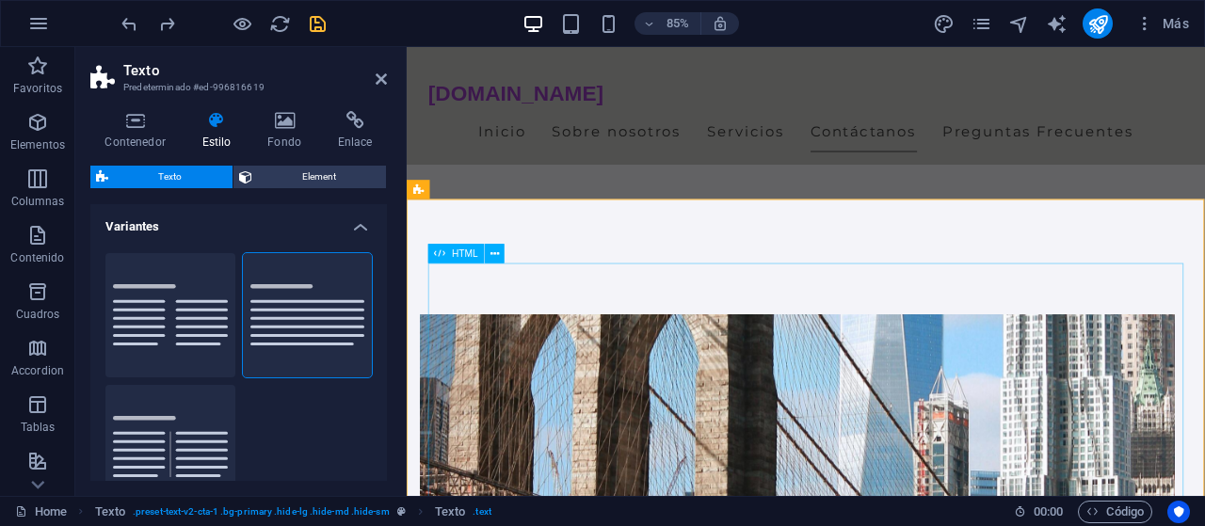
click at [453, 257] on span "HTML" at bounding box center [465, 254] width 26 height 9
click at [491, 256] on button at bounding box center [495, 253] width 19 height 19
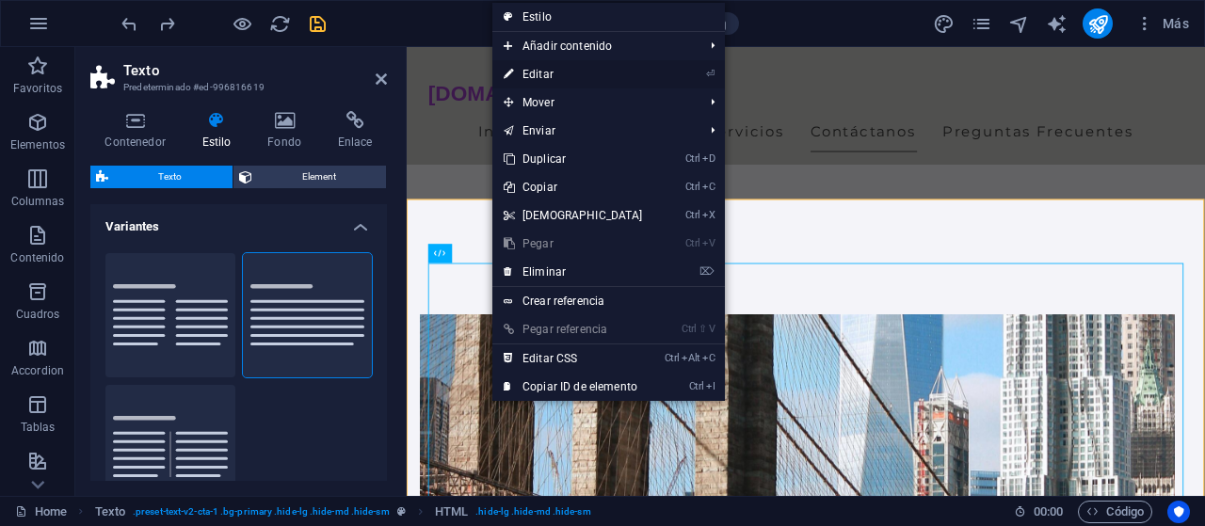
click at [559, 71] on link "⏎ Editar" at bounding box center [574, 74] width 162 height 28
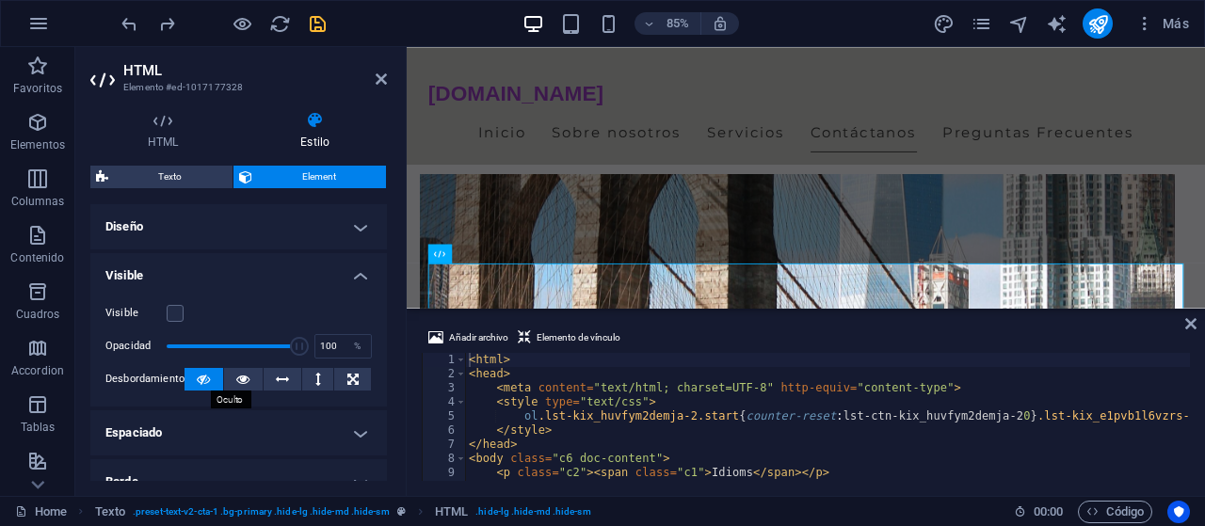
click at [206, 384] on icon at bounding box center [203, 379] width 13 height 23
click at [177, 309] on label at bounding box center [175, 313] width 17 height 17
click at [0, 0] on input "Visible" at bounding box center [0, 0] width 0 height 0
click at [363, 230] on h4 "Diseño" at bounding box center [238, 226] width 297 height 45
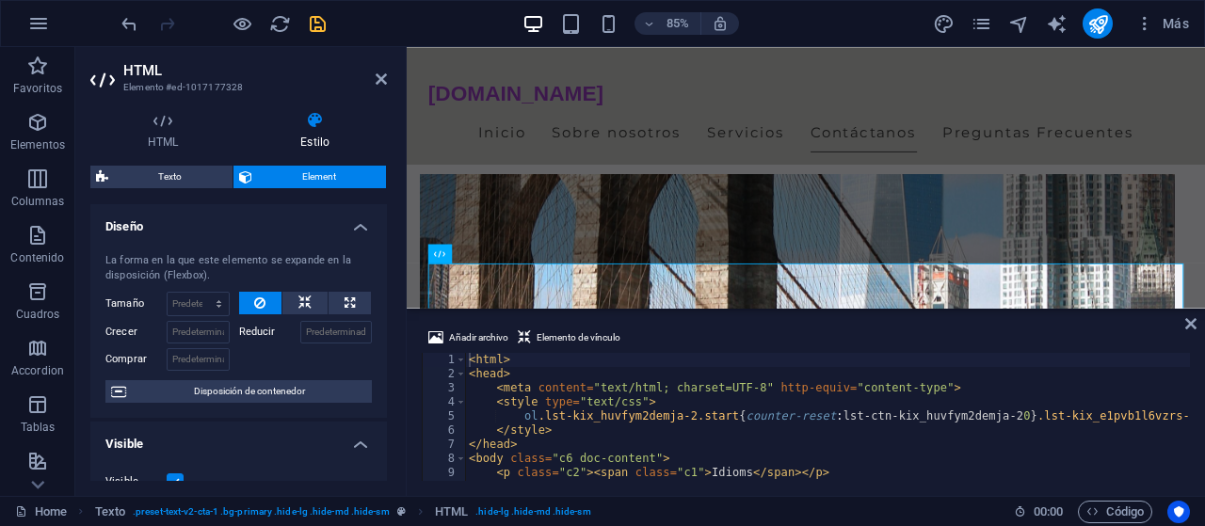
click at [363, 230] on h4 "Diseño" at bounding box center [238, 221] width 297 height 34
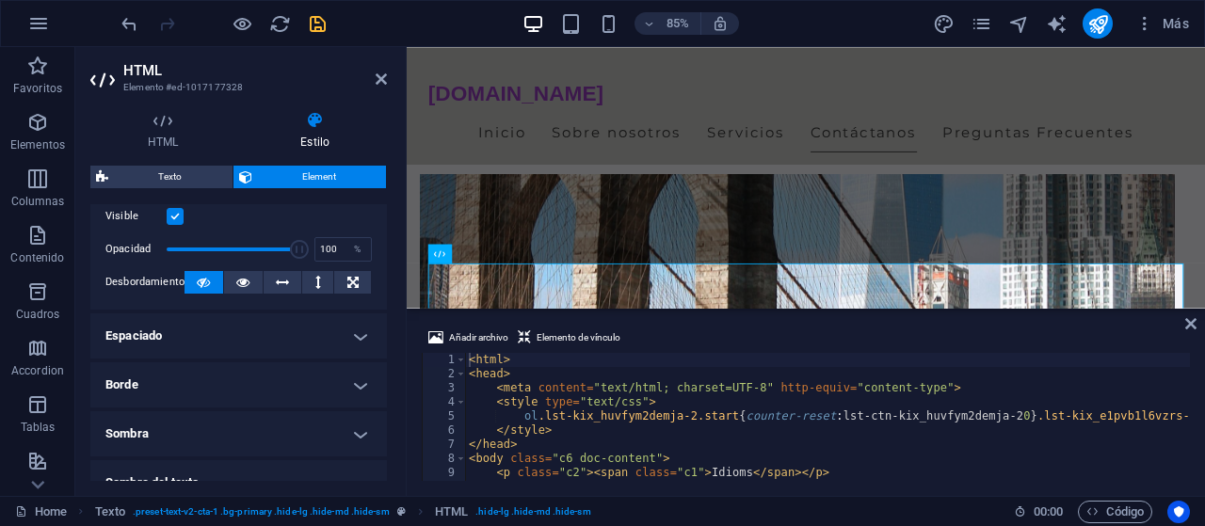
scroll to position [98, 0]
click at [373, 332] on h4 "Espaciado" at bounding box center [238, 335] width 297 height 45
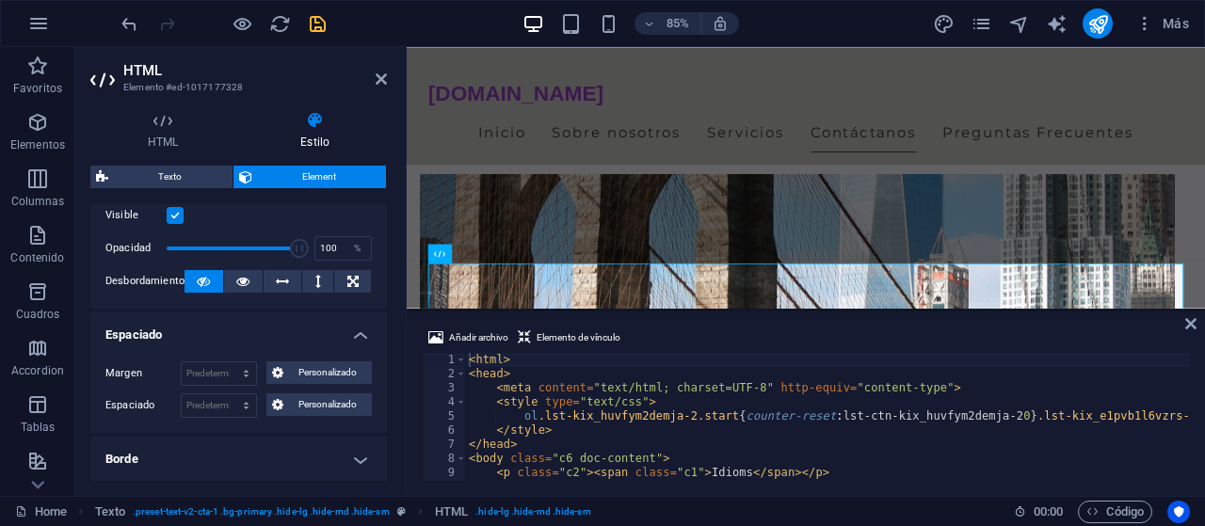
click at [373, 332] on h4 "Espaciado" at bounding box center [238, 330] width 297 height 34
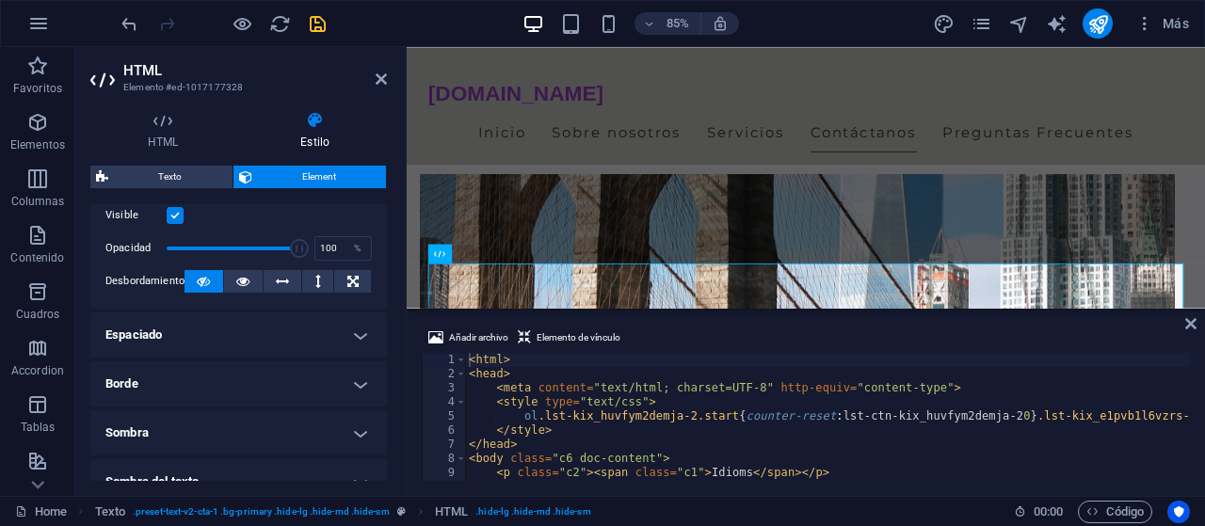
click at [357, 368] on h4 "Borde" at bounding box center [238, 384] width 297 height 45
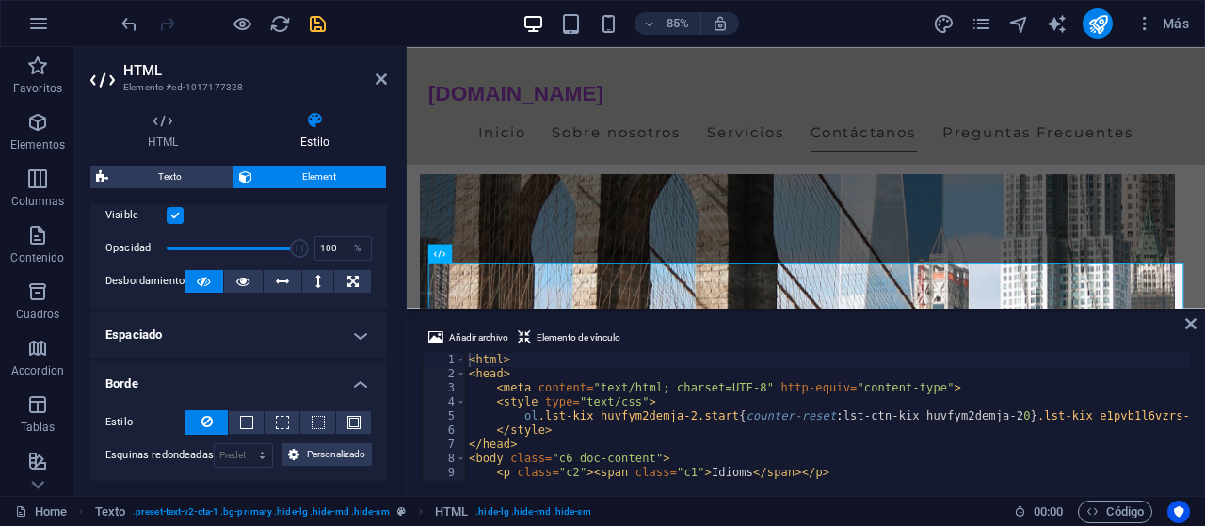
click at [357, 368] on h4 "Borde" at bounding box center [238, 379] width 297 height 34
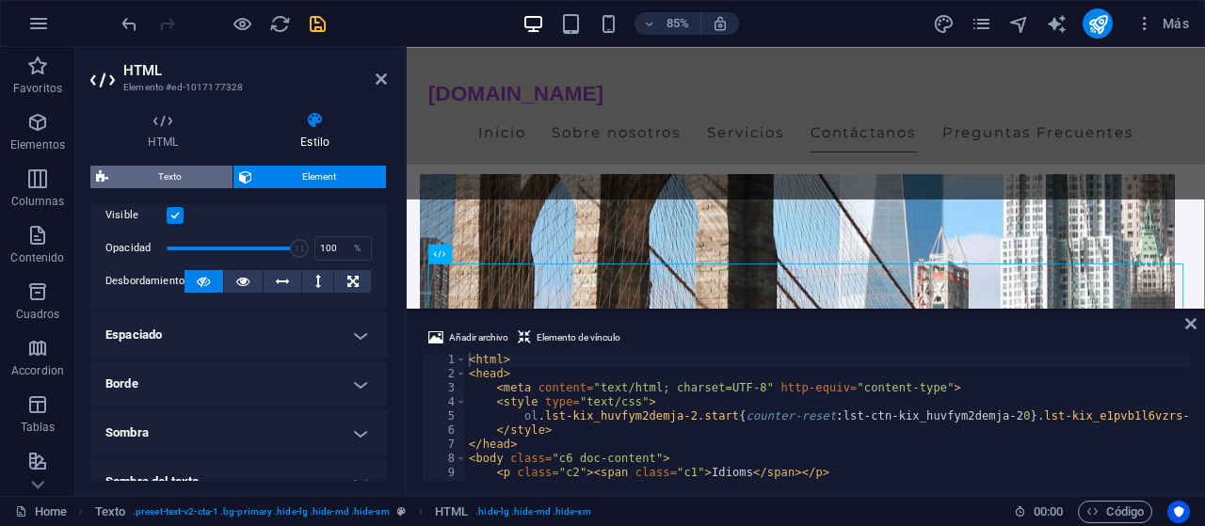
click at [198, 170] on span "Texto" at bounding box center [170, 177] width 113 height 23
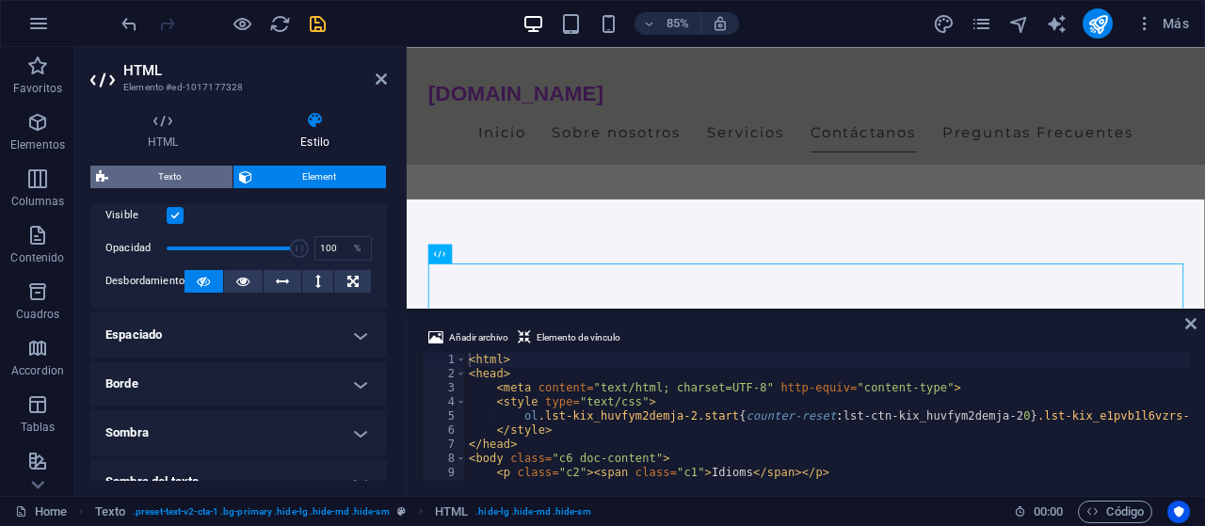
select select "preset-text-v2-cta-1"
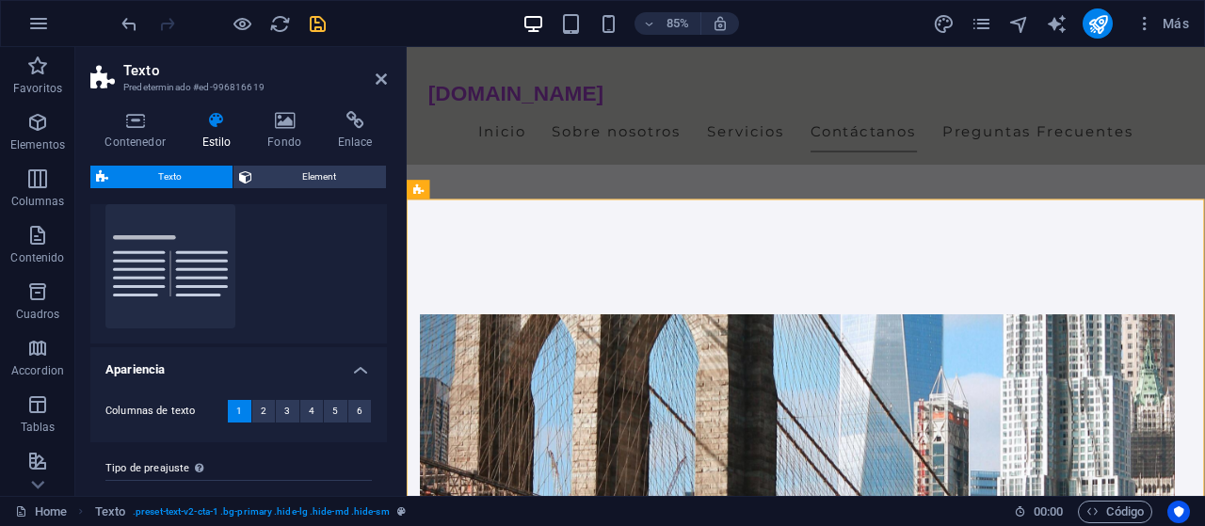
scroll to position [217, 0]
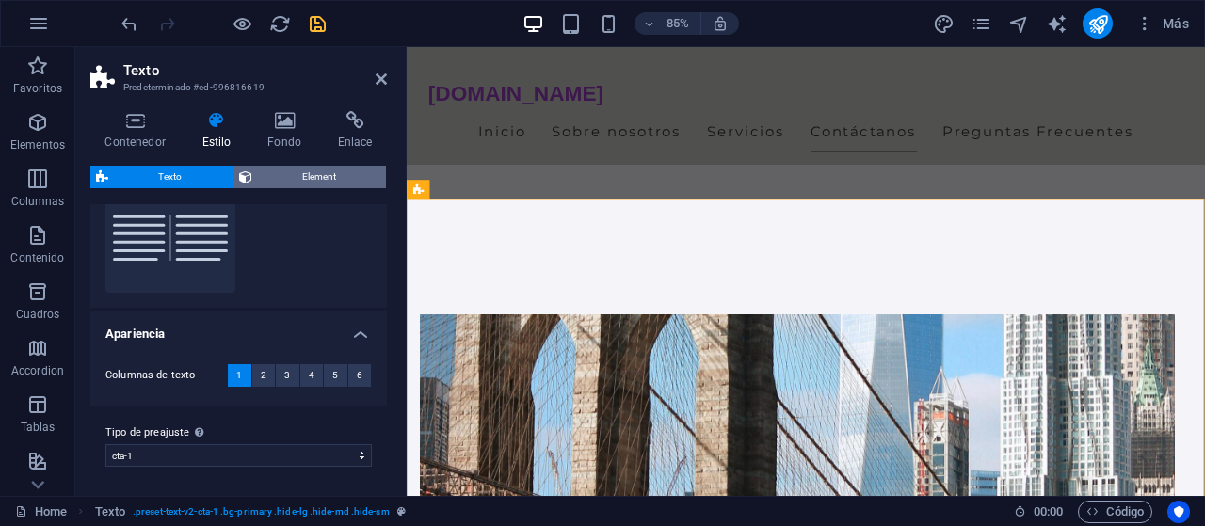
click at [327, 173] on span "Element" at bounding box center [319, 177] width 123 height 23
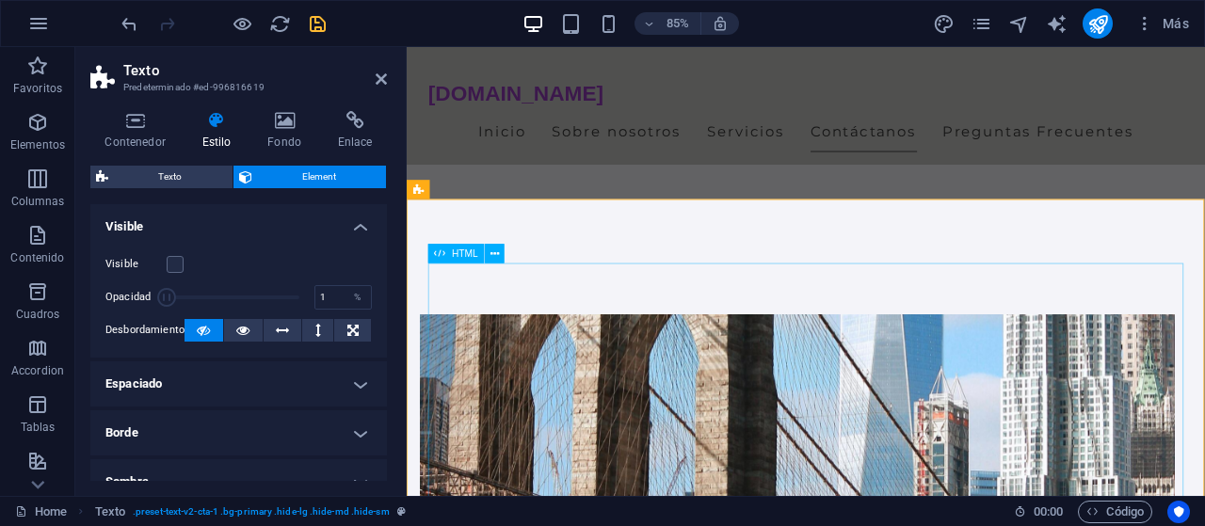
type input "100"
drag, startPoint x: 248, startPoint y: 300, endPoint x: 303, endPoint y: 295, distance: 55.8
click at [299, 295] on span at bounding box center [233, 297] width 133 height 28
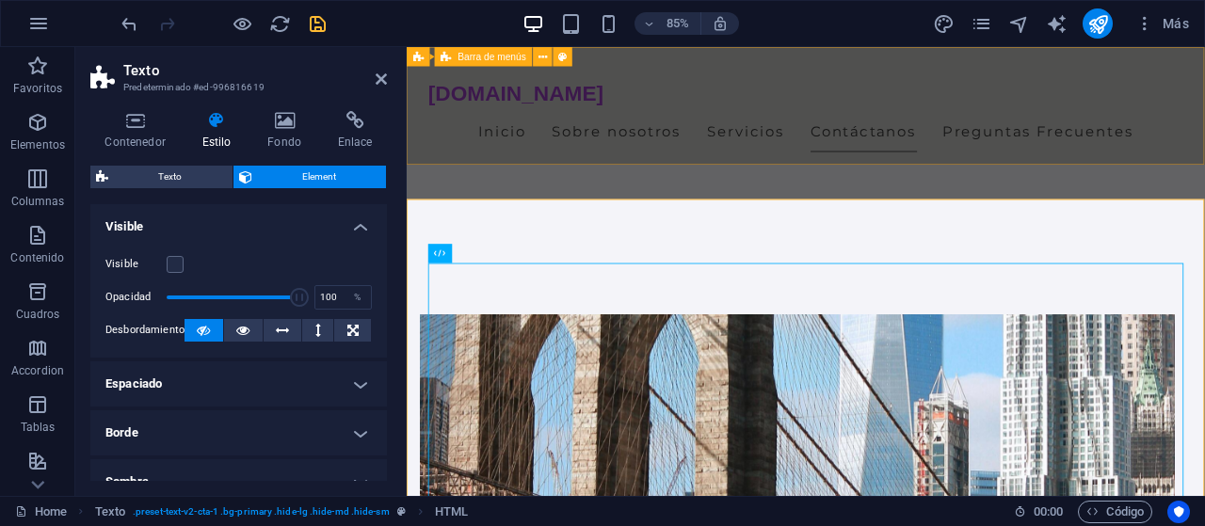
click at [559, 178] on div "expresionary.com.mx Inicio Sobre nosotros Servicios Contáctanos Preguntas Frecu…" at bounding box center [877, 116] width 940 height 138
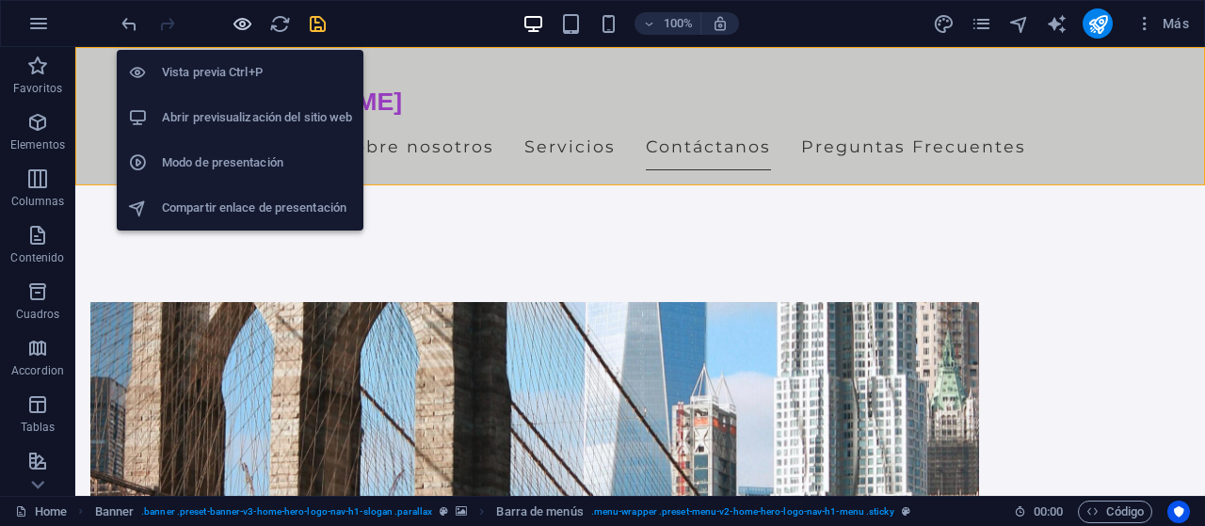
click at [236, 24] on icon "button" at bounding box center [243, 24] width 22 height 22
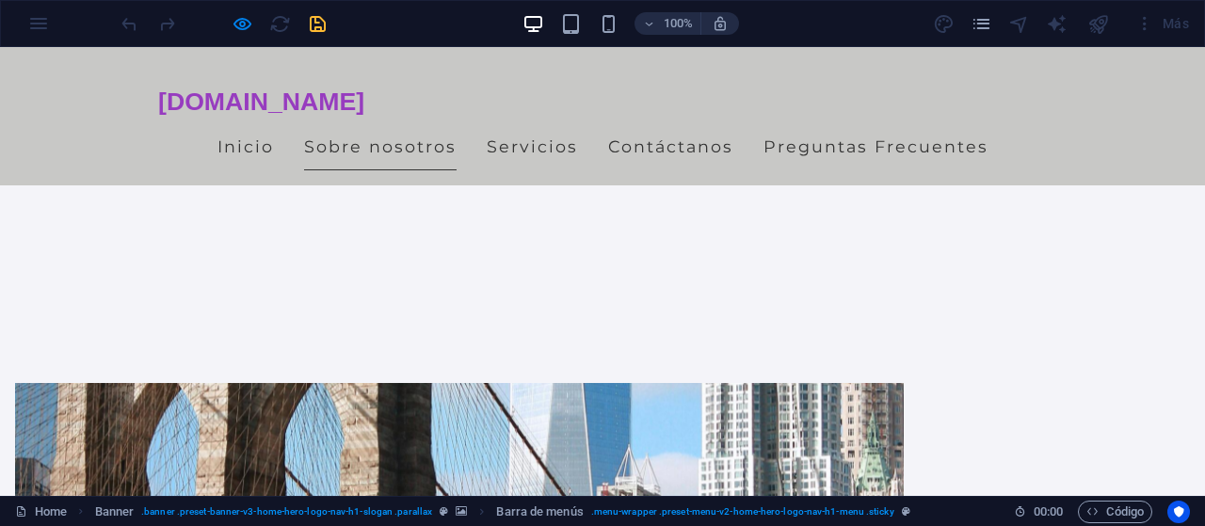
scroll to position [665, 0]
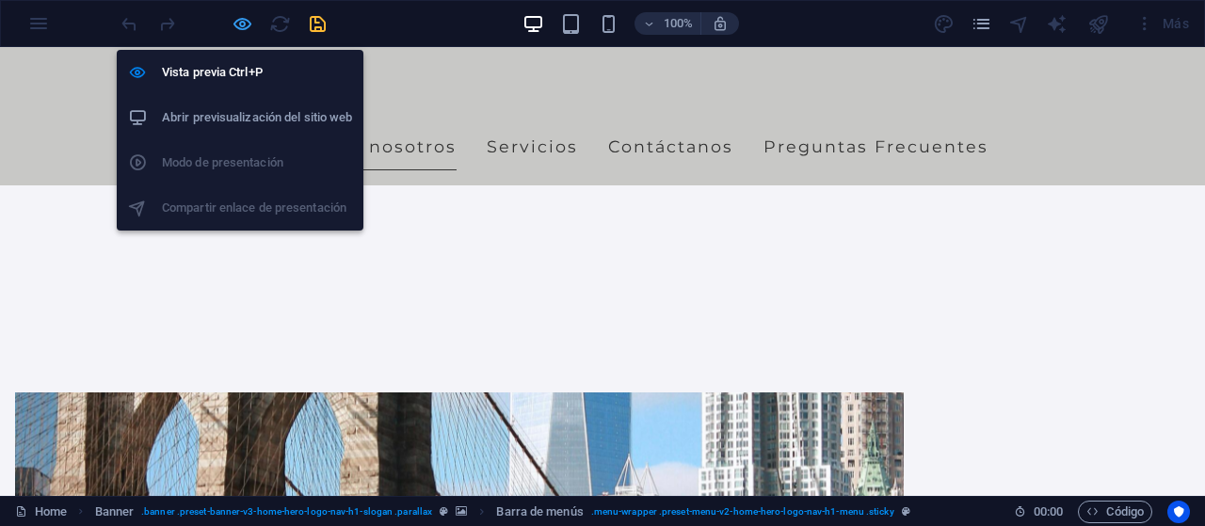
click at [242, 32] on icon "button" at bounding box center [243, 24] width 22 height 22
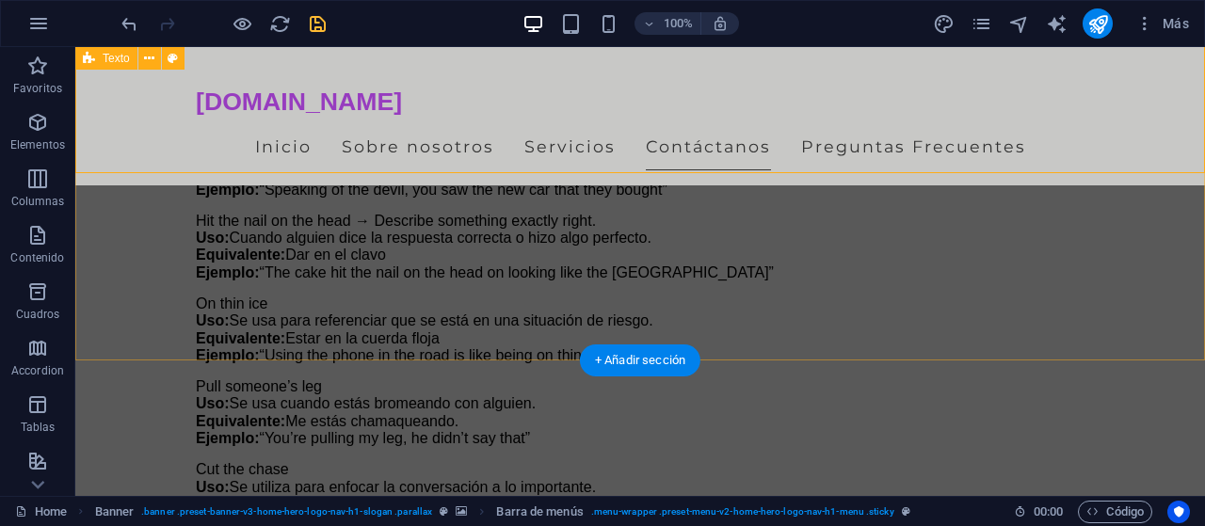
scroll to position [4619, 0]
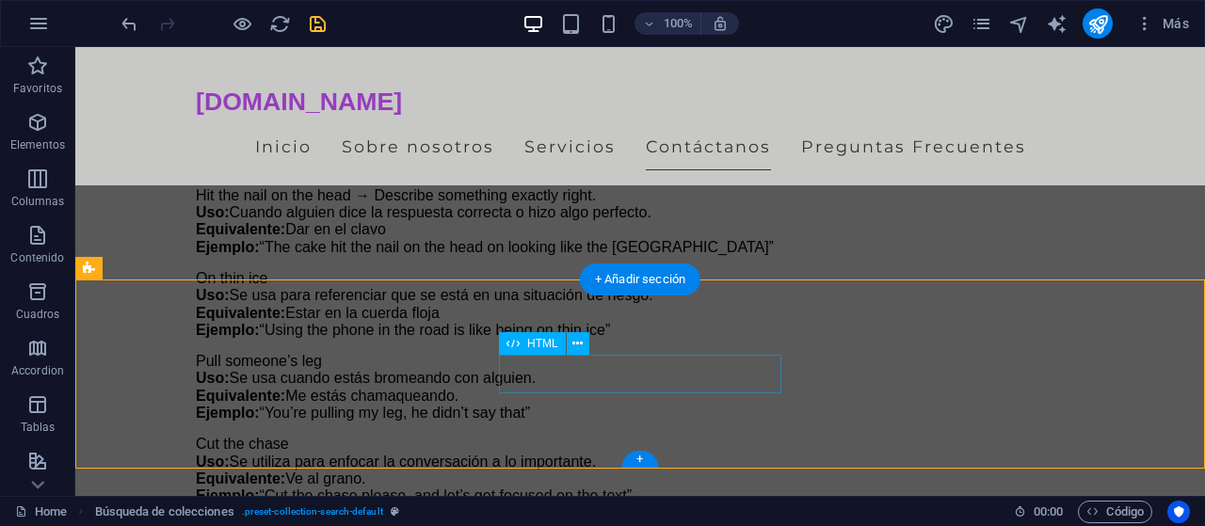
click at [542, 343] on span "HTML" at bounding box center [542, 343] width 31 height 11
click at [575, 339] on icon at bounding box center [578, 344] width 10 height 20
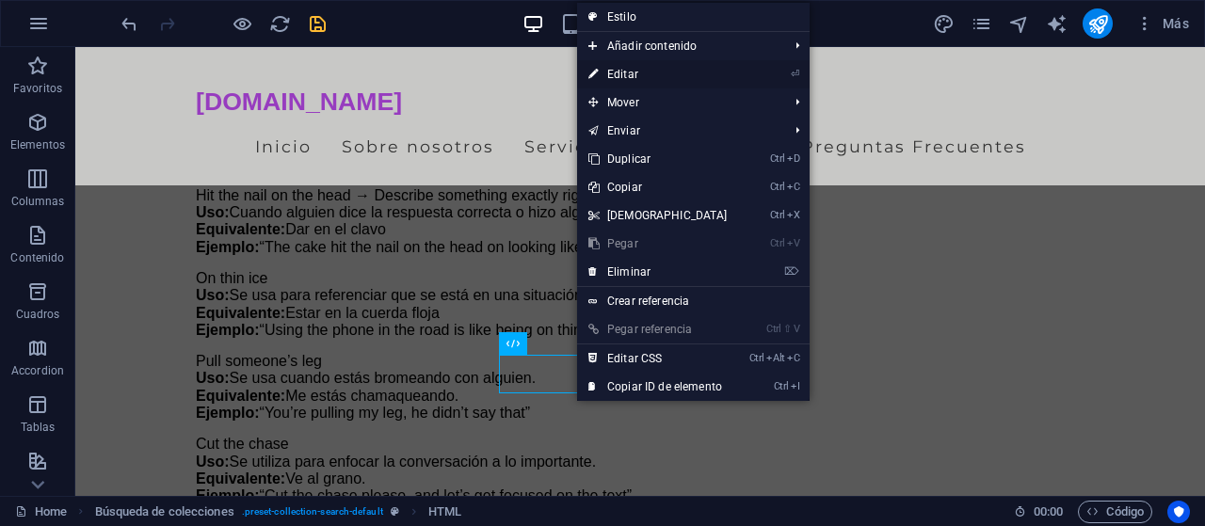
click at [671, 73] on link "⏎ Editar" at bounding box center [658, 74] width 162 height 28
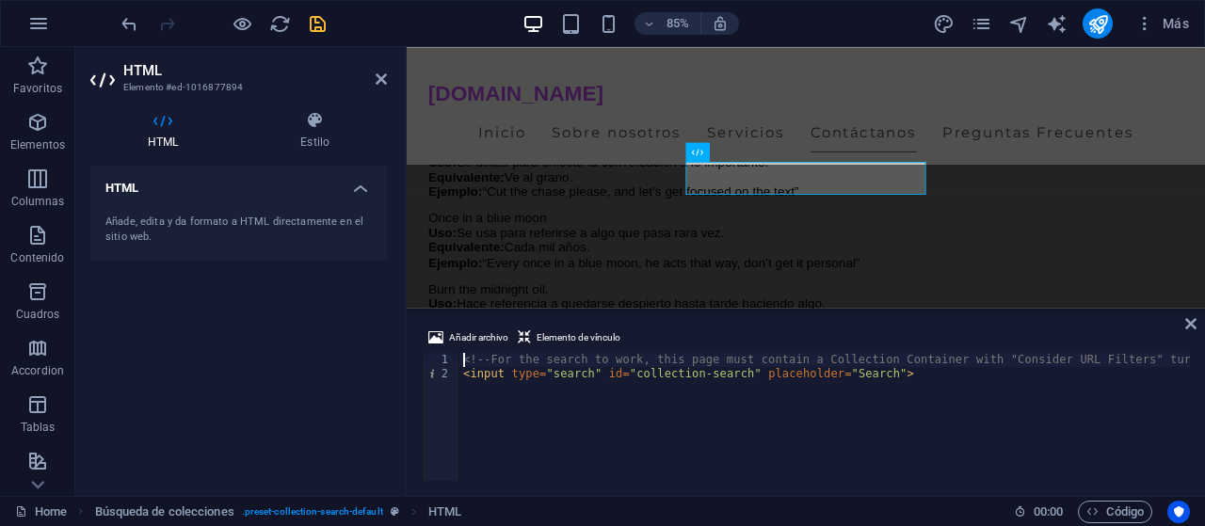
paste textarea "/html"
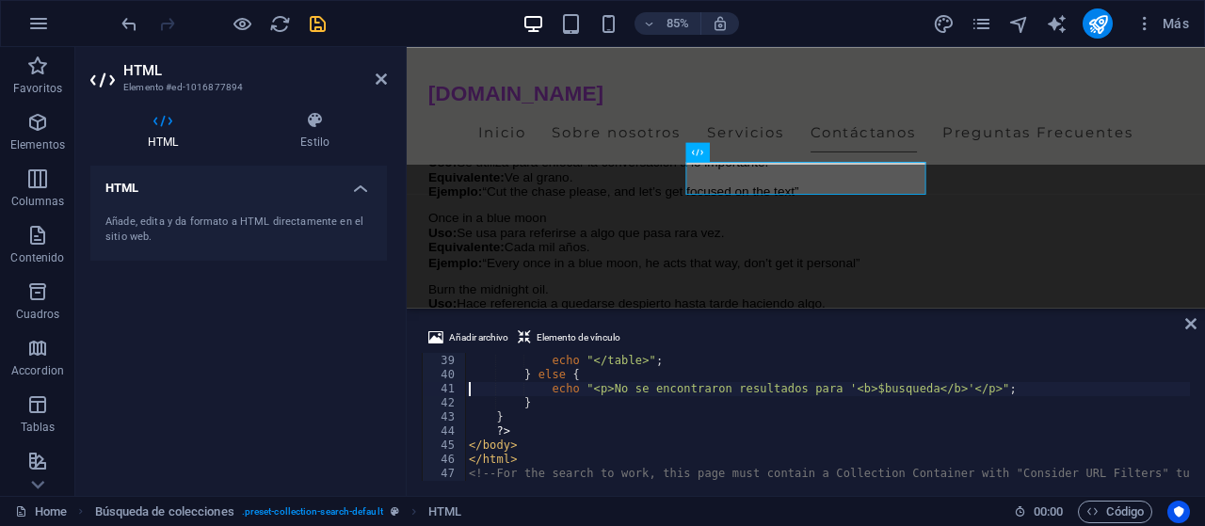
type textarea "echo "</table>";"
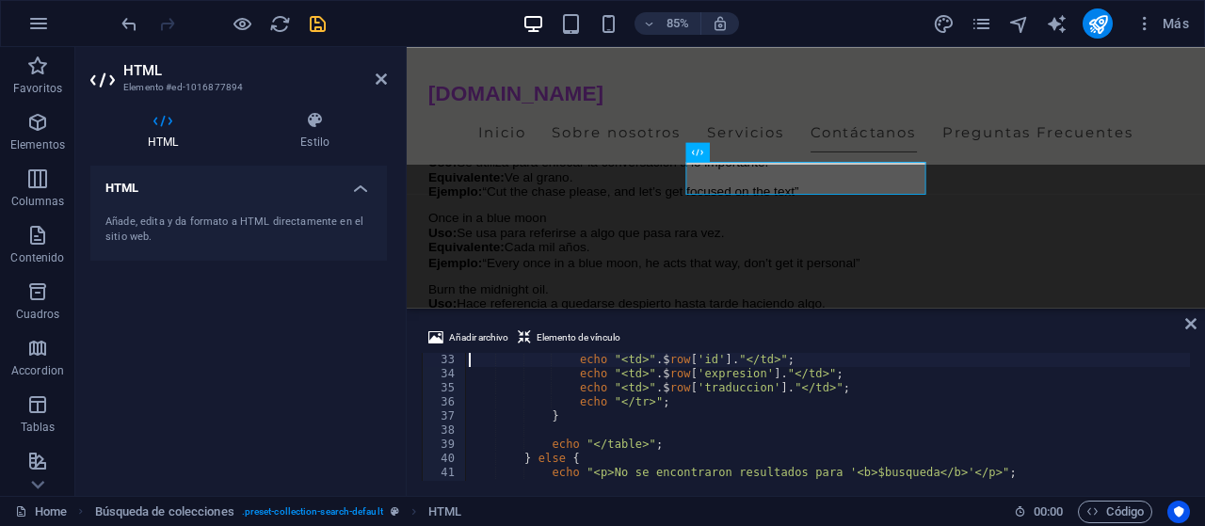
type textarea "while($row = $result->fetch_assoc()) {"
type textarea "if ($result->num_rows > 0) {"
type textarea "$sql = "SELECT * FROM expresiones WHERE expresion LIKE '%$busqueda%' OR traducc…"
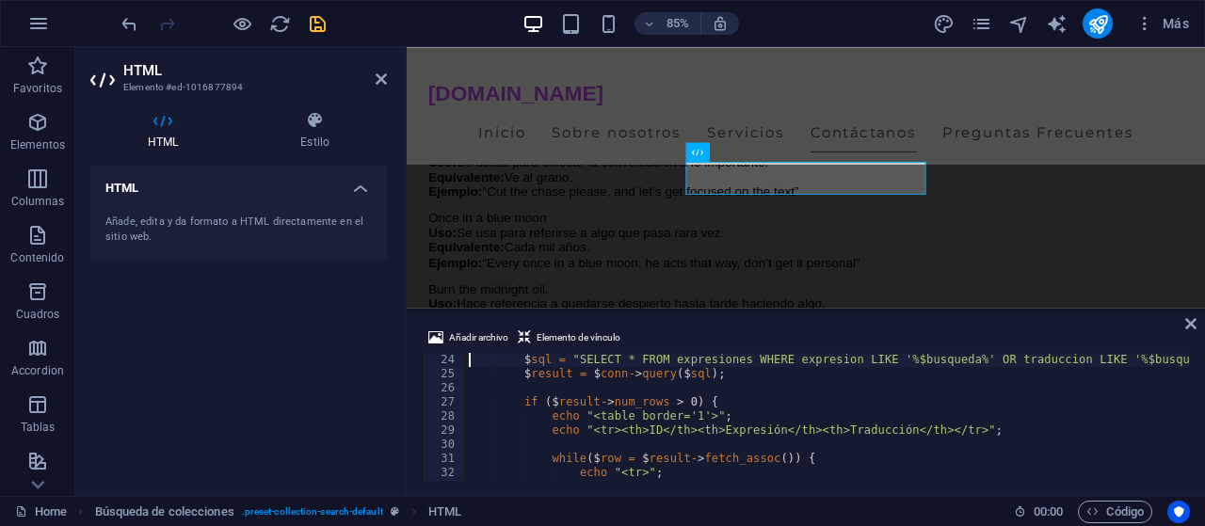
type textarea "<?php"
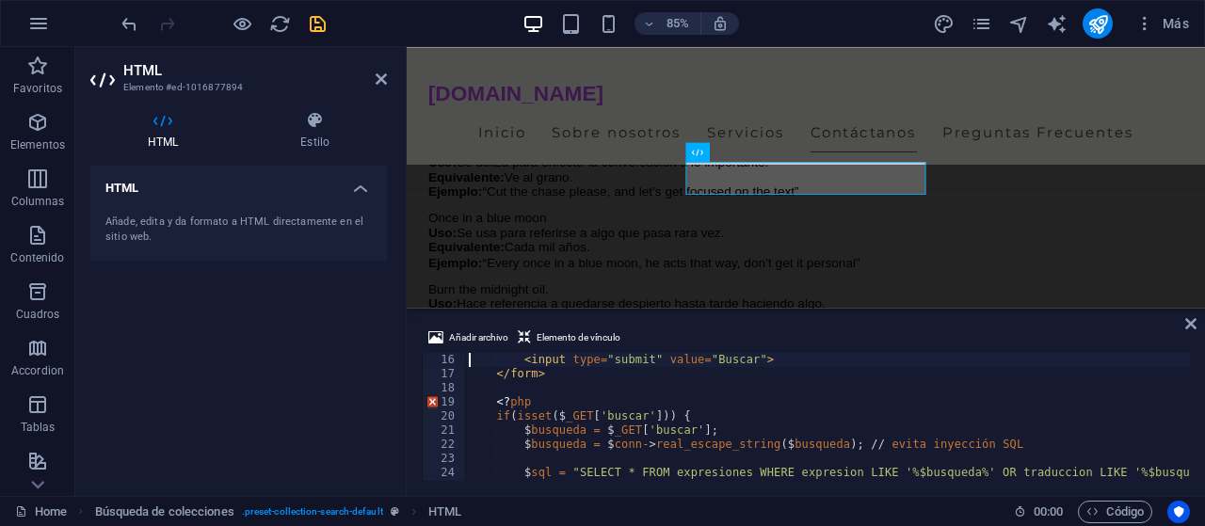
type textarea "<form method="GET" action="">"
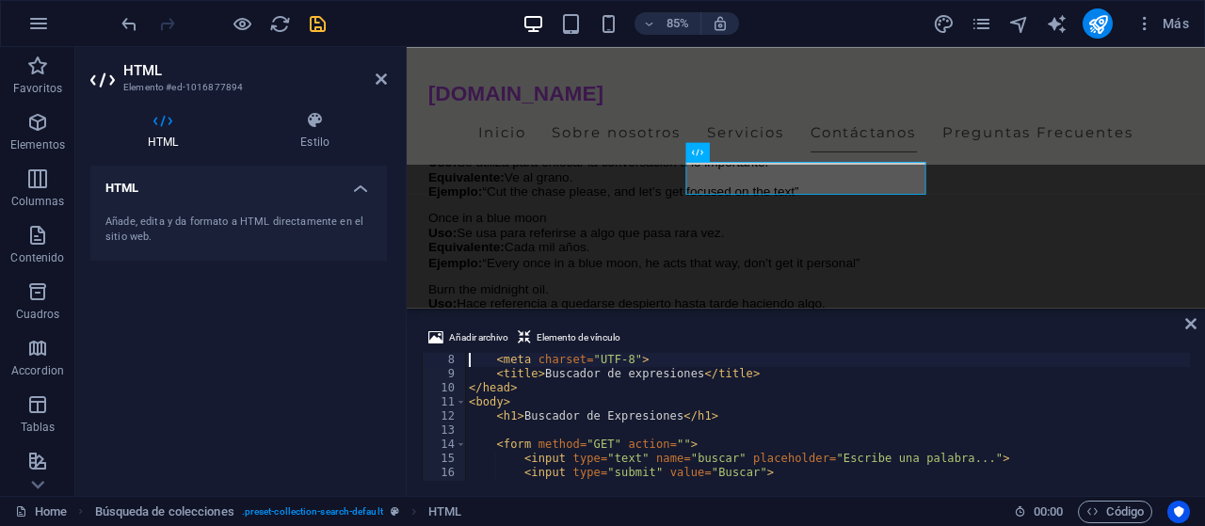
type textarea "<!DOCTYPE html>"
type textarea "?>"
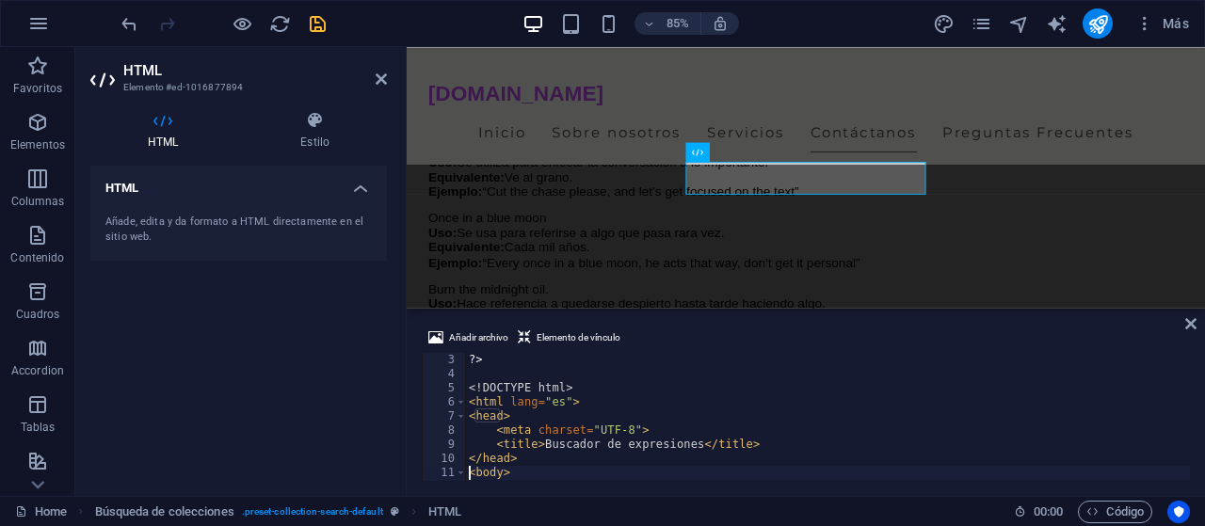
type textarea "<h1>Buscador de Expresiones</h1>"
type textarea "</form>"
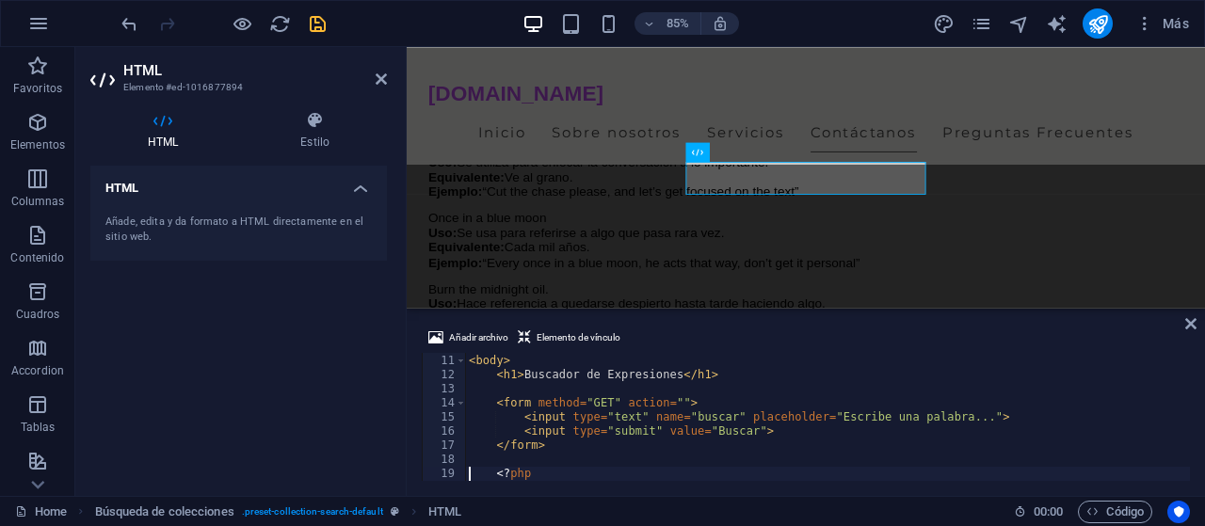
scroll to position [197, 0]
type textarea "$busqueda = $conn->real_escape_string($busqueda); // evita inyección SQL"
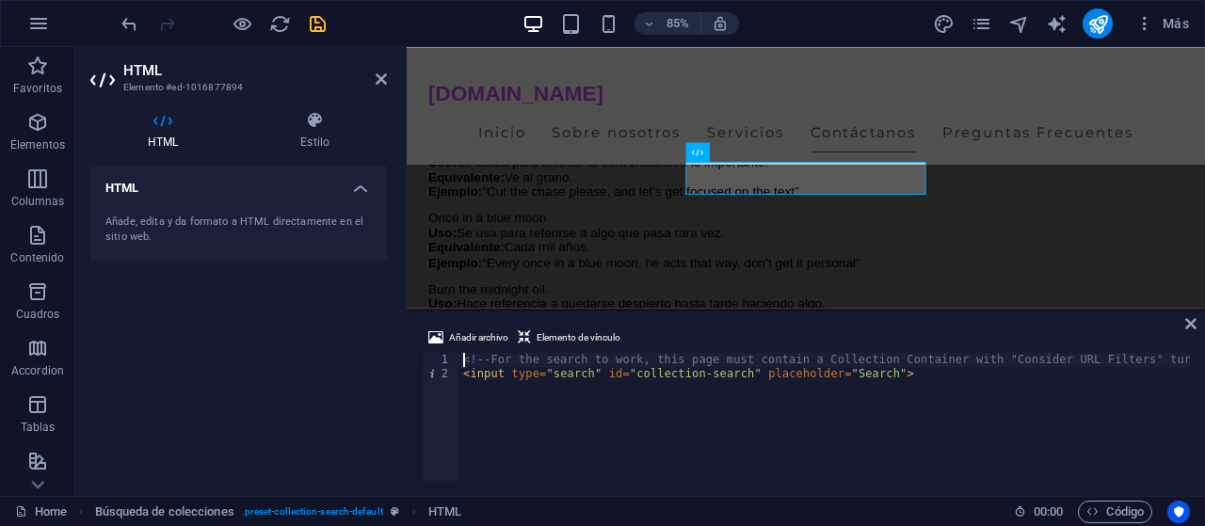
paste textarea "/html"
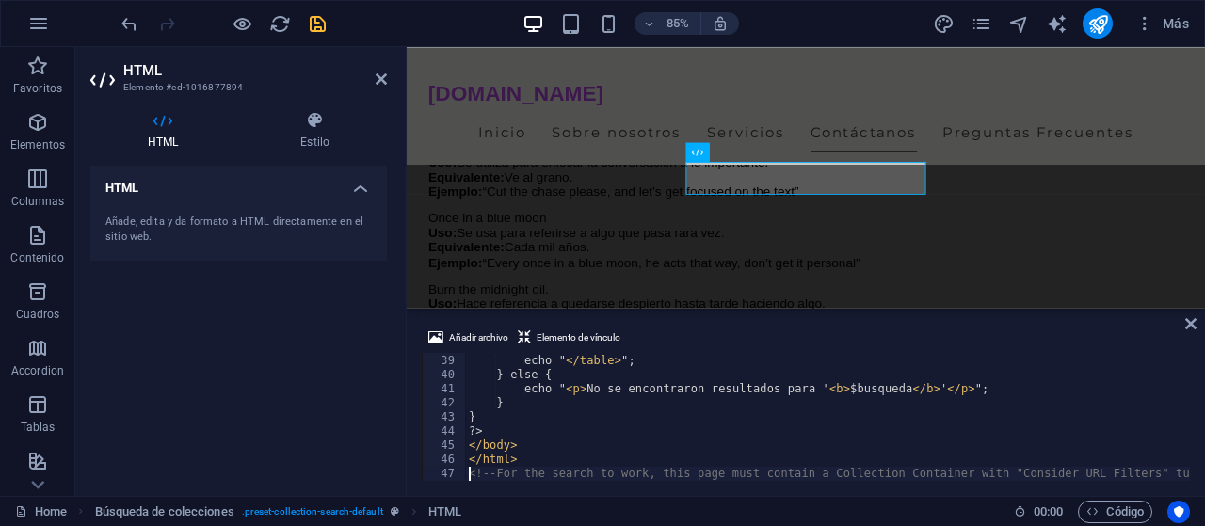
scroll to position [536, 0]
type textarea "echo "</table>";"
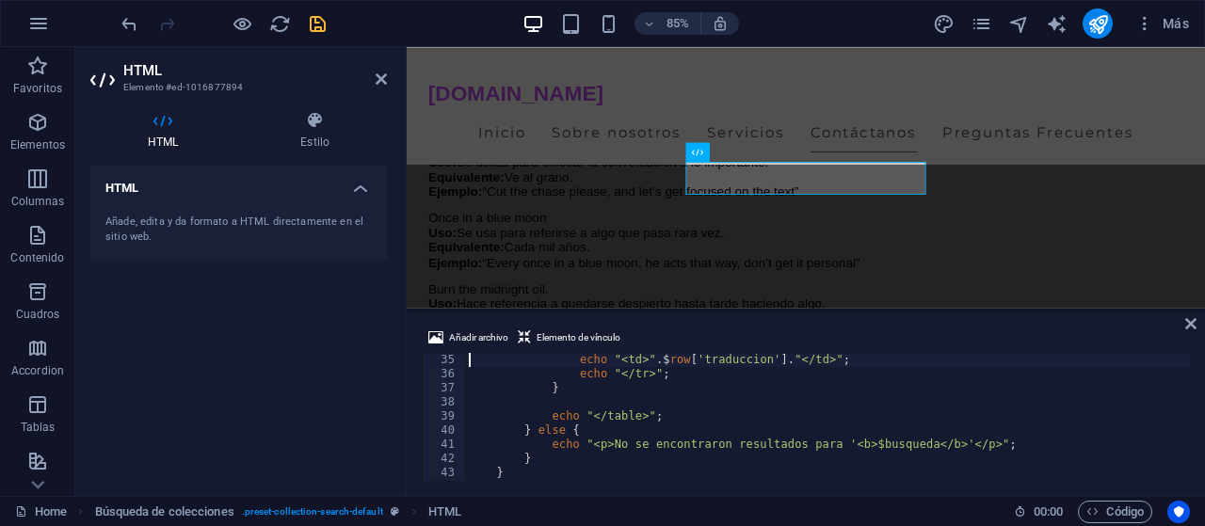
type textarea "while($row = $result->fetch_assoc()) {"
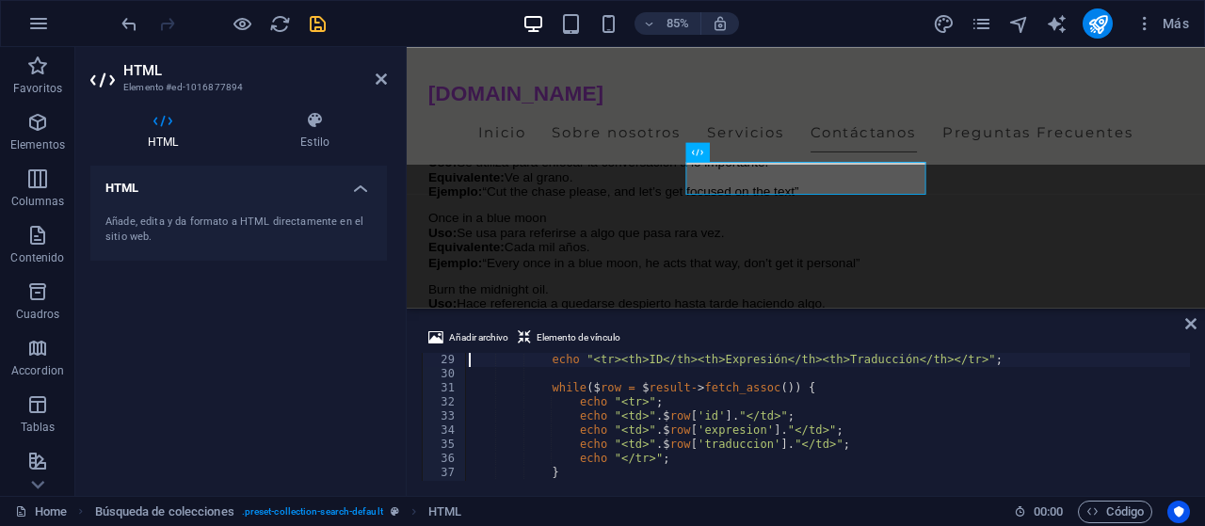
type textarea "if ($result->num_rows > 0) {"
type textarea "$sql = "SELECT * FROM expresiones WHERE expresion LIKE '%$busqueda%' OR traducc…"
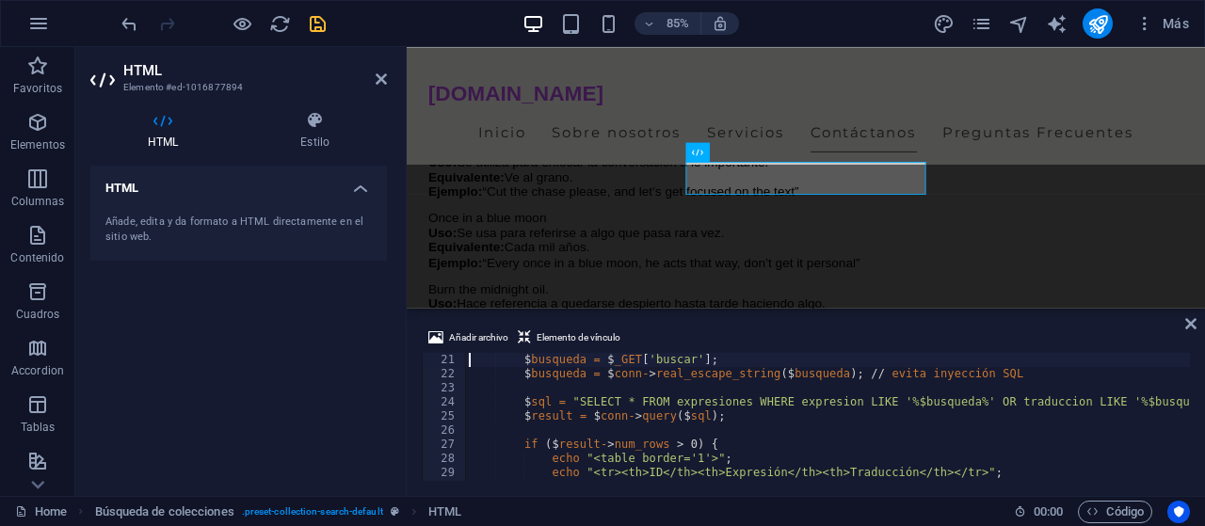
type textarea "<?php"
type textarea "<form method="GET" action="">"
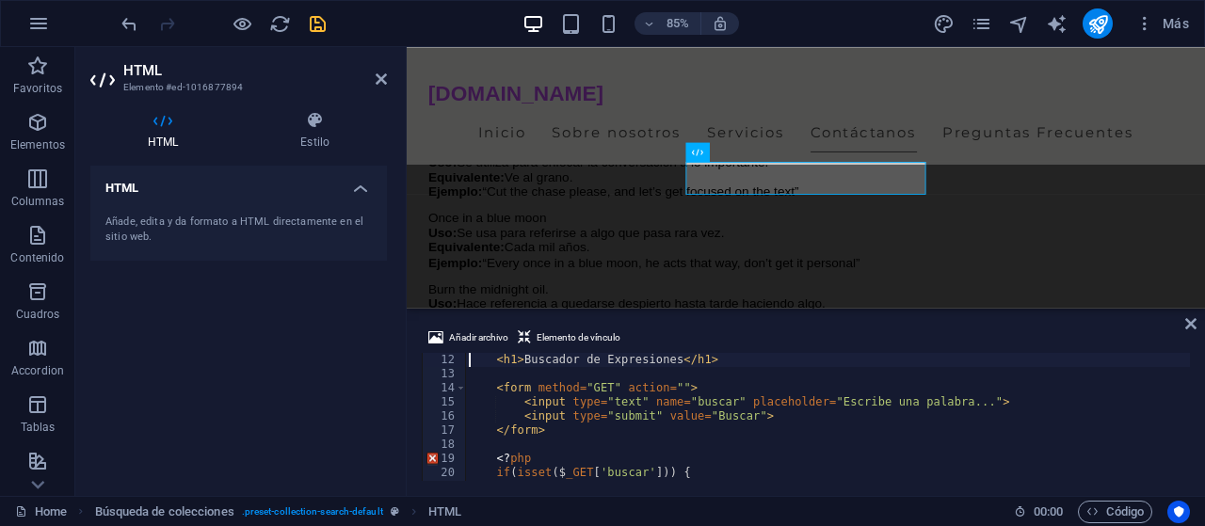
scroll to position [70, 0]
type textarea "<!DOCTYPE html>"
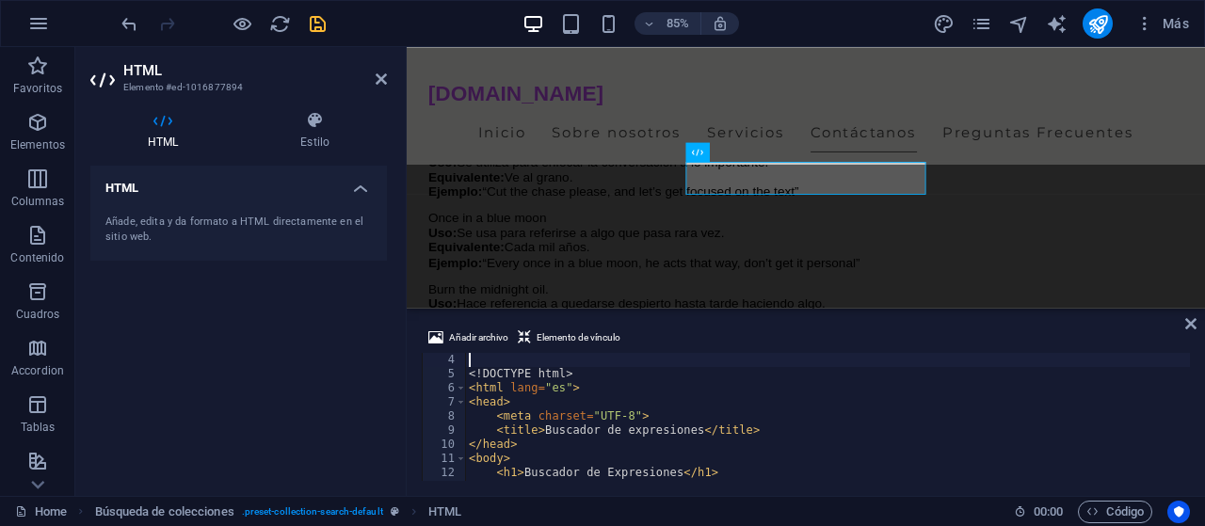
scroll to position [0, 0]
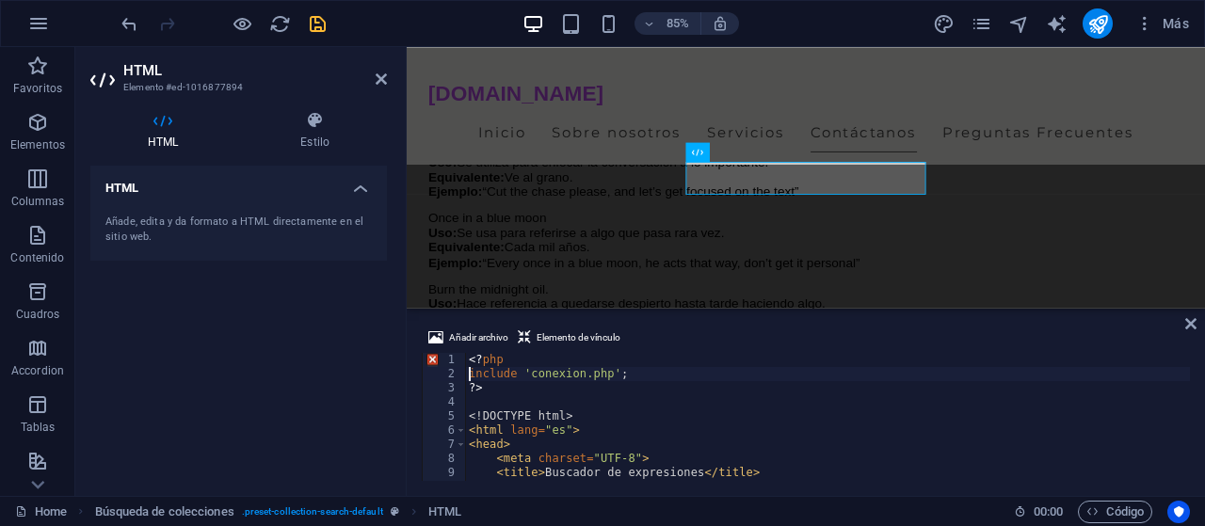
type textarea "?>"
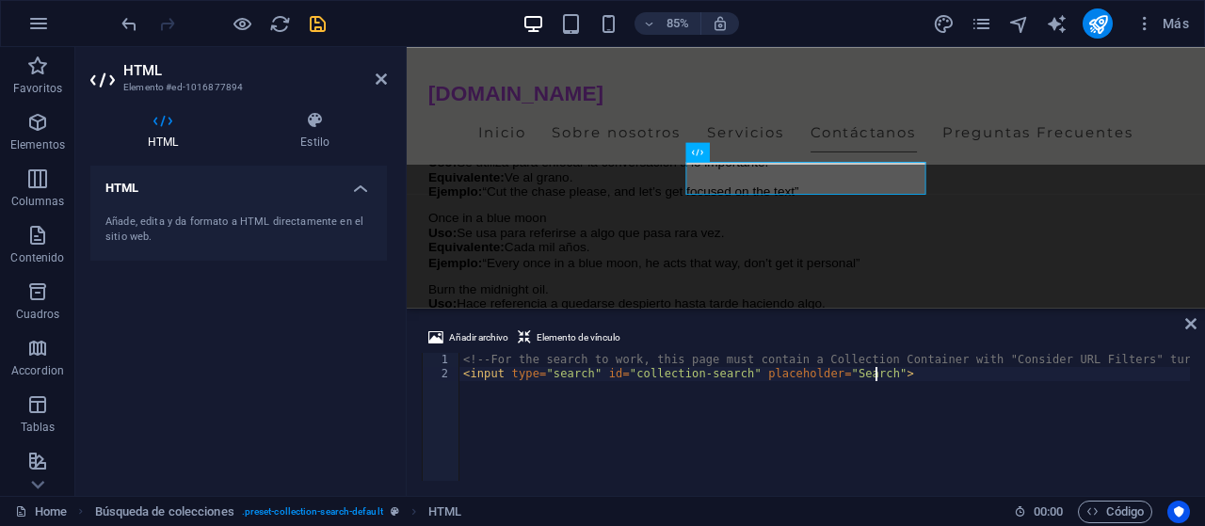
click at [920, 384] on div "<!-- For the search to work, this page must contain a Collection Container with…" at bounding box center [835, 431] width 750 height 156
type textarea "<input type="search" id="collection-search" placeholder="Search">"
paste textarea "</html>"
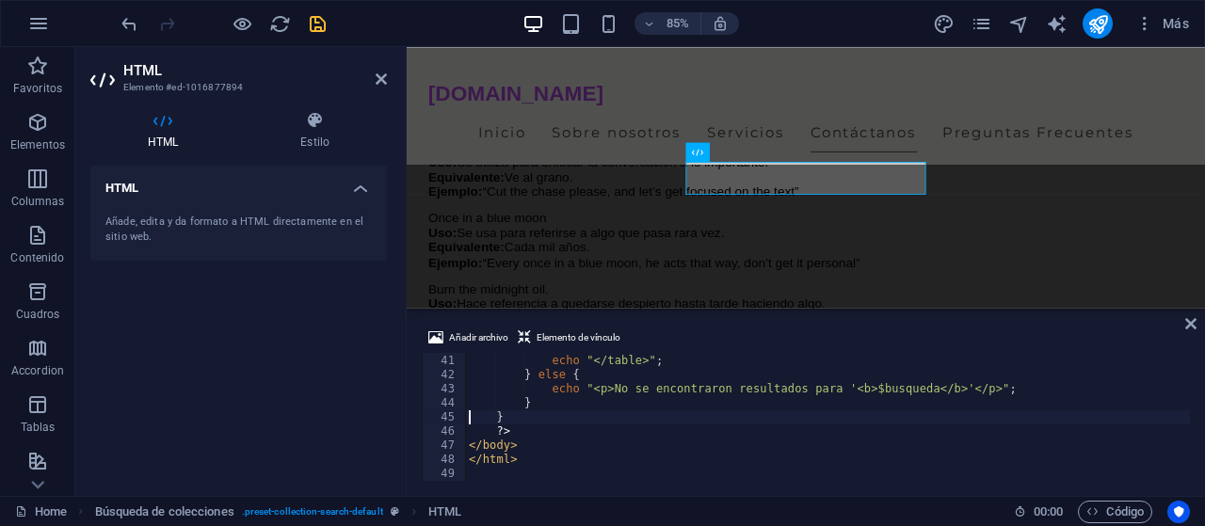
type textarea "echo "</table>";"
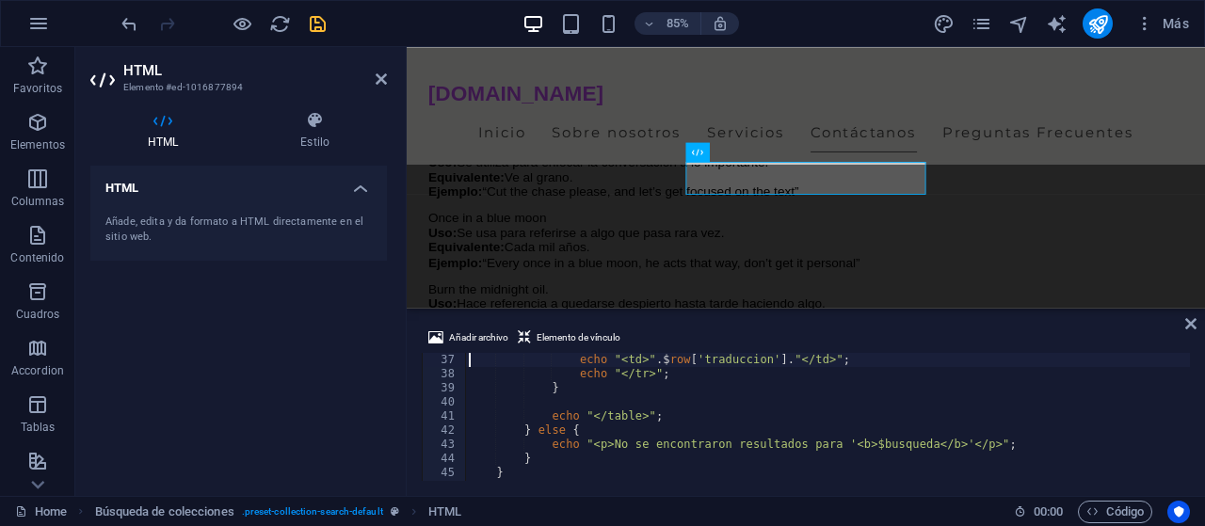
type textarea "while($row = $result->fetch_assoc()) {"
type textarea "if ($result->num_rows > 0) {"
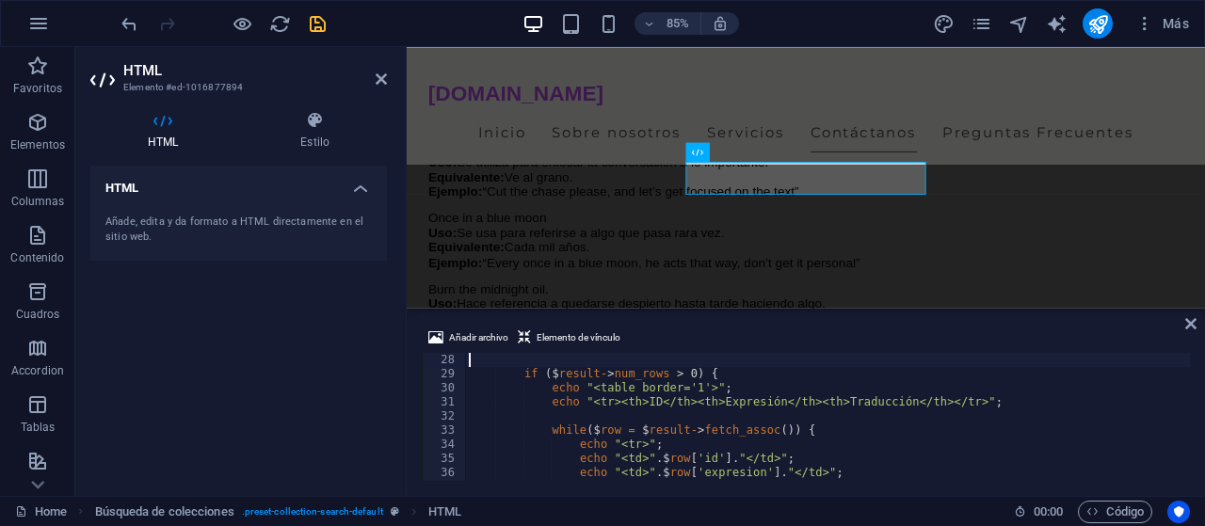
type textarea "$sql = "SELECT * FROM expresiones WHERE expresion LIKE '%$busqueda%' OR traducc…"
type textarea "<?php"
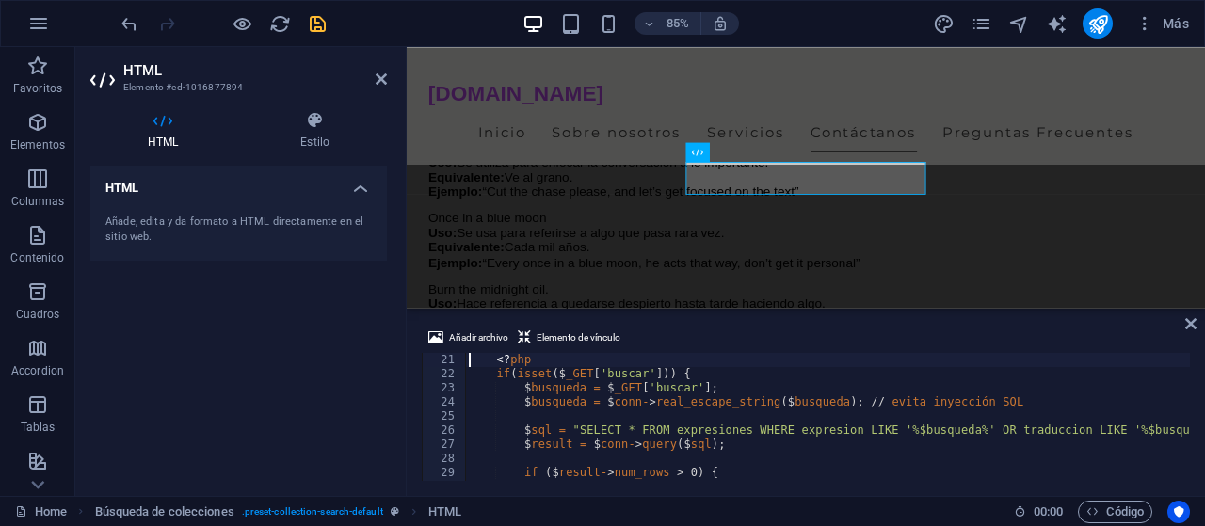
type textarea "<form method="GET" action="">"
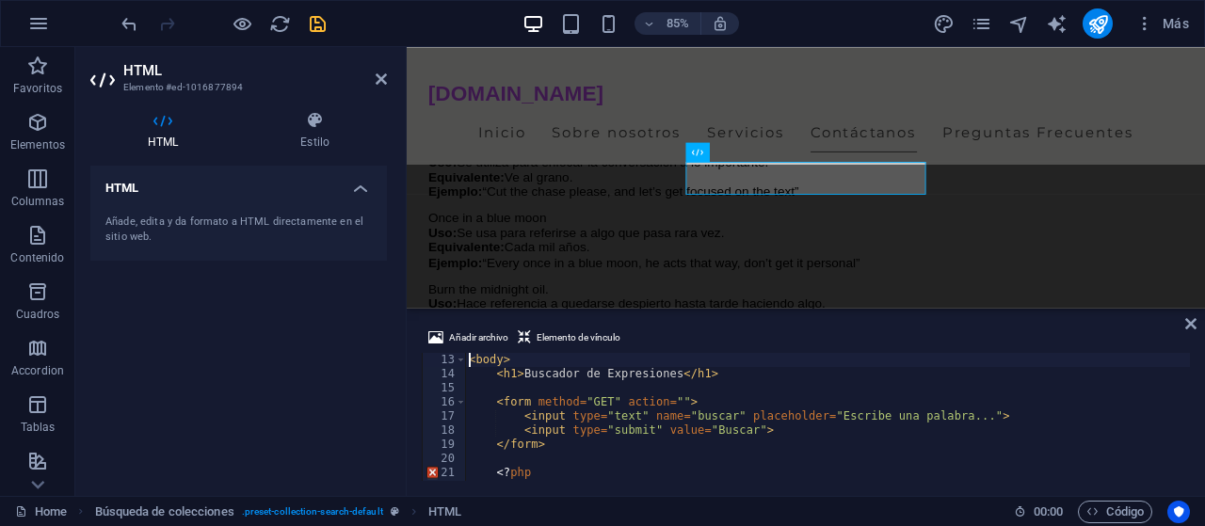
type textarea "<head>"
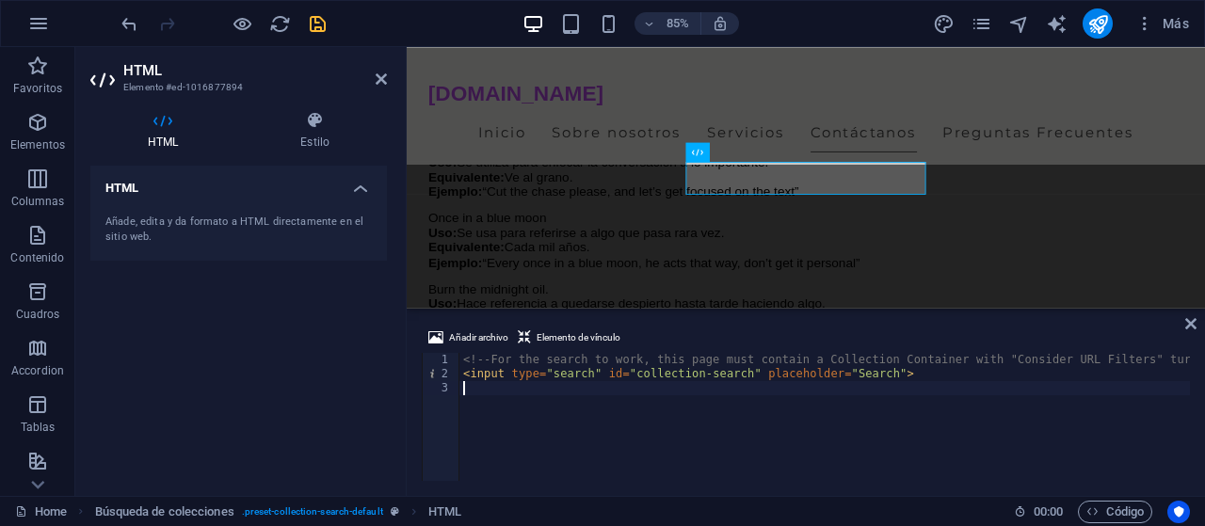
scroll to position [111, 0]
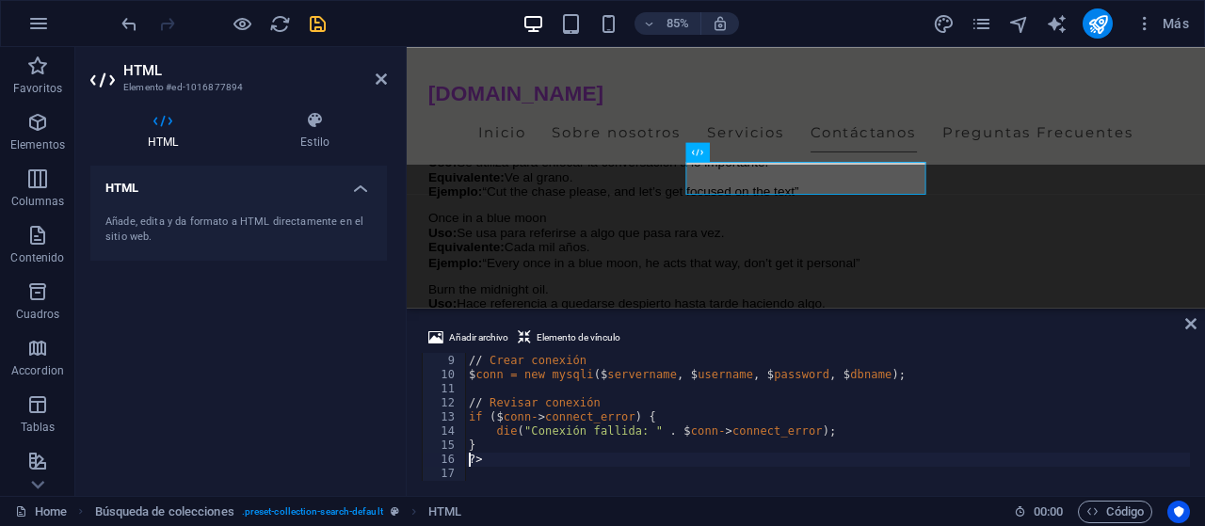
type textarea "// Revisar conexión"
type textarea "// Crear conexión"
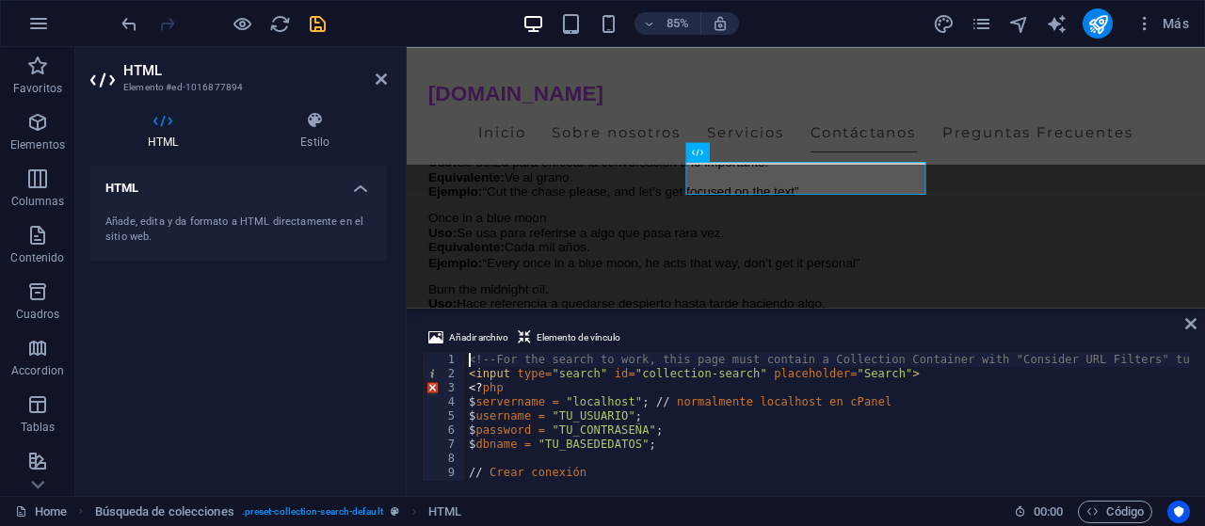
scroll to position [0, 0]
type textarea "$dbname = "TU_BASEDEDATOS";"
type textarea "$conn = new mysqli($servername, $username, $password, $dbname);"
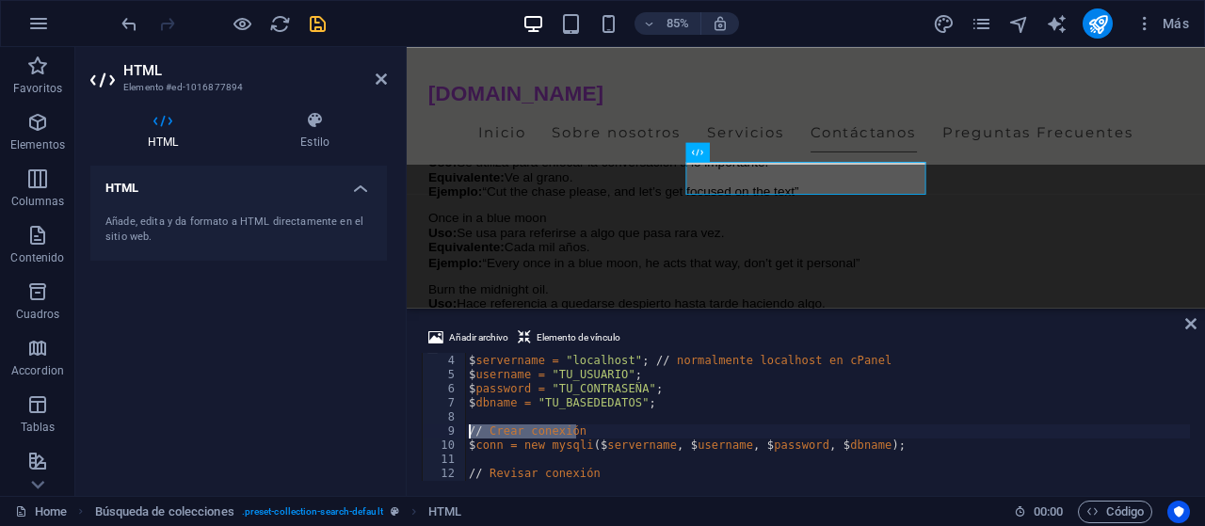
drag, startPoint x: 582, startPoint y: 431, endPoint x: 452, endPoint y: 428, distance: 130.0
click at [465, 428] on div "<? php $ servername = "localhost" ; // normalmente localhost en cPanel $ userna…" at bounding box center [827, 417] width 725 height 128
type textarea "// Crear conexión"
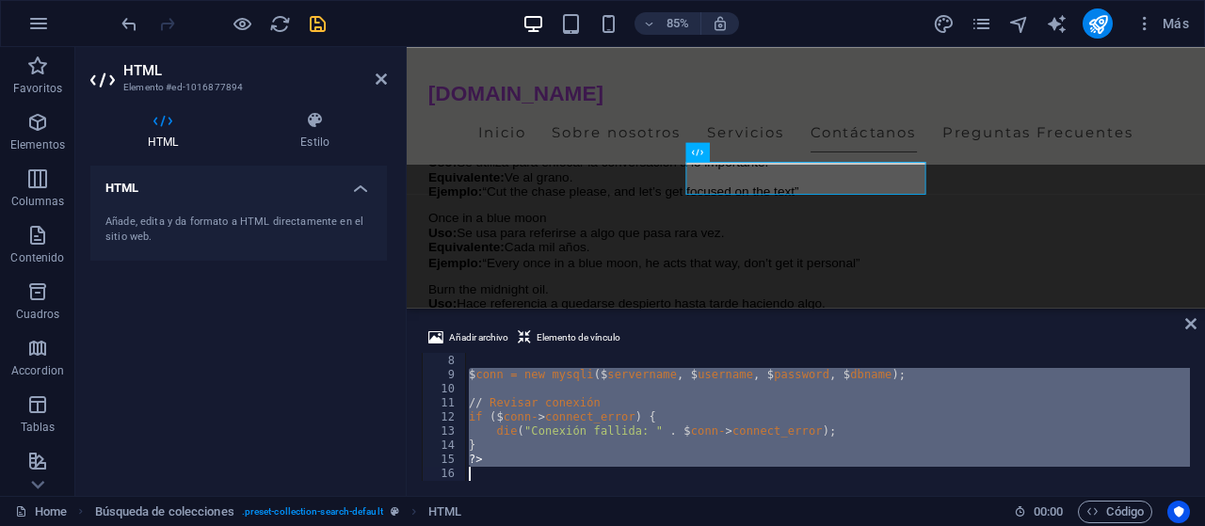
scroll to position [98, 0]
drag, startPoint x: 466, startPoint y: 430, endPoint x: 719, endPoint y: 550, distance: 279.3
click at [719, 481] on div "$ dbname = "TU_BASEDEDATOS" ; $ conn = new mysqli ($ servername , $ username , …" at bounding box center [827, 417] width 725 height 128
type textarea "?>"
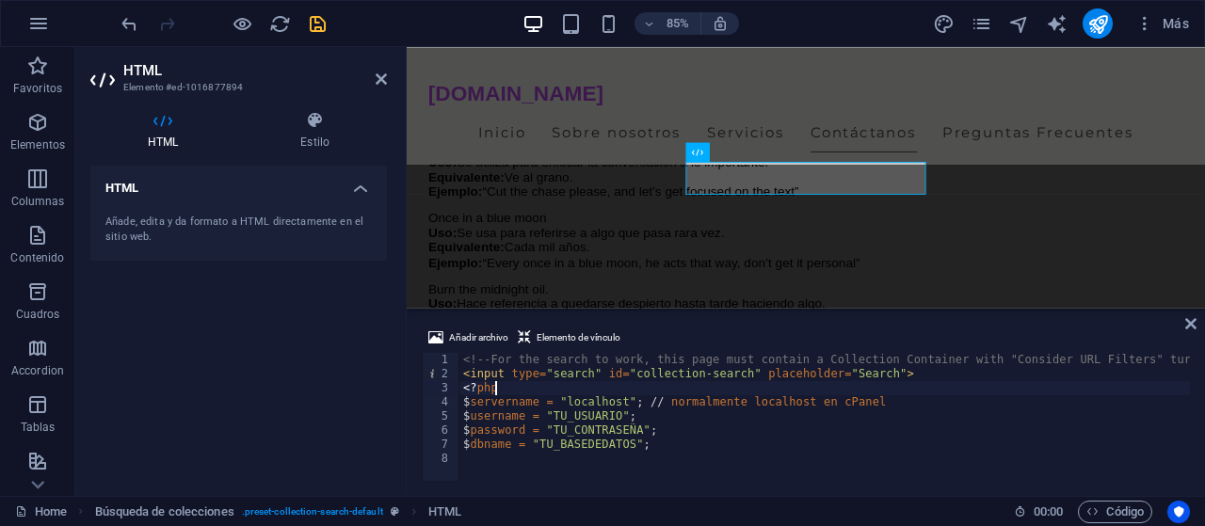
click at [536, 389] on div "<!-- For the search to work, this page must contain a Collection Container with…" at bounding box center [835, 431] width 750 height 156
type textarea "<"
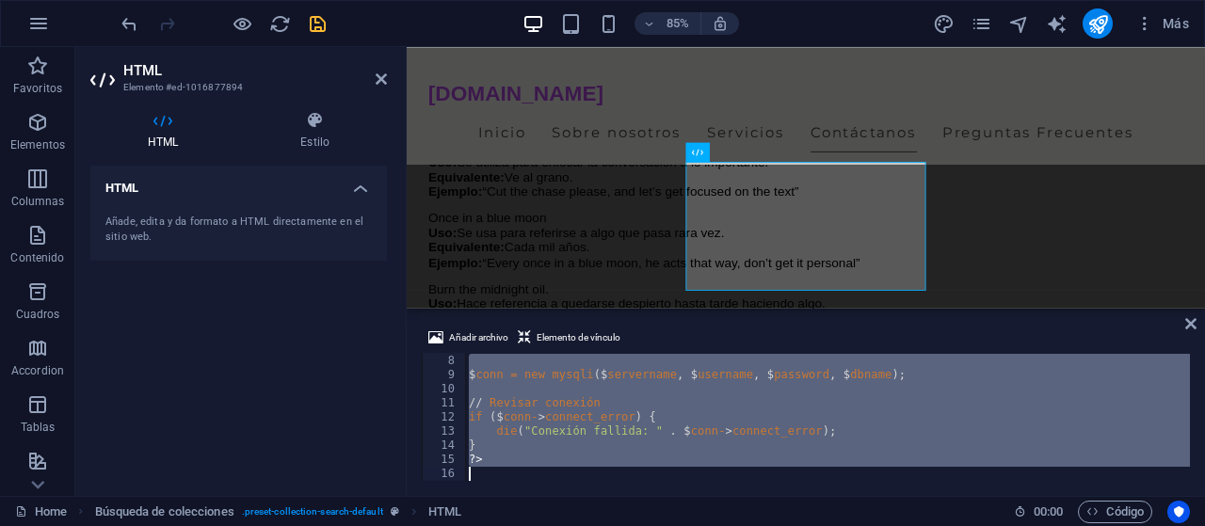
type textarea "// Crear conexión"
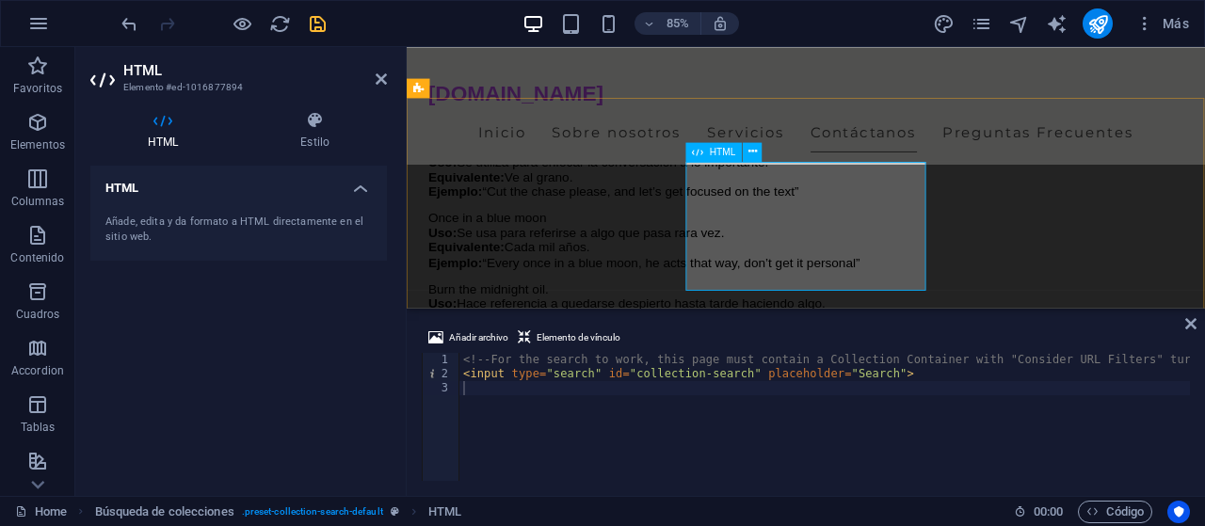
click at [963, 206] on icon at bounding box center [967, 210] width 8 height 17
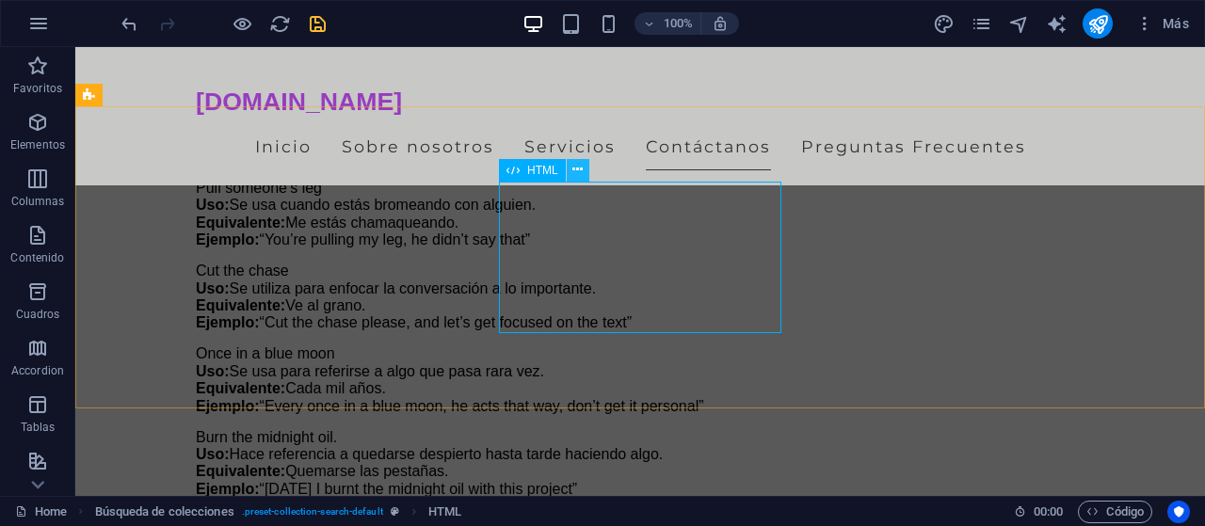
click at [574, 165] on icon at bounding box center [578, 170] width 10 height 20
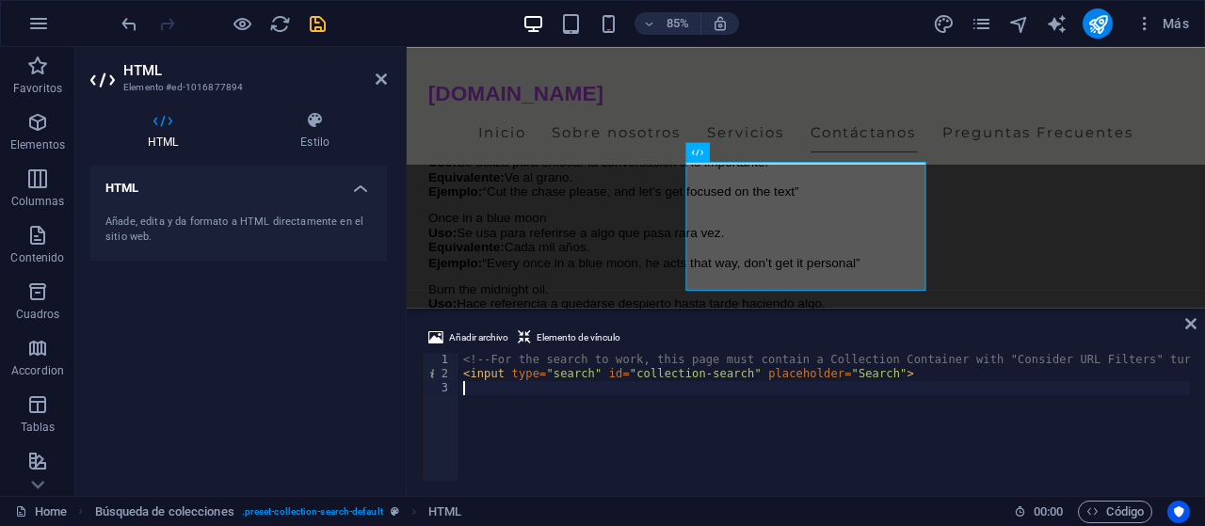
type textarea "<input type="search" id="collection-search" placeholder="Search">"
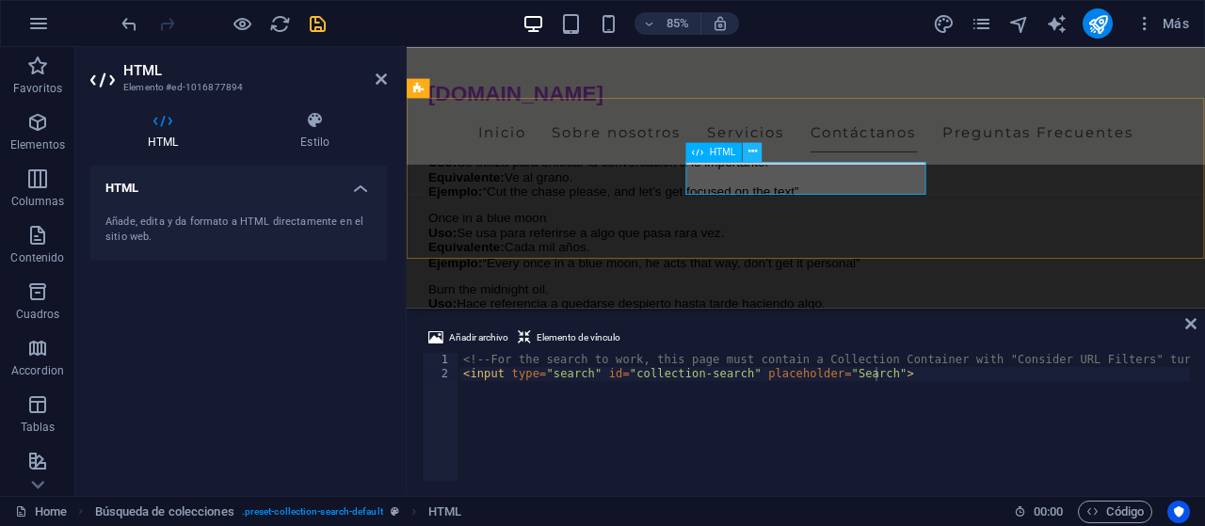
click at [760, 153] on button at bounding box center [752, 151] width 19 height 19
click at [711, 155] on span "HTML" at bounding box center [723, 151] width 26 height 9
click at [753, 152] on icon at bounding box center [753, 151] width 8 height 17
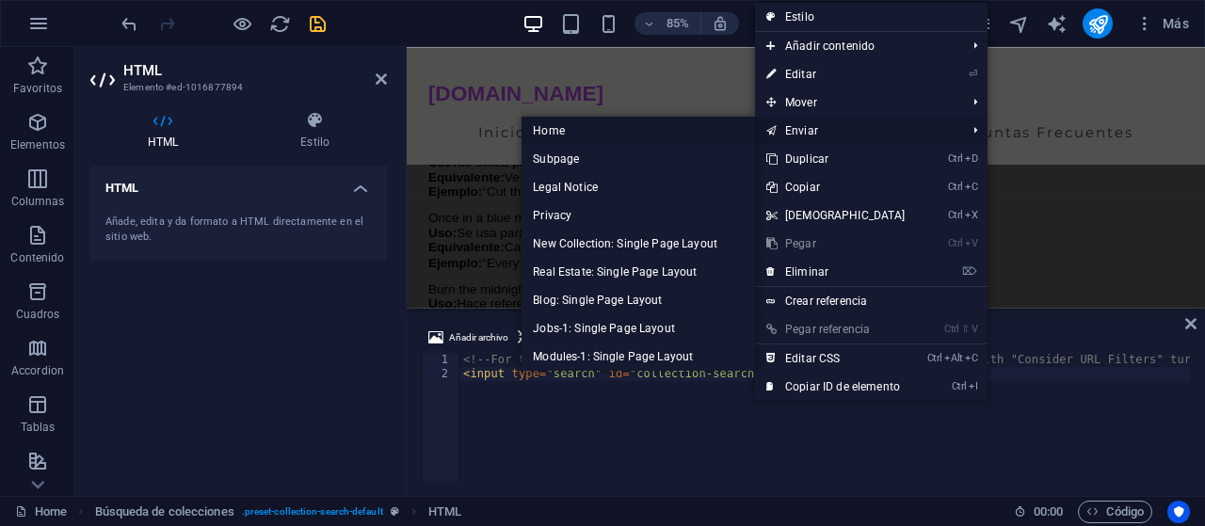
click at [600, 127] on link "Home" at bounding box center [639, 131] width 234 height 28
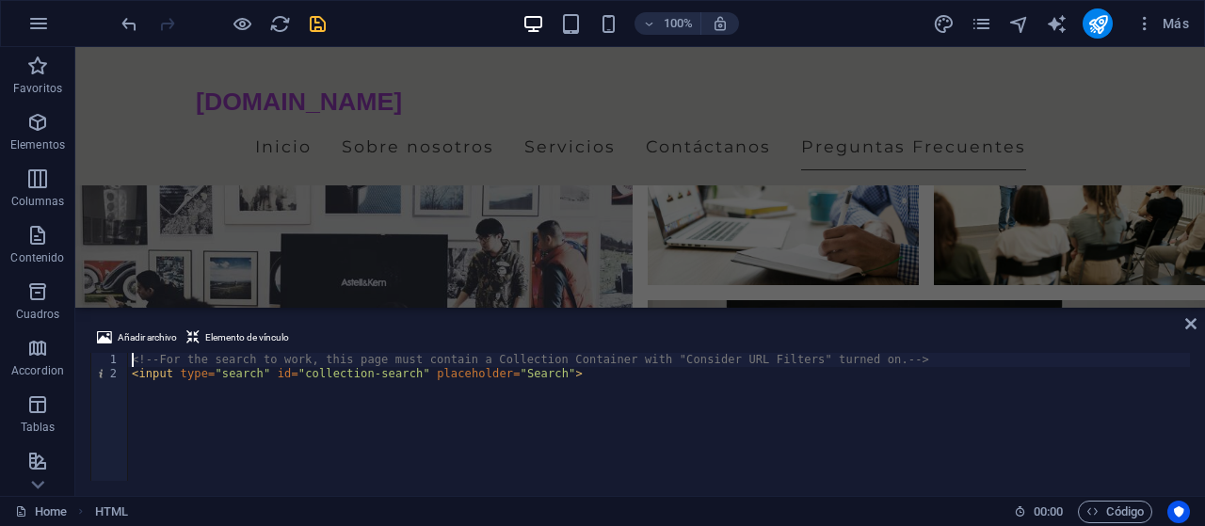
click at [1182, 332] on div "Añadir archivo Elemento de vínculo" at bounding box center [640, 340] width 1100 height 27
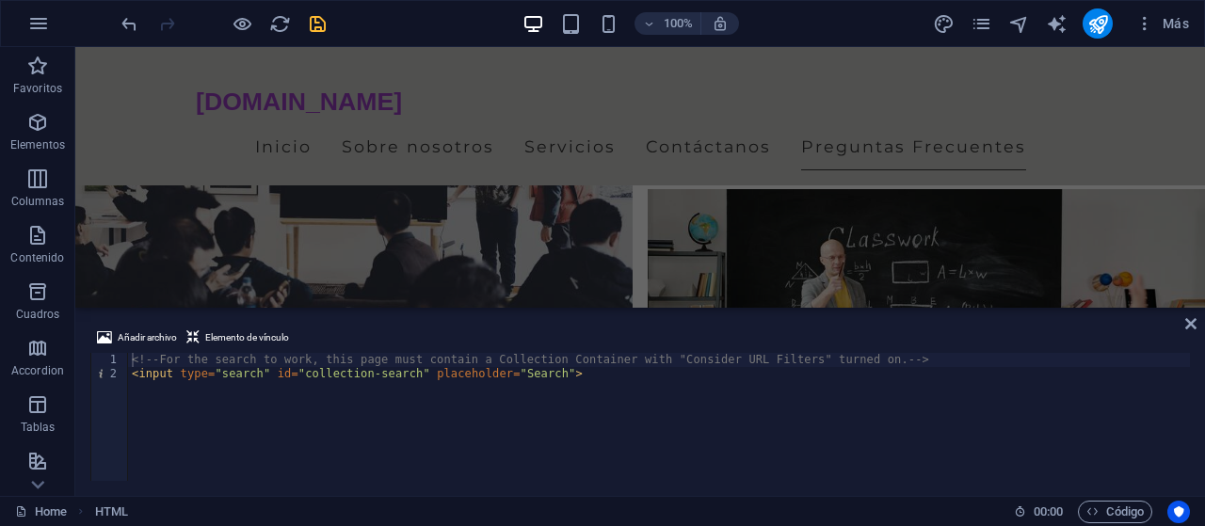
click at [1198, 318] on div "Añadir archivo Elemento de vínculo <!-- For the search to work, this page must …" at bounding box center [640, 404] width 1130 height 185
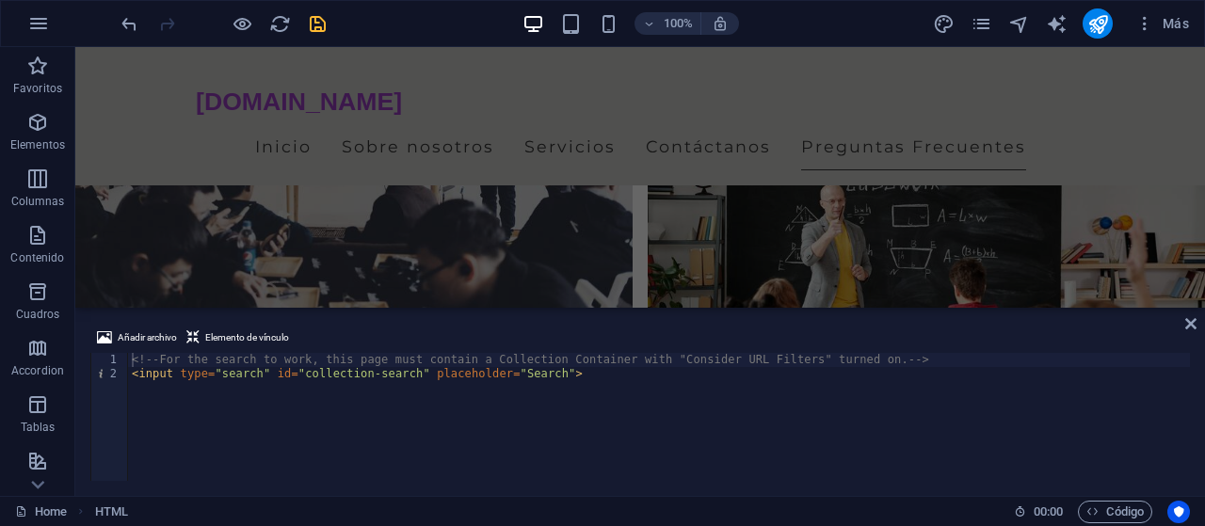
click at [1197, 327] on div "Añadir archivo Elemento de vínculo <!-- For the search to work, this page must …" at bounding box center [640, 404] width 1130 height 185
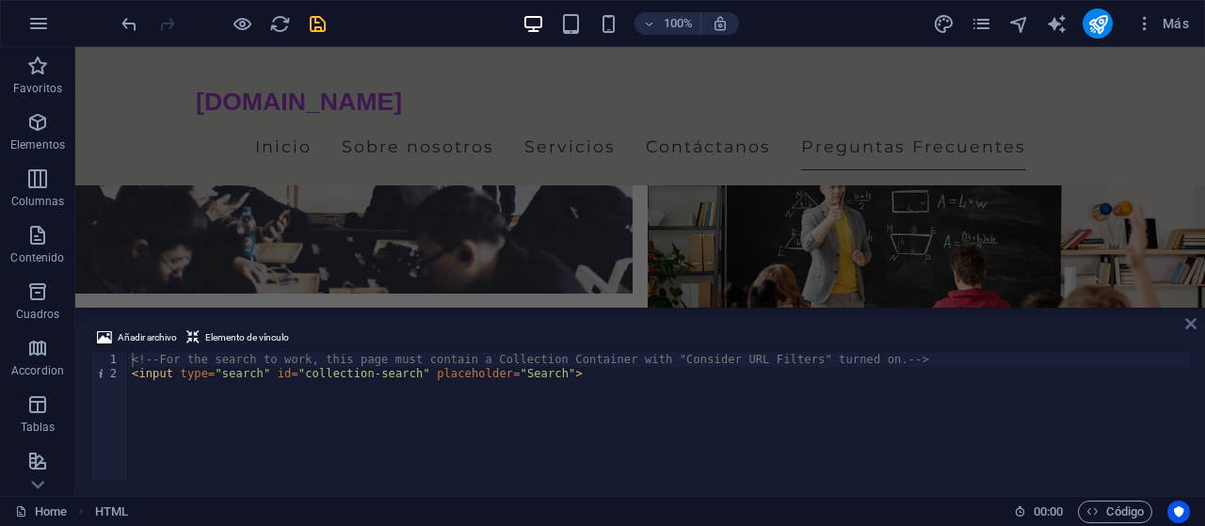
click at [1188, 323] on icon at bounding box center [1191, 323] width 11 height 15
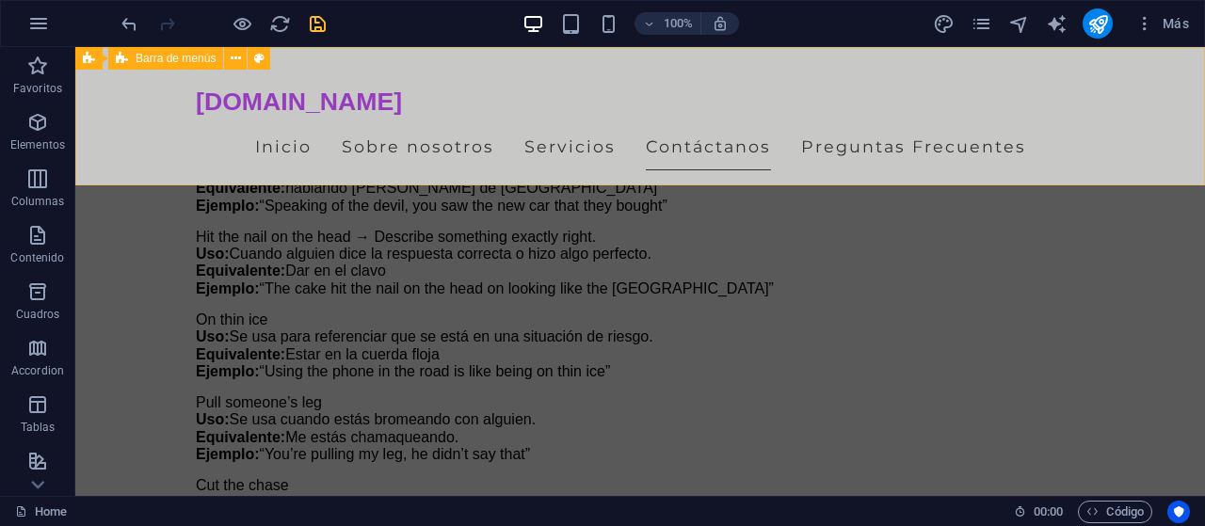
scroll to position [4583, 0]
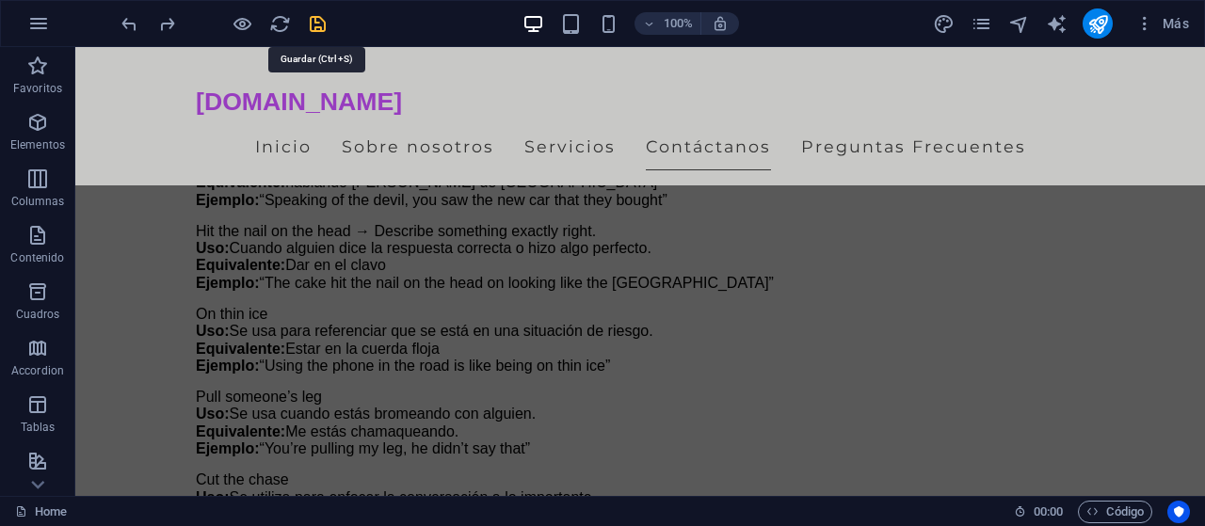
click at [325, 33] on icon "save" at bounding box center [318, 24] width 22 height 22
checkbox input "false"
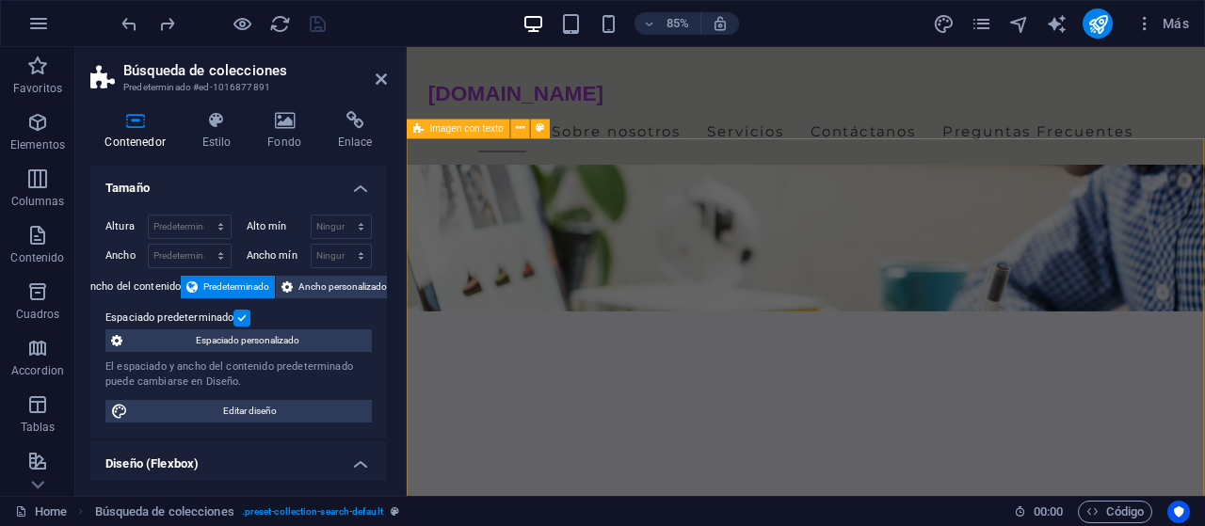
scroll to position [181, 0]
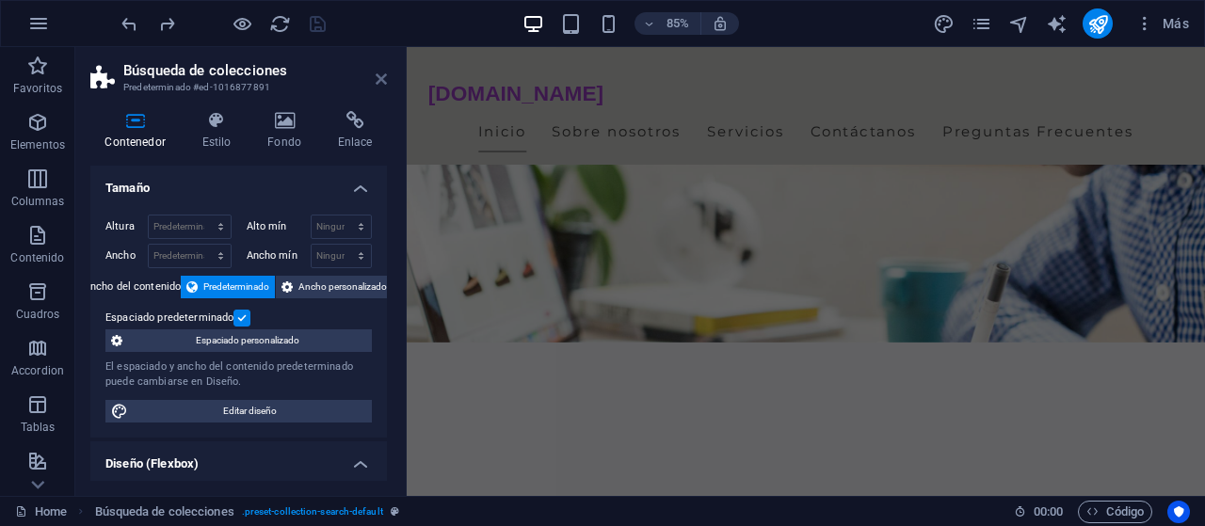
click at [381, 78] on icon at bounding box center [381, 79] width 11 height 15
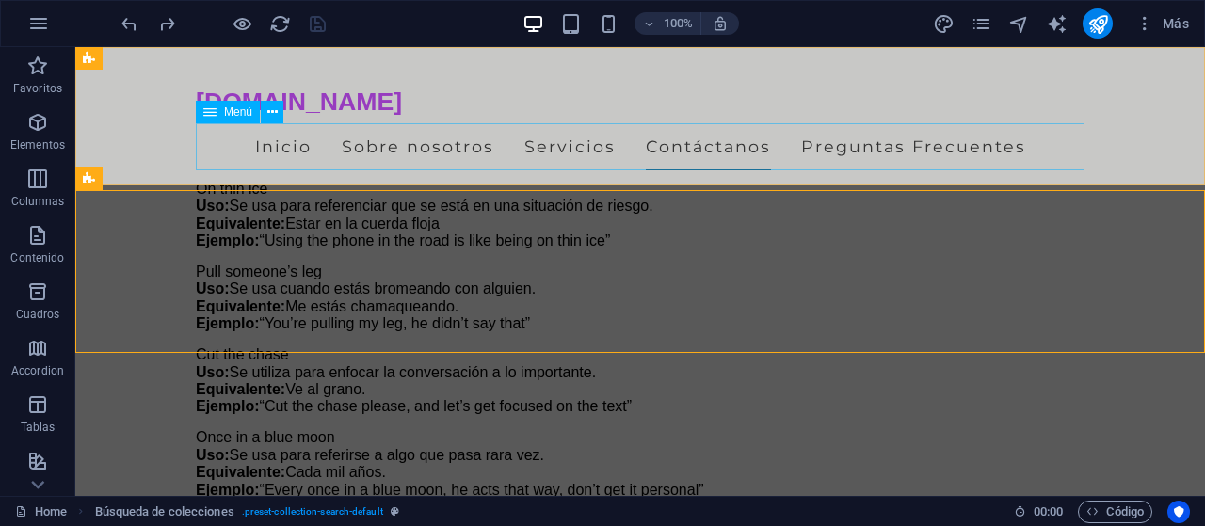
click at [447, 146] on nav "Inicio Sobre nosotros Servicios Contáctanos Preguntas Frecuentes" at bounding box center [640, 146] width 889 height 47
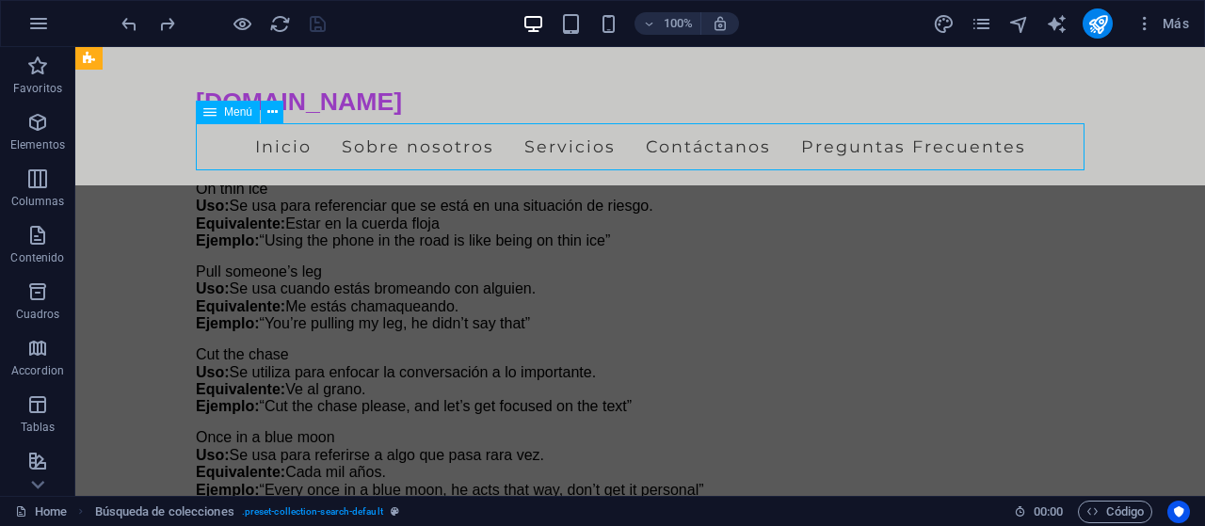
click at [447, 146] on nav "Inicio Sobre nosotros Servicios Contáctanos Preguntas Frecuentes" at bounding box center [640, 146] width 889 height 47
select select
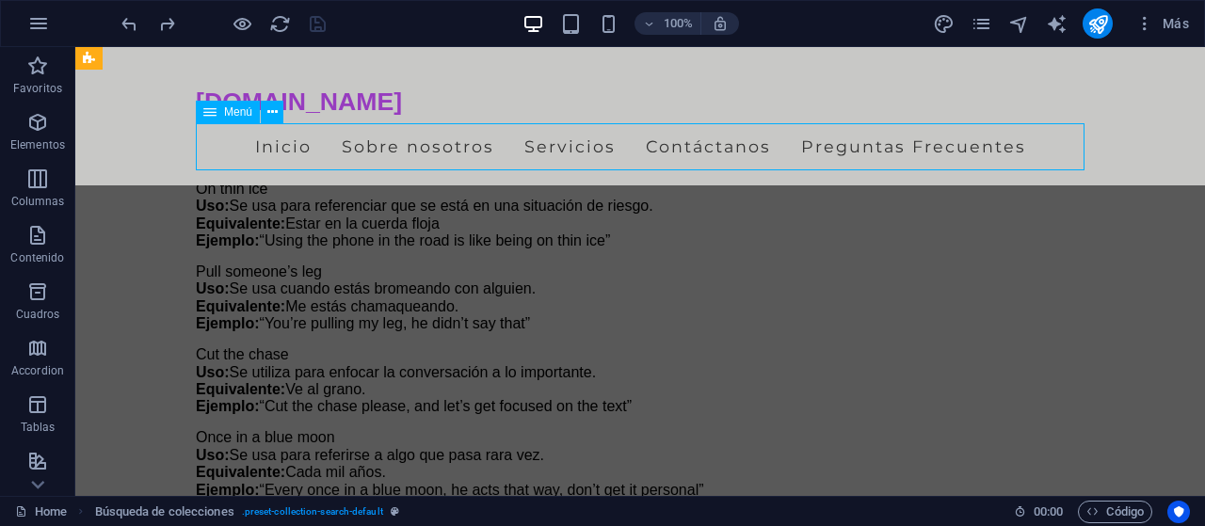
select select
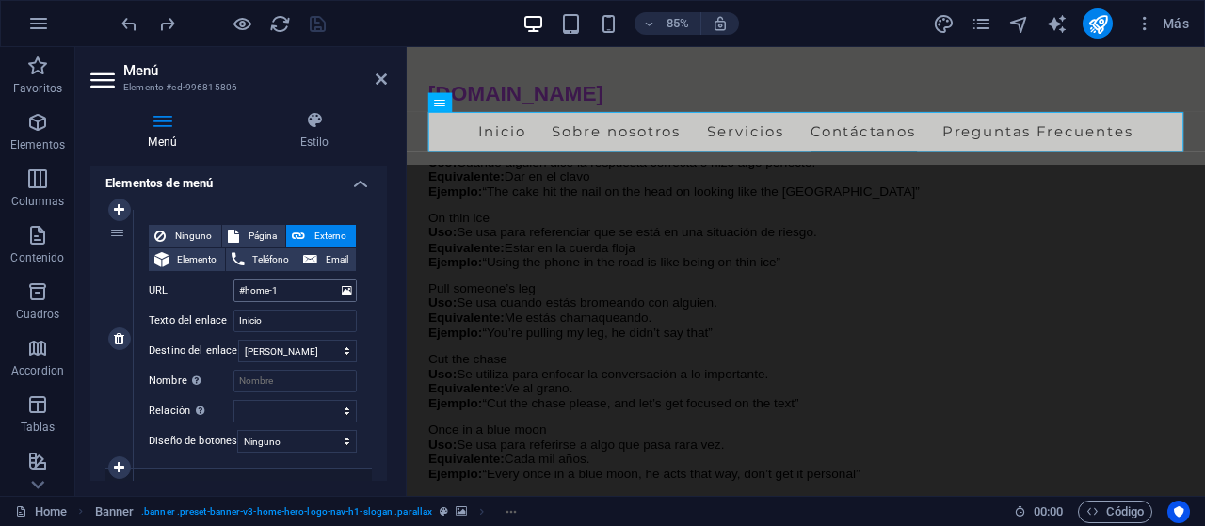
scroll to position [153, 0]
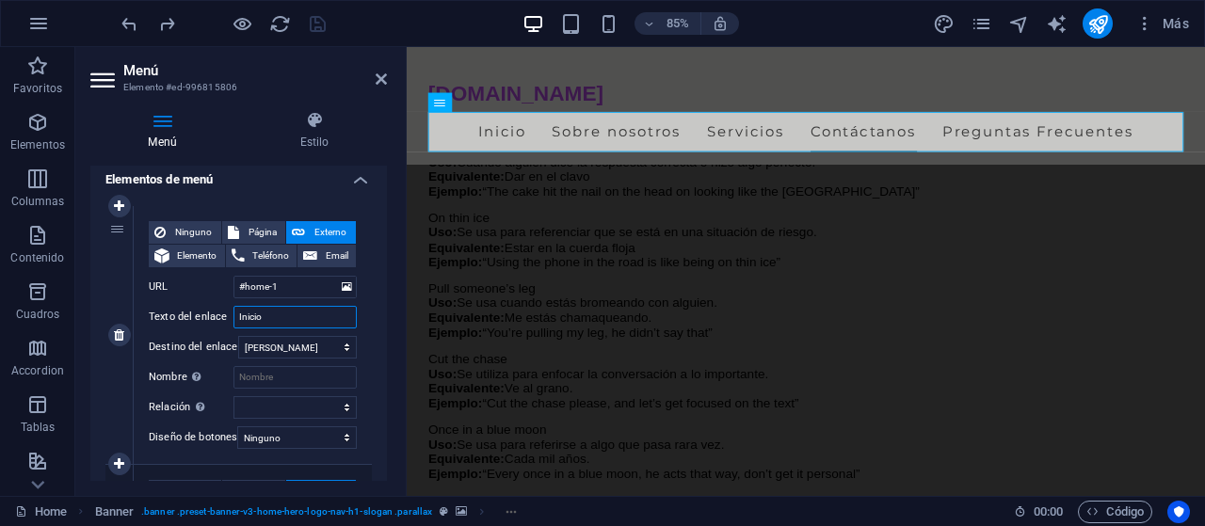
click at [294, 319] on input "Inicio" at bounding box center [295, 317] width 123 height 23
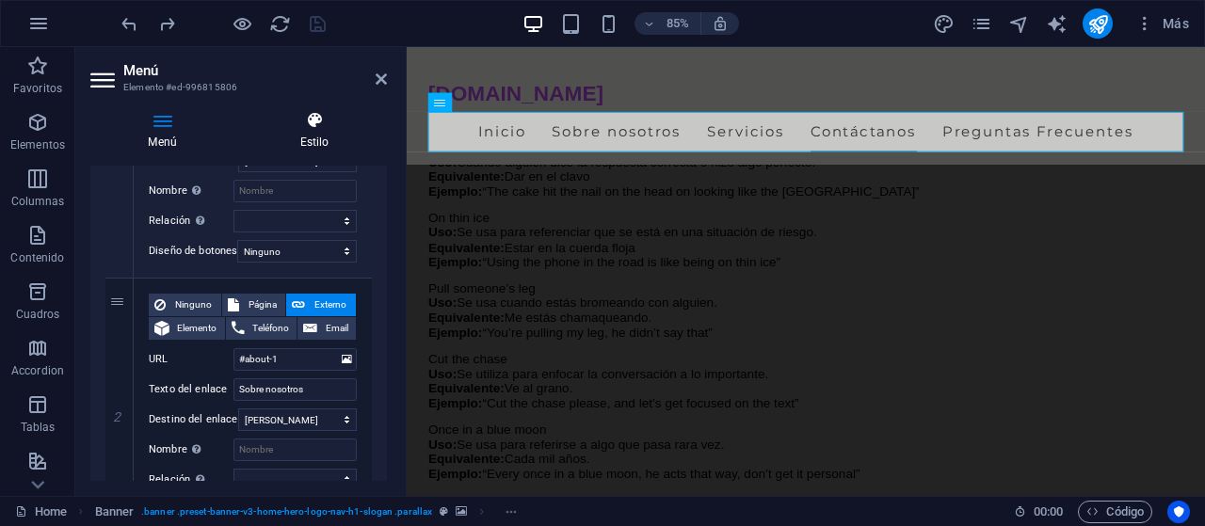
scroll to position [343, 0]
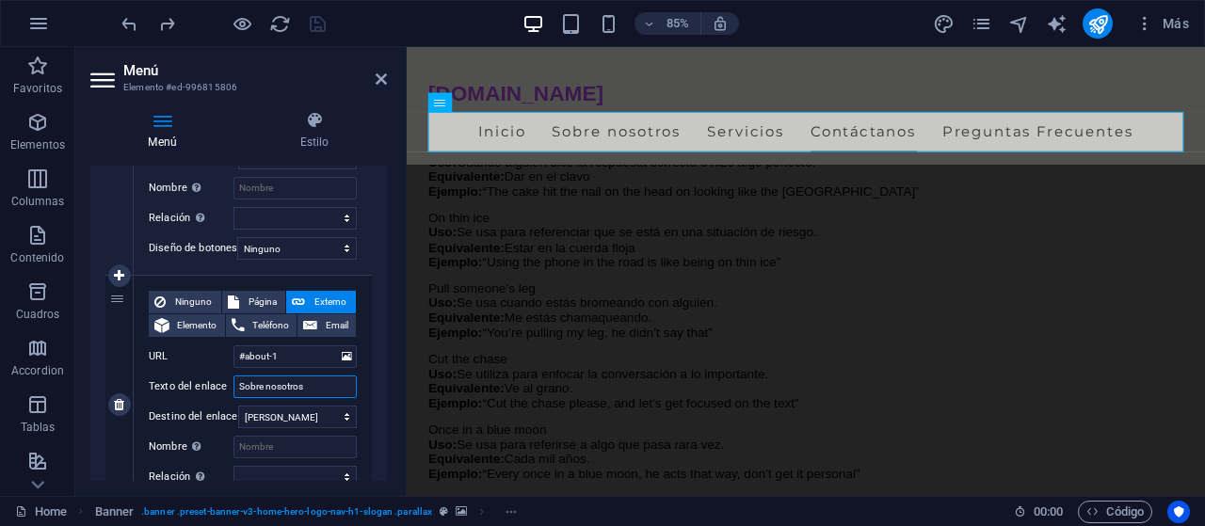
click at [321, 387] on input "Sobre nosotros" at bounding box center [295, 387] width 123 height 23
type input "S"
type input "Inglés"
select select
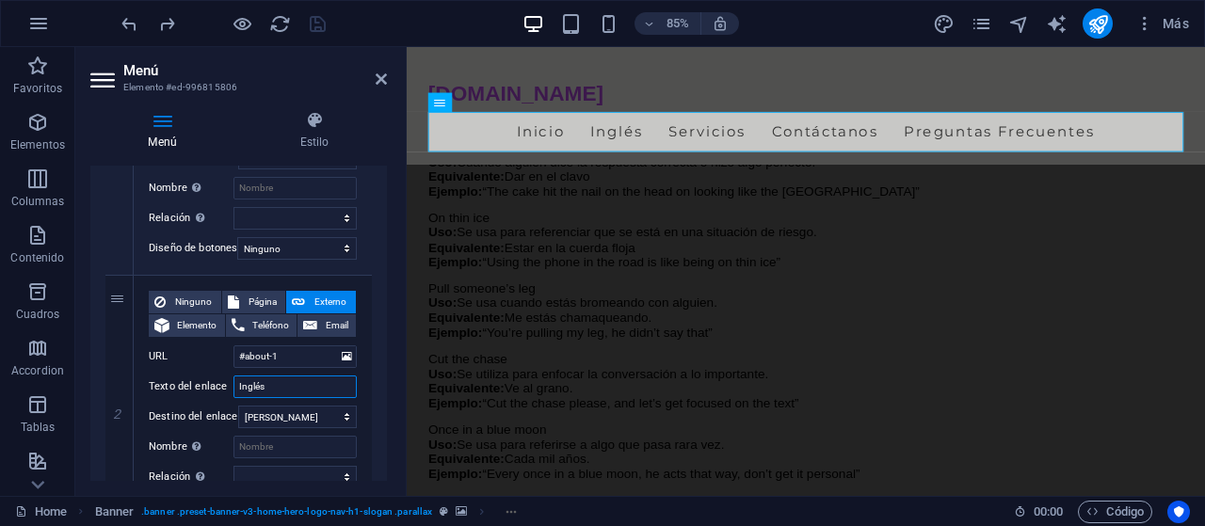
select select
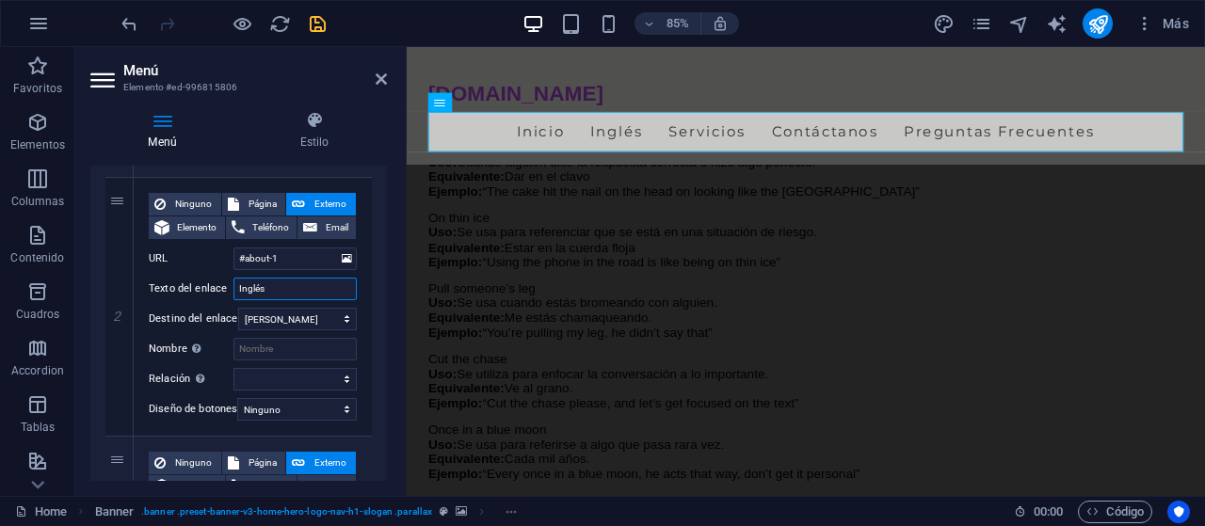
scroll to position [444, 0]
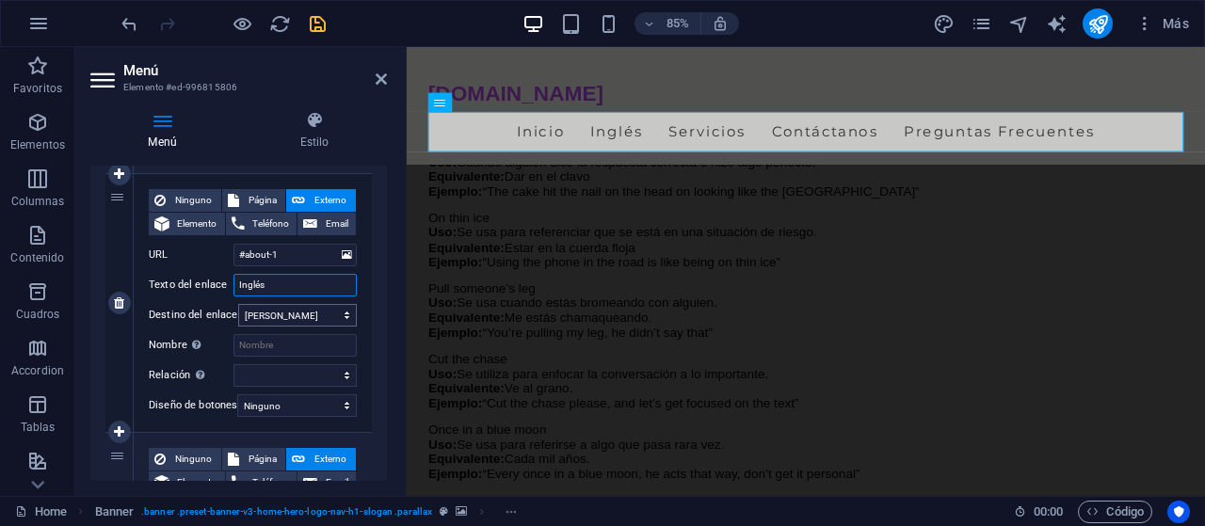
type input "Inglés"
click at [238, 304] on select "Nueva pestaña Misma pestaña Superposición" at bounding box center [297, 315] width 119 height 23
select select "overlay"
click option "Superposición" at bounding box center [0, 0] width 0 height 0
select select
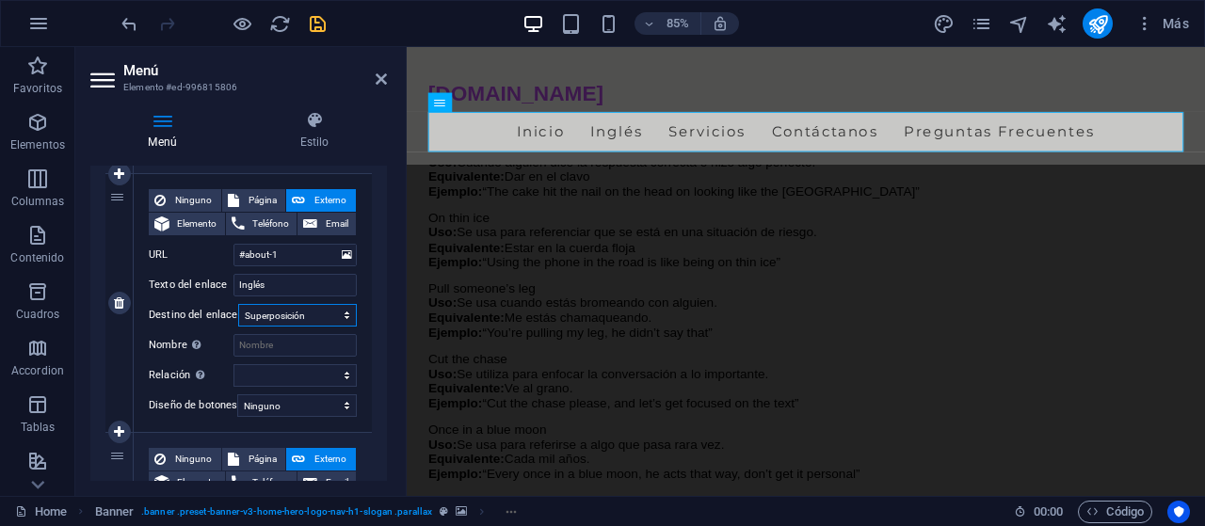
select select
click at [238, 304] on select "Nueva pestaña Misma pestaña Superposición" at bounding box center [297, 315] width 119 height 23
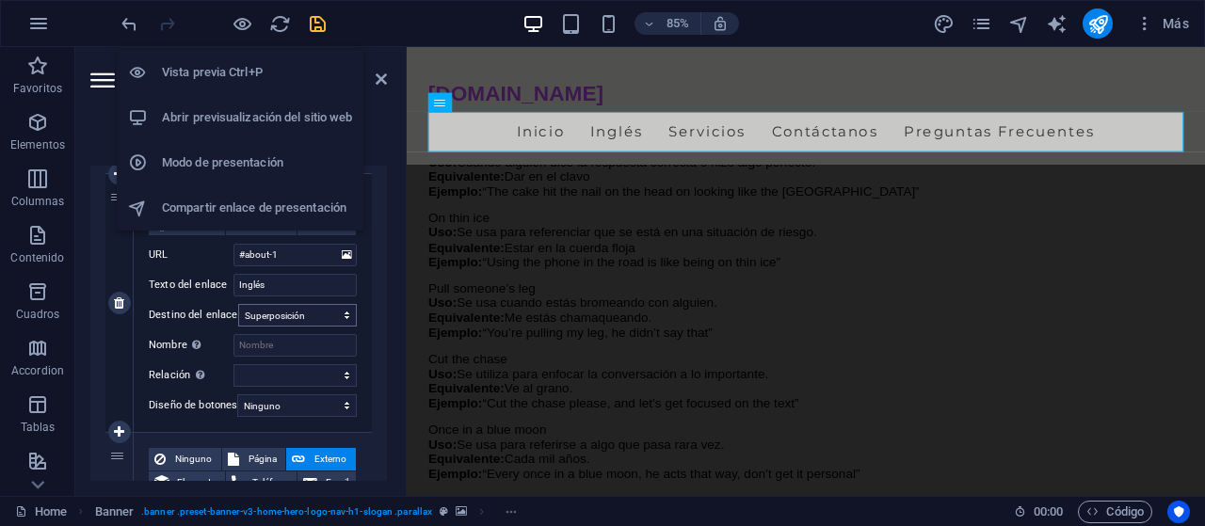
click at [240, 23] on icon "button" at bounding box center [243, 24] width 22 height 22
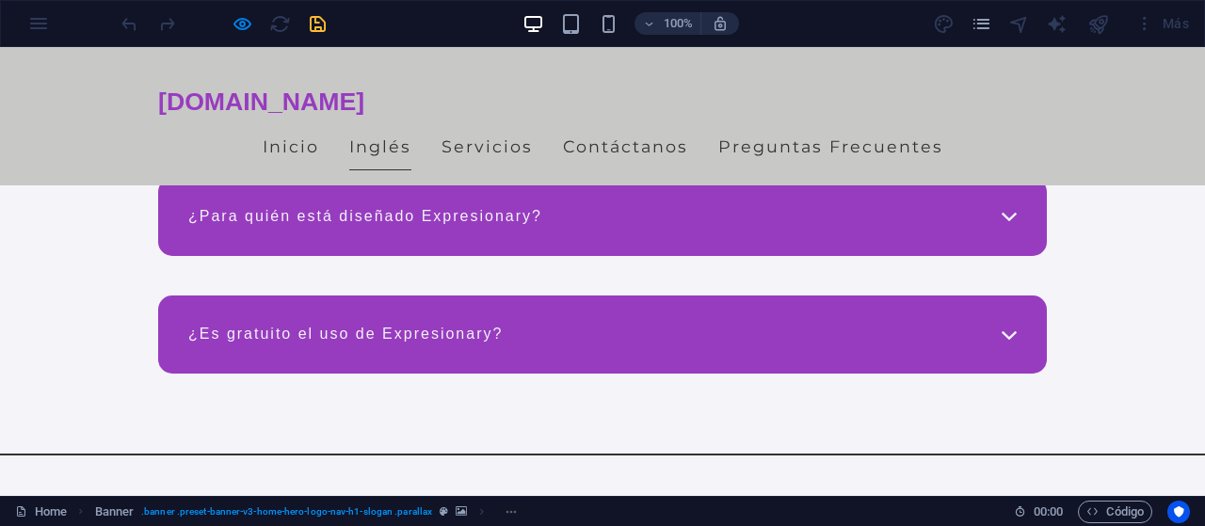
click at [371, 147] on link "Inglés" at bounding box center [380, 146] width 62 height 47
click at [8, 173] on button "×" at bounding box center [4, 184] width 8 height 23
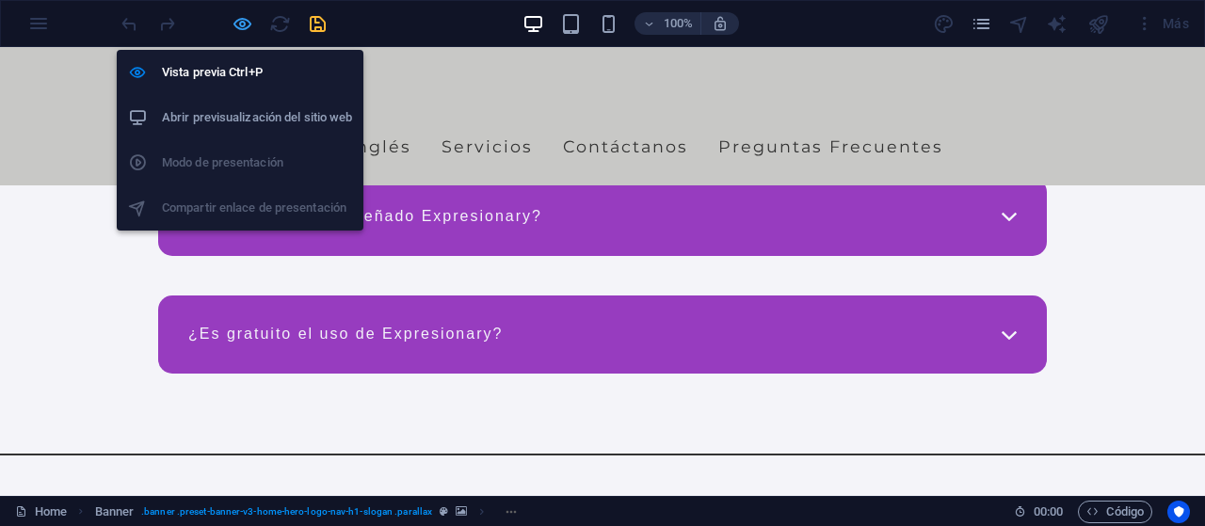
click at [232, 24] on icon "button" at bounding box center [243, 24] width 22 height 22
select select
select select "overlay"
select select
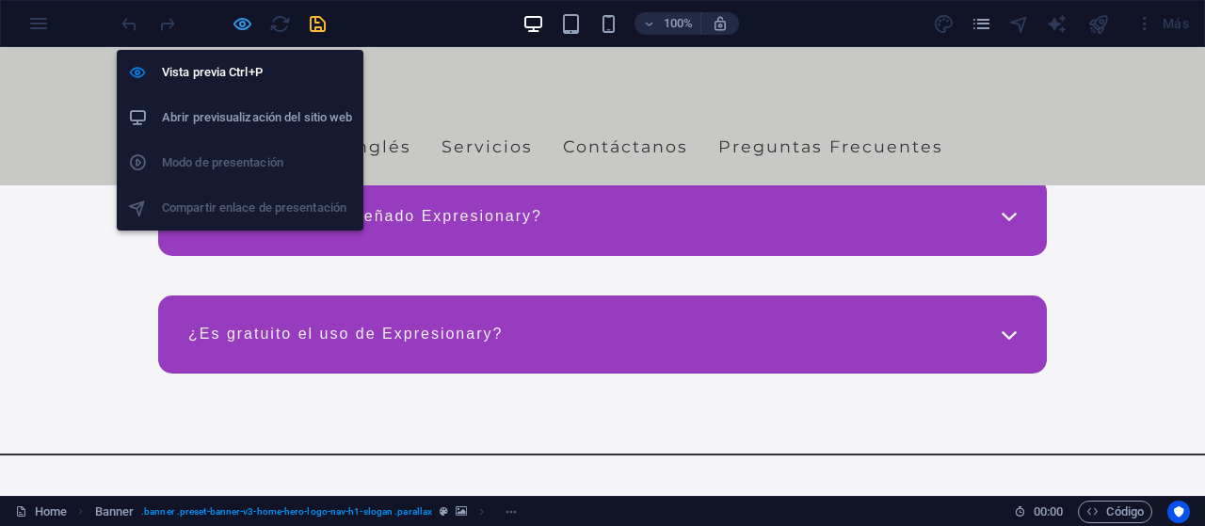
select select
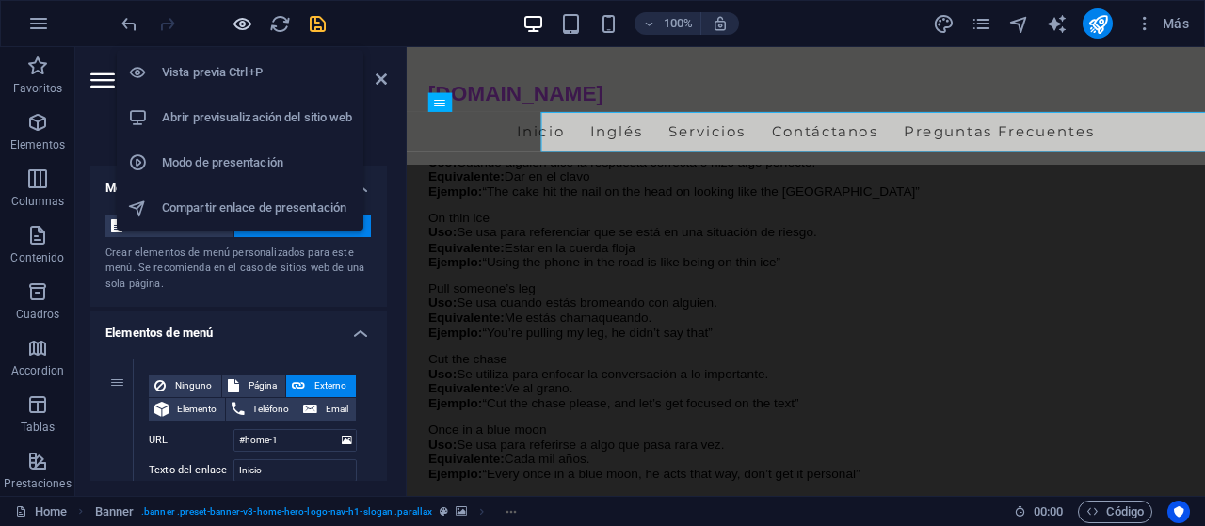
scroll to position [444, 0]
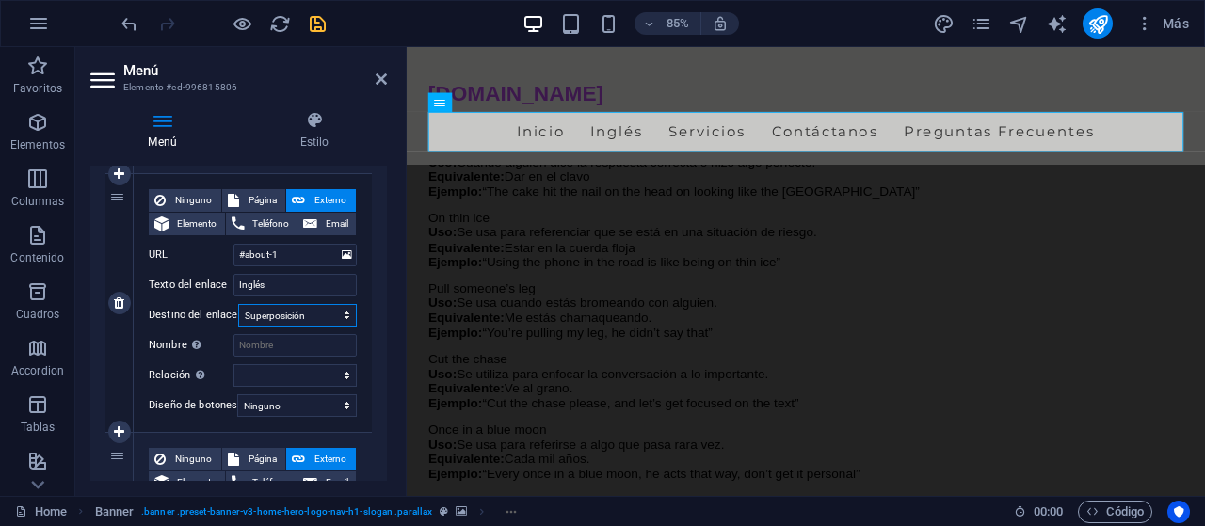
click at [238, 304] on select "Nueva pestaña Misma pestaña Superposición" at bounding box center [297, 315] width 119 height 23
select select "blank"
click option "Nueva pestaña" at bounding box center [0, 0] width 0 height 0
select select
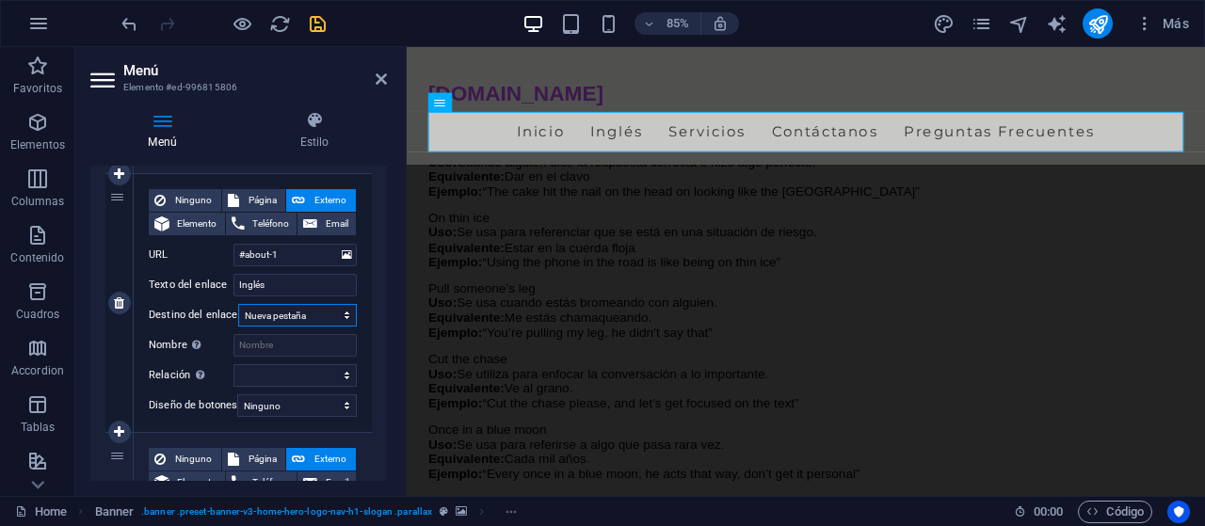
select select
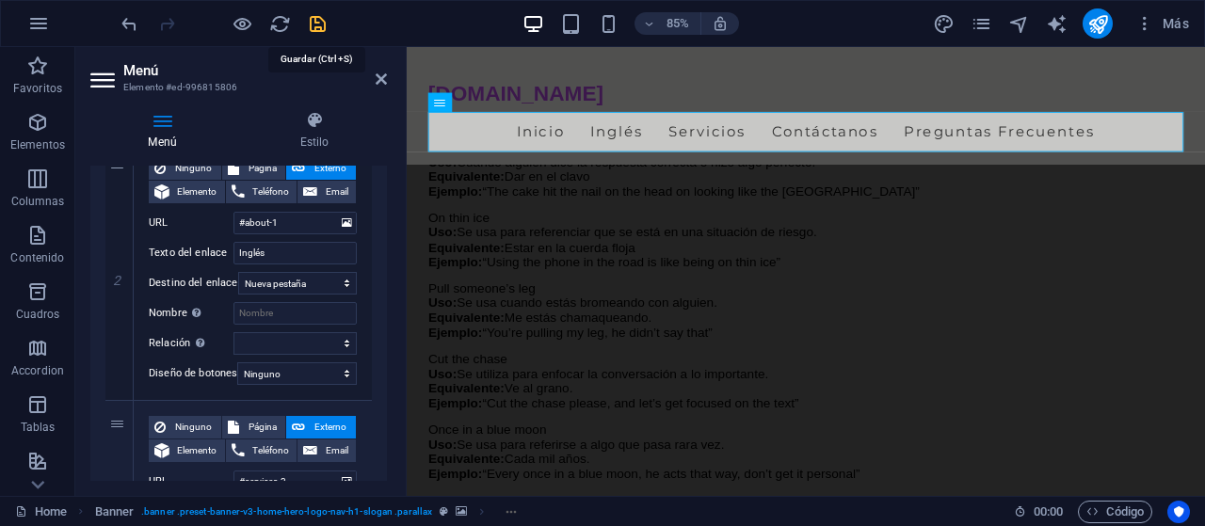
click at [319, 29] on icon "save" at bounding box center [318, 24] width 22 height 22
checkbox input "false"
select select
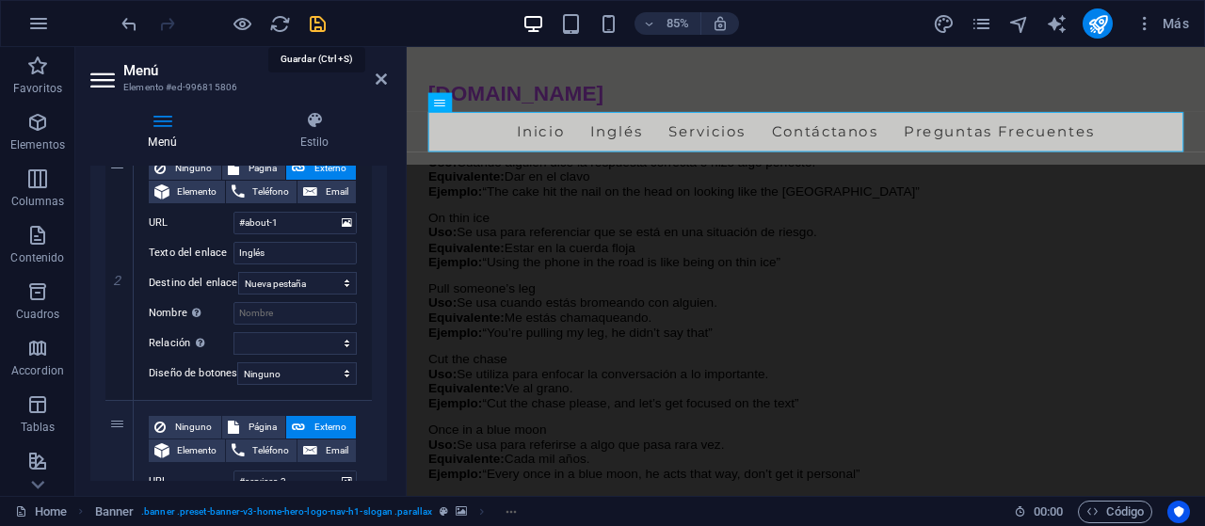
select select
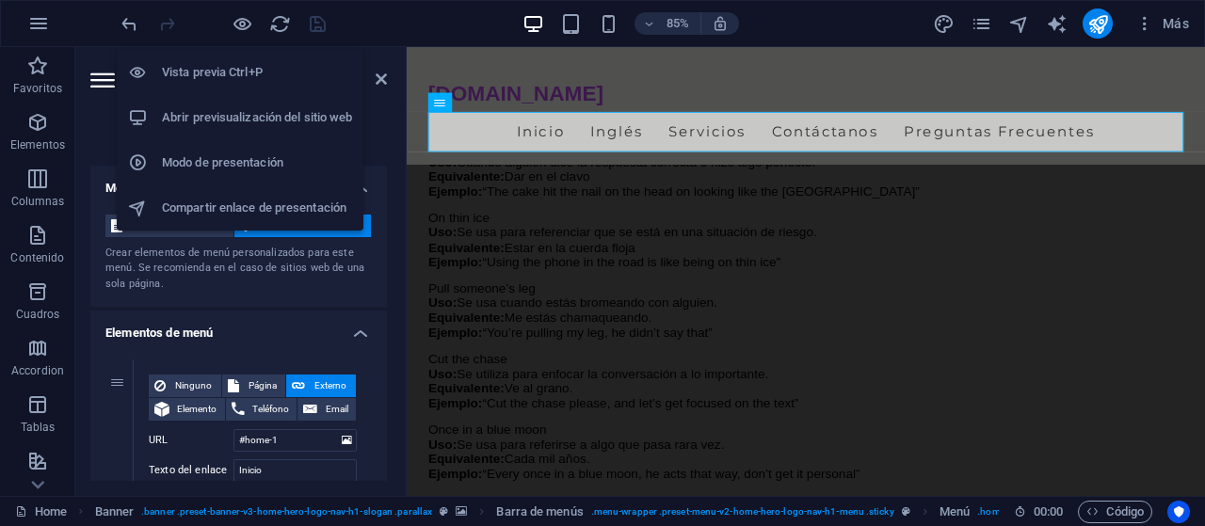
click at [243, 73] on h6 "Vista previa Ctrl+P" at bounding box center [257, 72] width 190 height 23
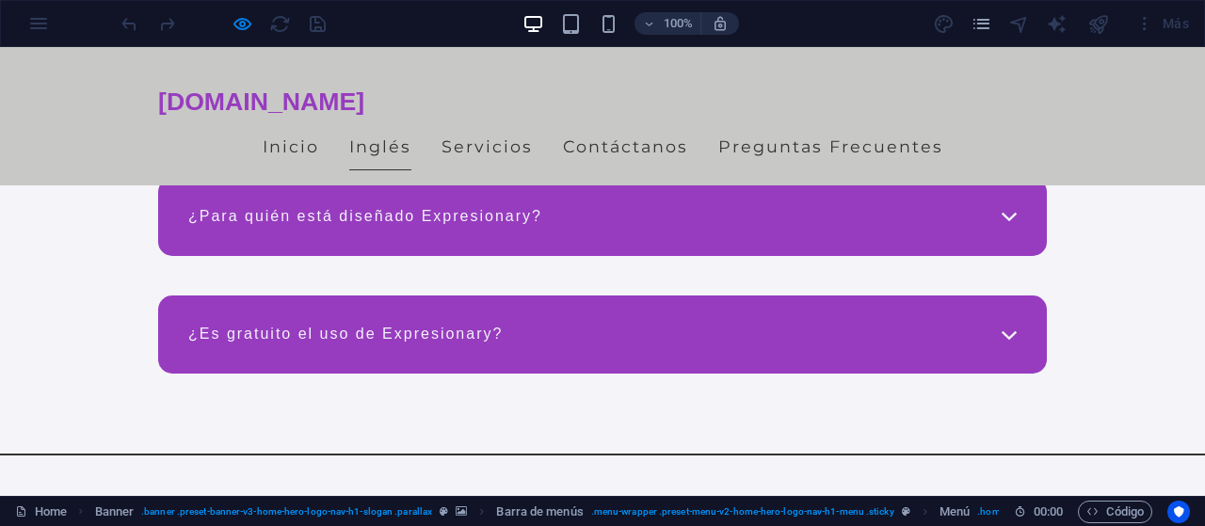
click at [385, 154] on link "Inglés" at bounding box center [380, 146] width 62 height 47
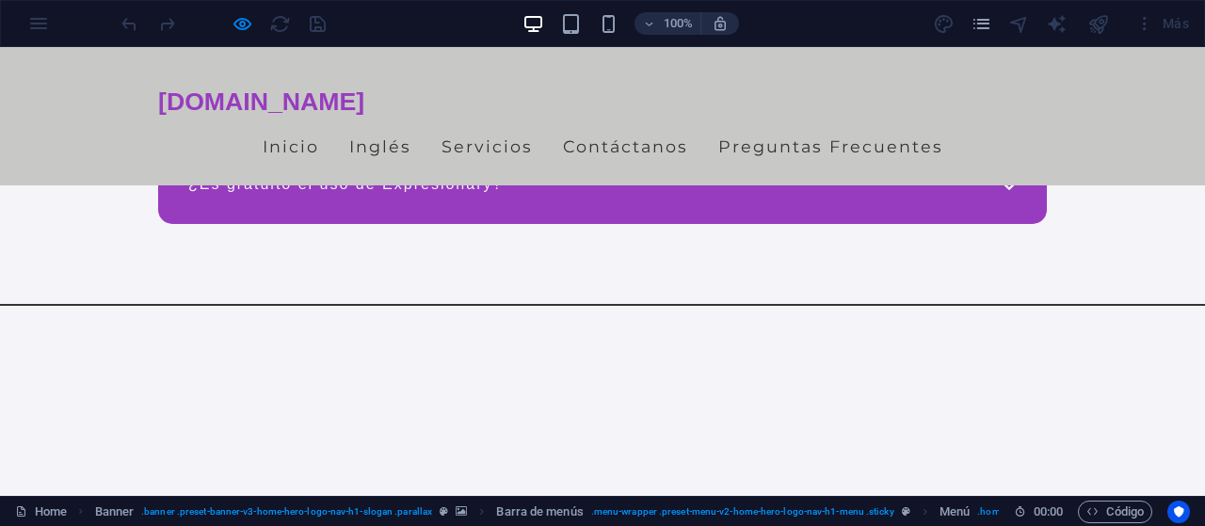
scroll to position [4861, 0]
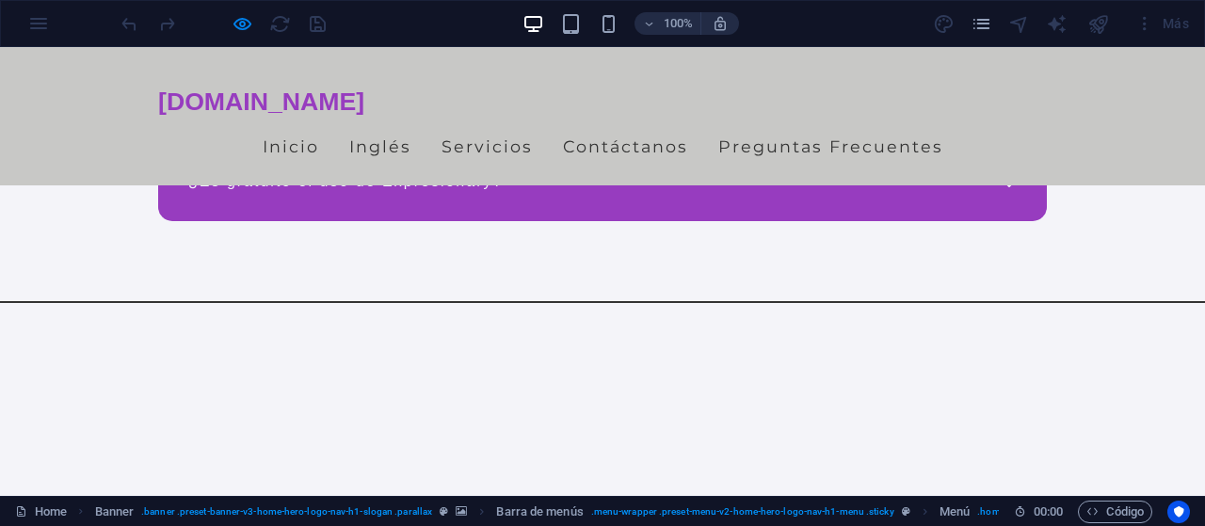
click at [242, 36] on div at bounding box center [223, 23] width 211 height 30
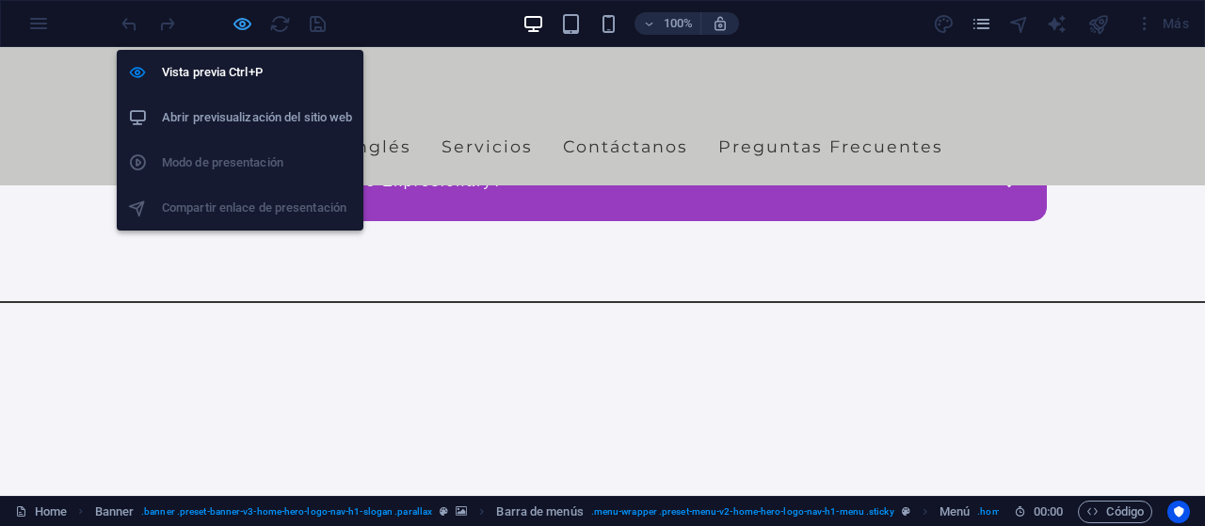
click at [242, 25] on icon "button" at bounding box center [243, 24] width 22 height 22
select select
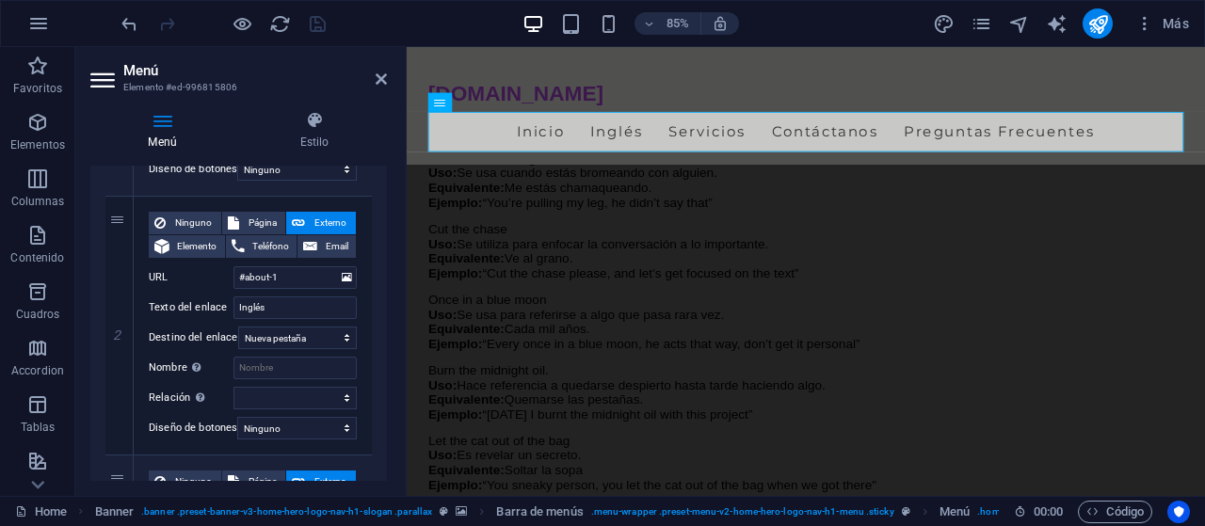
scroll to position [367, 0]
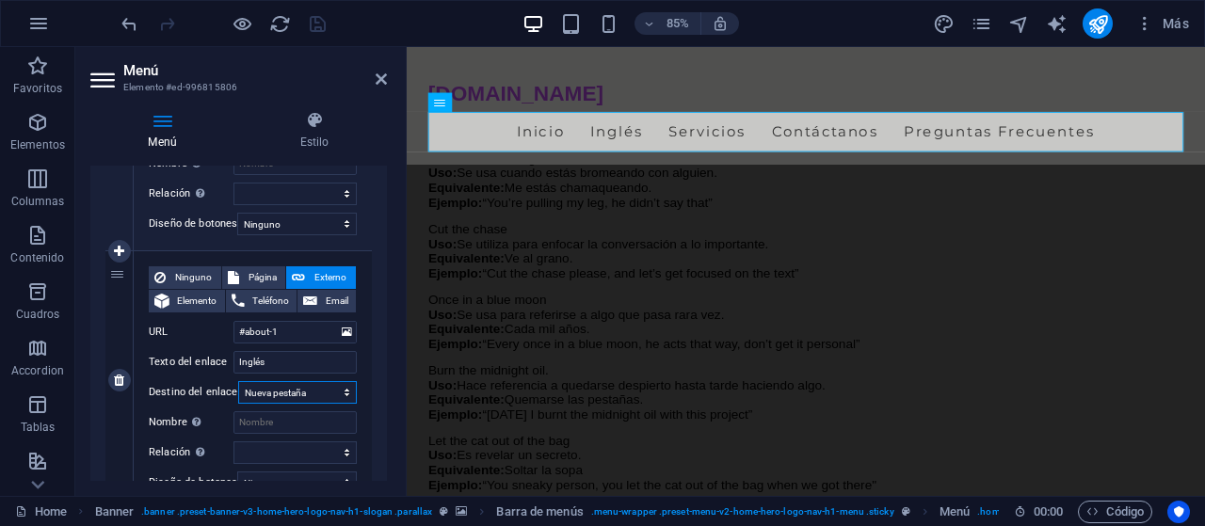
click at [238, 381] on select "Nueva pestaña Misma pestaña Superposición" at bounding box center [297, 392] width 119 height 23
click at [206, 427] on label "Nombre Una descripción adicional del enlace no debería ser igual al texto del e…" at bounding box center [191, 423] width 85 height 23
click at [234, 427] on input "Nombre Una descripción adicional del enlace no debería ser igual al texto del e…" at bounding box center [295, 423] width 123 height 23
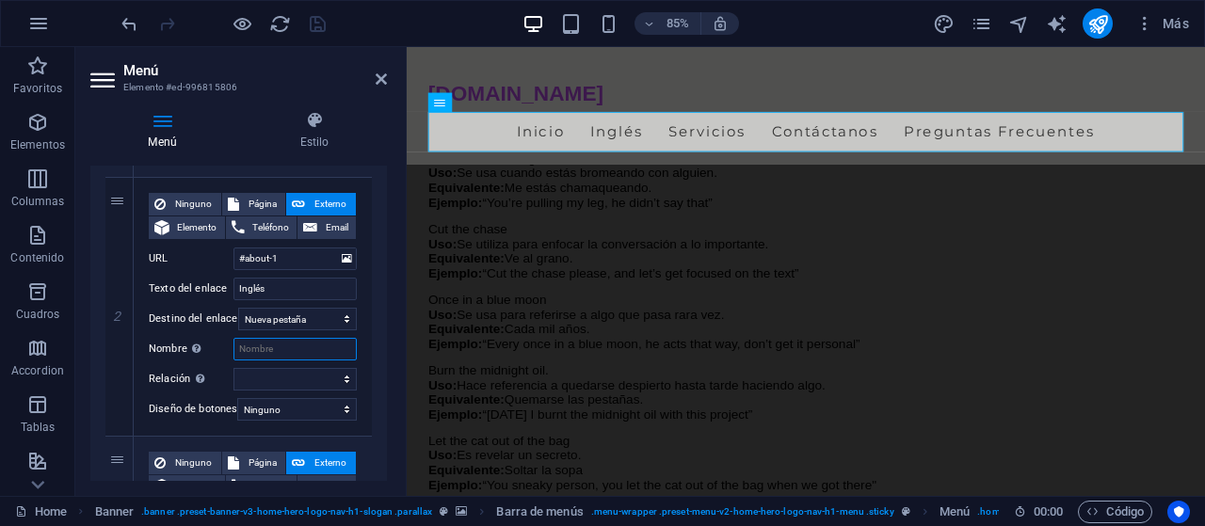
scroll to position [444, 0]
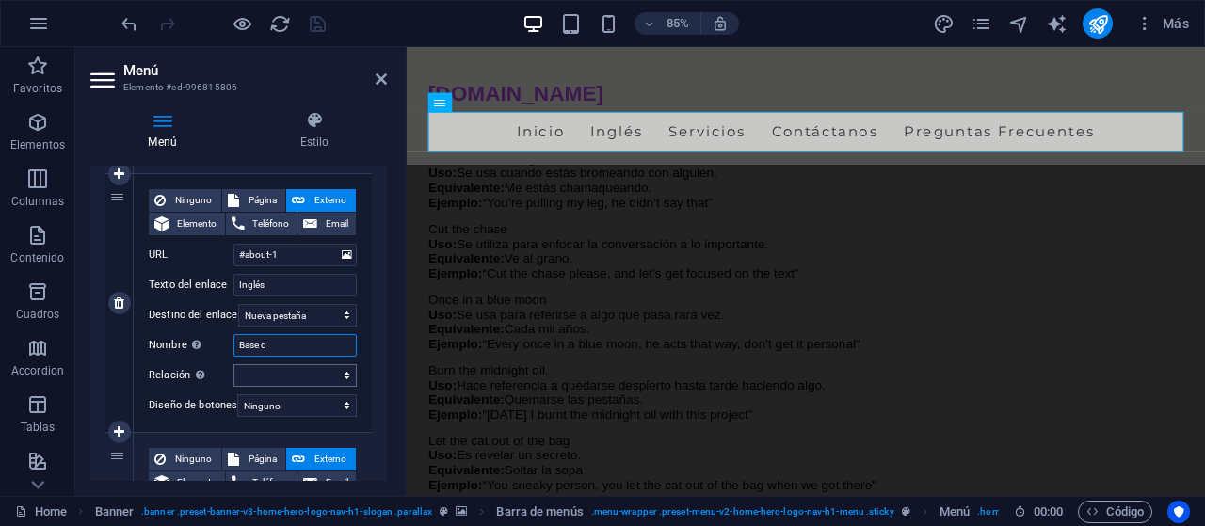
type input "Base da"
select select
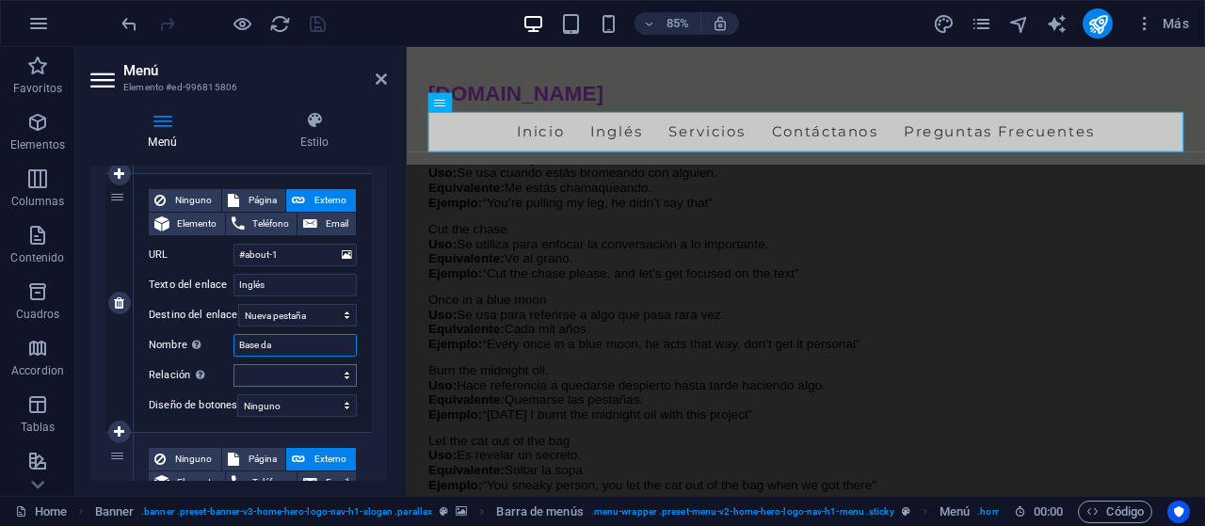
select select
type input "Base datos inglés"
select select
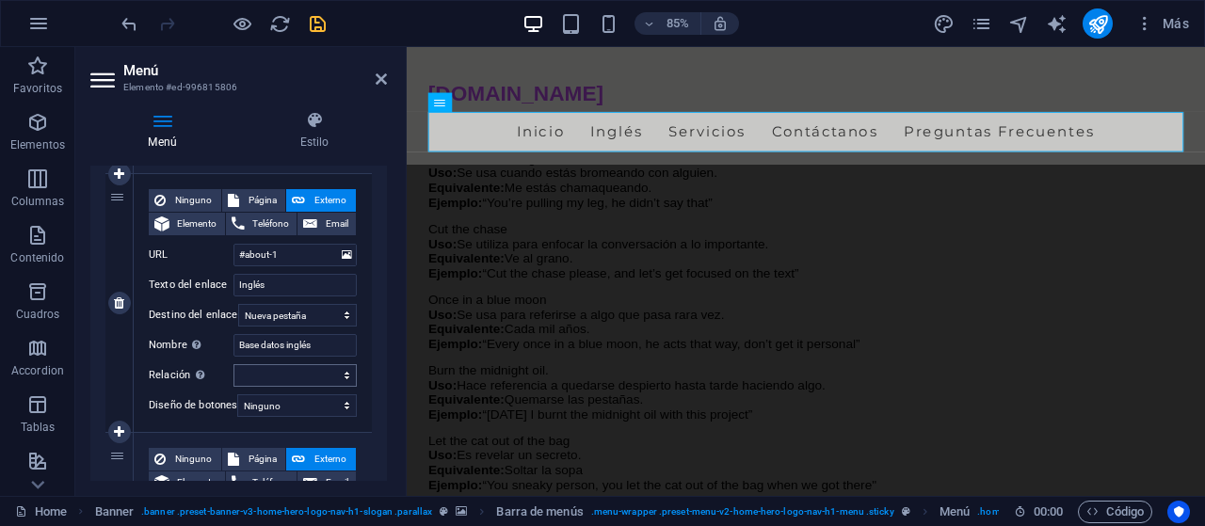
select select
click at [675, 149] on nav "Inicio Inglés Servicios Contáctanos Preguntas Frecuentes" at bounding box center [876, 146] width 889 height 47
click at [234, 364] on select "alternativo autor marcador externo ayuda licencia siguiente nofollow noreferrer…" at bounding box center [295, 375] width 123 height 23
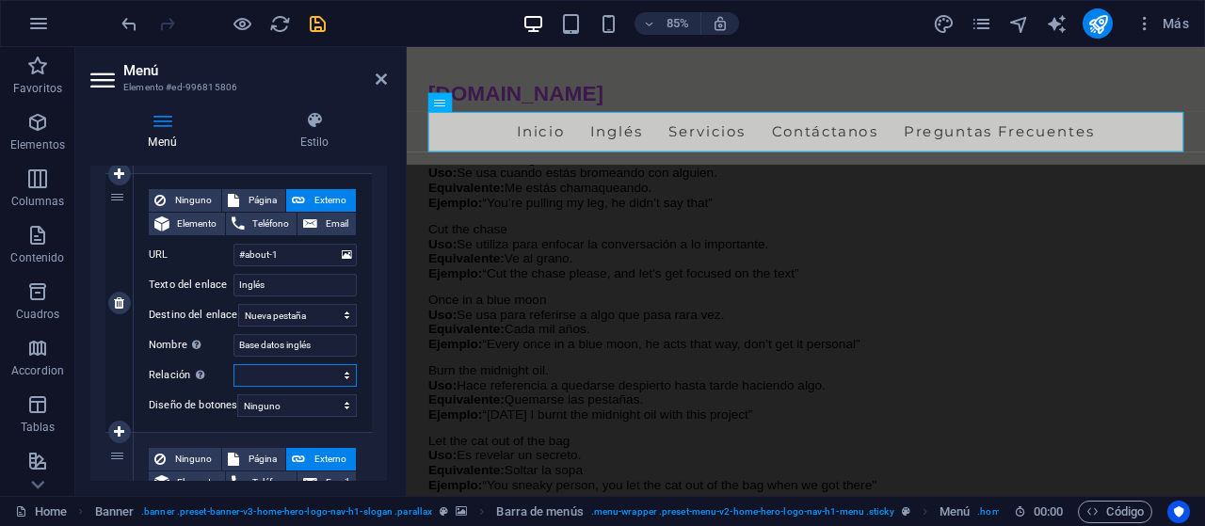
click at [342, 372] on select "alternativo autor marcador externo ayuda licencia siguiente nofollow noreferrer…" at bounding box center [295, 375] width 123 height 23
click at [238, 304] on select "Nueva pestaña Misma pestaña Superposición" at bounding box center [297, 315] width 119 height 23
click at [325, 315] on select "Nueva pestaña Misma pestaña Superposición" at bounding box center [297, 315] width 119 height 23
click at [654, 154] on nav "Inicio Inglés Servicios Contáctanos Preguntas Frecuentes" at bounding box center [876, 146] width 889 height 47
click at [319, 126] on icon at bounding box center [314, 120] width 145 height 19
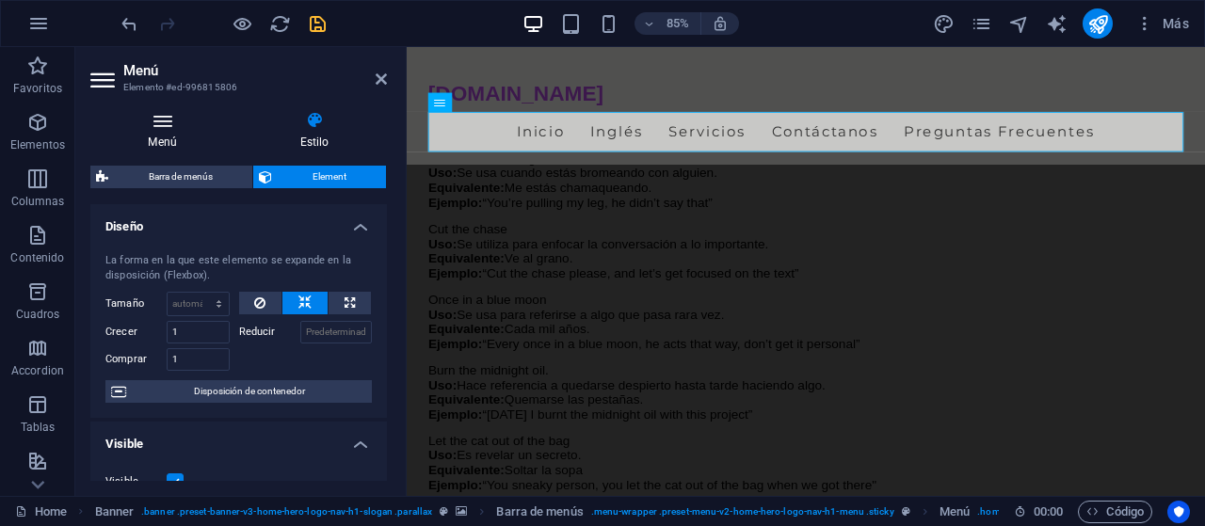
click at [175, 123] on icon at bounding box center [162, 120] width 144 height 19
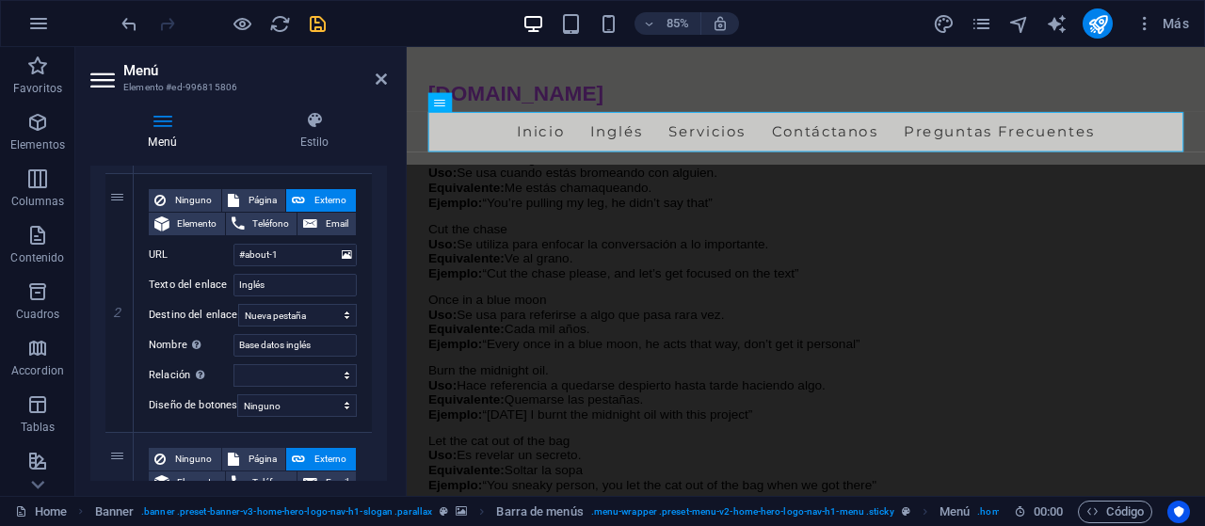
click at [381, 89] on header "Menú Elemento #ed-996815806" at bounding box center [238, 71] width 297 height 49
click at [384, 75] on icon at bounding box center [381, 79] width 11 height 15
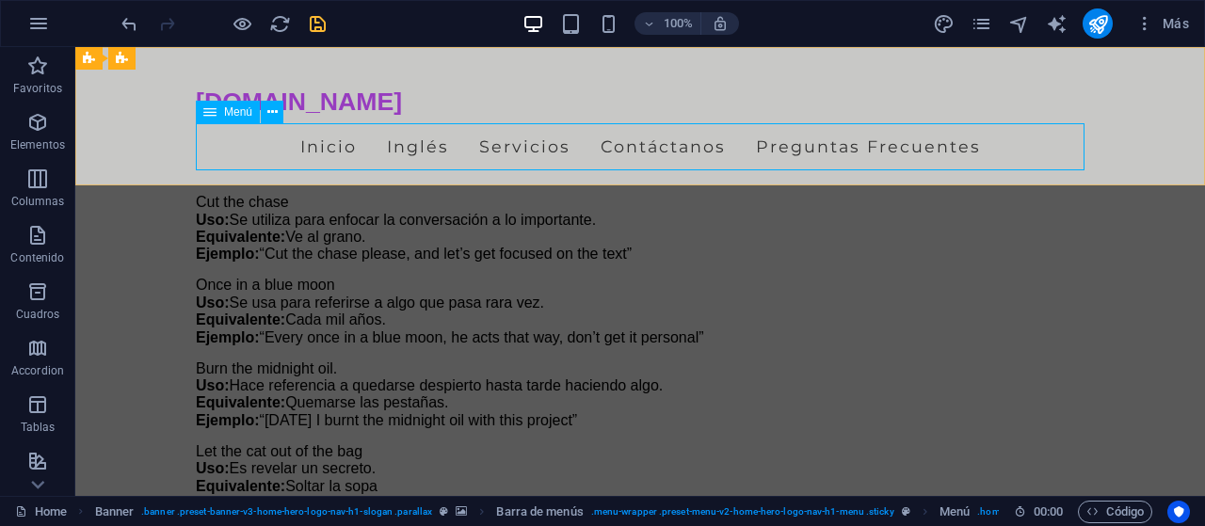
click at [434, 153] on nav "Inicio Inglés Servicios Contáctanos Preguntas Frecuentes" at bounding box center [640, 146] width 889 height 47
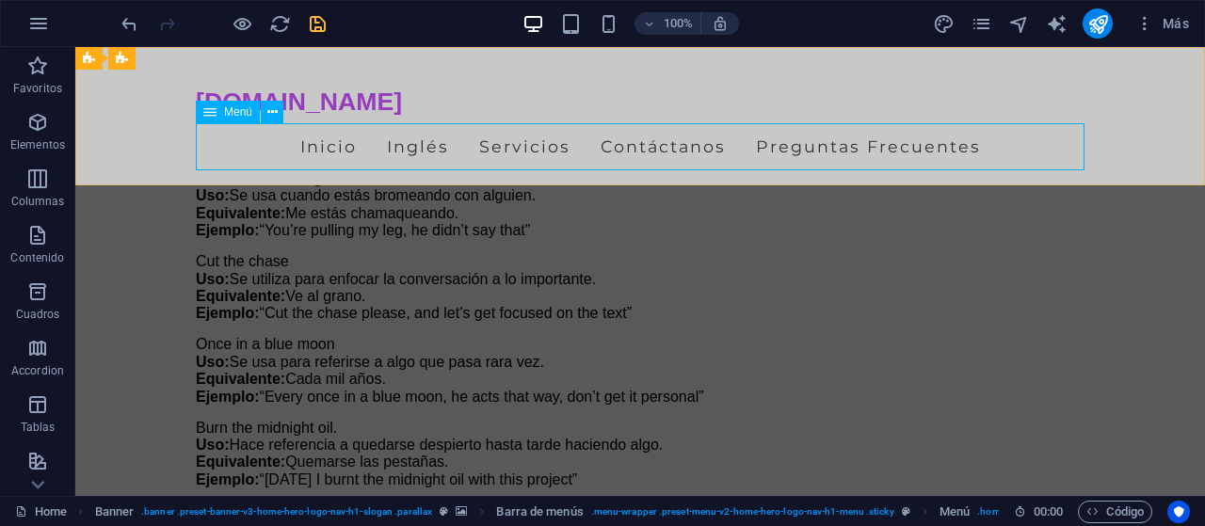
select select
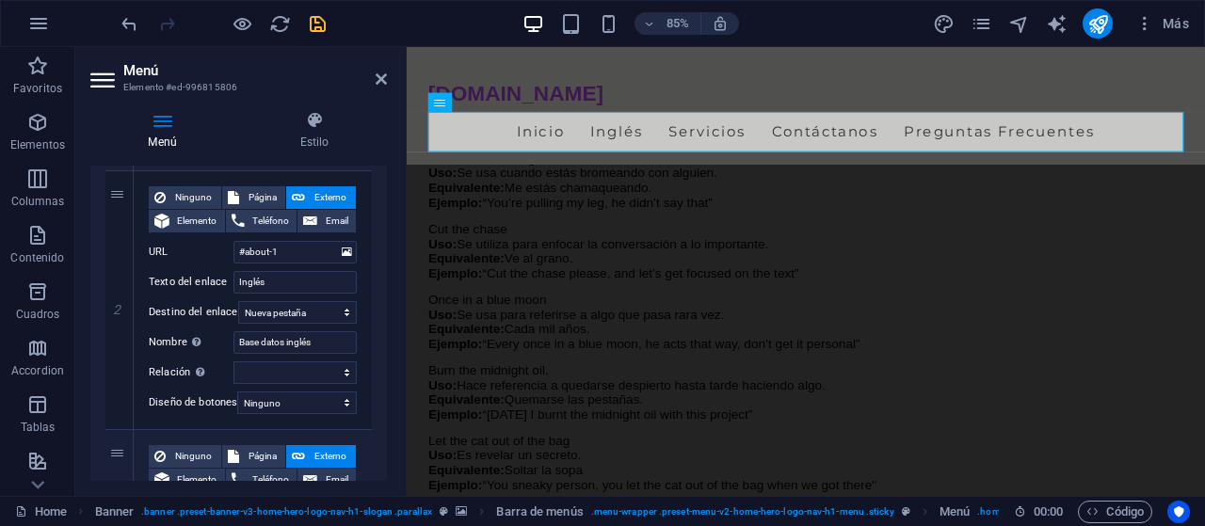
scroll to position [458, 0]
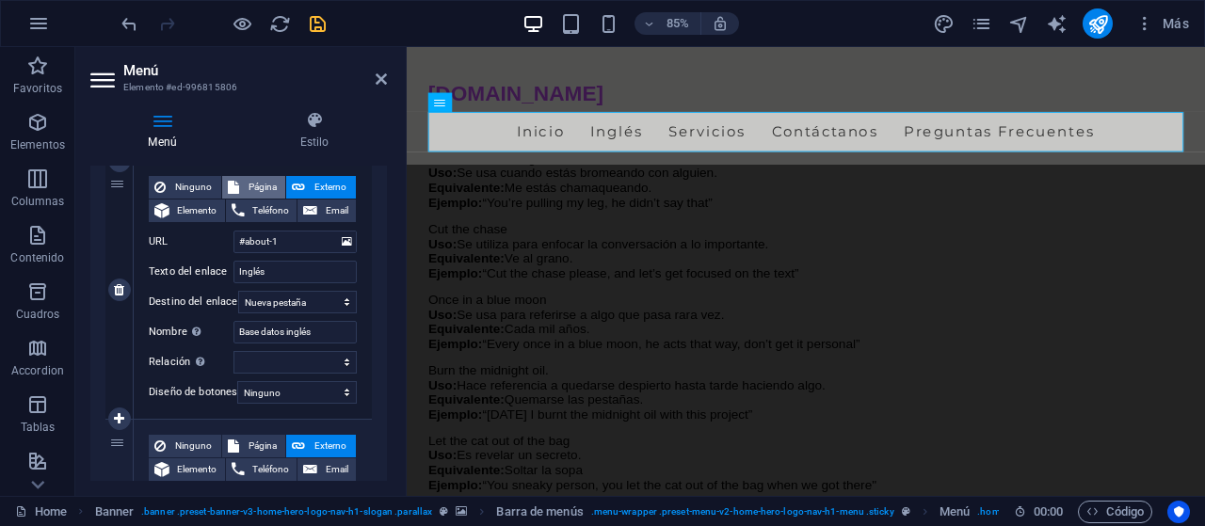
click at [257, 188] on span "Página" at bounding box center [263, 187] width 36 height 23
select select
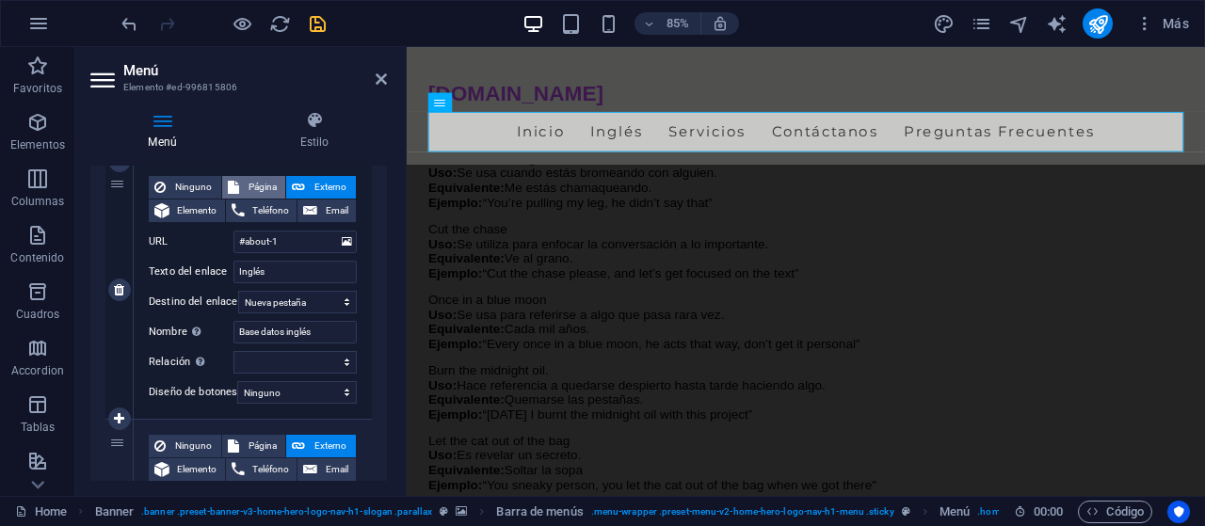
select select
click at [234, 231] on select "Home Subpage Legal Notice Privacy" at bounding box center [295, 242] width 123 height 23
select select "1"
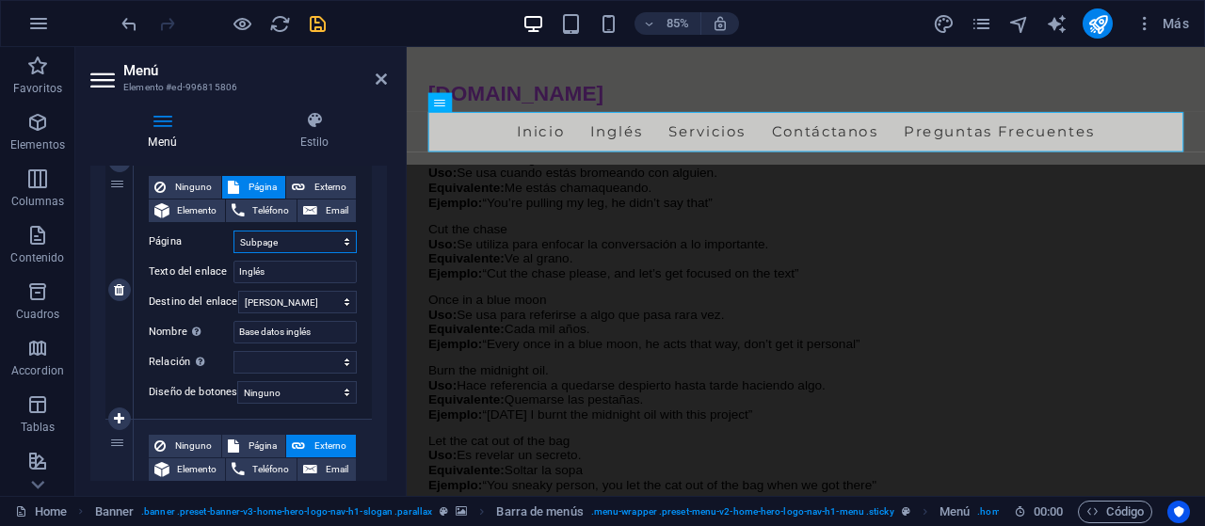
click option "Subpage" at bounding box center [0, 0] width 0 height 0
select select
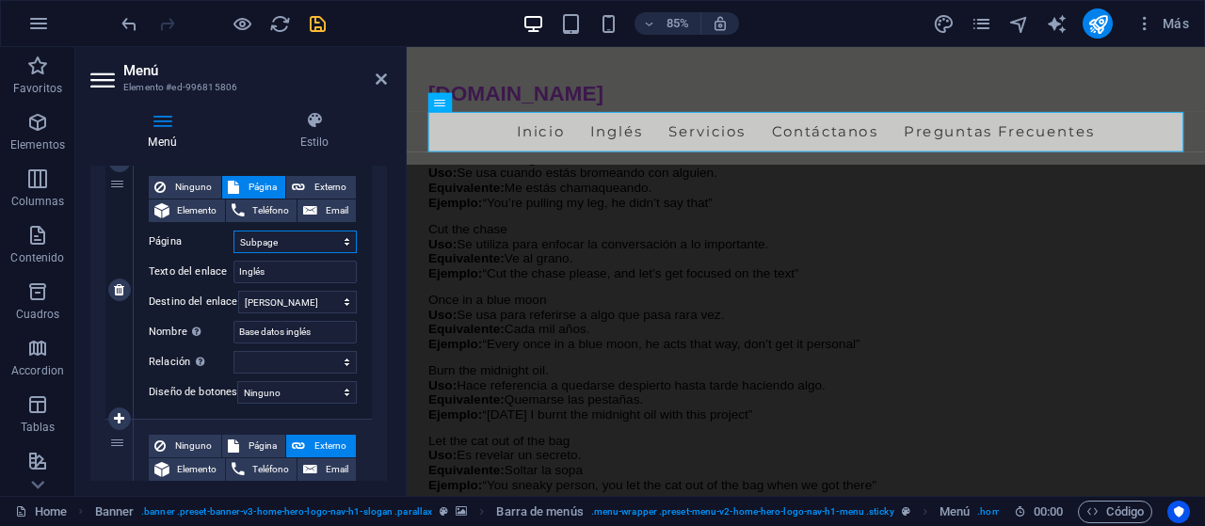
select select
drag, startPoint x: 331, startPoint y: 25, endPoint x: 319, endPoint y: 24, distance: 12.3
click at [319, 24] on div "85% Más" at bounding box center [657, 23] width 1079 height 30
click at [319, 24] on icon "save" at bounding box center [318, 24] width 22 height 22
checkbox input "false"
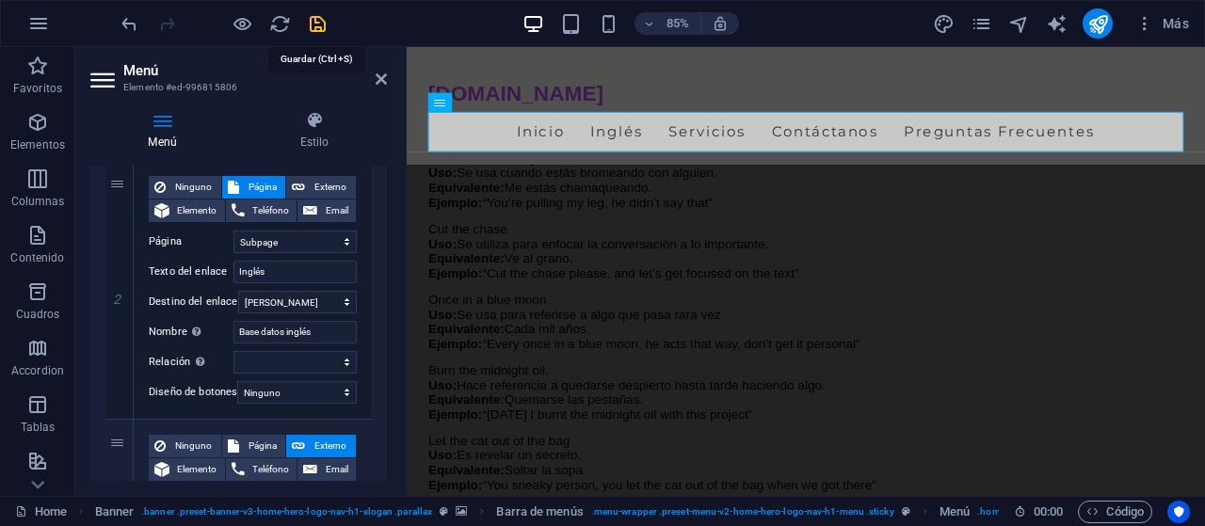
select select
select select "1"
select select
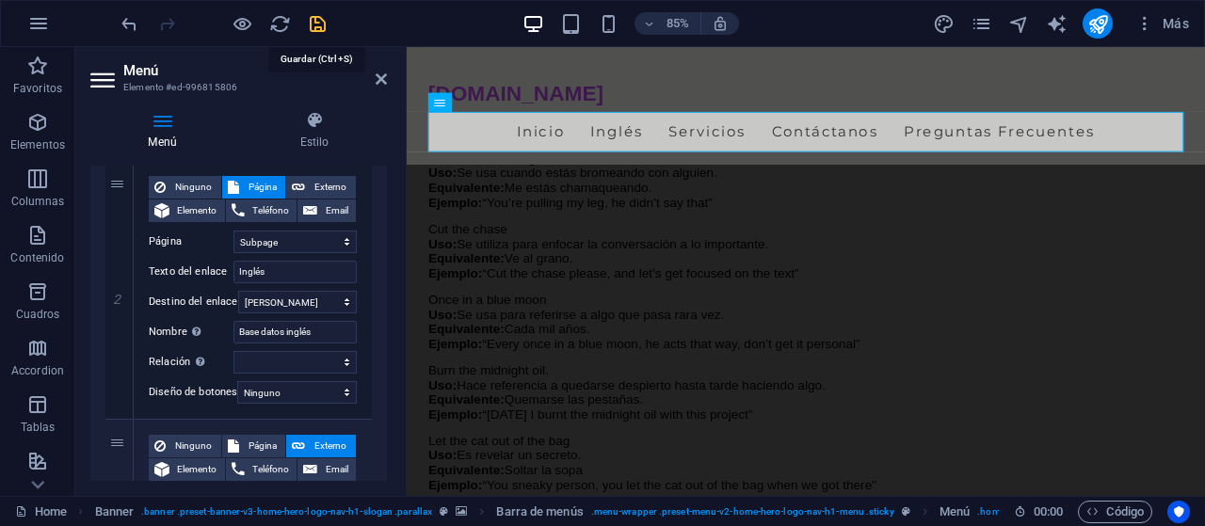
select select
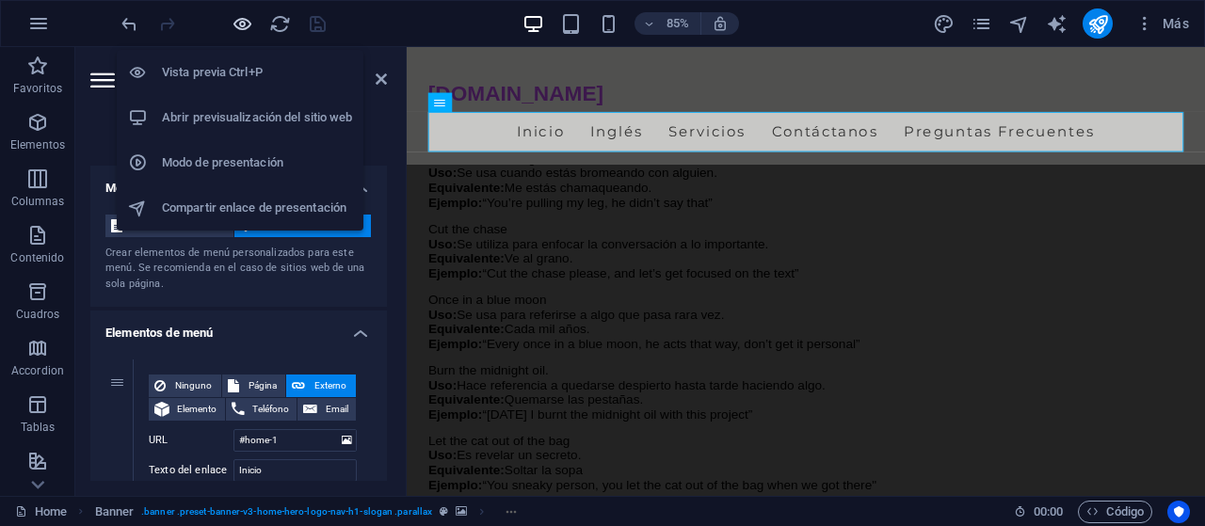
click at [238, 24] on icon "button" at bounding box center [243, 24] width 22 height 22
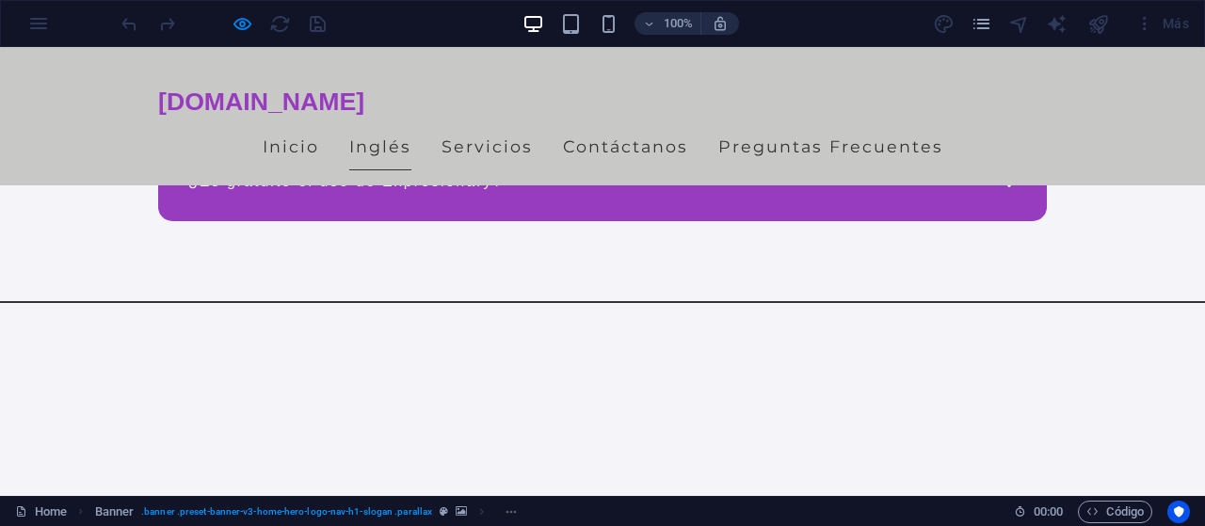
click at [387, 155] on link "Inglés" at bounding box center [380, 146] width 62 height 47
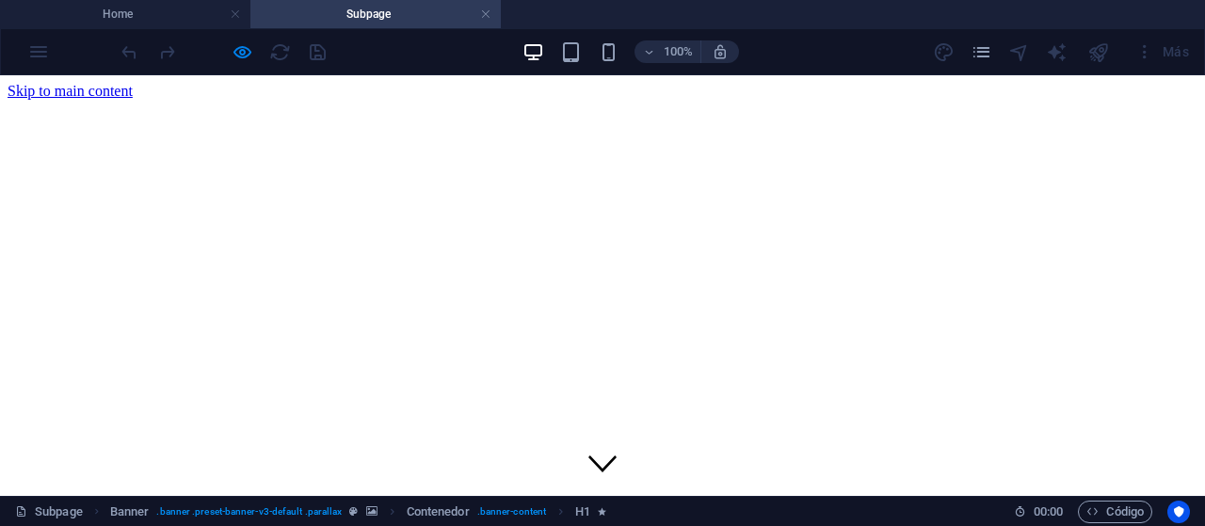
scroll to position [224, 0]
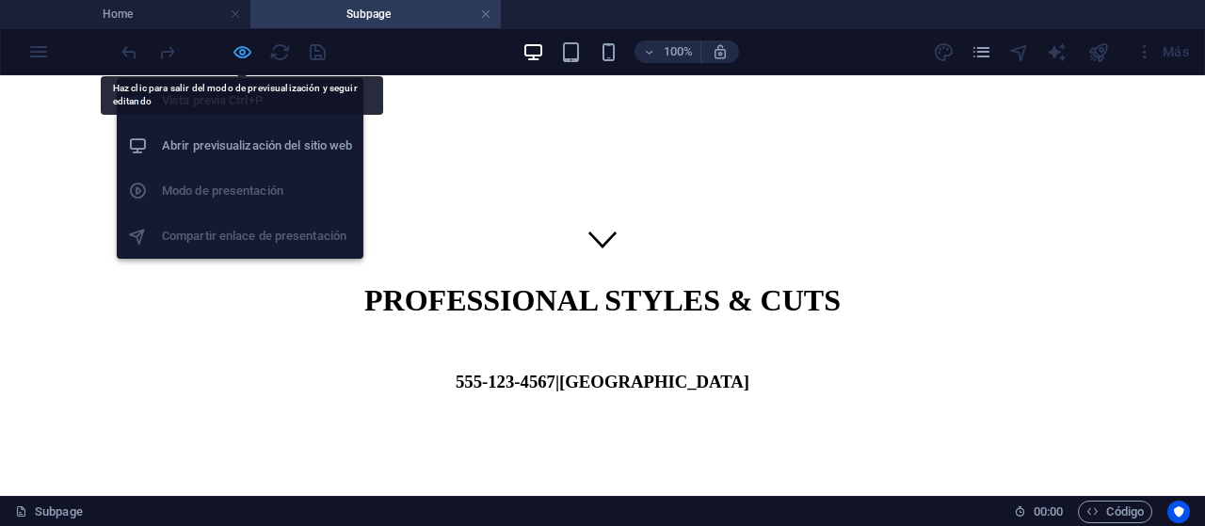
click at [246, 53] on icon "button" at bounding box center [243, 52] width 22 height 22
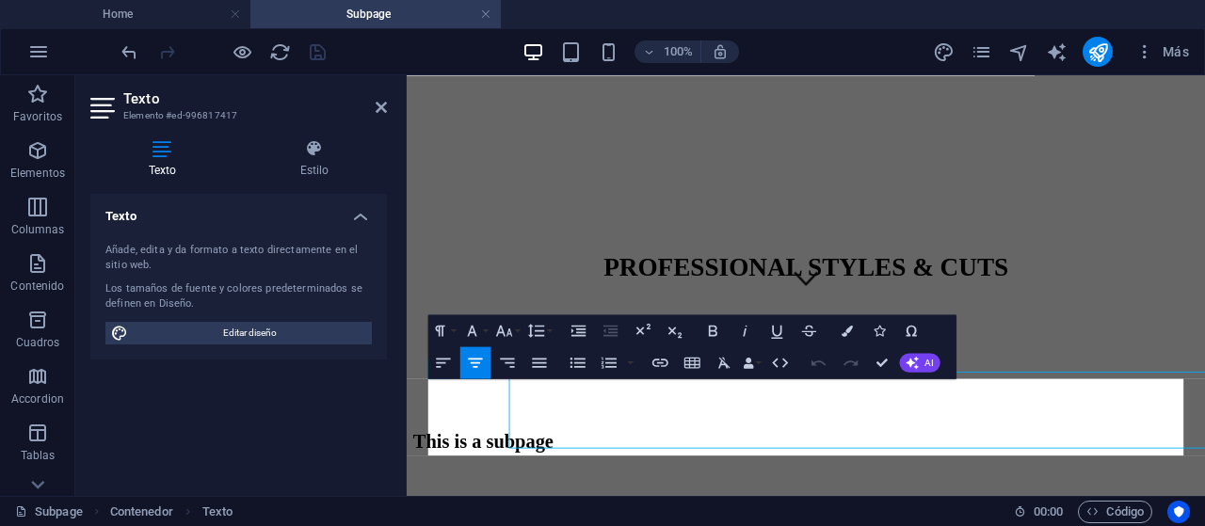
scroll to position [68, 0]
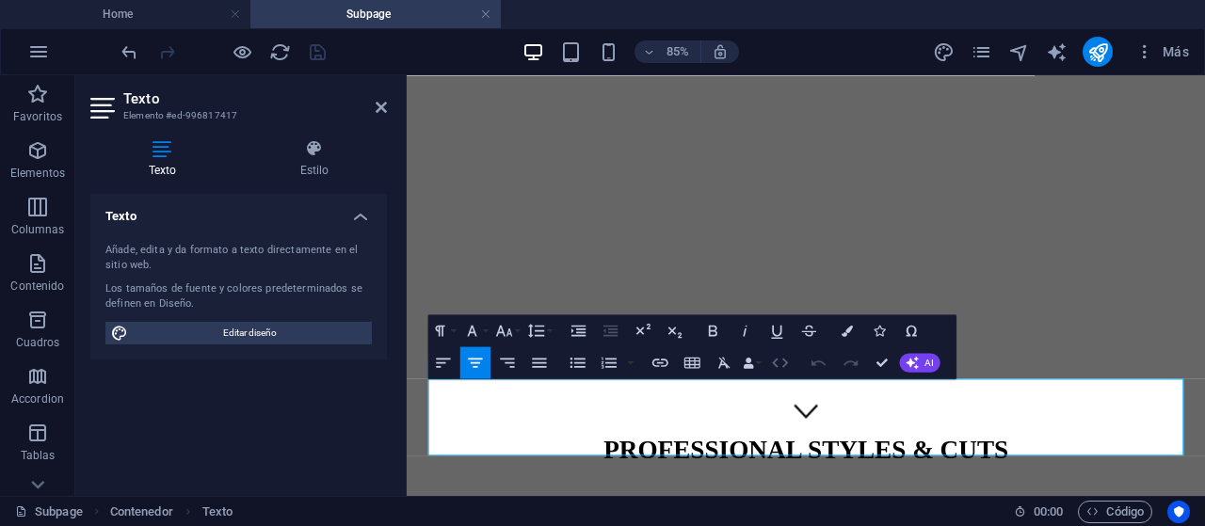
click at [786, 372] on icon "button" at bounding box center [779, 362] width 19 height 19
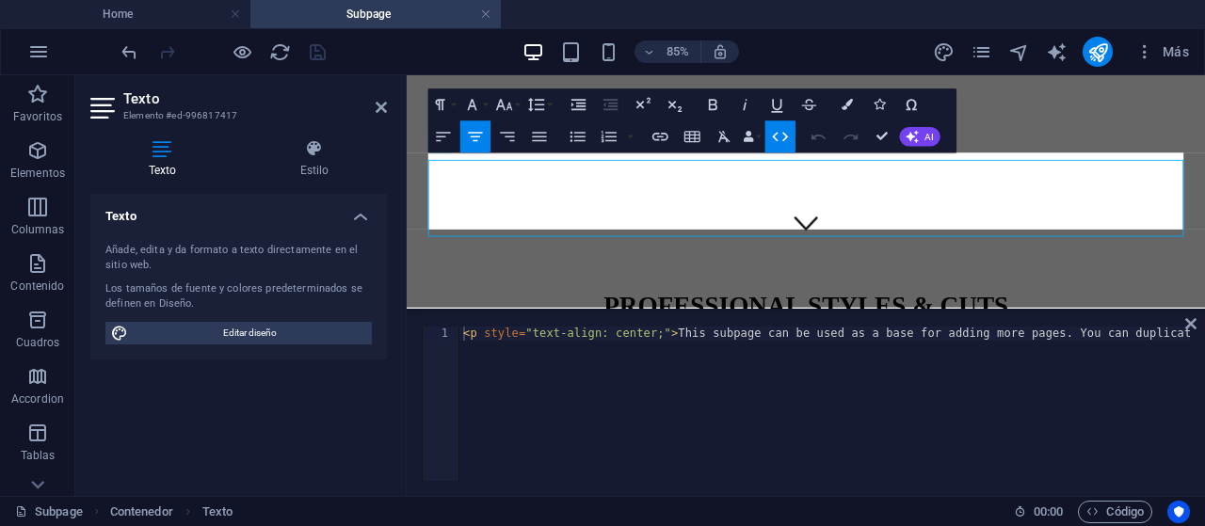
scroll to position [325, 0]
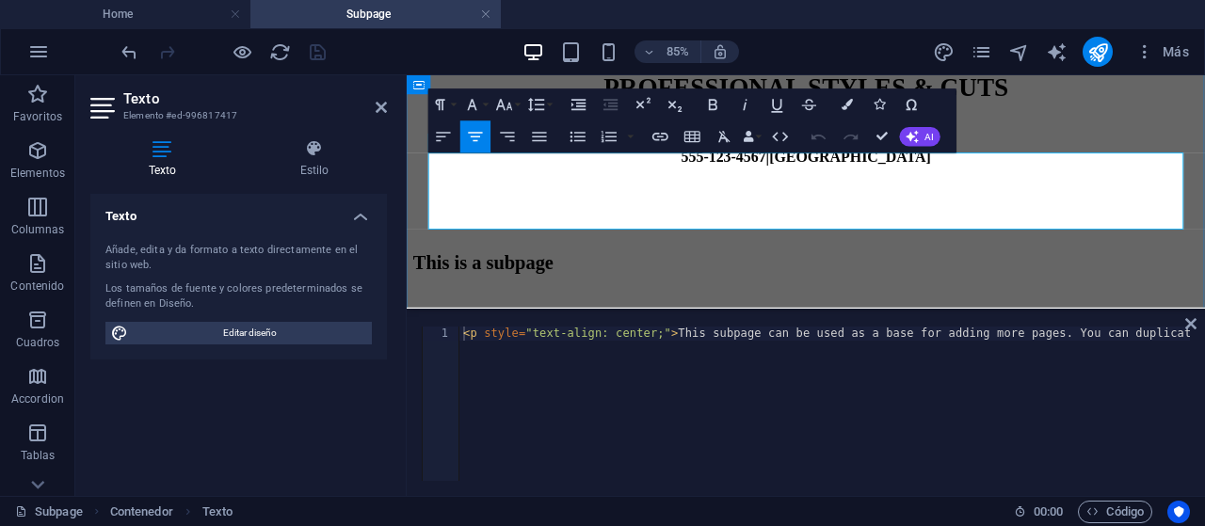
click at [767, 362] on p "This subpage can be used as a base for adding more pages. You can duplicate thi…" at bounding box center [876, 387] width 925 height 51
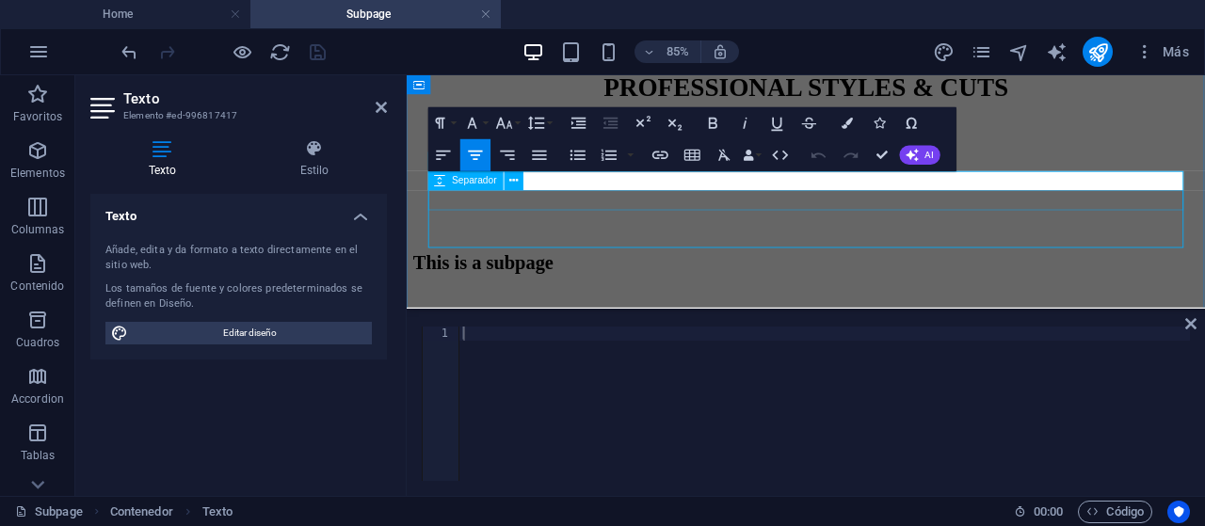
scroll to position [303, 0]
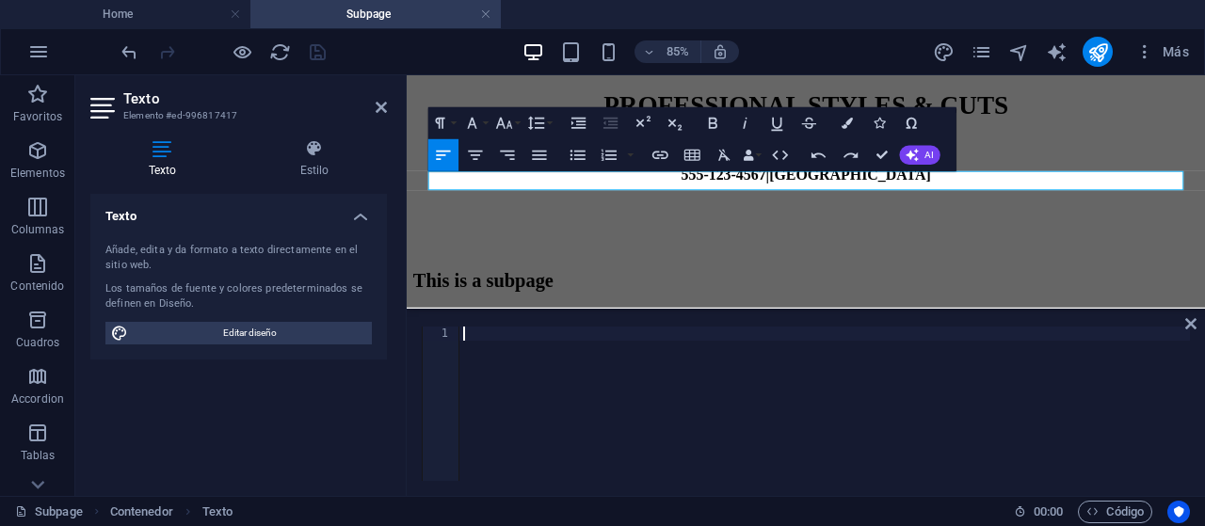
click at [615, 389] on div at bounding box center [825, 418] width 731 height 183
type textarea "</html>"
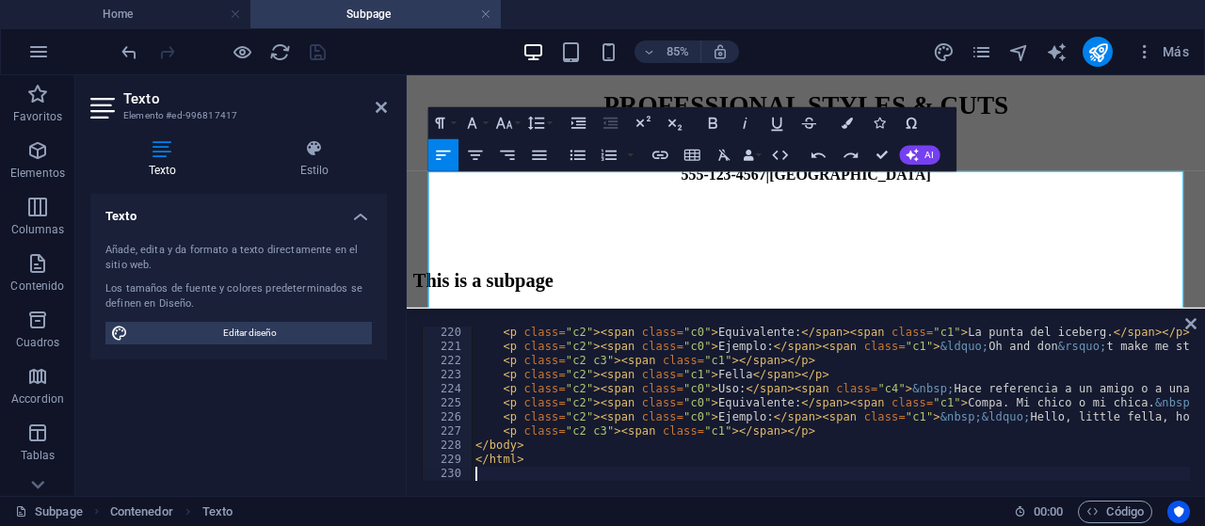
scroll to position [3094, 0]
click at [1191, 325] on icon at bounding box center [1191, 323] width 11 height 15
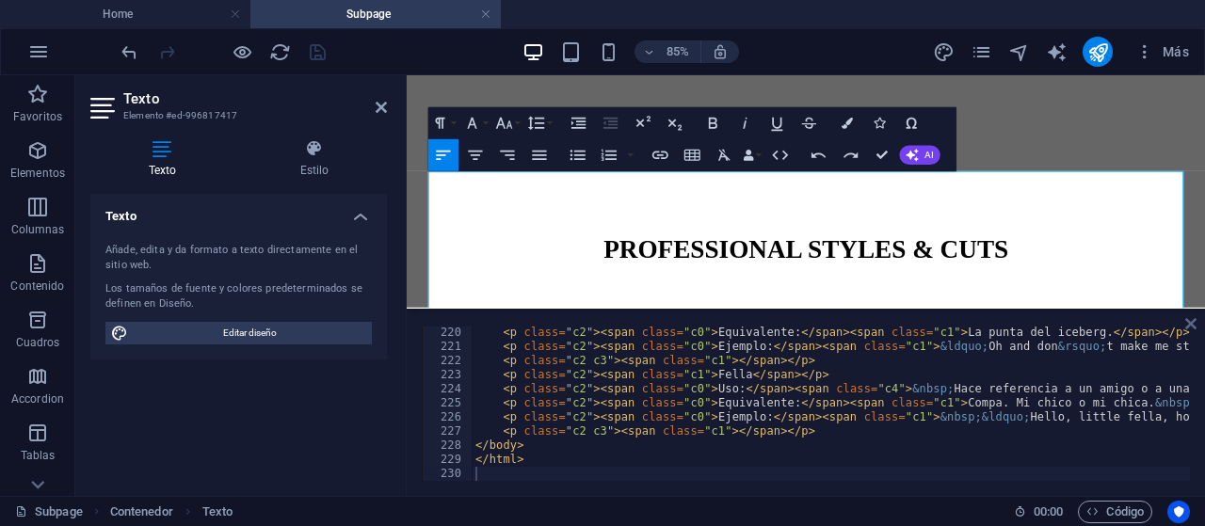
scroll to position [312, 0]
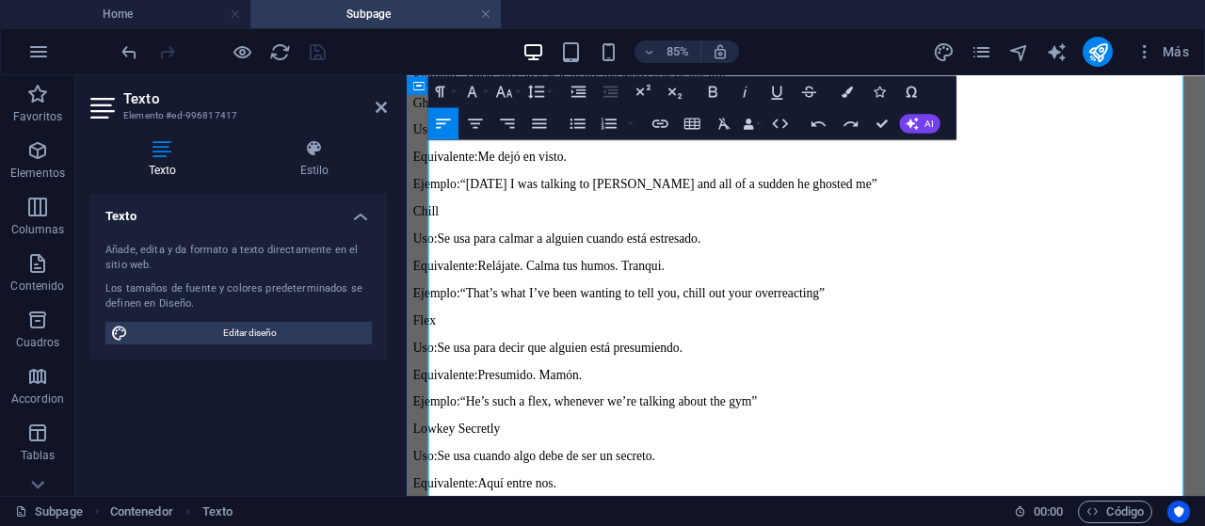
scroll to position [3838, 0]
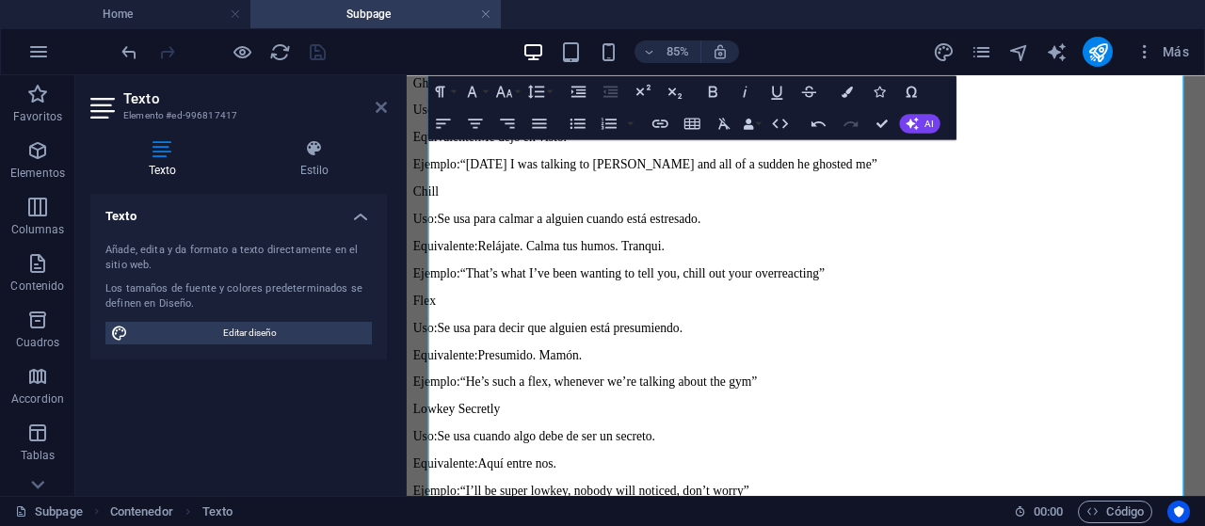
click at [378, 106] on icon at bounding box center [381, 107] width 11 height 15
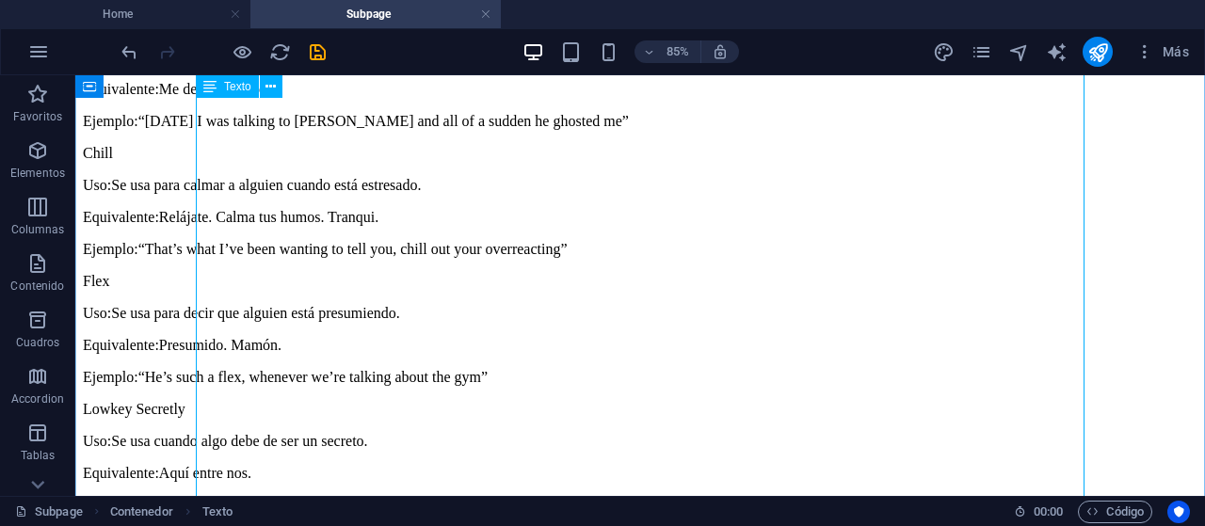
scroll to position [3829, 0]
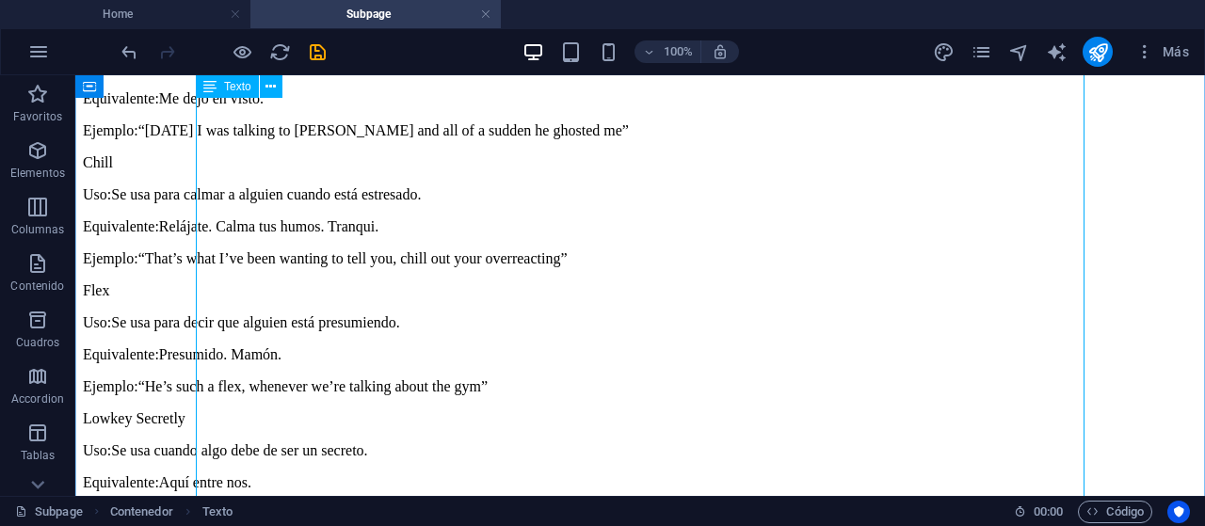
click at [268, 86] on icon at bounding box center [271, 87] width 10 height 20
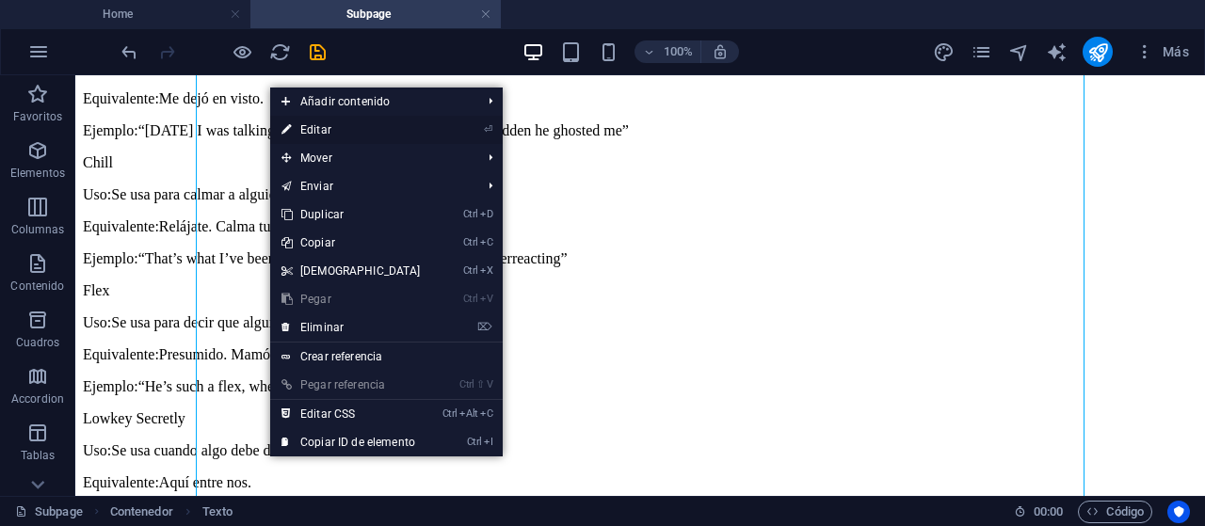
click at [347, 129] on link "⏎ Editar" at bounding box center [351, 130] width 162 height 28
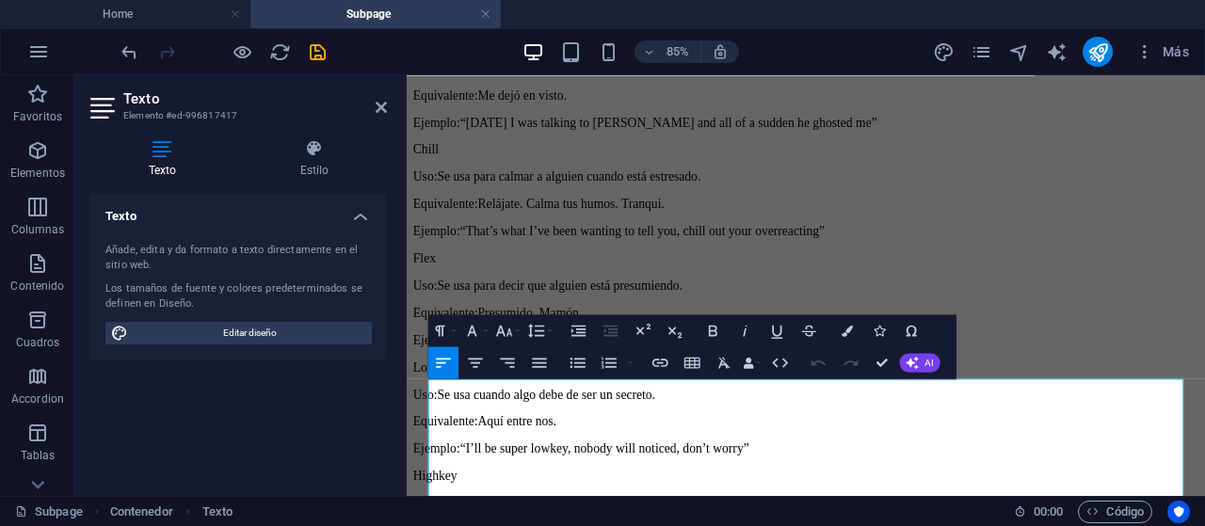
scroll to position [68, 0]
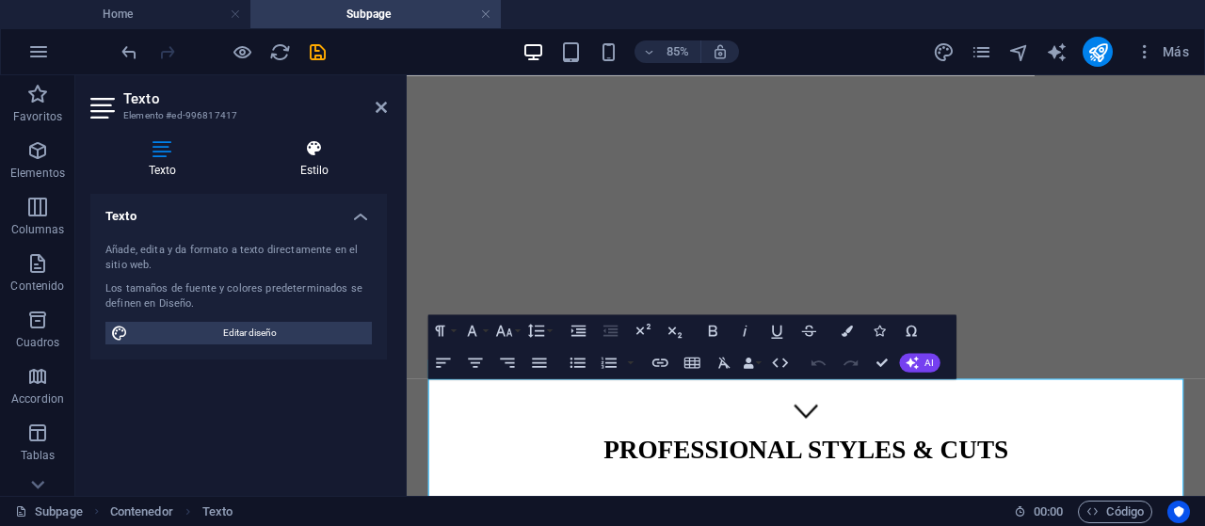
click at [305, 163] on h4 "Estilo" at bounding box center [314, 159] width 145 height 40
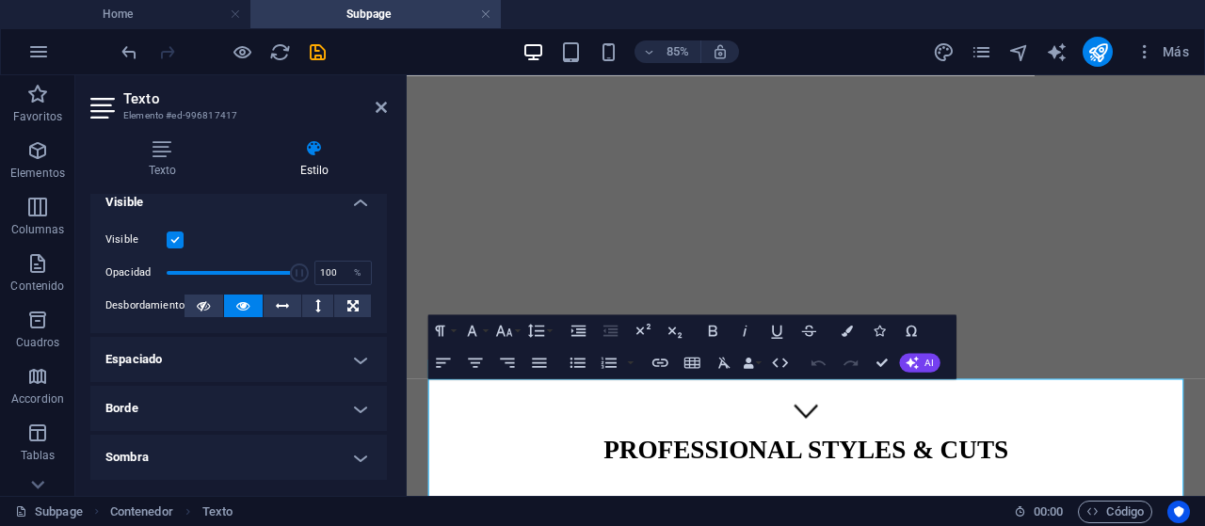
scroll to position [226, 0]
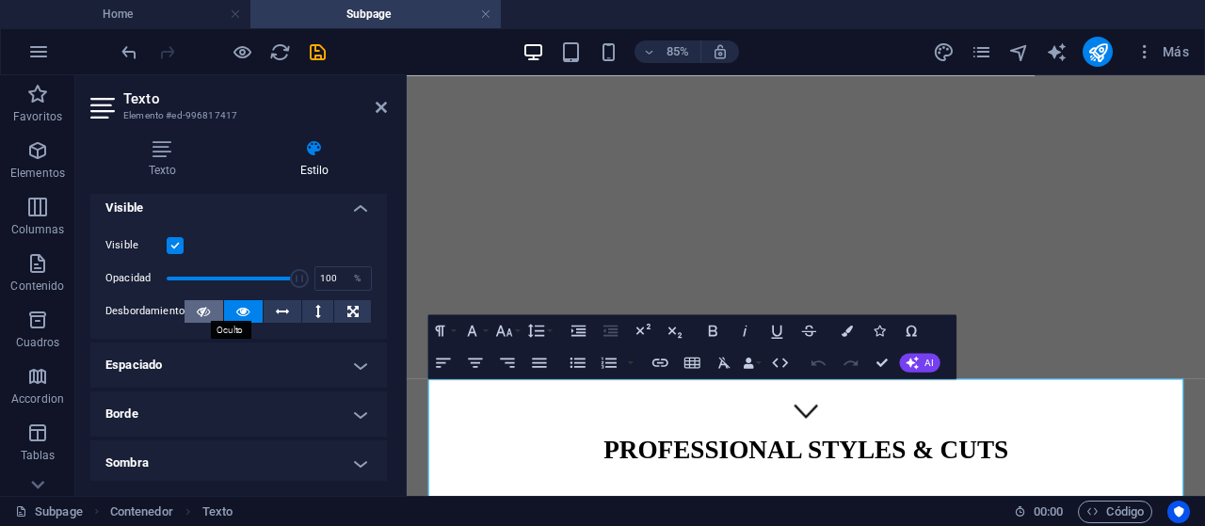
click at [197, 311] on icon at bounding box center [203, 311] width 13 height 23
click at [174, 247] on label at bounding box center [175, 245] width 17 height 17
click at [0, 0] on input "Visible" at bounding box center [0, 0] width 0 height 0
click at [307, 55] on icon "save" at bounding box center [318, 52] width 22 height 22
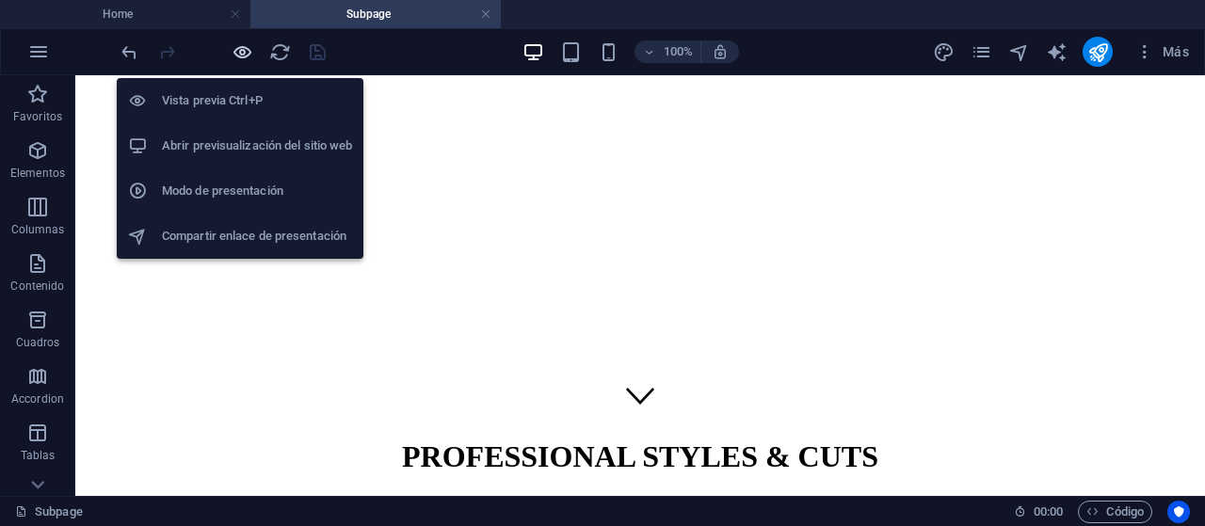
click at [251, 44] on icon "button" at bounding box center [243, 52] width 22 height 22
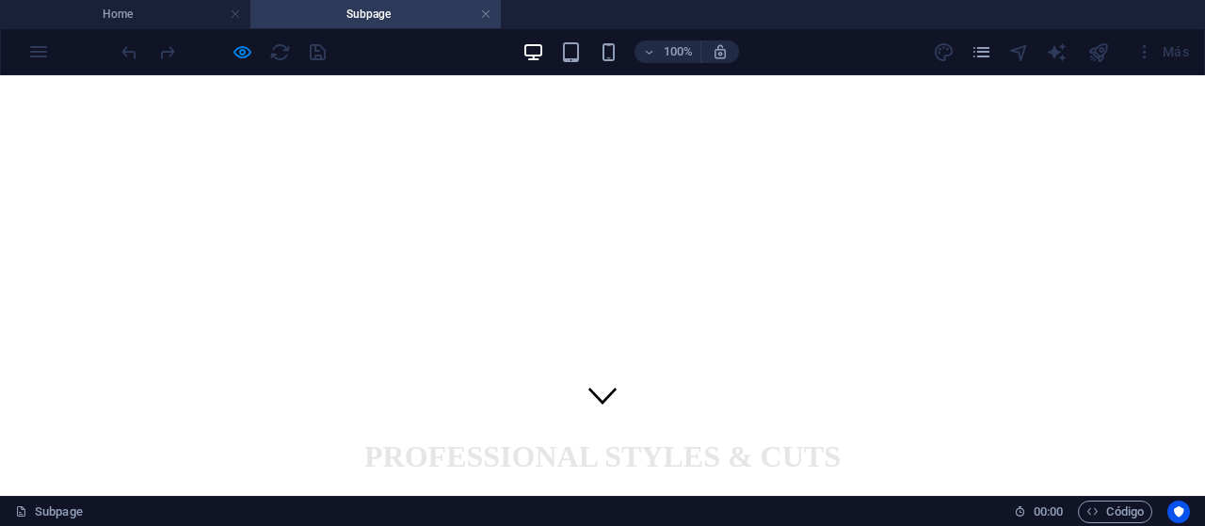
scroll to position [134, 0]
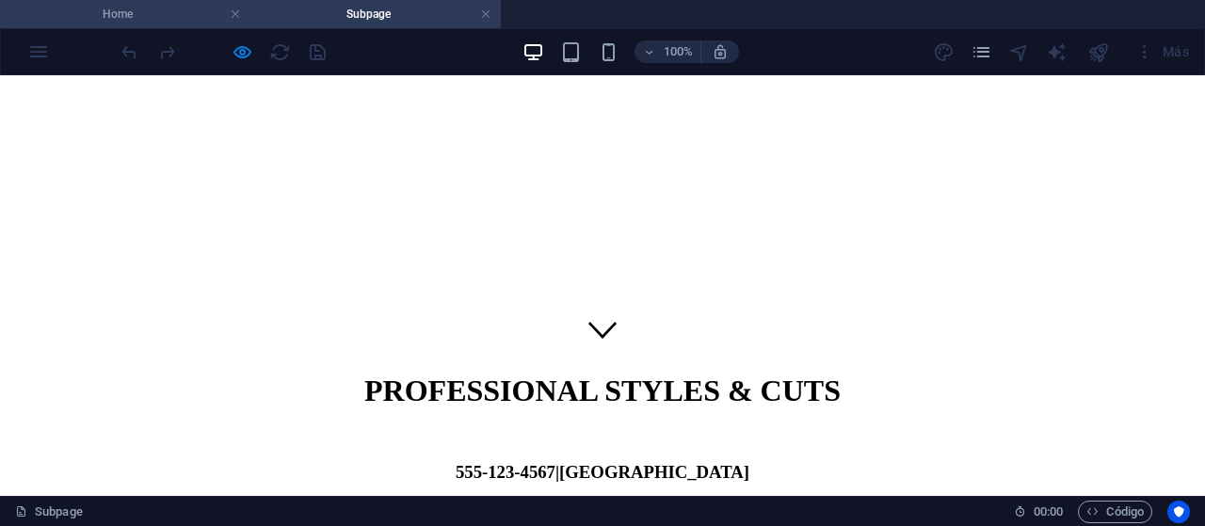
click at [165, 10] on h4 "Home" at bounding box center [125, 14] width 250 height 21
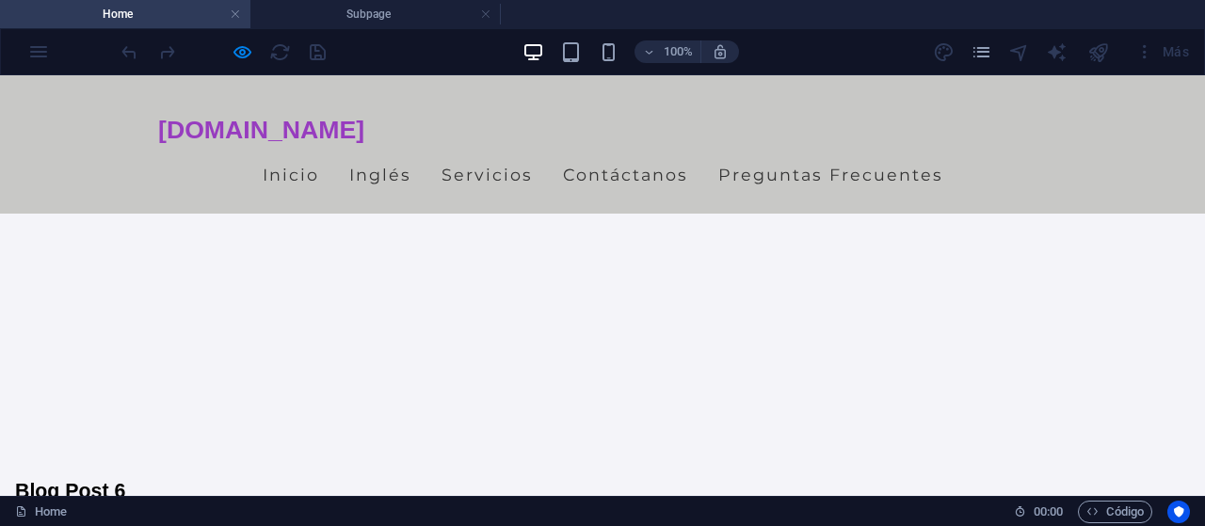
scroll to position [4866, 0]
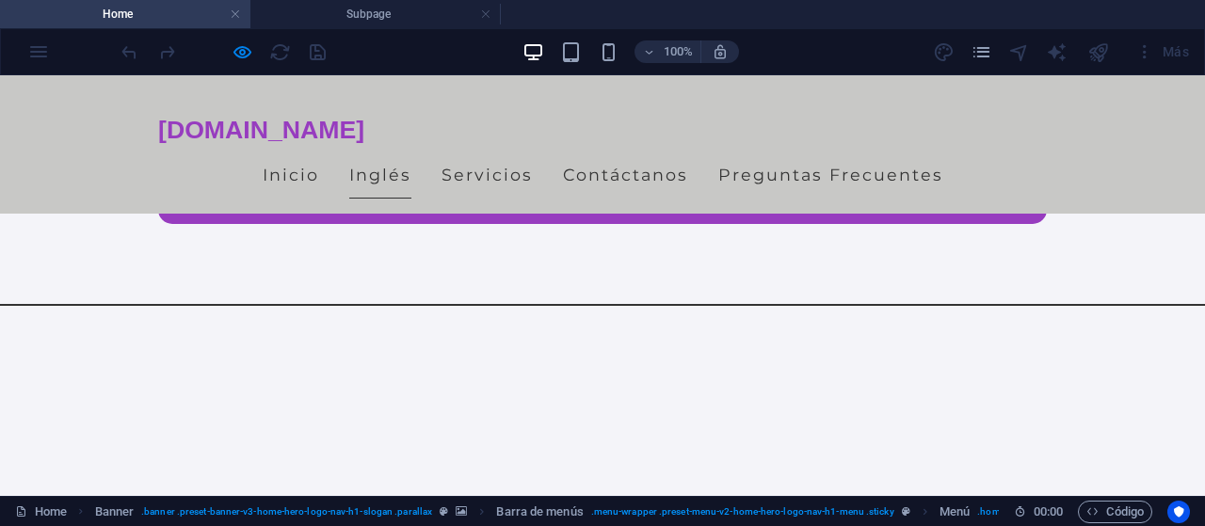
click at [372, 174] on link "Inglés" at bounding box center [380, 175] width 62 height 47
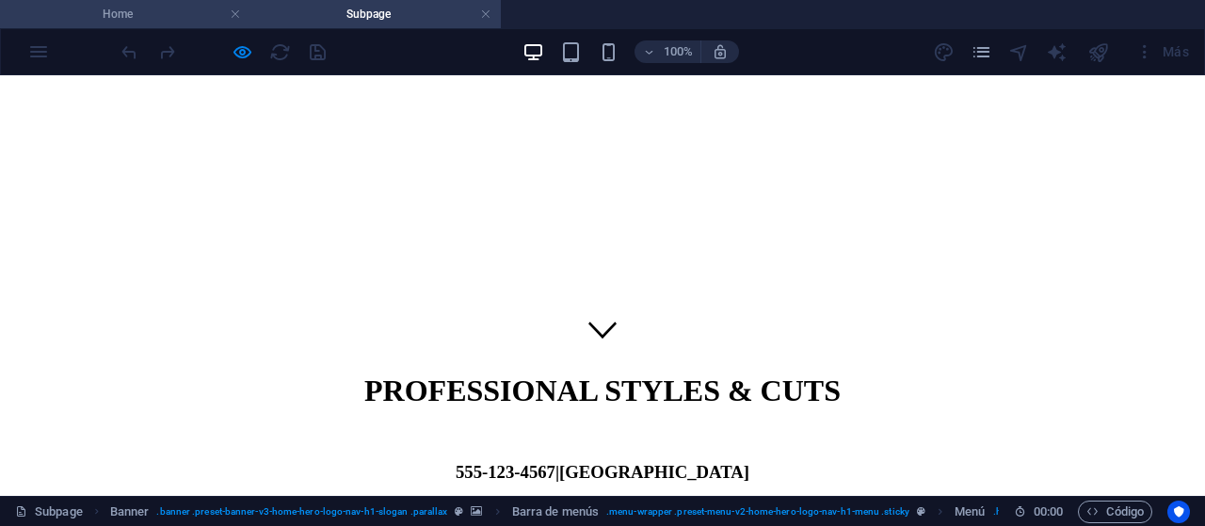
click at [167, 22] on h4 "Home" at bounding box center [125, 14] width 250 height 21
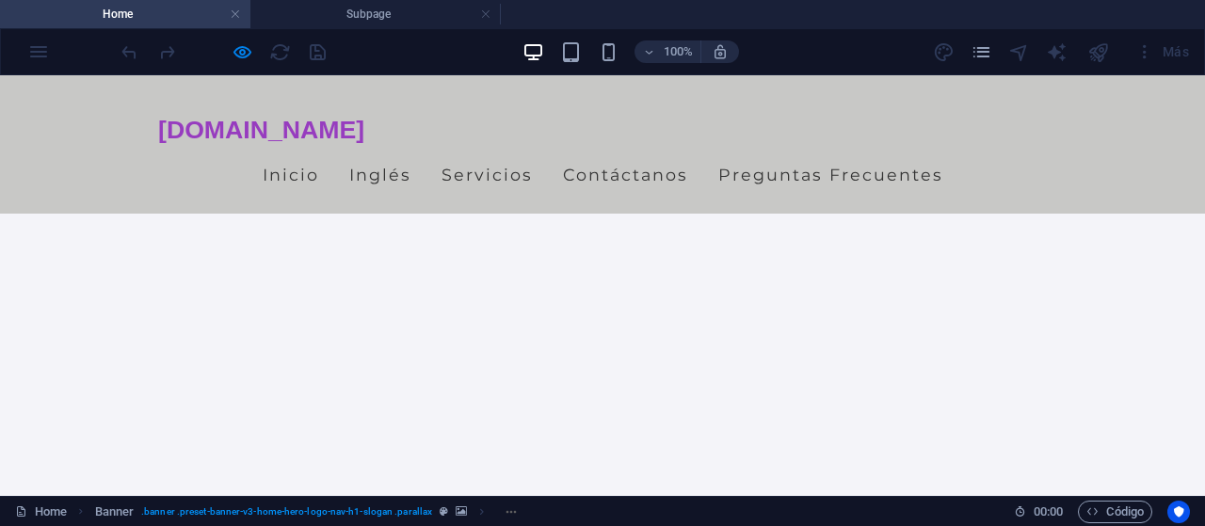
scroll to position [5001, 0]
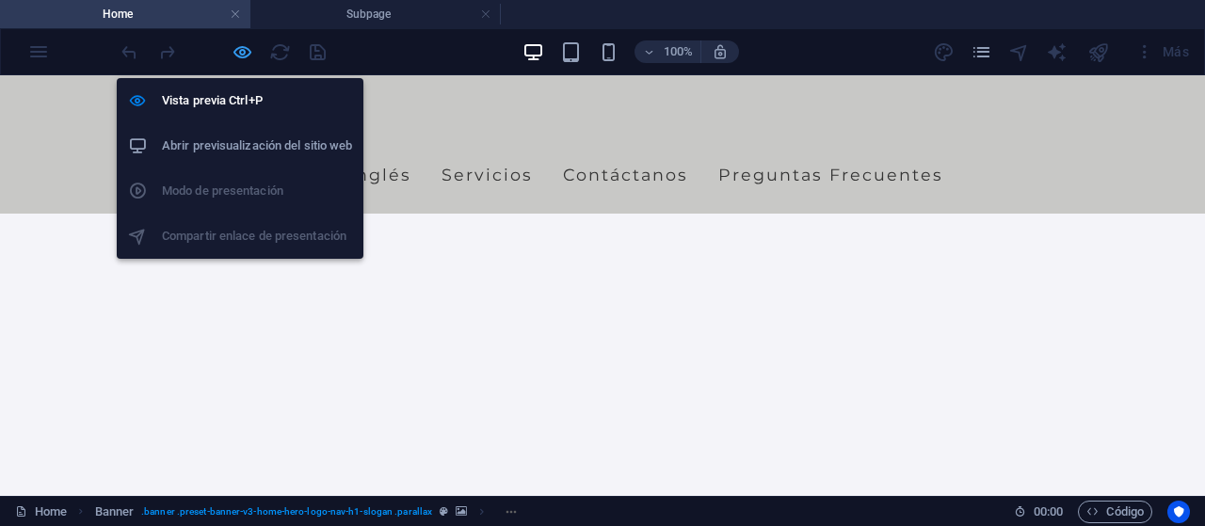
click at [250, 50] on icon "button" at bounding box center [243, 52] width 22 height 22
select select
select select "1"
select select
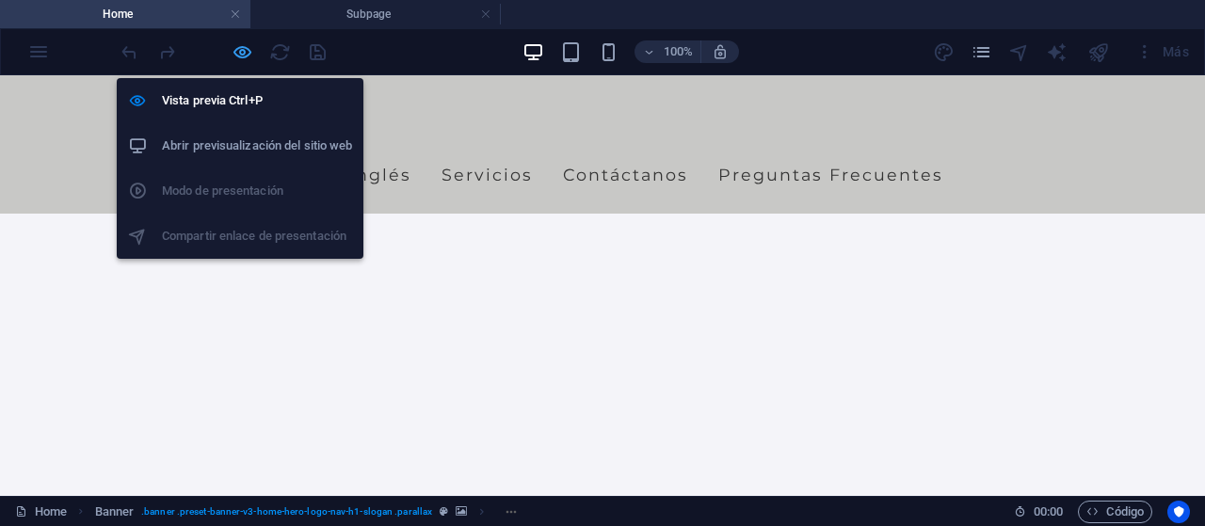
select select
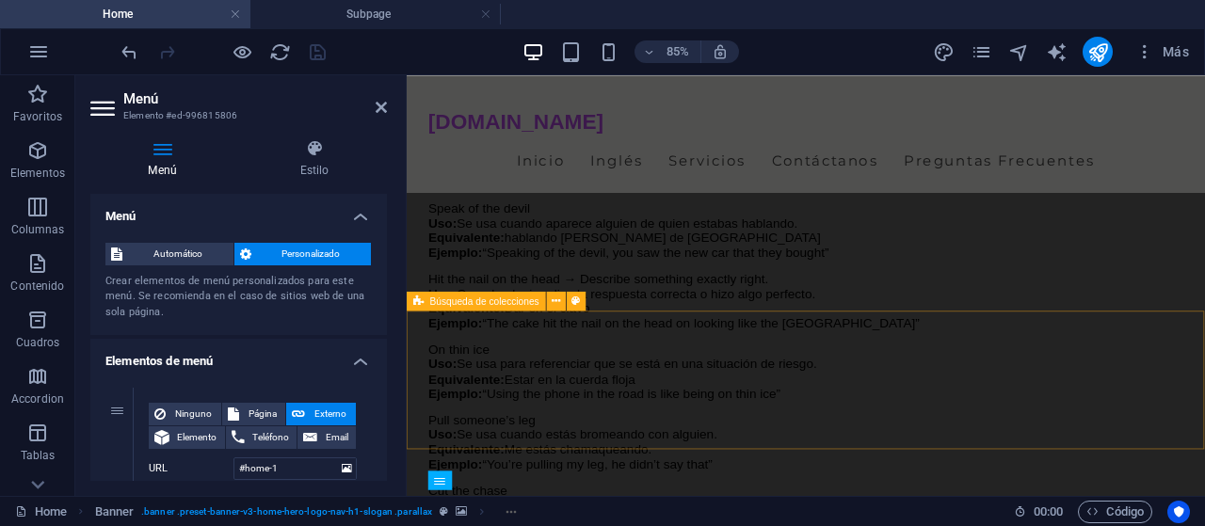
scroll to position [4554, 0]
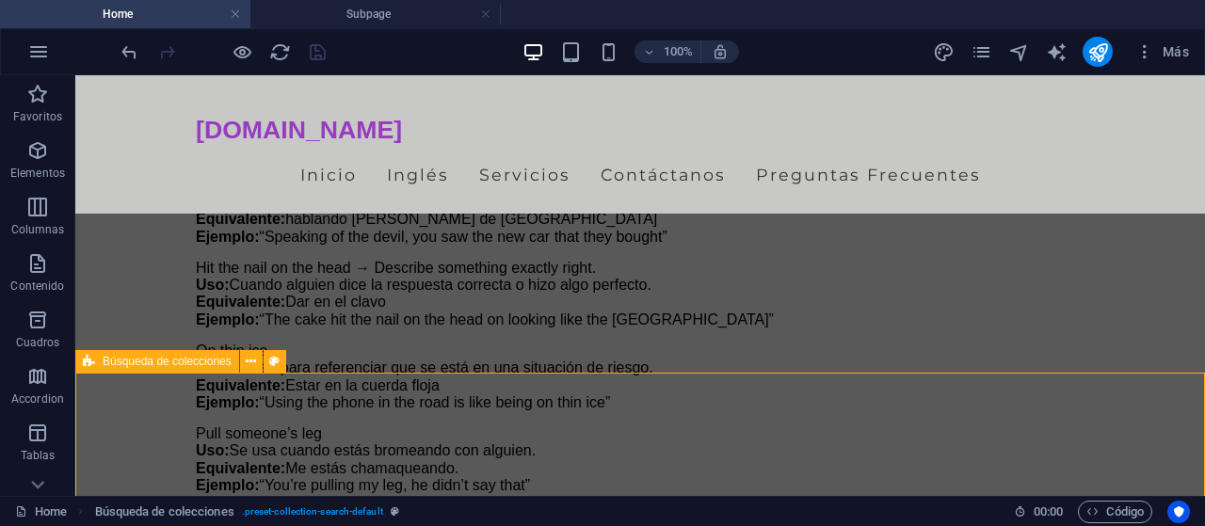
scroll to position [4553, 0]
click at [256, 365] on icon at bounding box center [251, 362] width 10 height 20
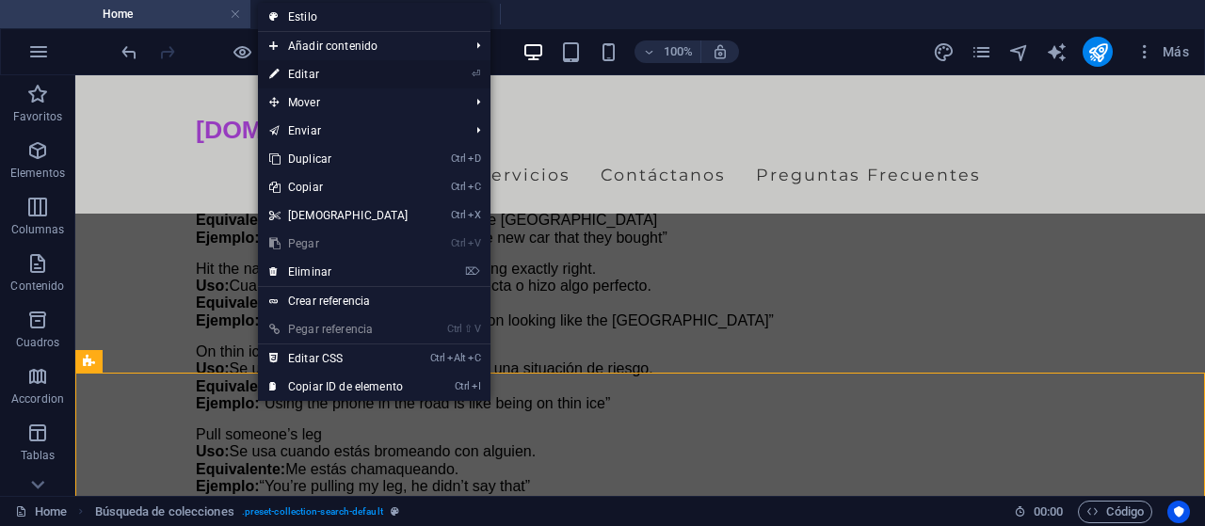
click at [320, 68] on link "⏎ Editar" at bounding box center [339, 74] width 162 height 28
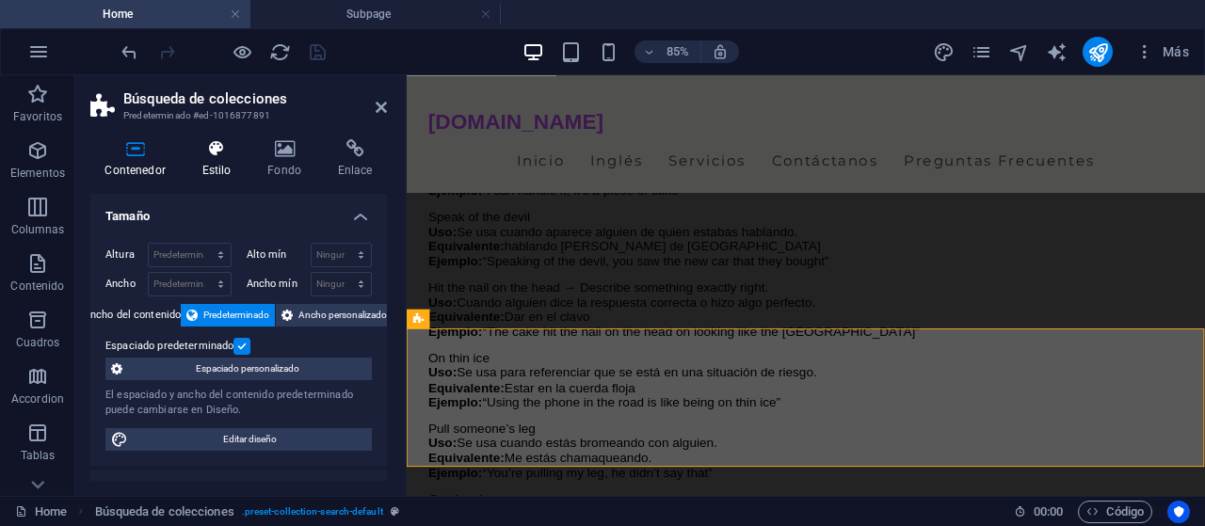
click at [225, 167] on h4 "Estilo" at bounding box center [220, 159] width 66 height 40
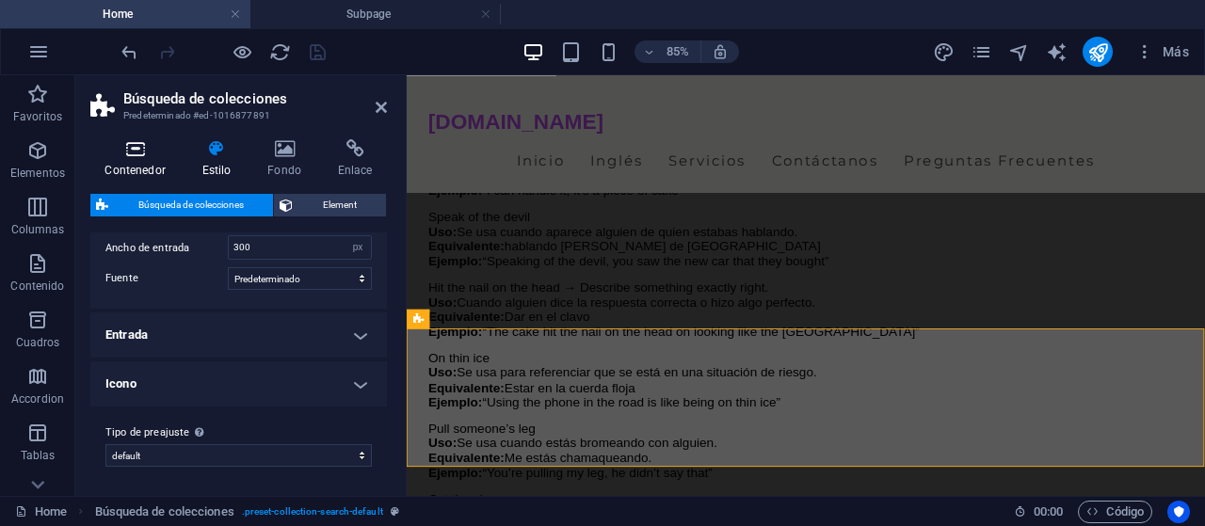
click at [146, 153] on icon at bounding box center [134, 148] width 89 height 19
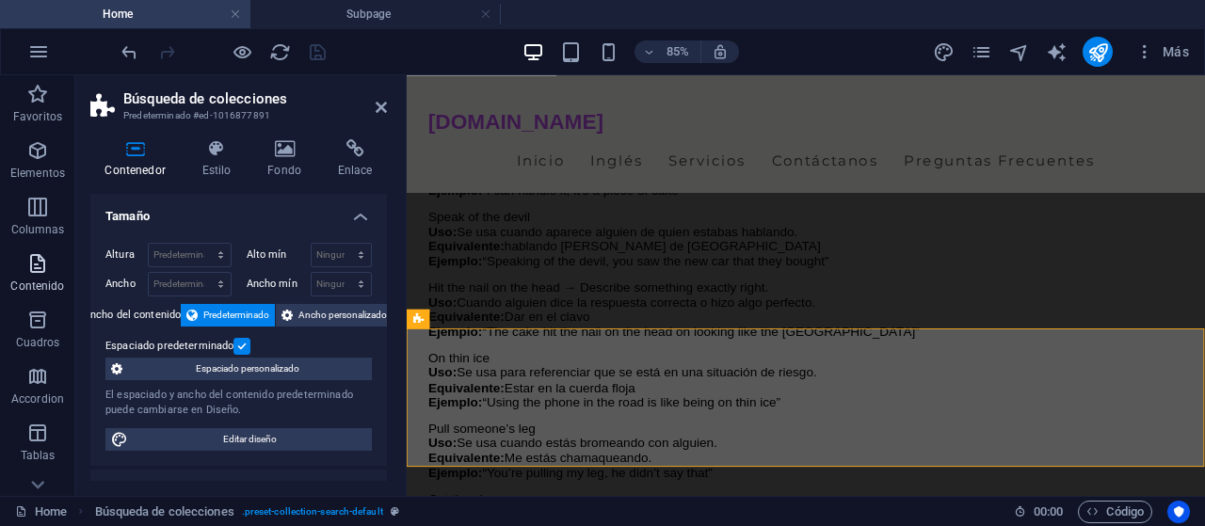
click at [40, 267] on icon "button" at bounding box center [37, 263] width 23 height 23
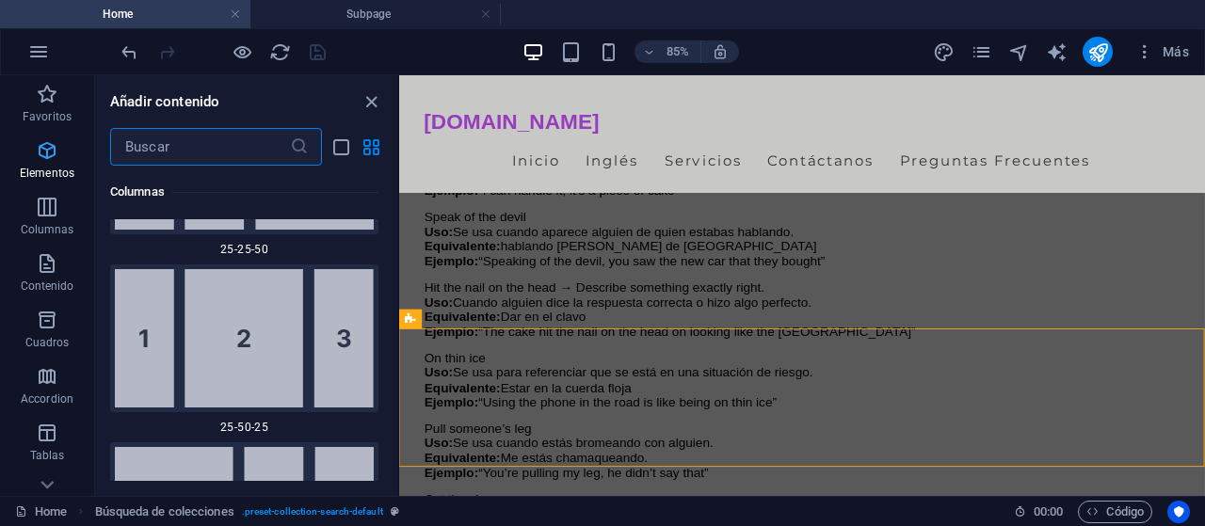
scroll to position [3294, 0]
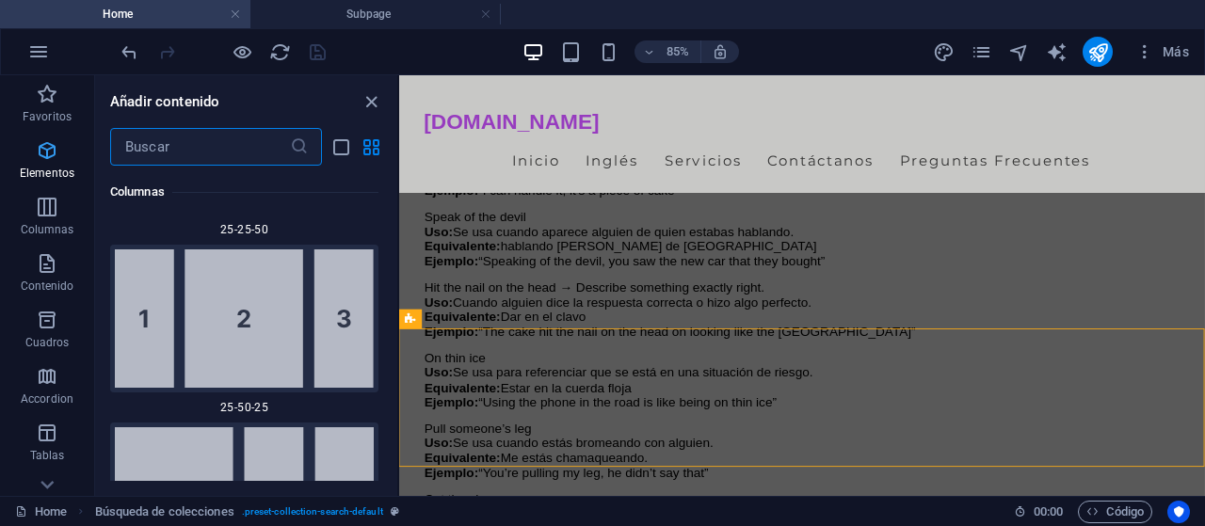
click at [33, 146] on span "Elementos" at bounding box center [47, 161] width 94 height 45
click at [44, 156] on icon "button" at bounding box center [47, 150] width 23 height 23
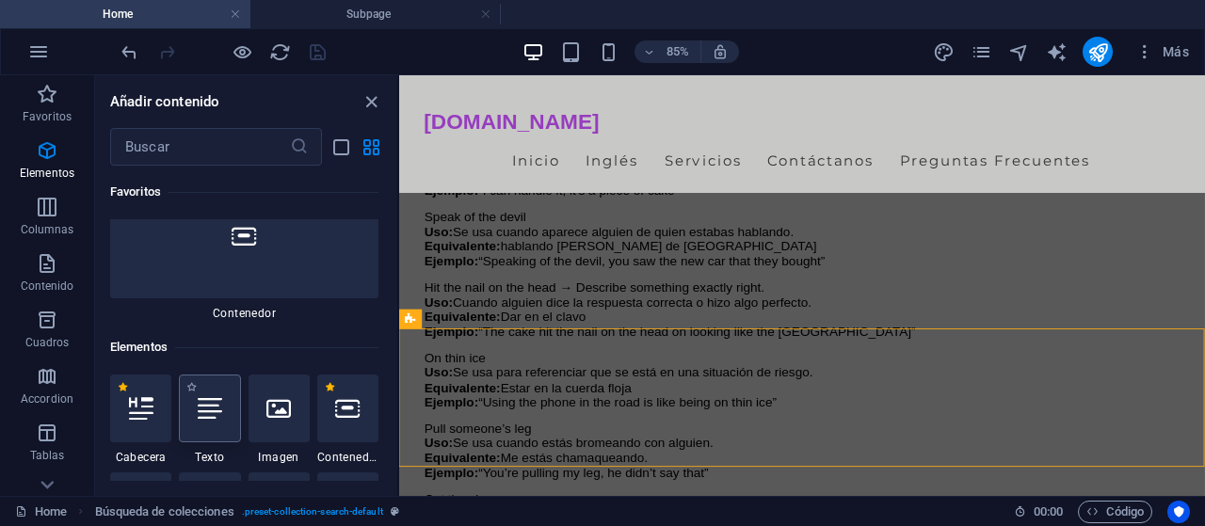
scroll to position [200, 0]
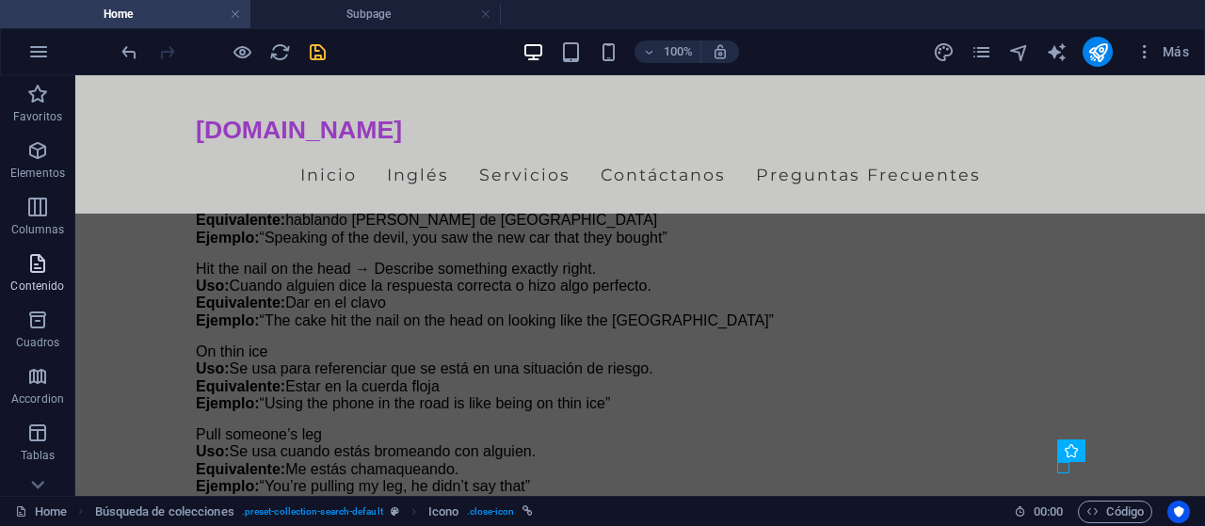
click at [32, 279] on span "Contenido" at bounding box center [37, 274] width 75 height 45
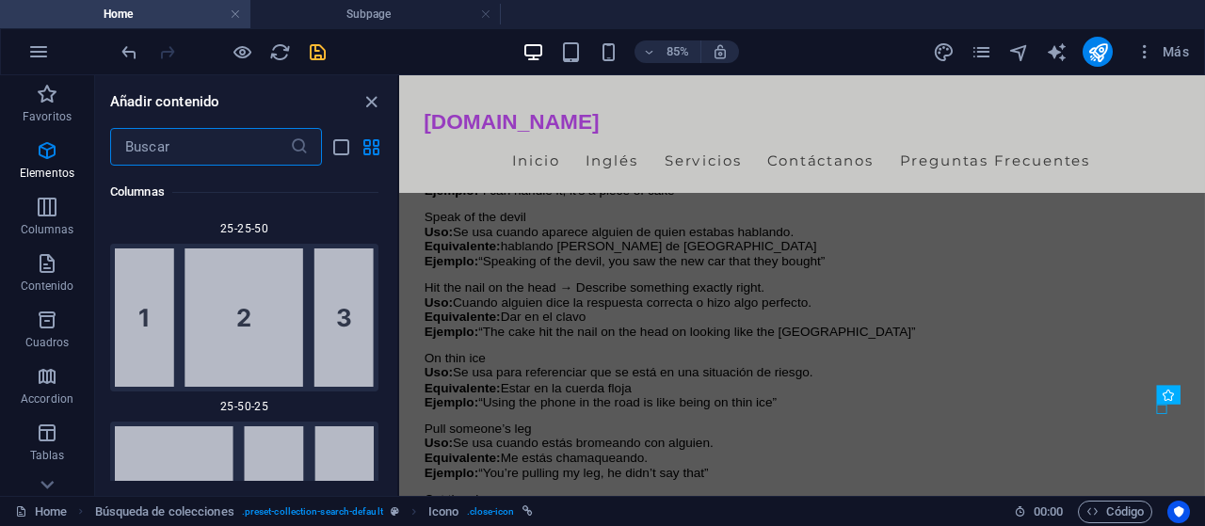
scroll to position [3294, 0]
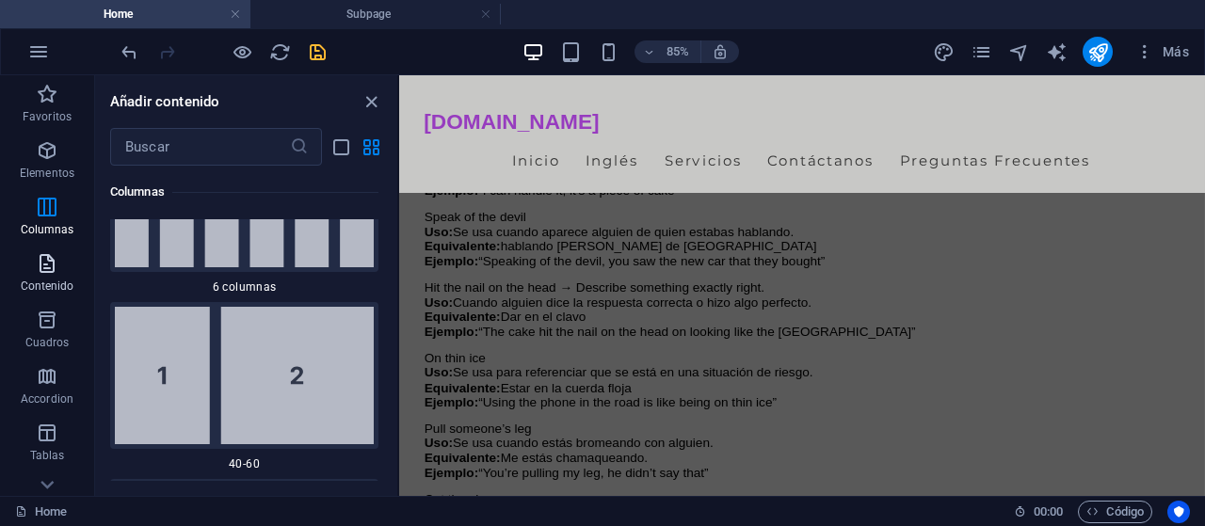
click at [54, 281] on p "Contenido" at bounding box center [48, 286] width 54 height 15
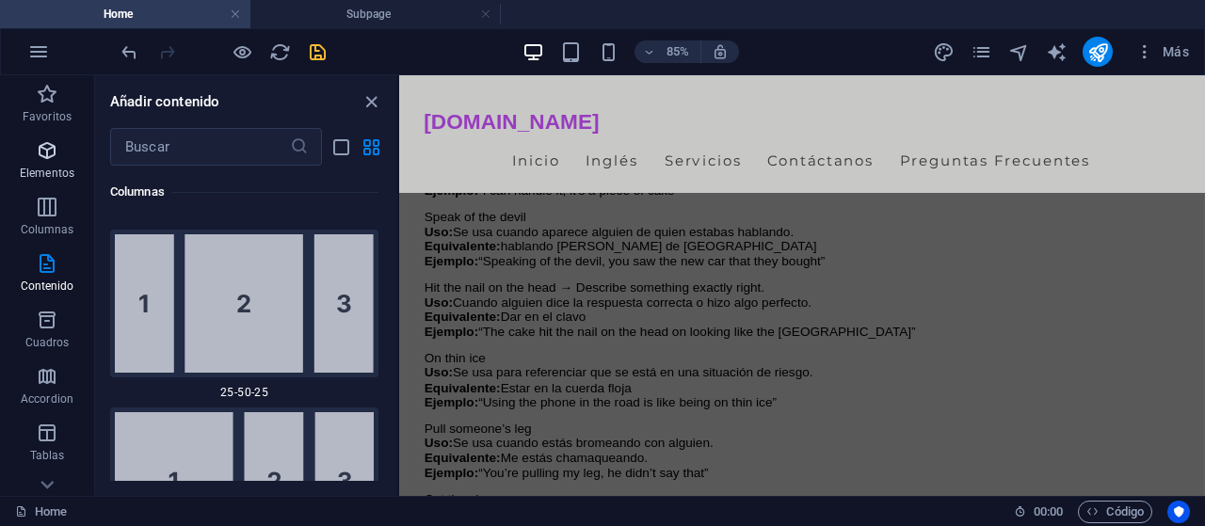
click at [29, 159] on span "Elementos" at bounding box center [47, 161] width 94 height 45
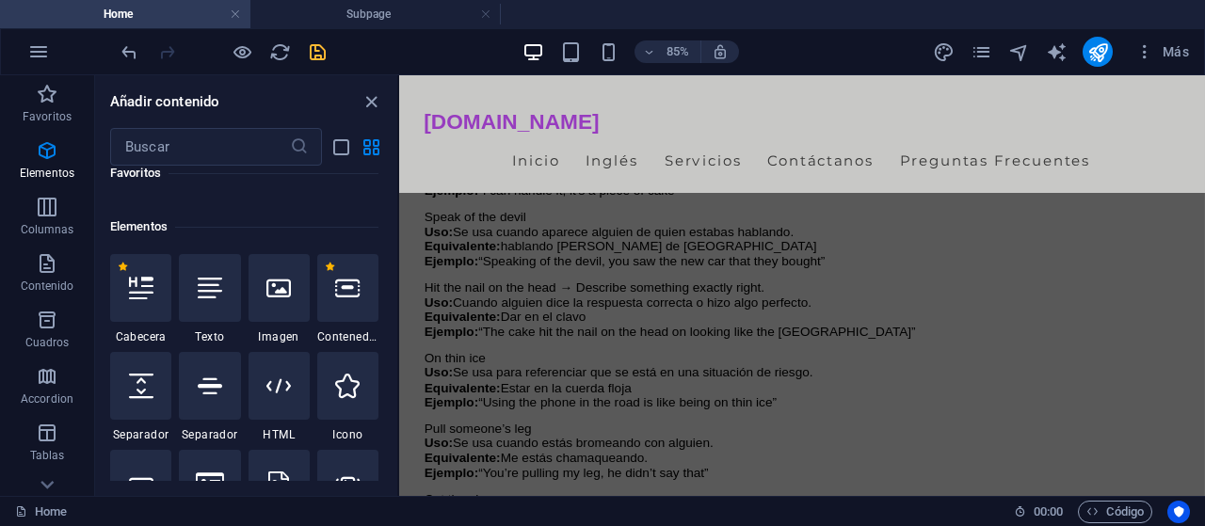
scroll to position [320, 0]
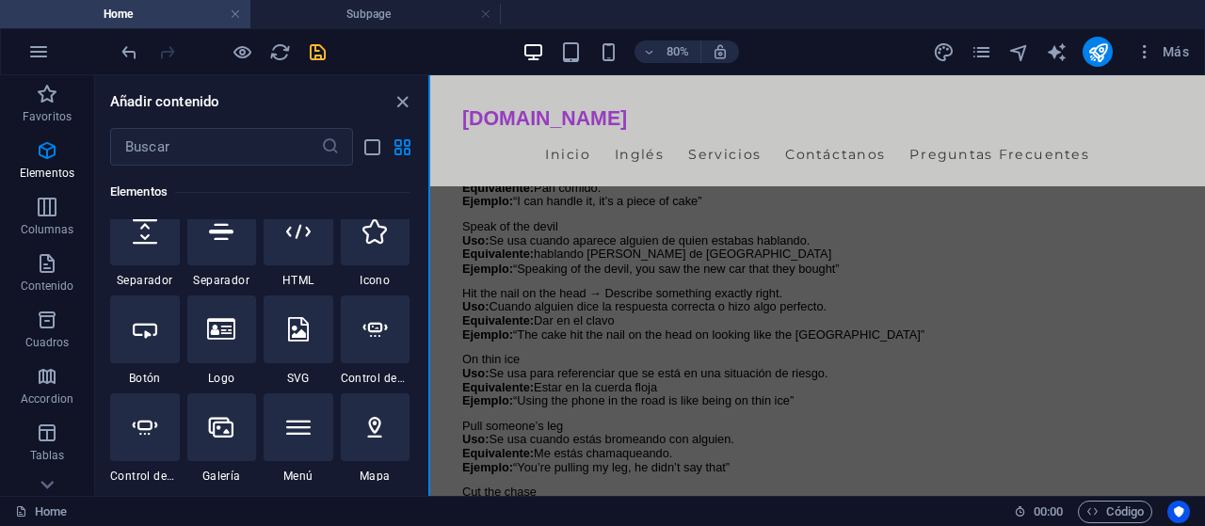
drag, startPoint x: 398, startPoint y: 343, endPoint x: 430, endPoint y: 336, distance: 32.7
click at [430, 336] on button at bounding box center [429, 285] width 2 height 421
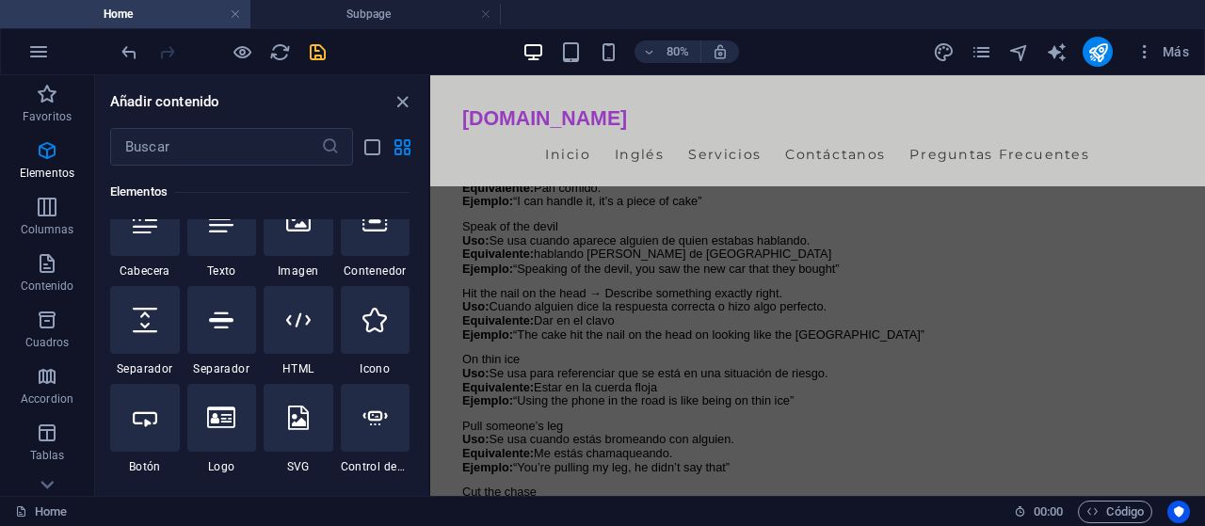
scroll to position [230, 0]
click at [307, 316] on icon at bounding box center [298, 322] width 24 height 24
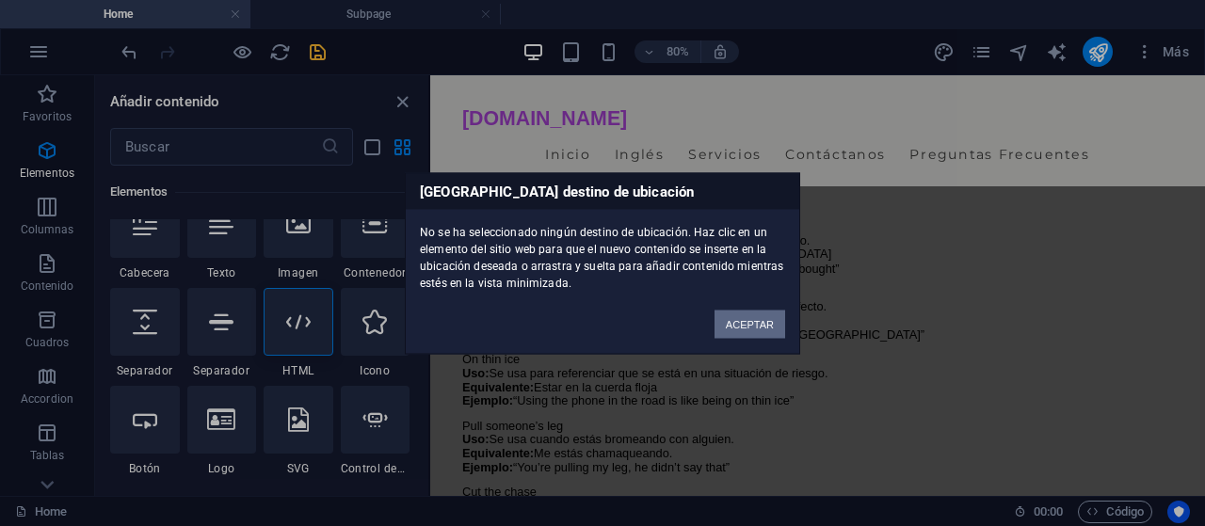
click at [758, 317] on button "ACEPTAR" at bounding box center [750, 324] width 71 height 28
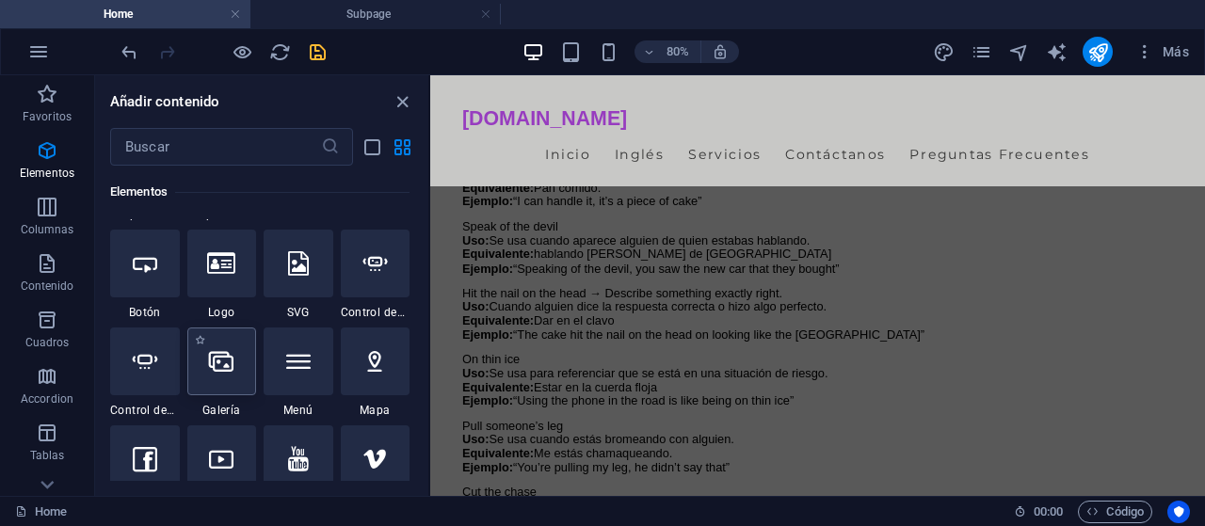
scroll to position [396, 0]
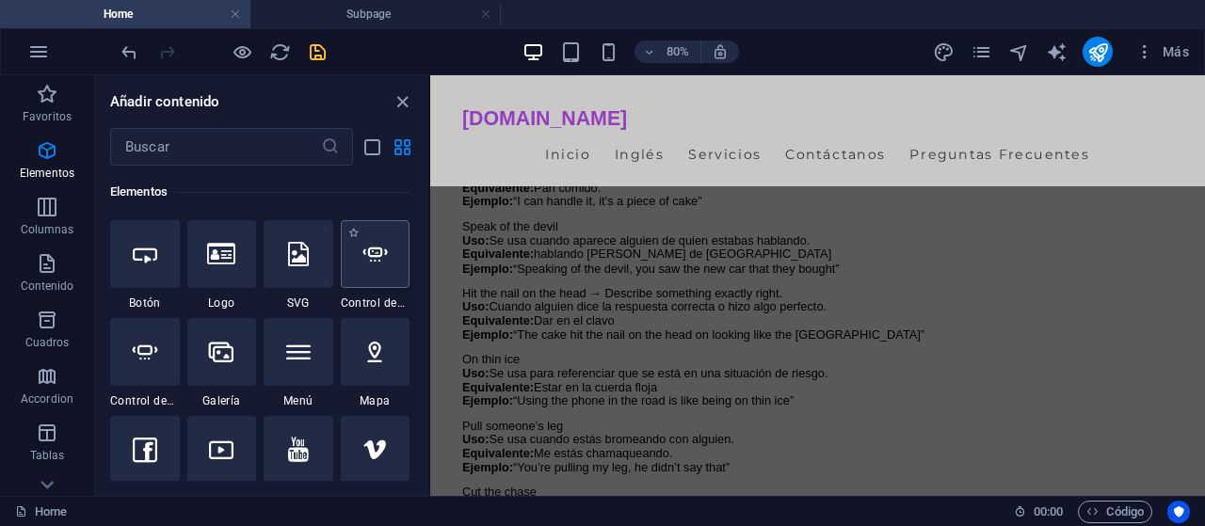
click at [360, 251] on div at bounding box center [376, 254] width 70 height 68
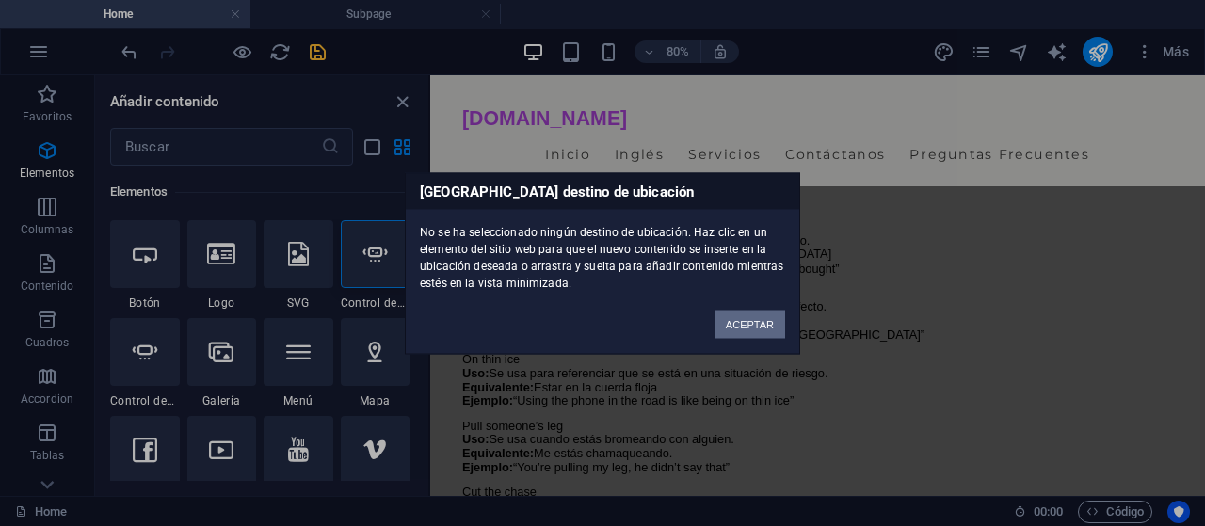
click at [760, 321] on button "ACEPTAR" at bounding box center [750, 324] width 71 height 28
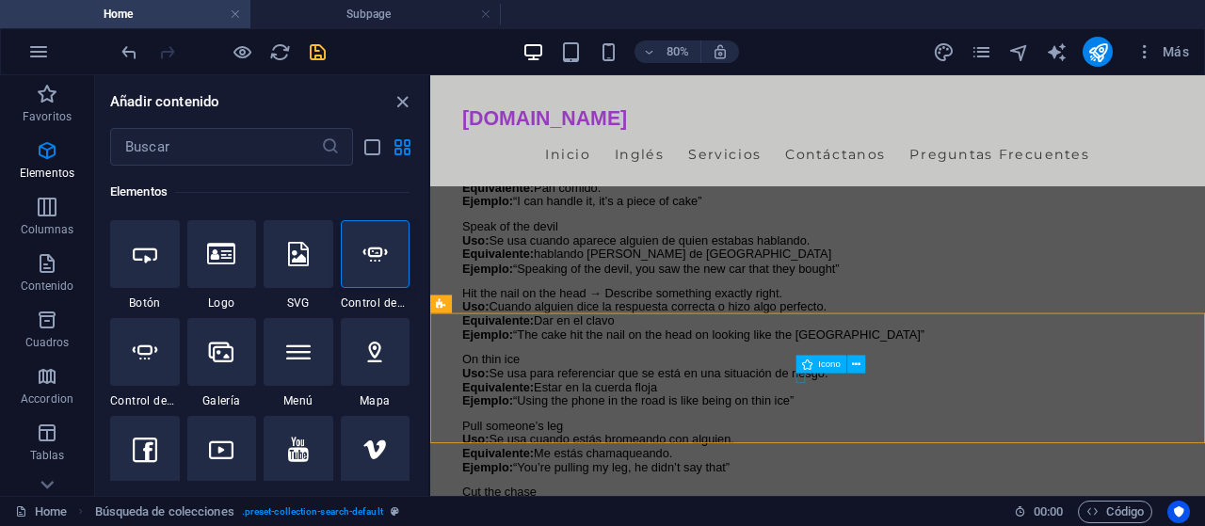
click at [803, 373] on icon at bounding box center [807, 365] width 10 height 18
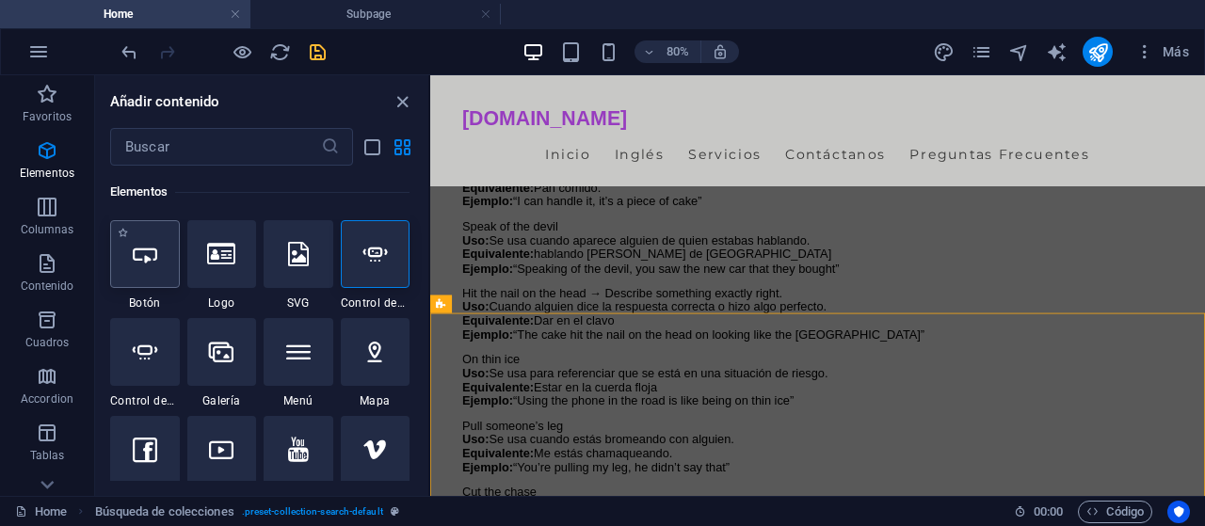
click at [161, 267] on div at bounding box center [144, 254] width 69 height 68
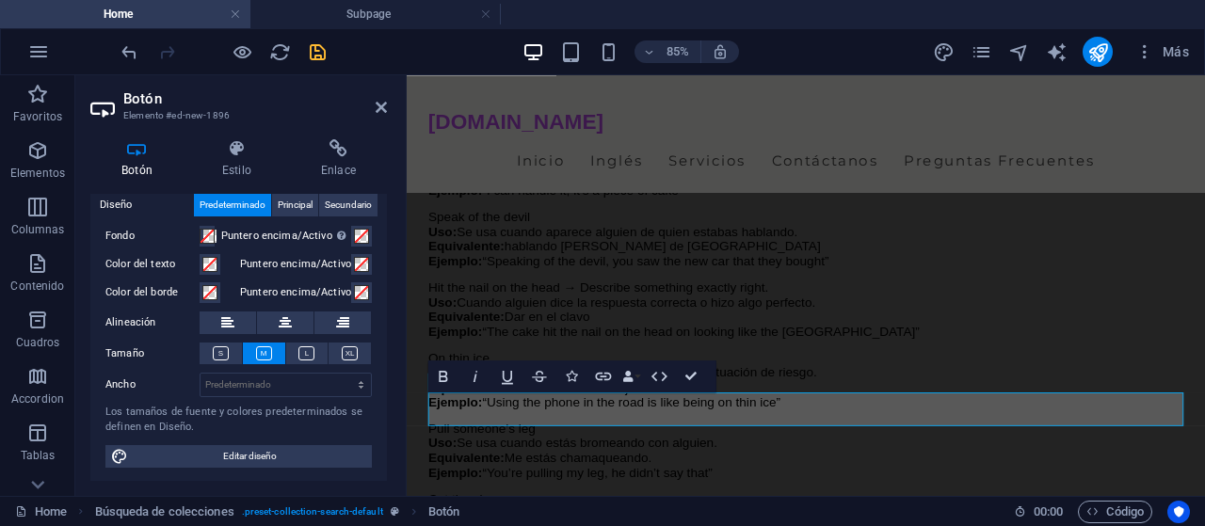
scroll to position [0, 0]
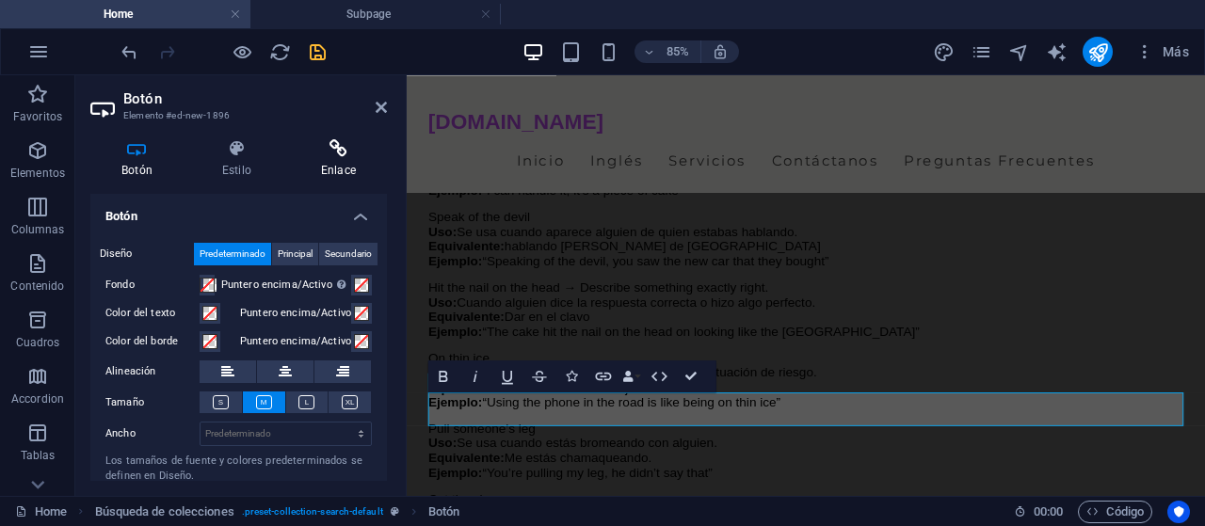
click at [347, 160] on h4 "Enlace" at bounding box center [338, 159] width 97 height 40
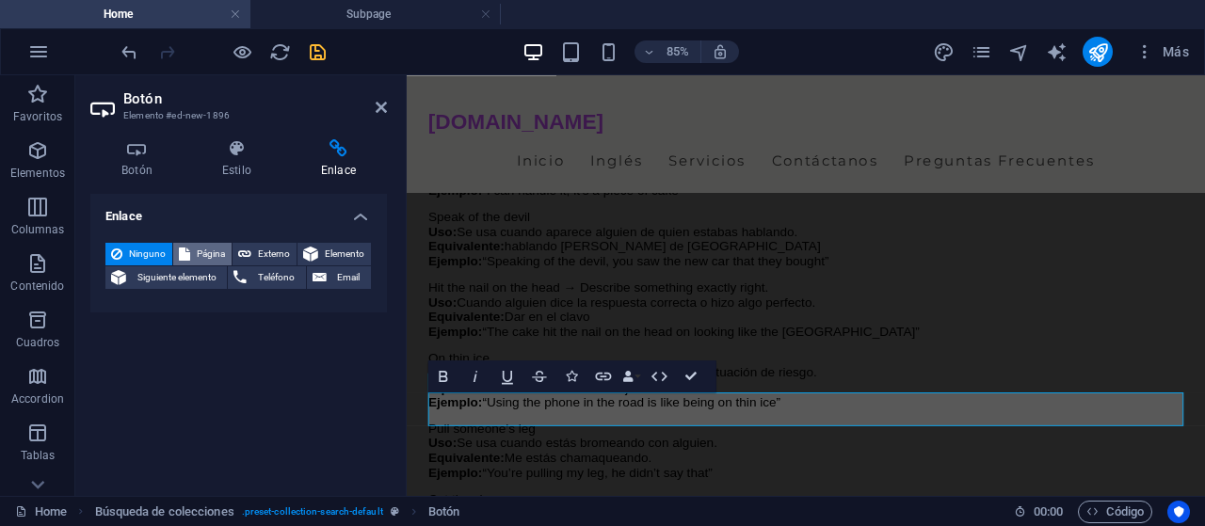
click at [201, 248] on span "Página" at bounding box center [211, 254] width 30 height 23
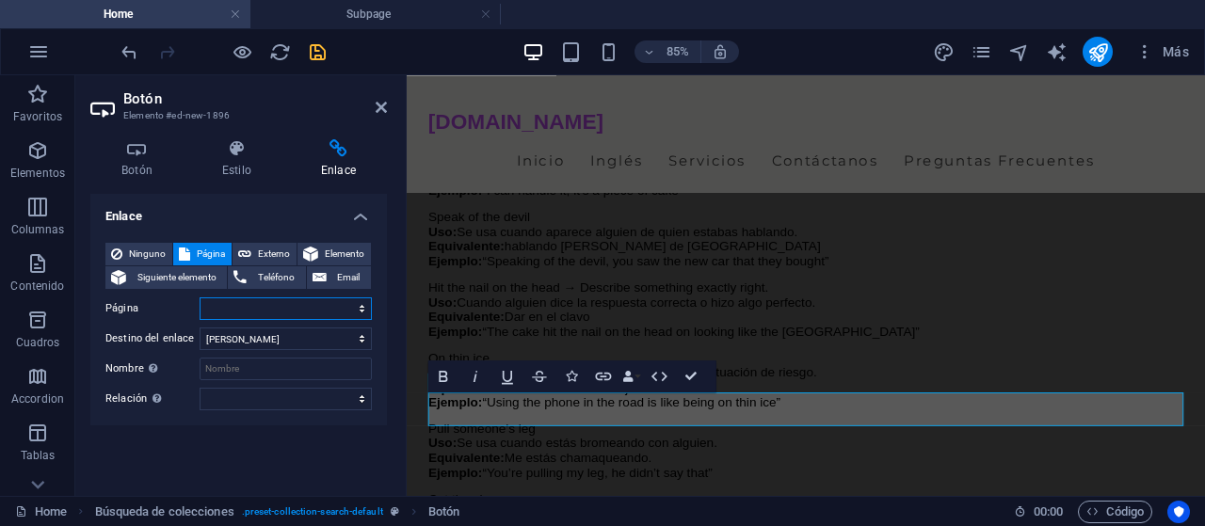
click at [200, 298] on select "Home Subpage Legal Notice Privacy" at bounding box center [286, 309] width 172 height 23
select select "1"
click option "Subpage" at bounding box center [0, 0] width 0 height 0
click at [200, 328] on select "Nueva pestaña Misma pestaña Superposición" at bounding box center [286, 339] width 172 height 23
click at [178, 354] on div "Ninguno Página Externo Elemento Siguiente elemento Teléfono Email Página Home S…" at bounding box center [238, 327] width 267 height 168
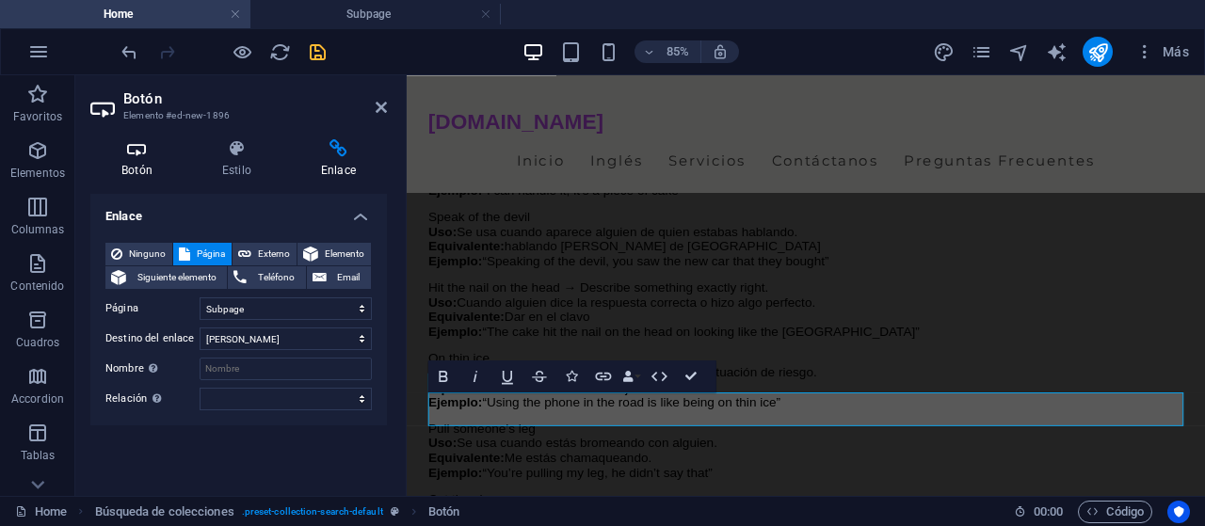
click at [122, 160] on h4 "Botón" at bounding box center [140, 159] width 101 height 40
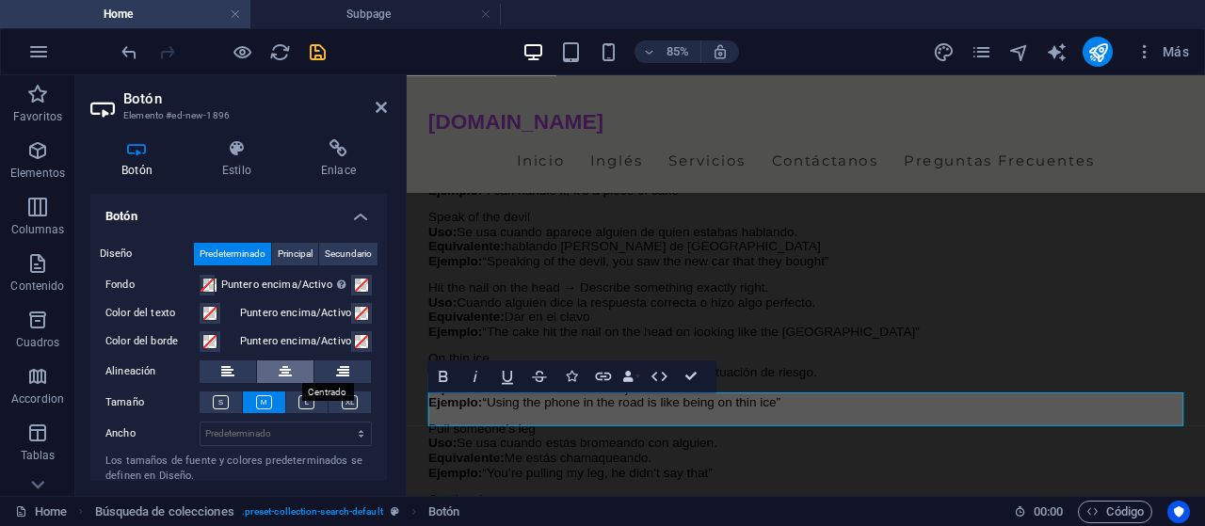
click at [286, 370] on icon at bounding box center [285, 372] width 13 height 23
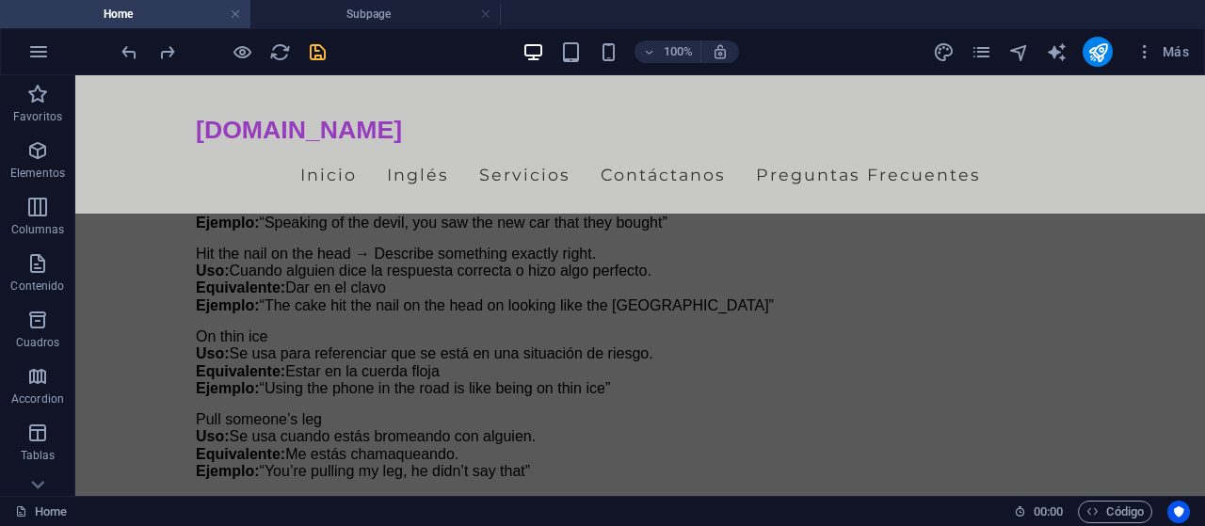
scroll to position [4459, 0]
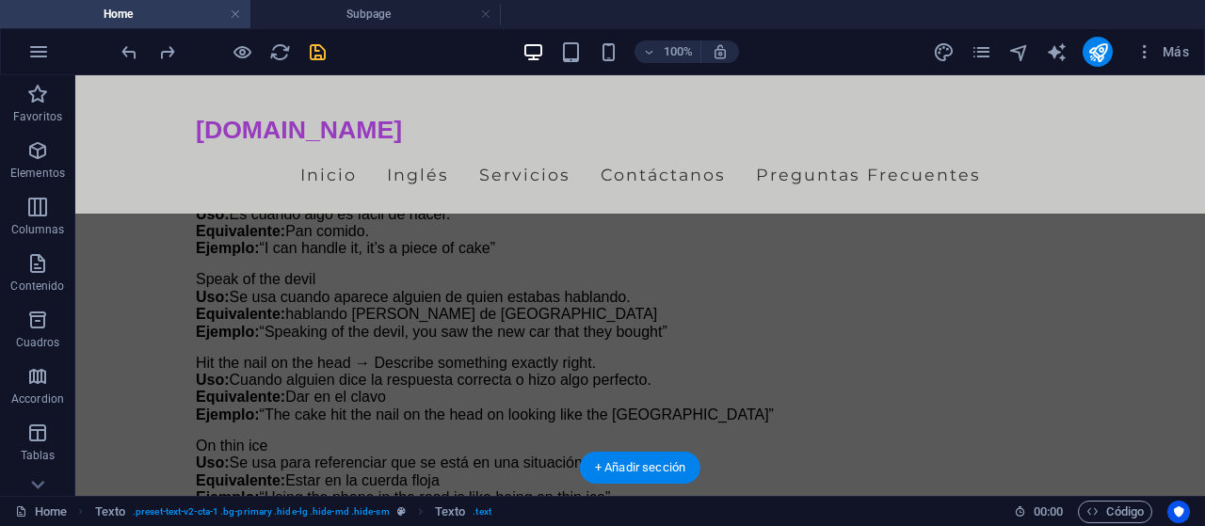
drag, startPoint x: 719, startPoint y: 349, endPoint x: 715, endPoint y: 376, distance: 26.6
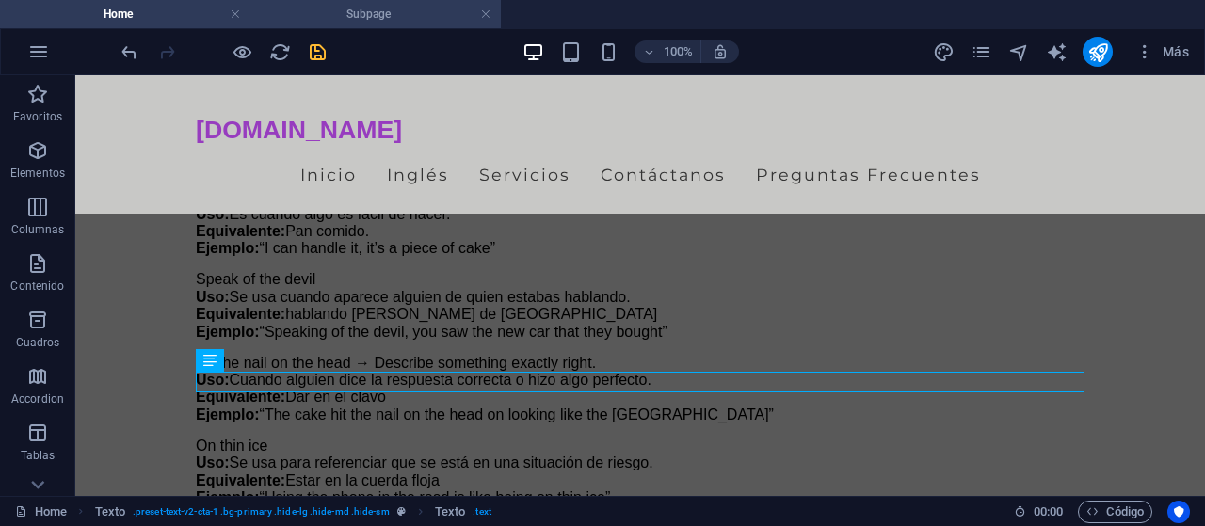
click at [311, 16] on h4 "Subpage" at bounding box center [375, 14] width 250 height 21
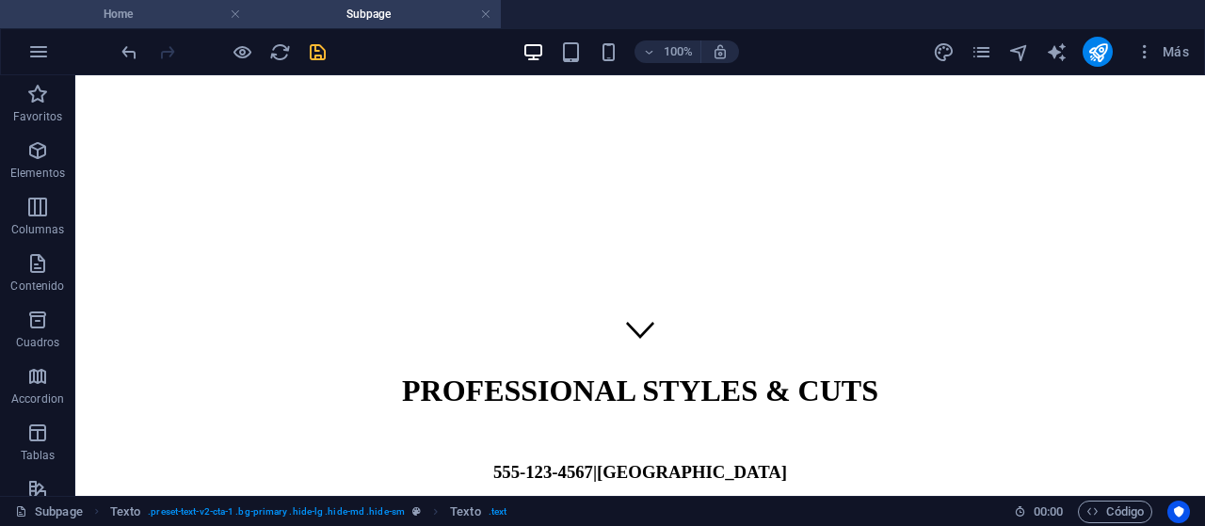
click at [190, 12] on h4 "Home" at bounding box center [125, 14] width 250 height 21
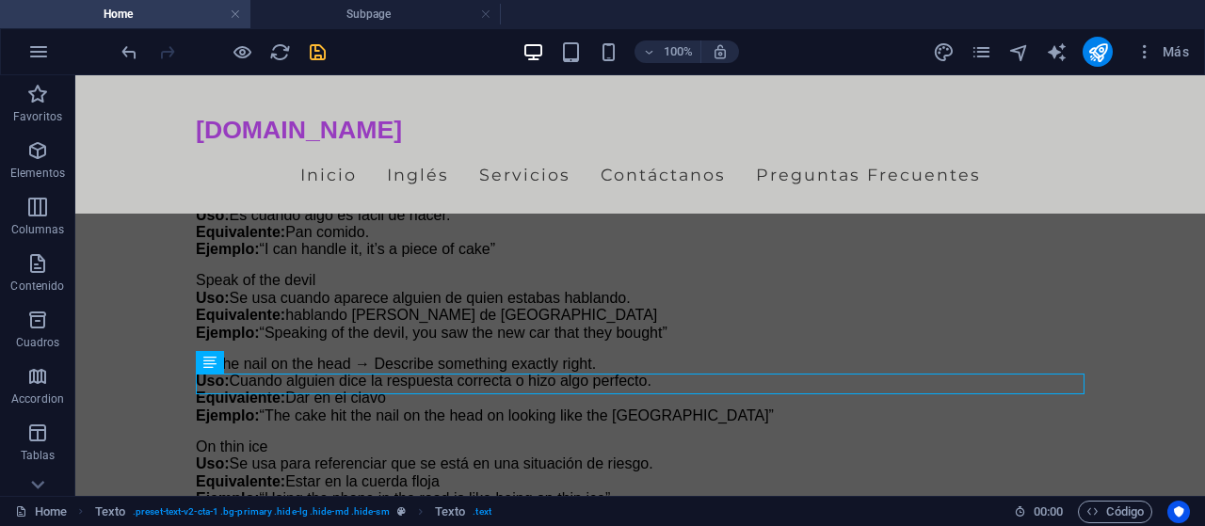
scroll to position [4460, 0]
click at [126, 47] on icon "undo" at bounding box center [130, 52] width 22 height 22
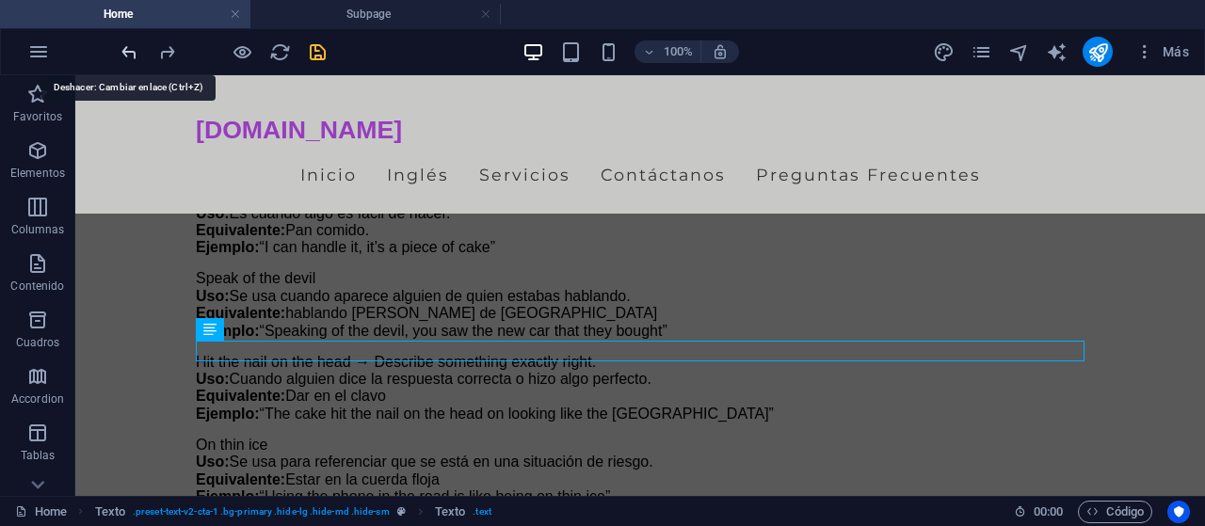
click at [126, 47] on icon "undo" at bounding box center [130, 52] width 22 height 22
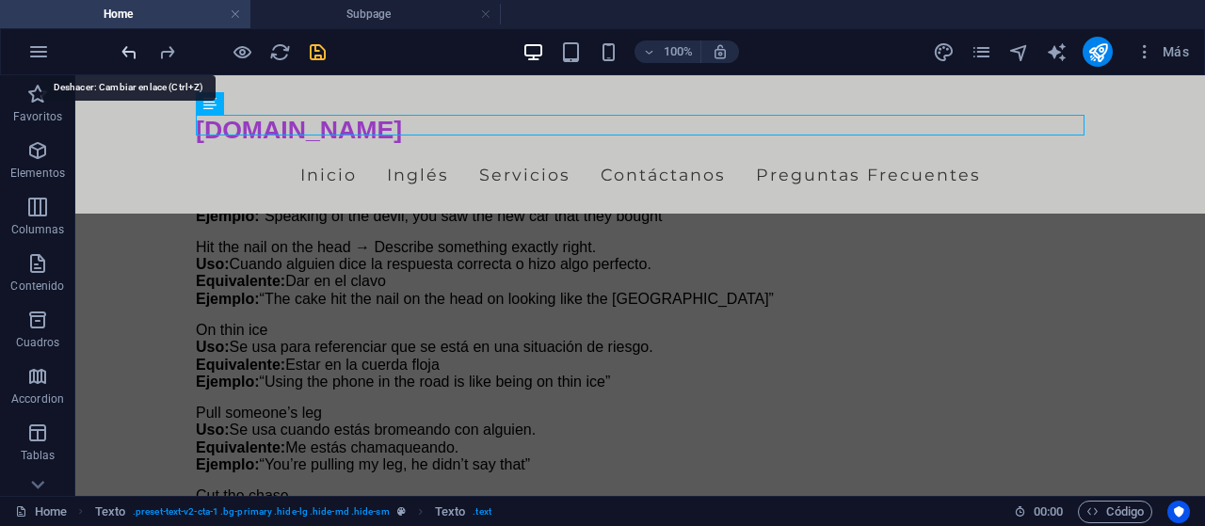
scroll to position [4736, 0]
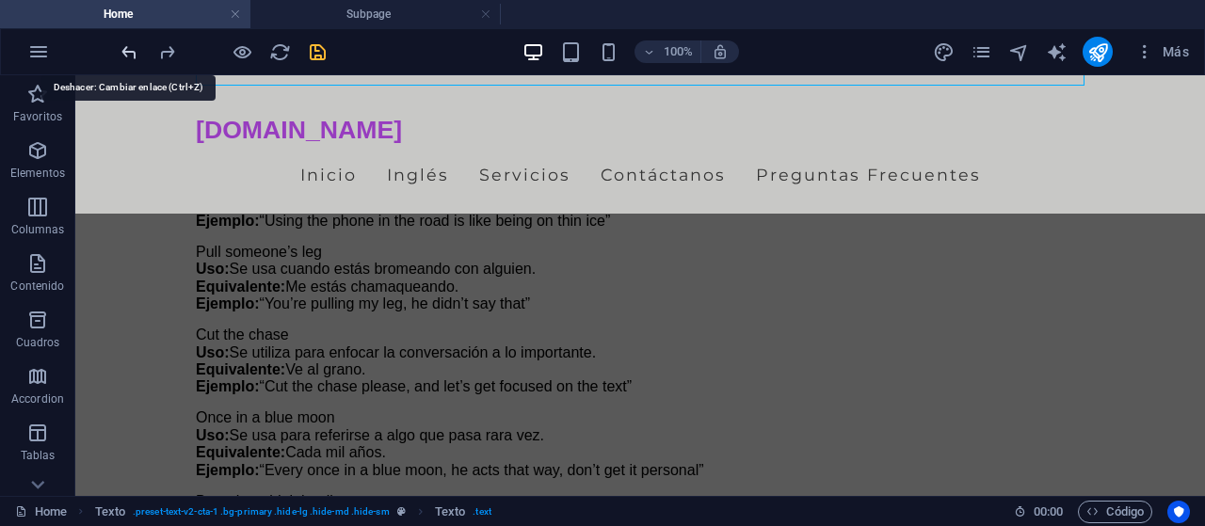
click at [126, 47] on icon "undo" at bounding box center [130, 52] width 22 height 22
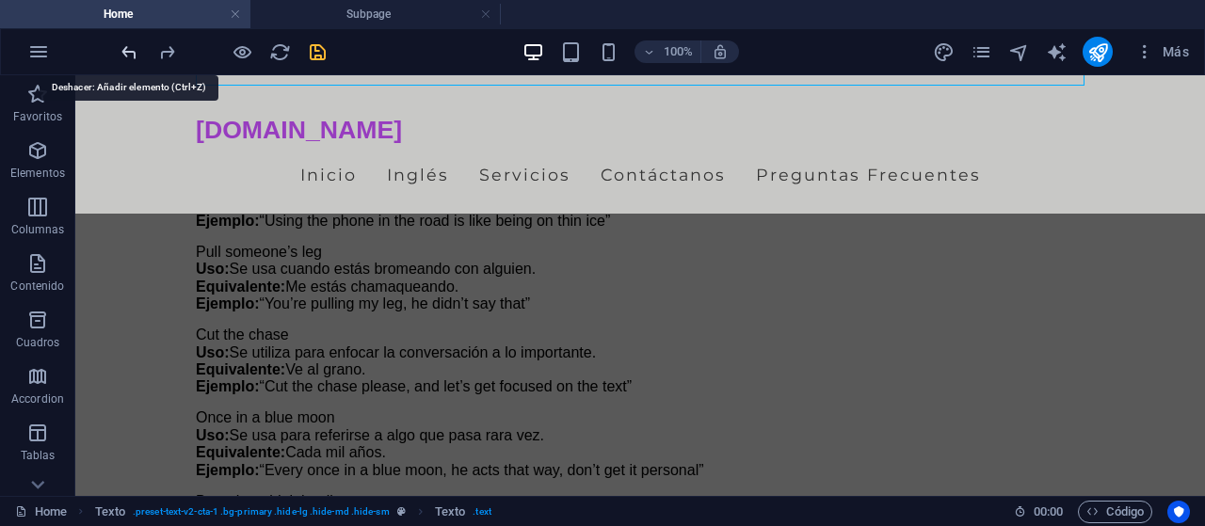
click at [126, 47] on icon "undo" at bounding box center [130, 52] width 22 height 22
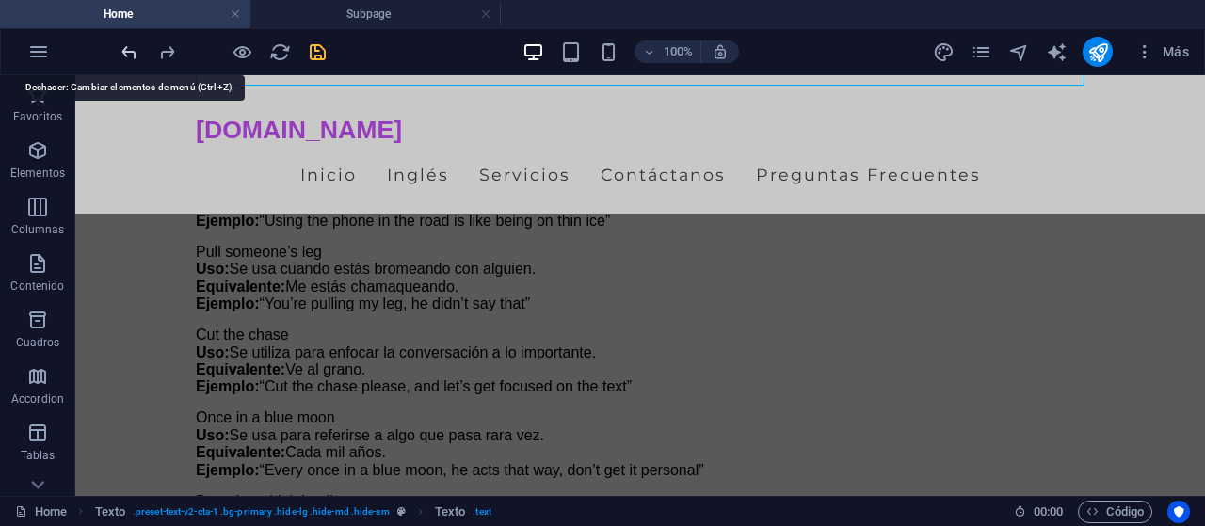
click at [126, 47] on icon "undo" at bounding box center [130, 52] width 22 height 22
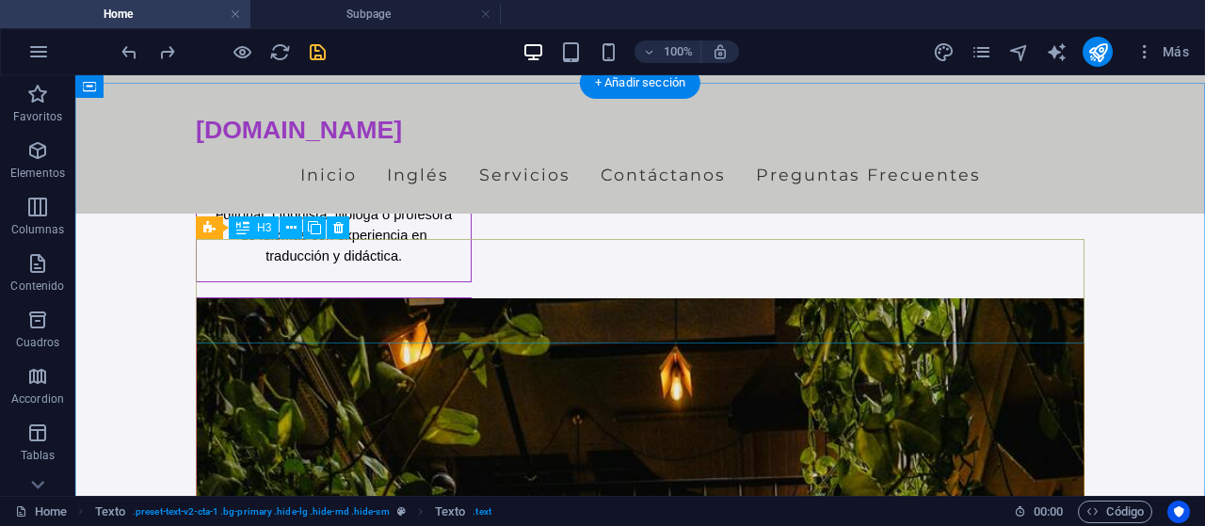
scroll to position [6644, 0]
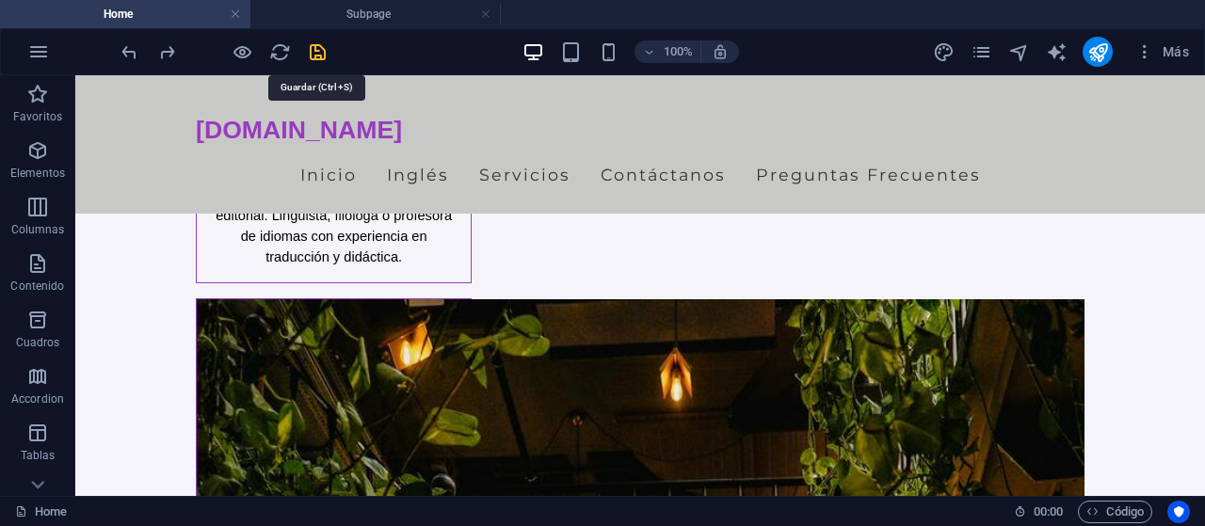
click at [319, 49] on icon "save" at bounding box center [318, 52] width 22 height 22
checkbox input "false"
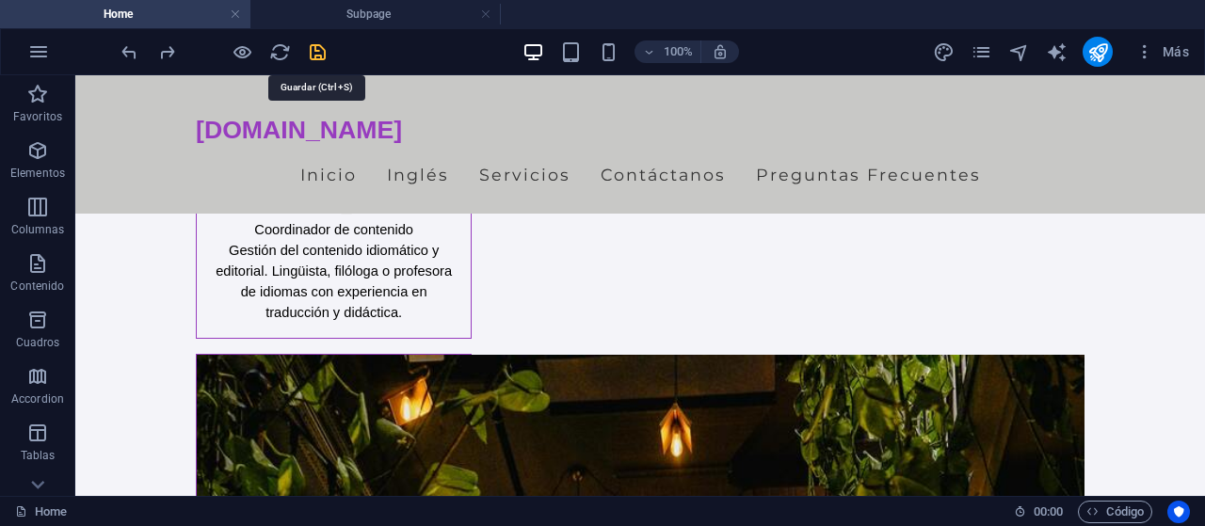
select select
select select "overlay"
select select
